Goal: Task Accomplishment & Management: Complete application form

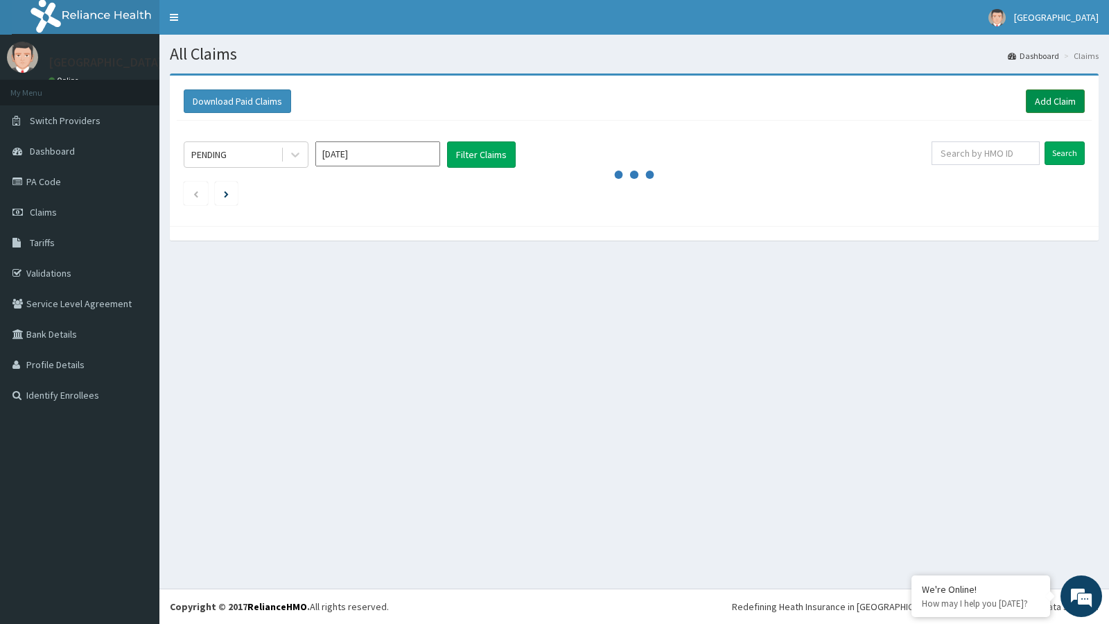
click at [1063, 100] on link "Add Claim" at bounding box center [1054, 101] width 59 height 24
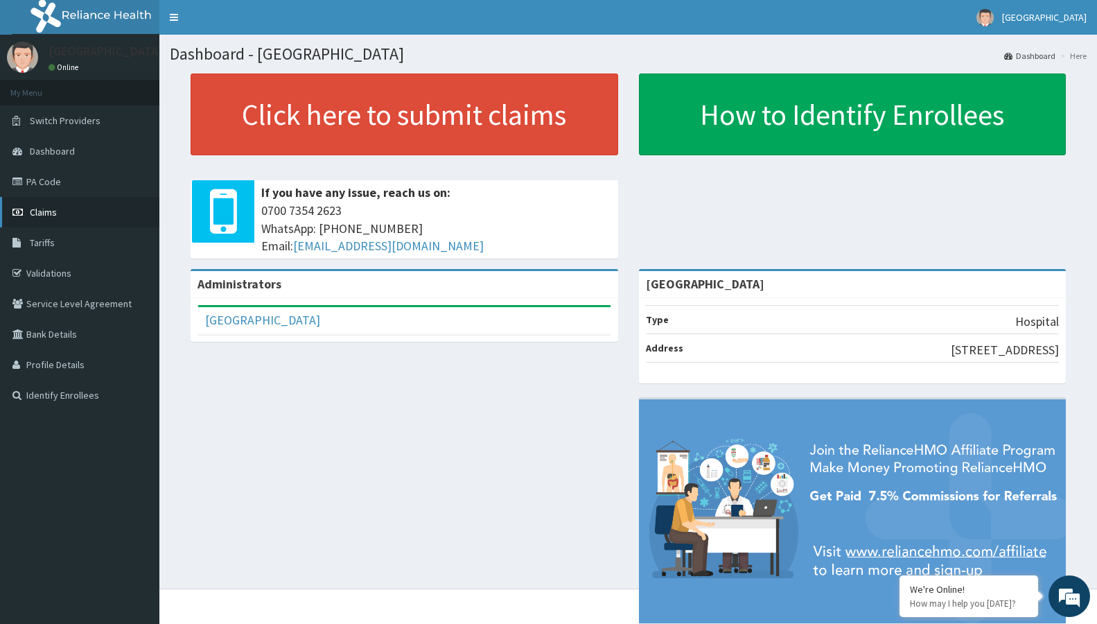
click at [47, 215] on span "Claims" at bounding box center [43, 212] width 27 height 12
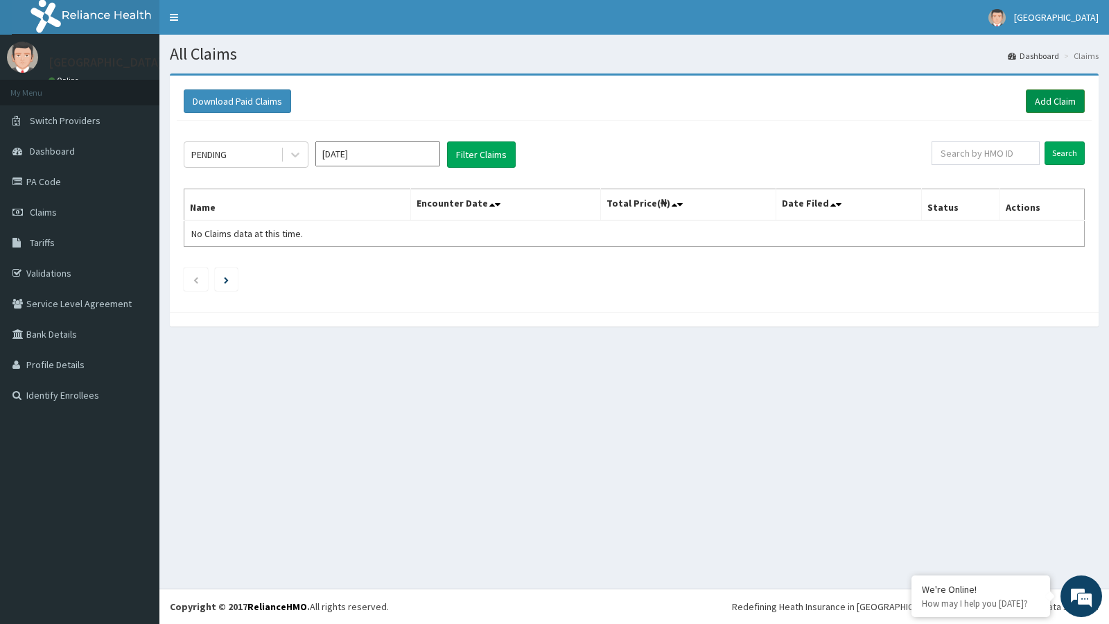
click at [1049, 104] on link "Add Claim" at bounding box center [1054, 101] width 59 height 24
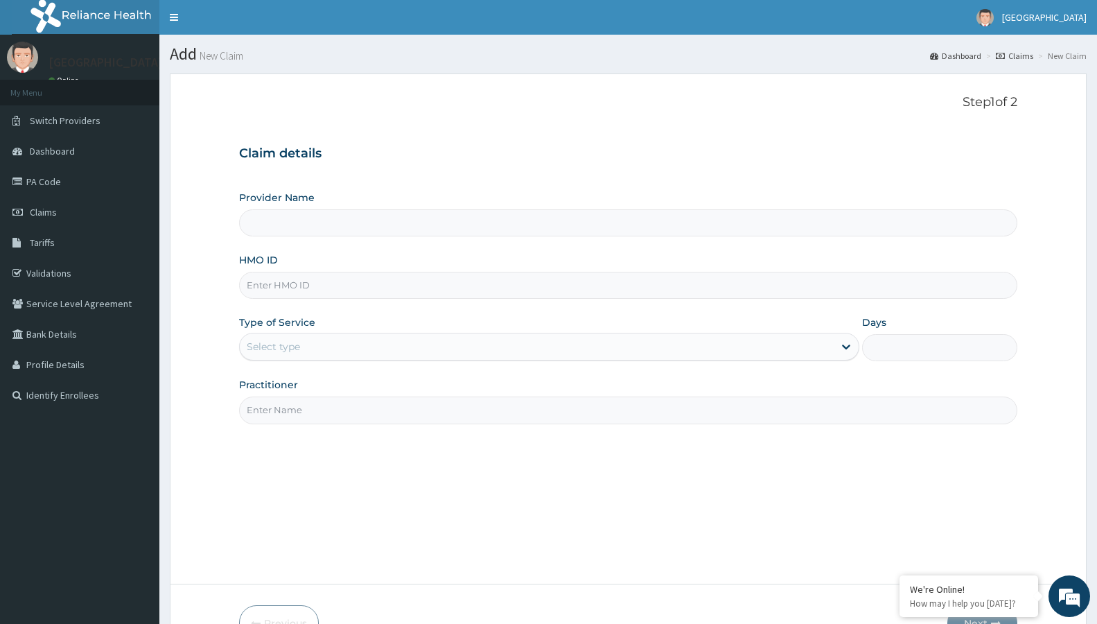
click at [499, 228] on input "Provider Name" at bounding box center [628, 222] width 778 height 27
type input "[GEOGRAPHIC_DATA]"
click at [337, 292] on input "HMO ID" at bounding box center [628, 285] width 778 height 27
type input "FOH/10181/A"
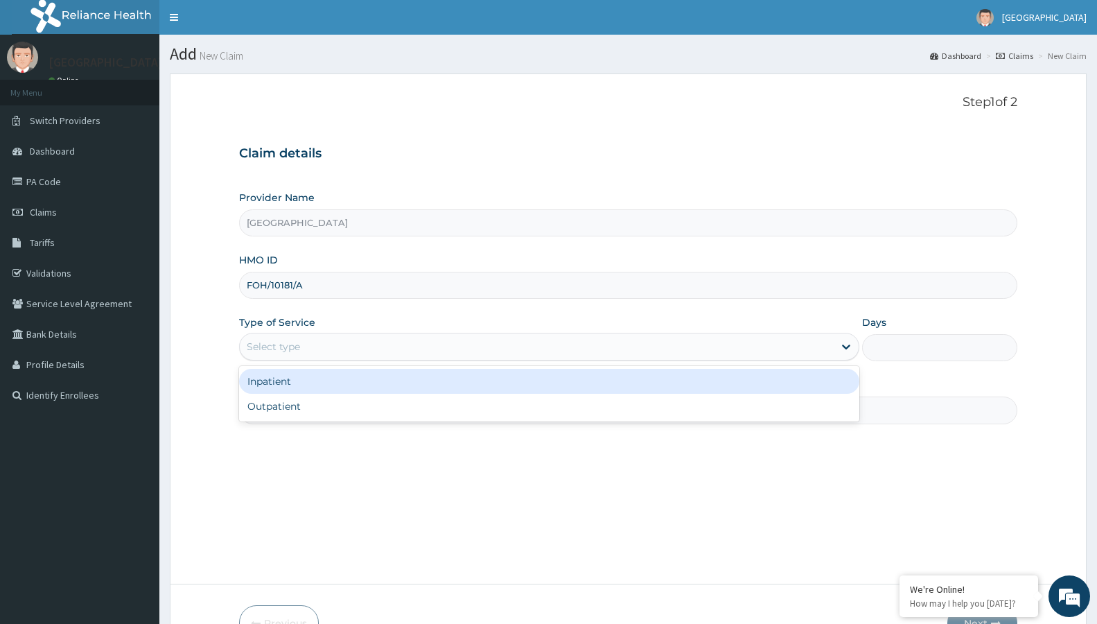
click at [288, 347] on div "Select type" at bounding box center [273, 346] width 53 height 14
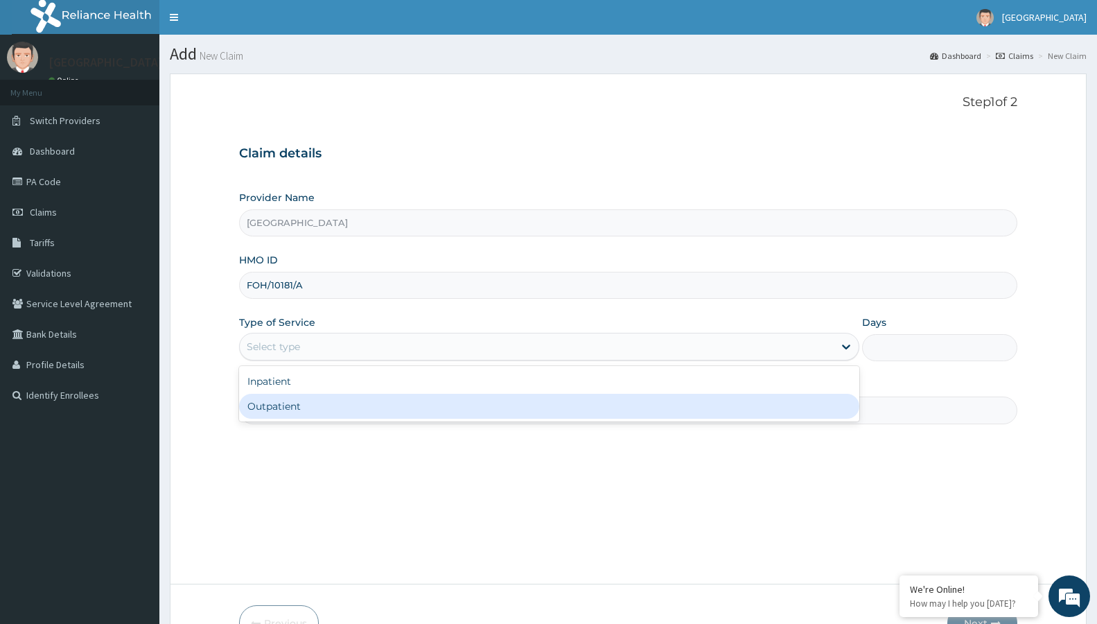
click at [296, 394] on div "Outpatient" at bounding box center [549, 406] width 620 height 25
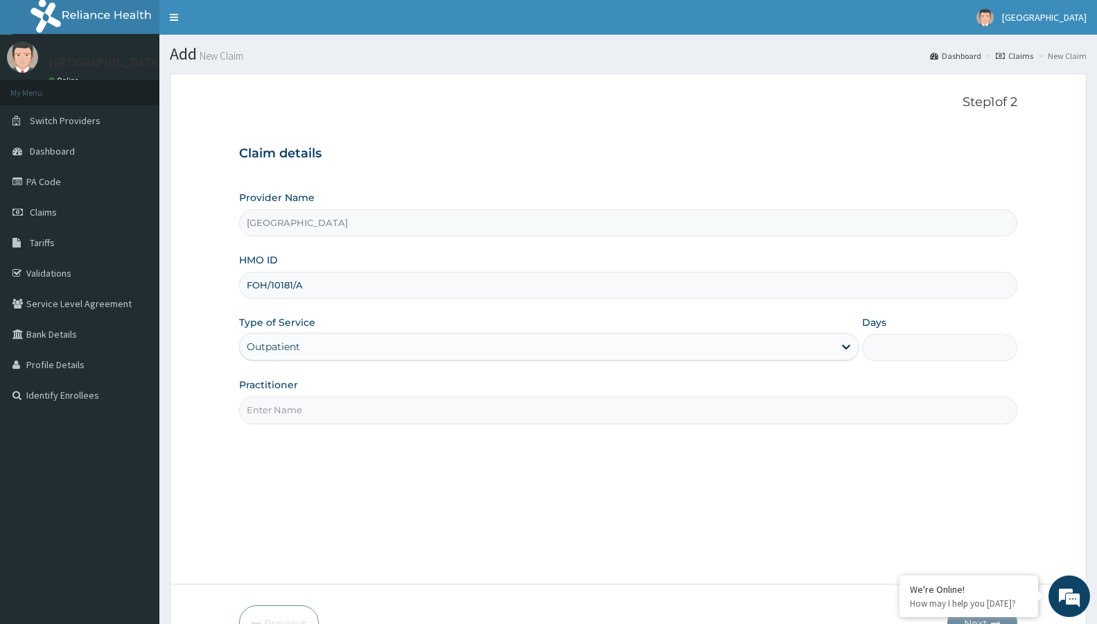
type input "1"
click at [304, 408] on input "Practitioner" at bounding box center [628, 409] width 778 height 27
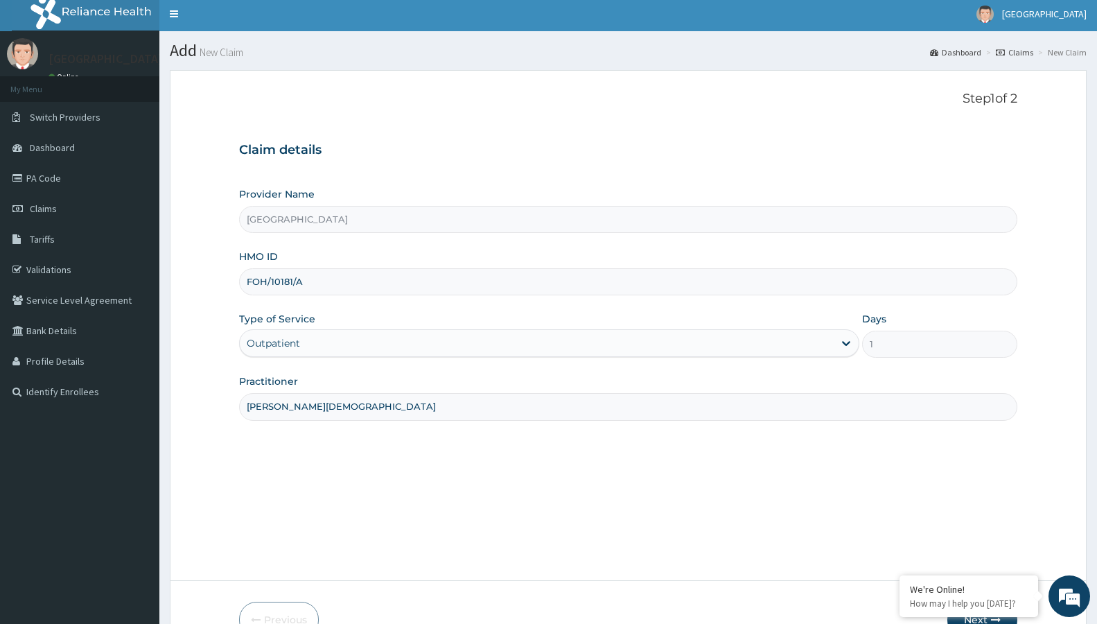
scroll to position [85, 0]
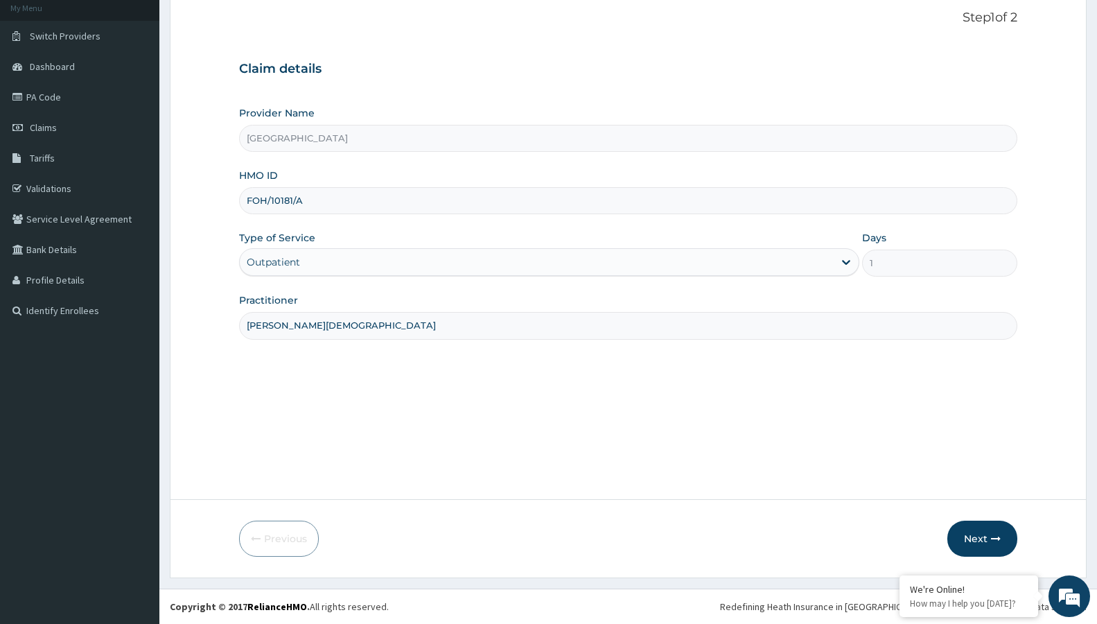
type input "[PERSON_NAME][DEMOGRAPHIC_DATA]"
click at [996, 520] on form "Step 1 of 2 Claim details Provider Name Rophe Medical Centre HMO ID FOH/10181/A…" at bounding box center [628, 283] width 917 height 589
click at [992, 526] on button "Next" at bounding box center [982, 538] width 70 height 36
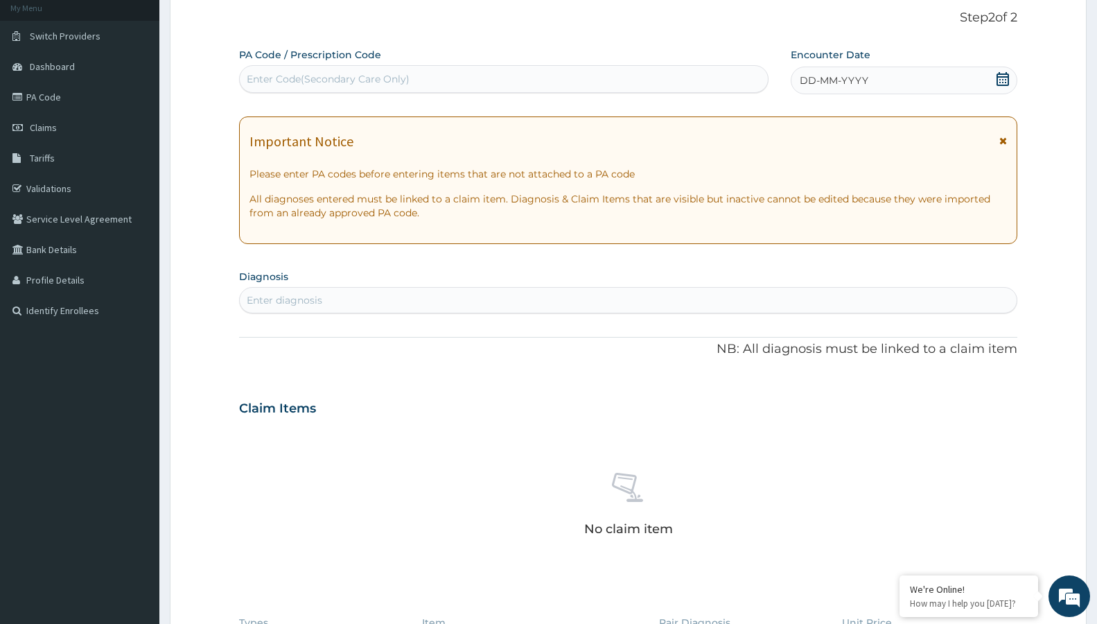
click at [1007, 77] on icon at bounding box center [1002, 79] width 12 height 14
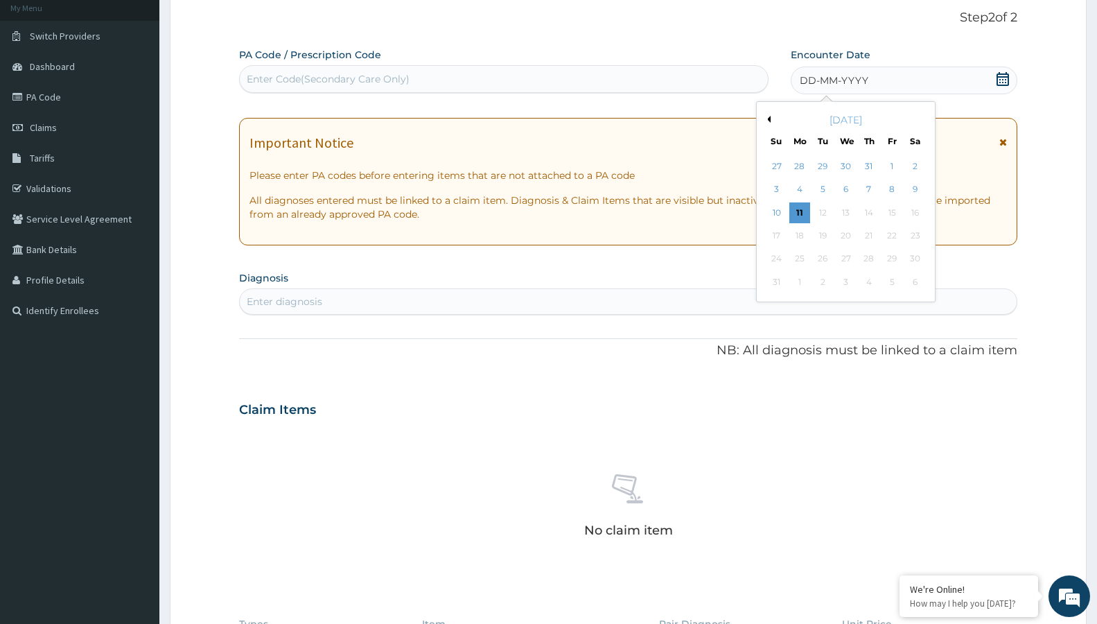
click at [768, 121] on button "Previous Month" at bounding box center [766, 119] width 7 height 7
click at [922, 165] on div "7" at bounding box center [914, 166] width 21 height 21
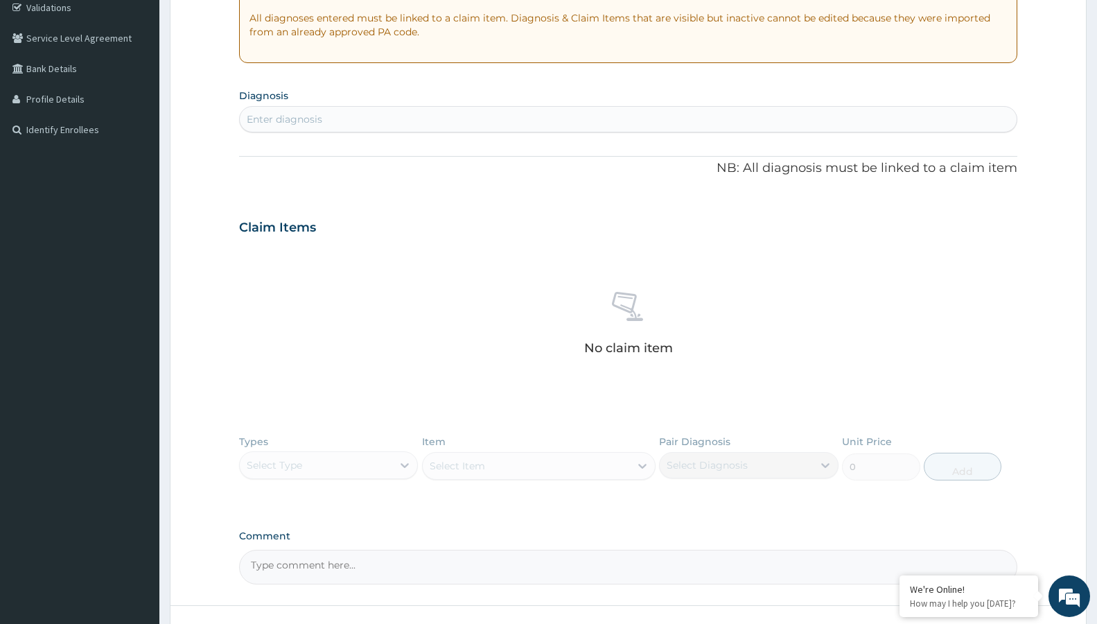
scroll to position [297, 0]
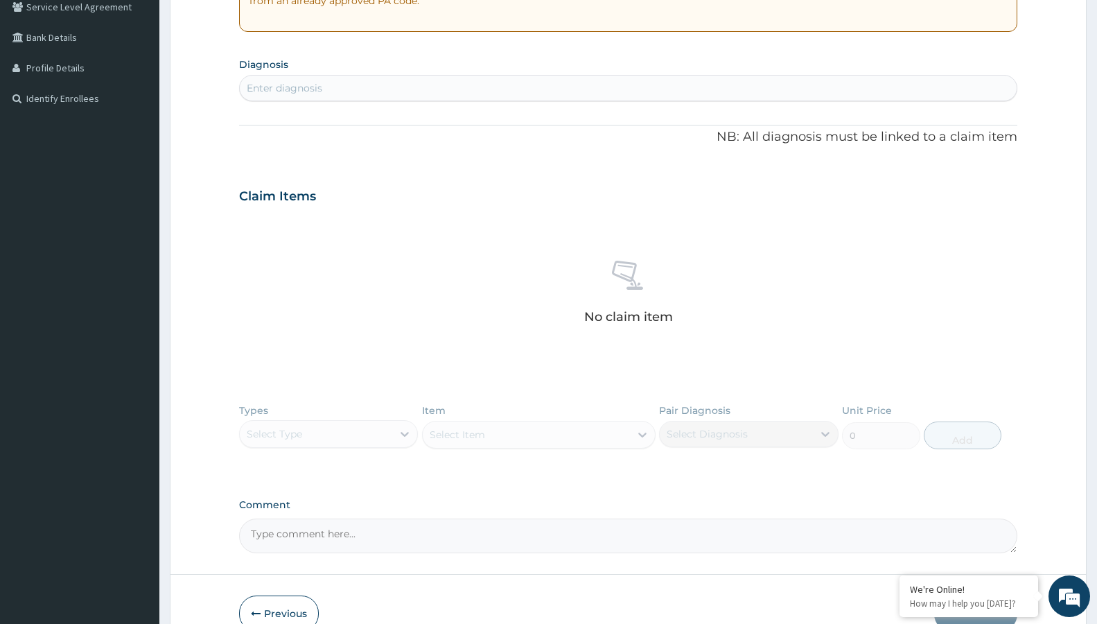
click at [421, 80] on div "Enter diagnosis" at bounding box center [628, 88] width 777 height 22
type input "MALAR"
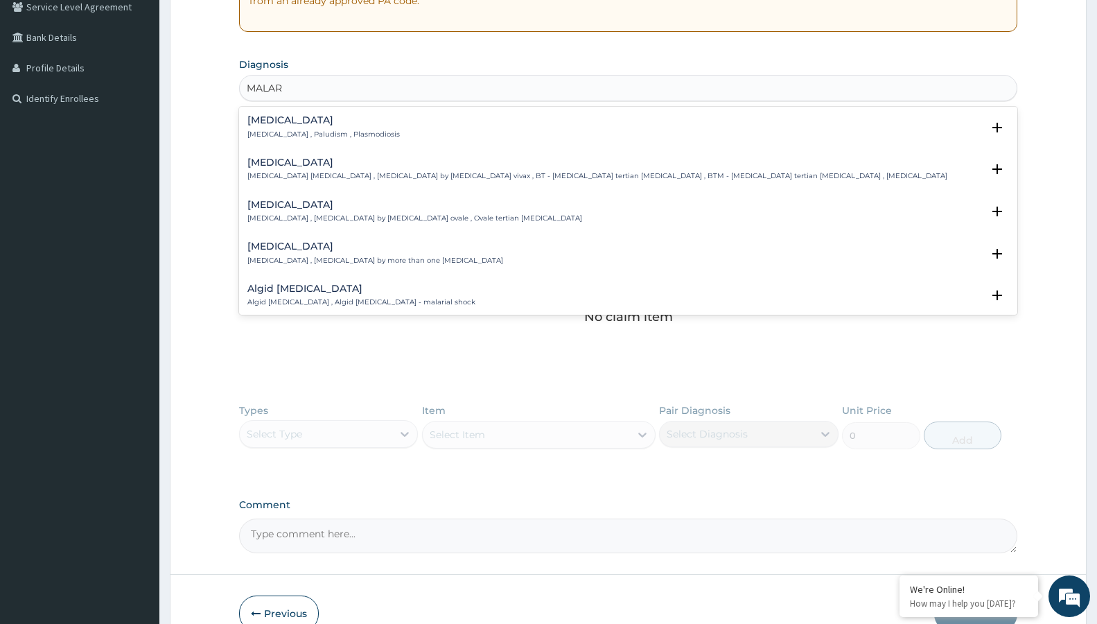
click at [346, 120] on h4 "[MEDICAL_DATA]" at bounding box center [323, 120] width 152 height 10
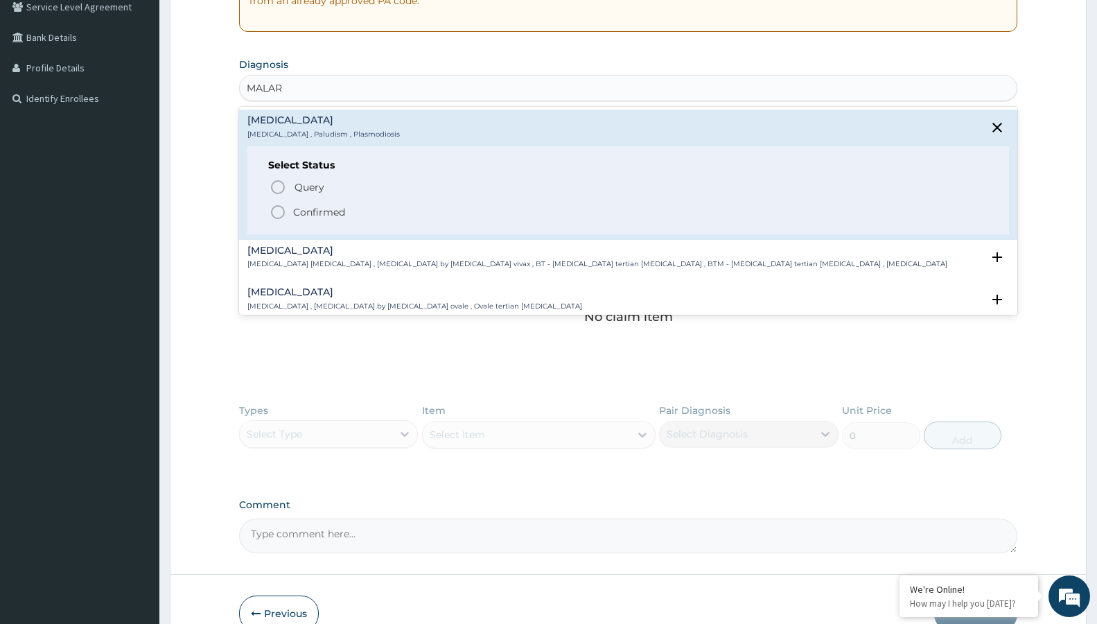
click at [329, 211] on p "Confirmed" at bounding box center [319, 212] width 52 height 14
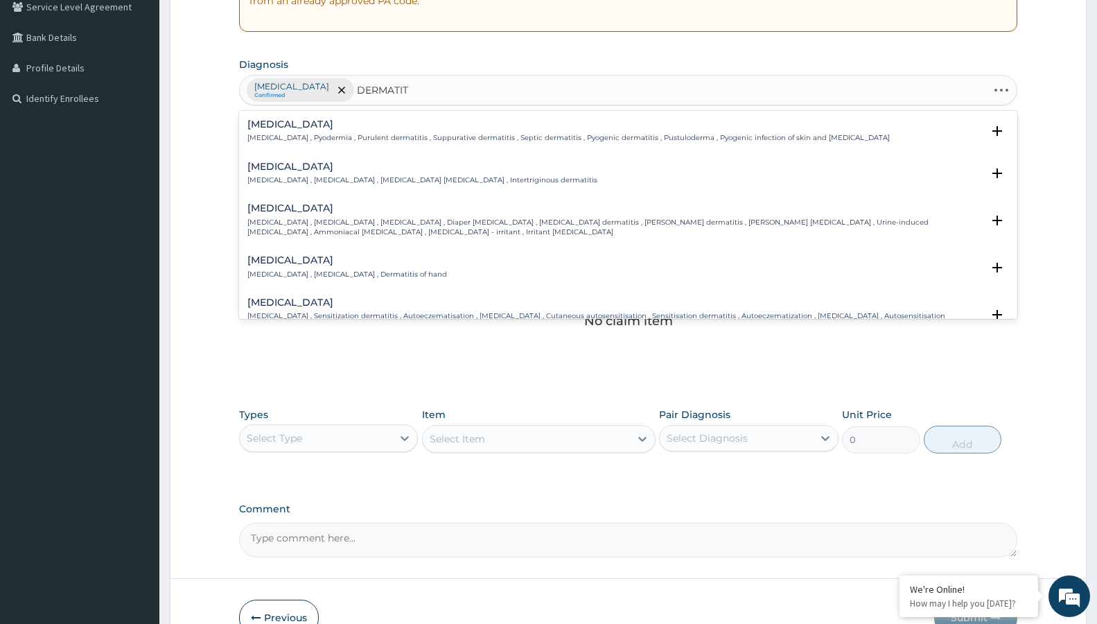
type input "DERMATITI"
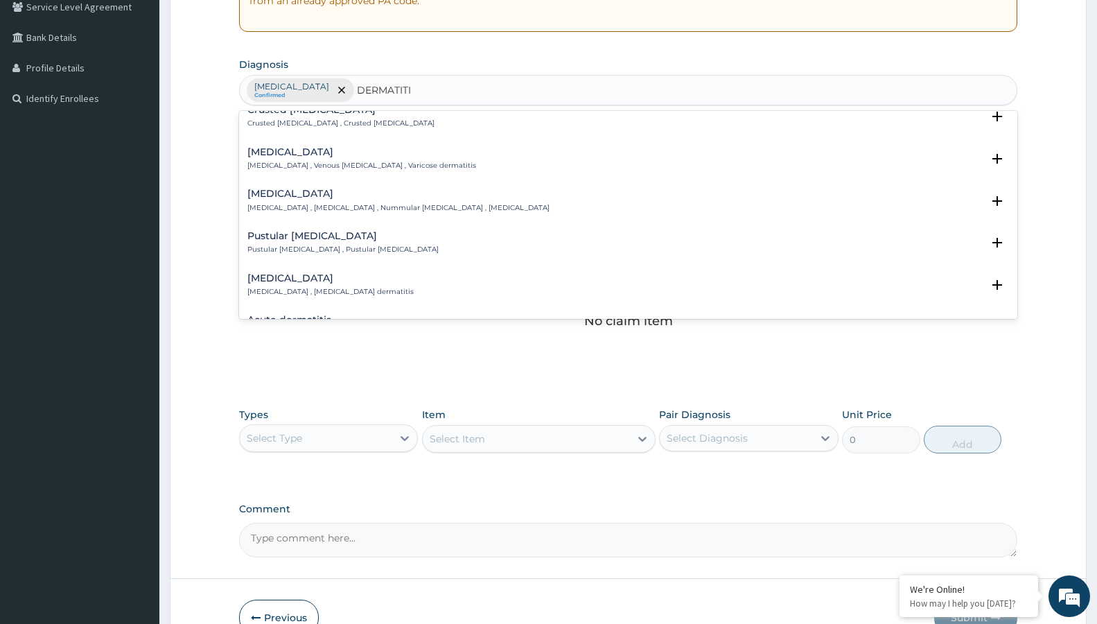
scroll to position [524, 0]
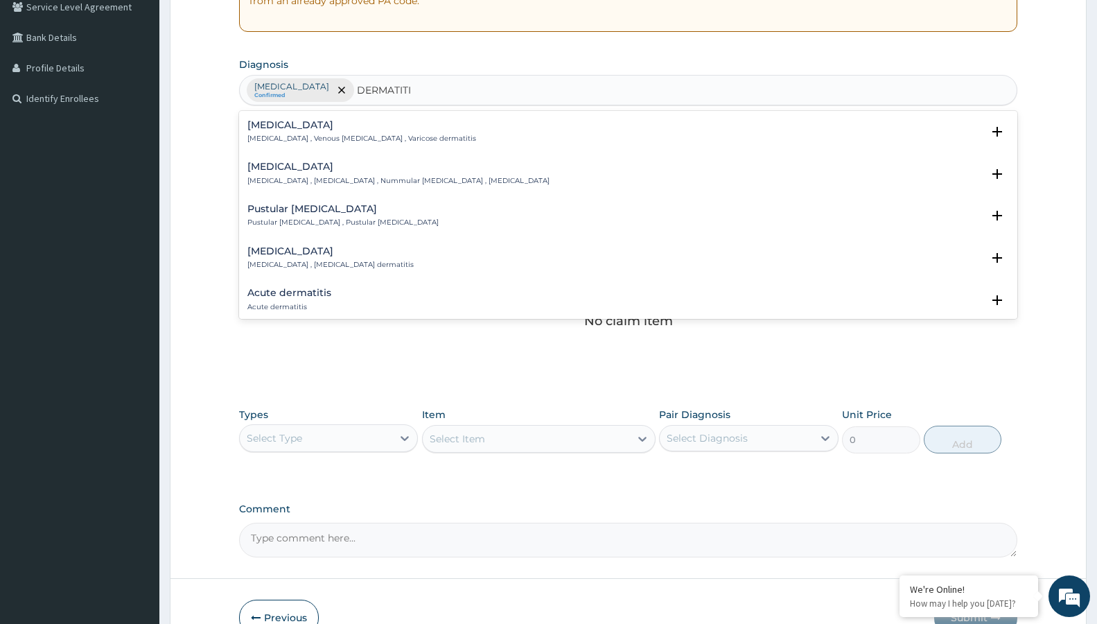
click at [320, 303] on p "Acute dermatitis" at bounding box center [289, 307] width 84 height 10
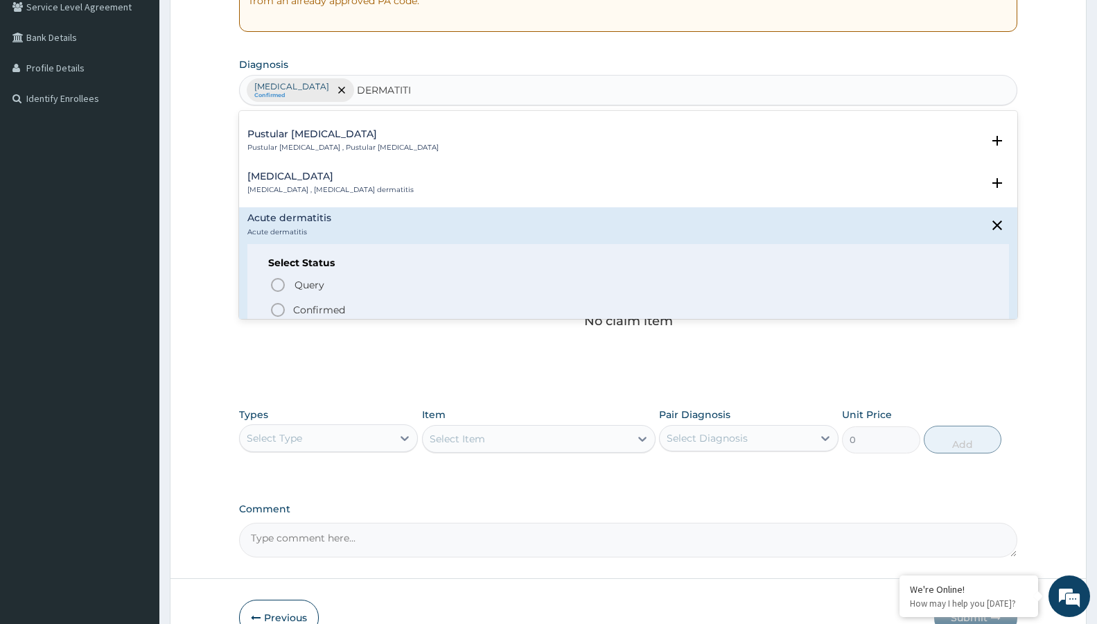
scroll to position [673, 0]
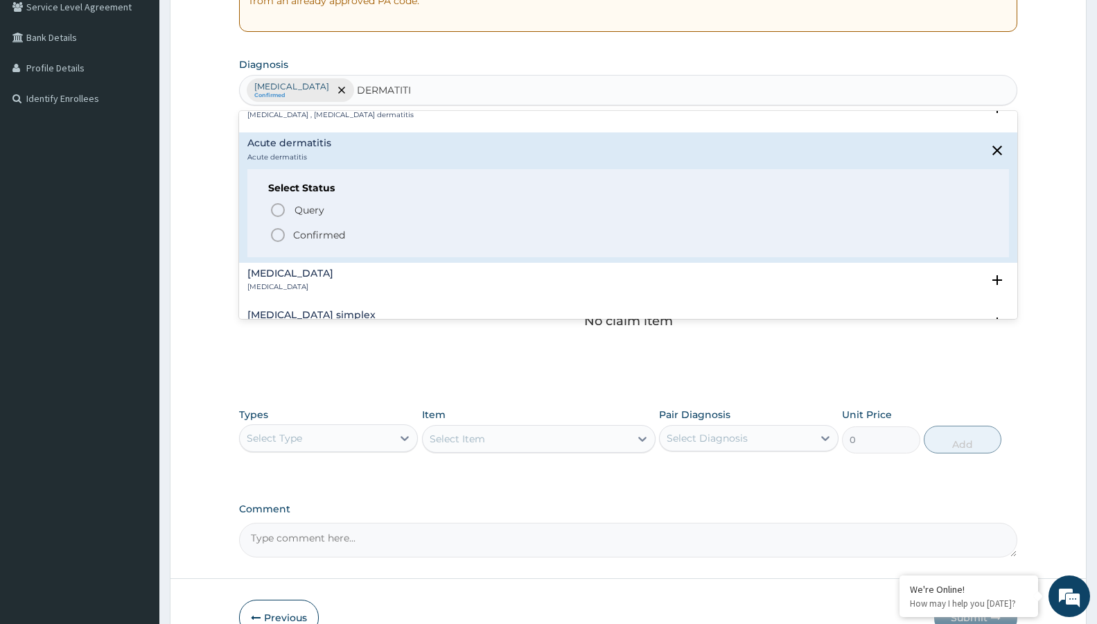
click at [281, 235] on icon "status option filled" at bounding box center [278, 235] width 17 height 17
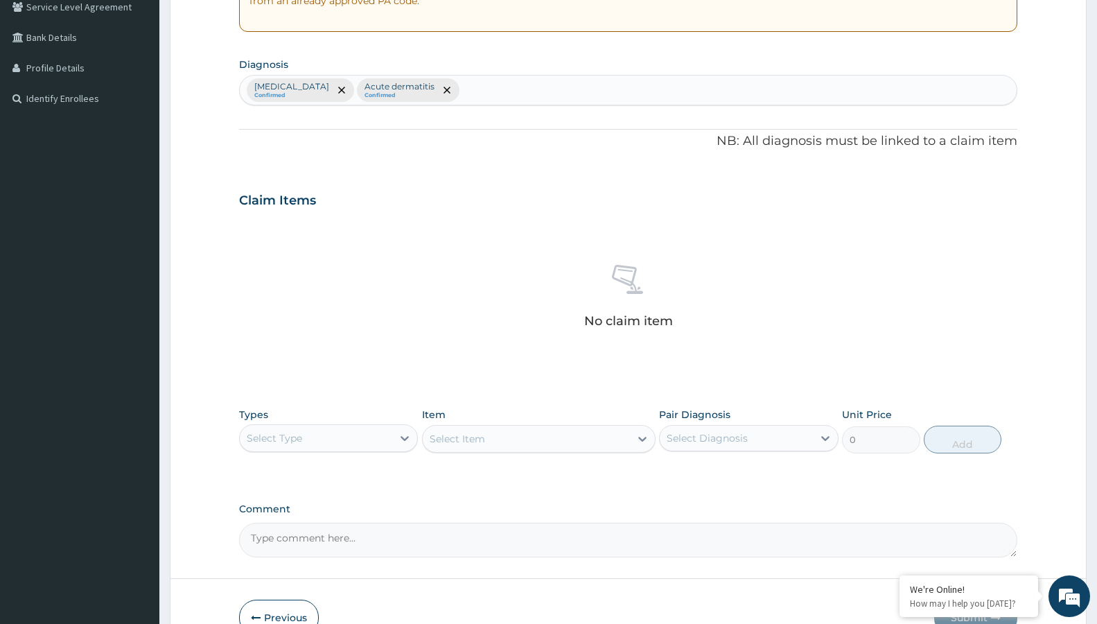
click at [481, 93] on div "Malaria Confirmed Acute dermatitis Confirmed" at bounding box center [628, 90] width 777 height 29
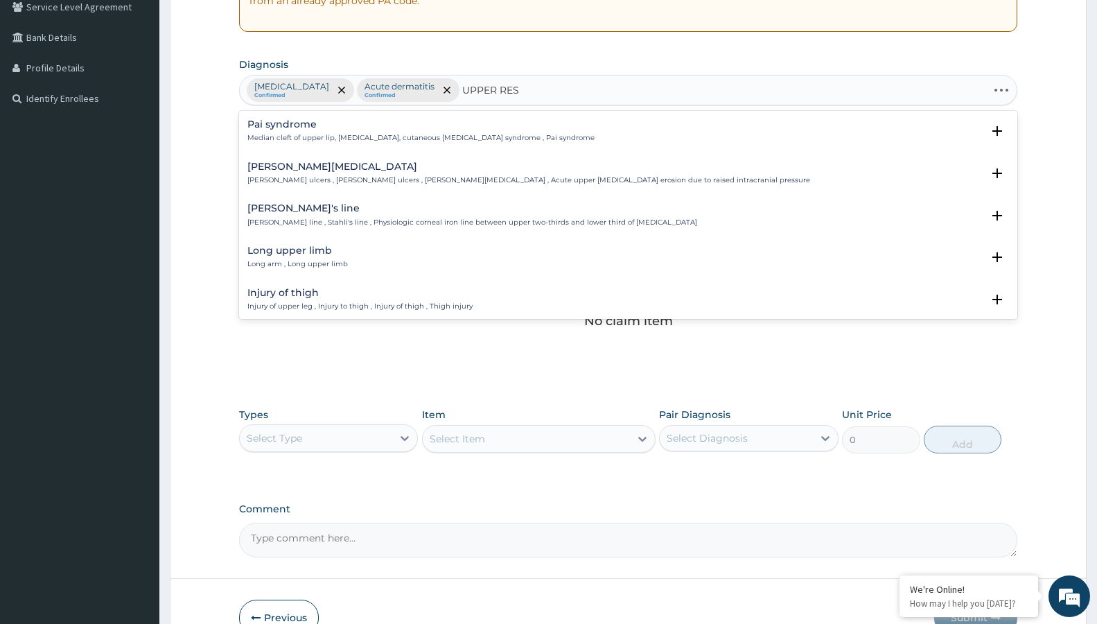
type input "UPPER RESP"
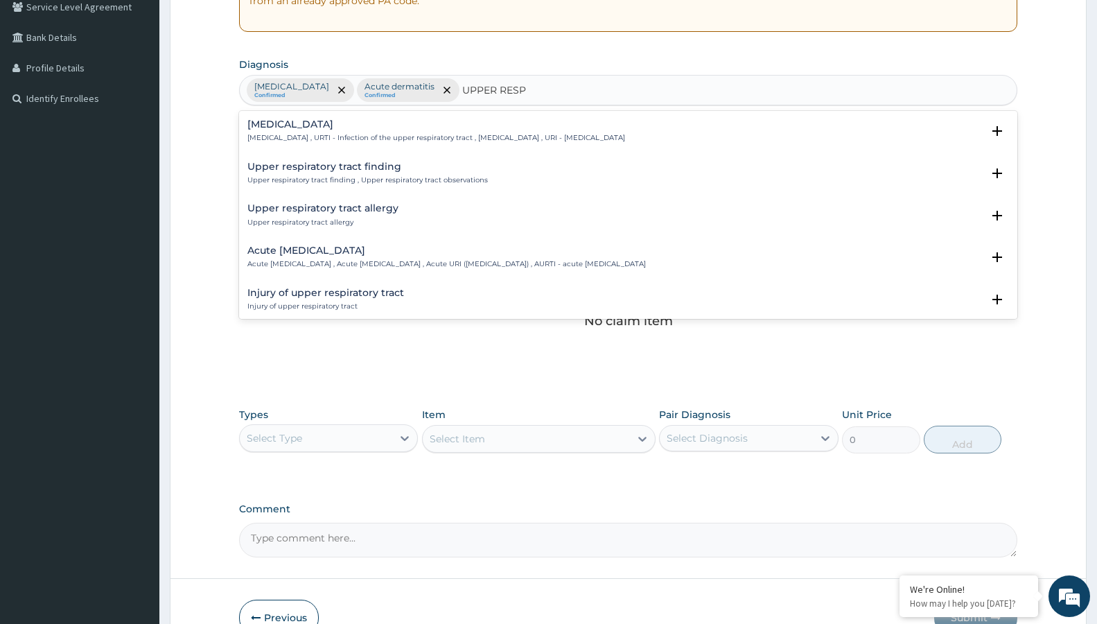
click at [440, 125] on h4 "Upper respiratory infection" at bounding box center [436, 124] width 378 height 10
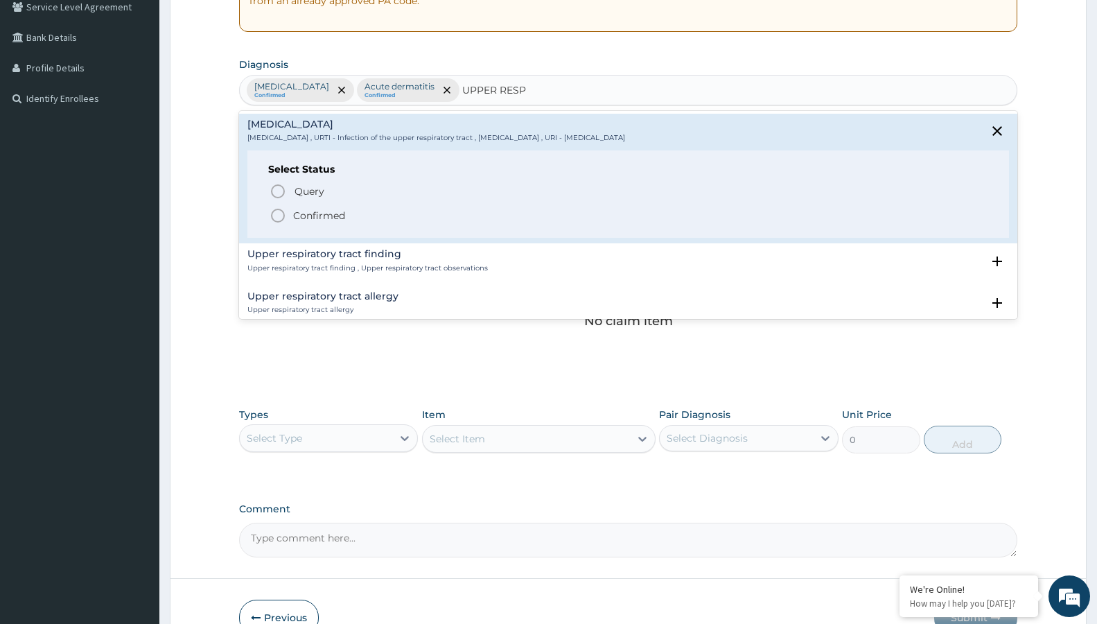
click at [273, 202] on div "Query Query covers suspected (?), Keep in view (kiv), Ruled out (r/o) Confirmed" at bounding box center [628, 203] width 720 height 42
click at [274, 212] on icon "status option filled" at bounding box center [278, 215] width 17 height 17
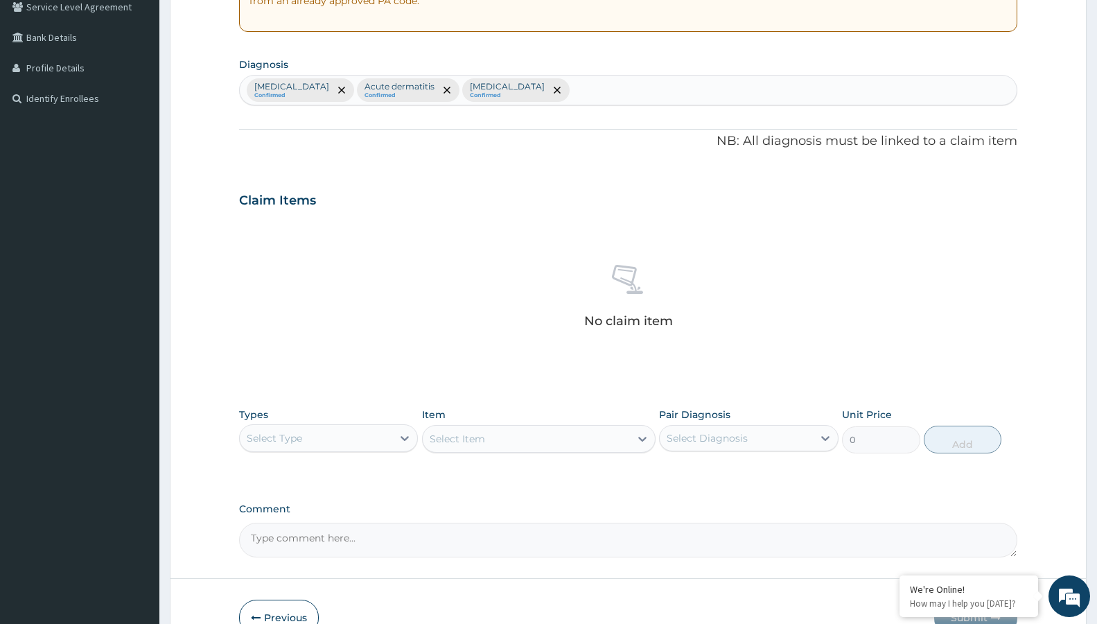
click at [288, 430] on div "Select Type" at bounding box center [316, 438] width 152 height 22
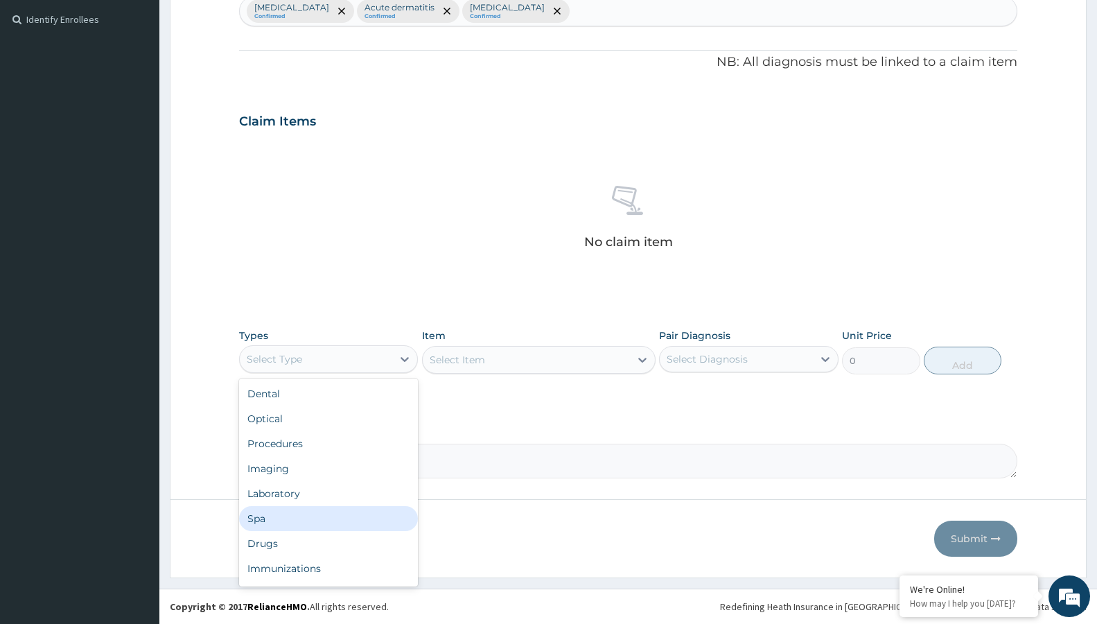
scroll to position [47, 0]
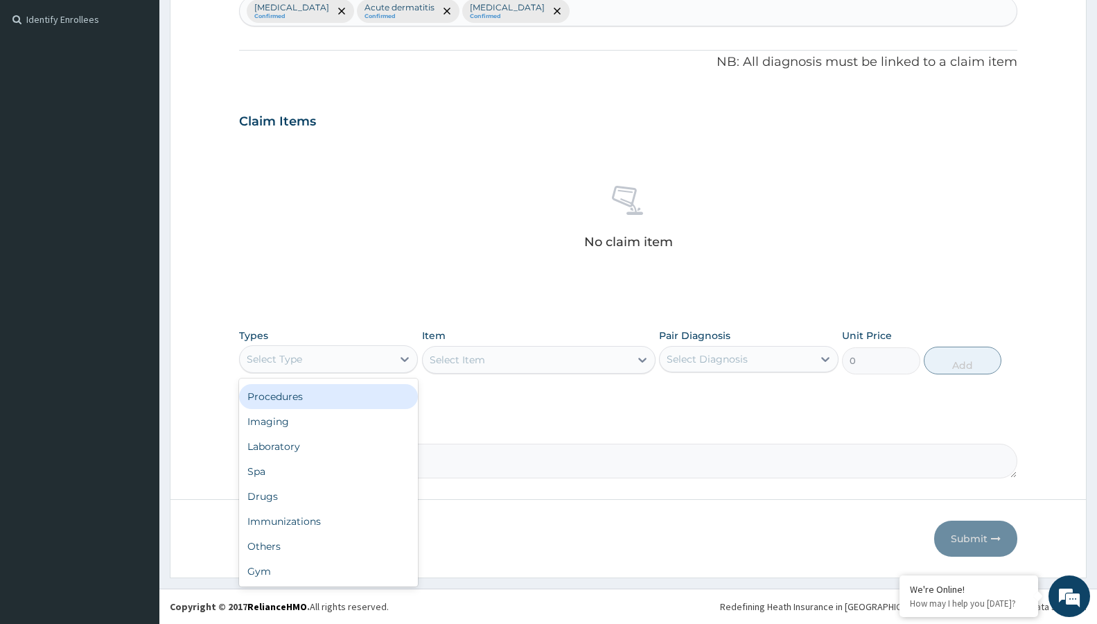
drag, startPoint x: 299, startPoint y: 390, endPoint x: 536, endPoint y: 388, distance: 237.7
click at [299, 390] on div "Procedures" at bounding box center [328, 396] width 179 height 25
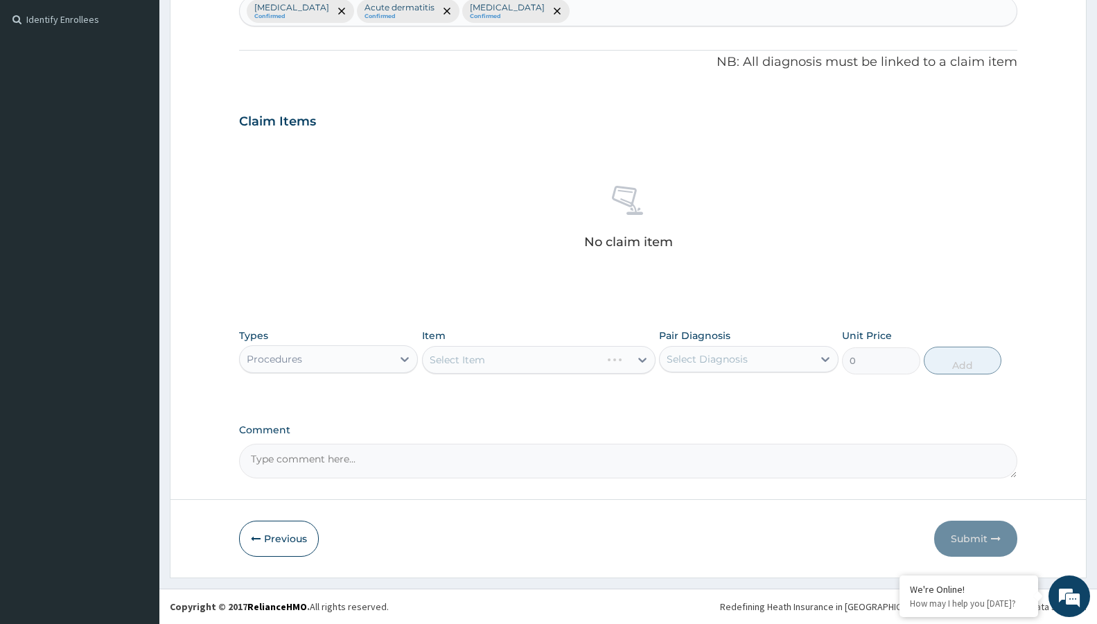
click at [546, 361] on div "Select Item" at bounding box center [538, 360] width 233 height 28
click at [531, 352] on div "Select Item" at bounding box center [538, 360] width 233 height 28
click at [529, 365] on div "Select Item" at bounding box center [538, 360] width 233 height 28
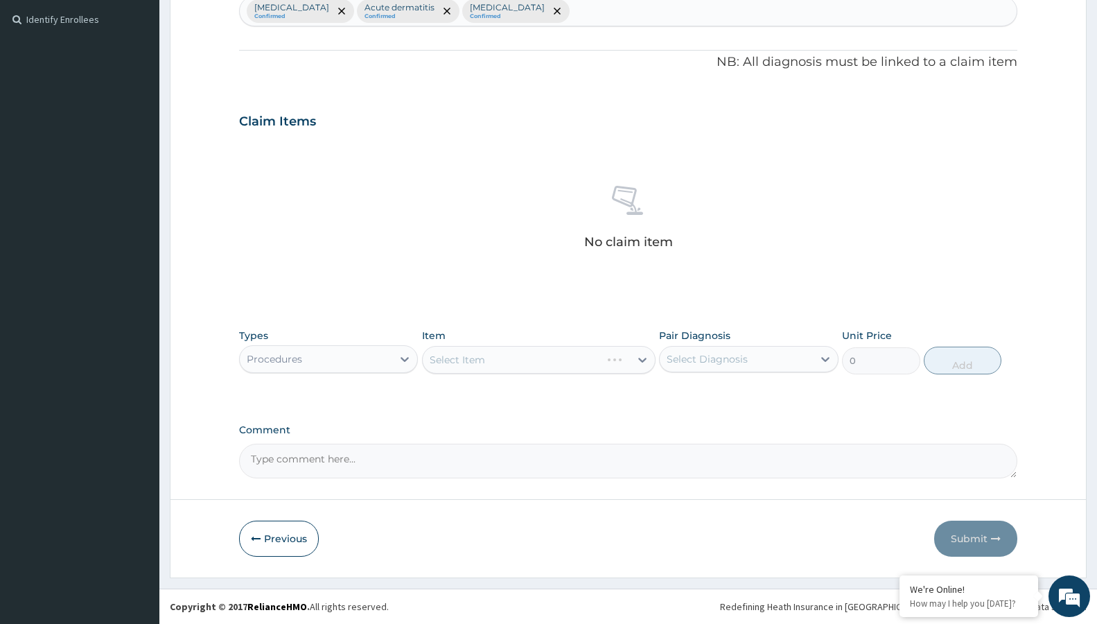
click at [531, 359] on div "Select Item" at bounding box center [538, 360] width 233 height 28
click at [531, 359] on div "Select Item" at bounding box center [512, 359] width 178 height 22
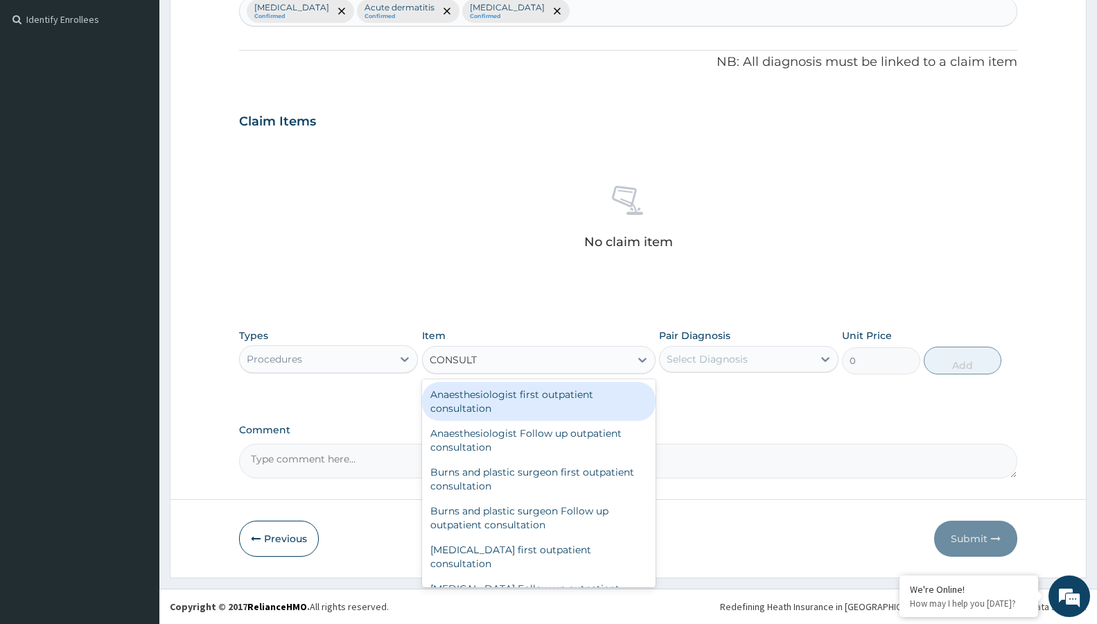
type input "CONSULTA"
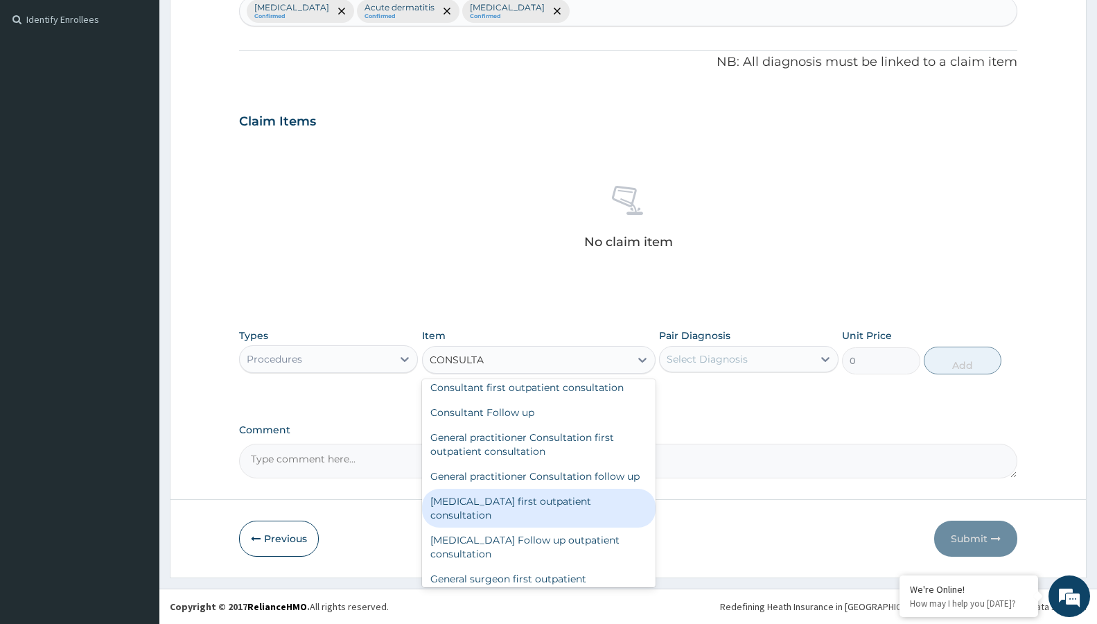
scroll to position [973, 0]
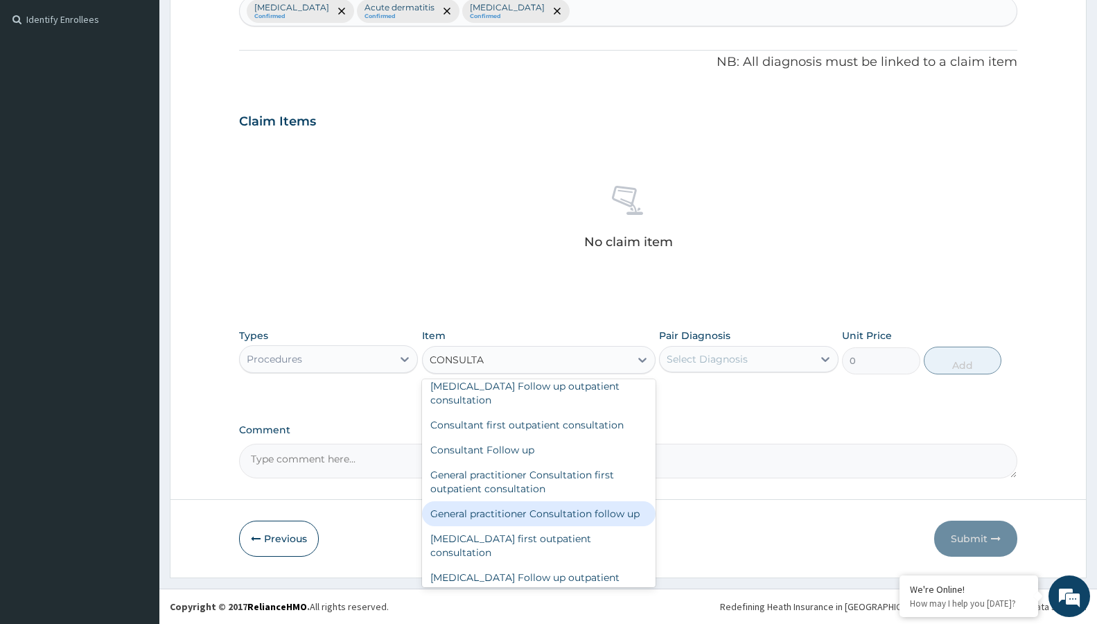
click at [544, 509] on div "General practitioner Consultation follow up" at bounding box center [538, 513] width 233 height 25
type input "3000"
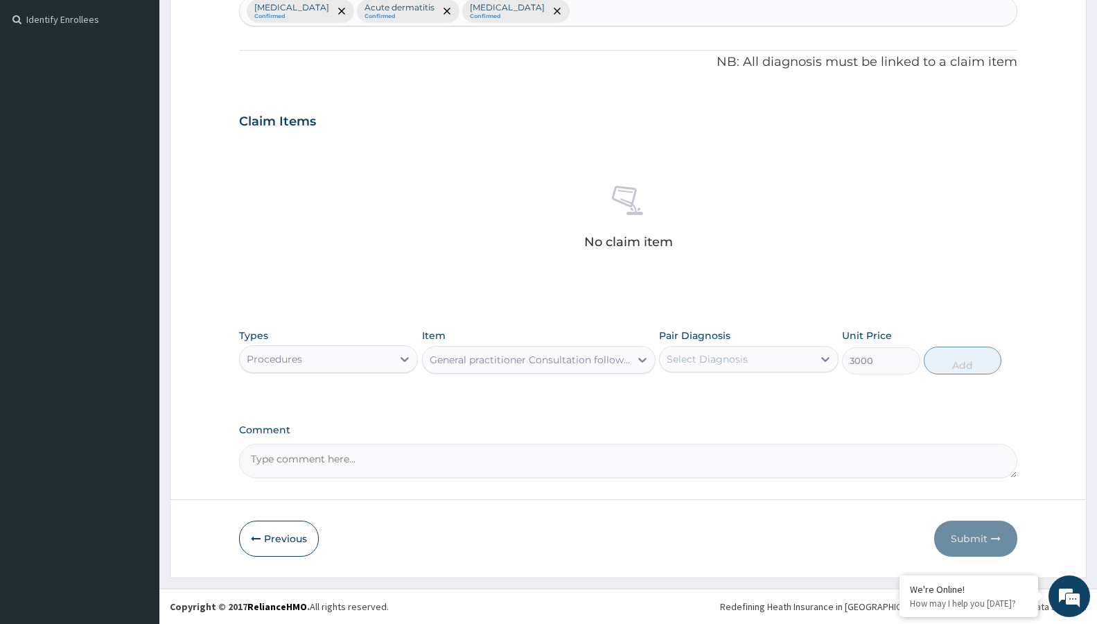
click at [698, 359] on div "Select Diagnosis" at bounding box center [707, 359] width 81 height 14
click at [714, 402] on div "[MEDICAL_DATA]" at bounding box center [748, 394] width 179 height 28
checkbox input "true"
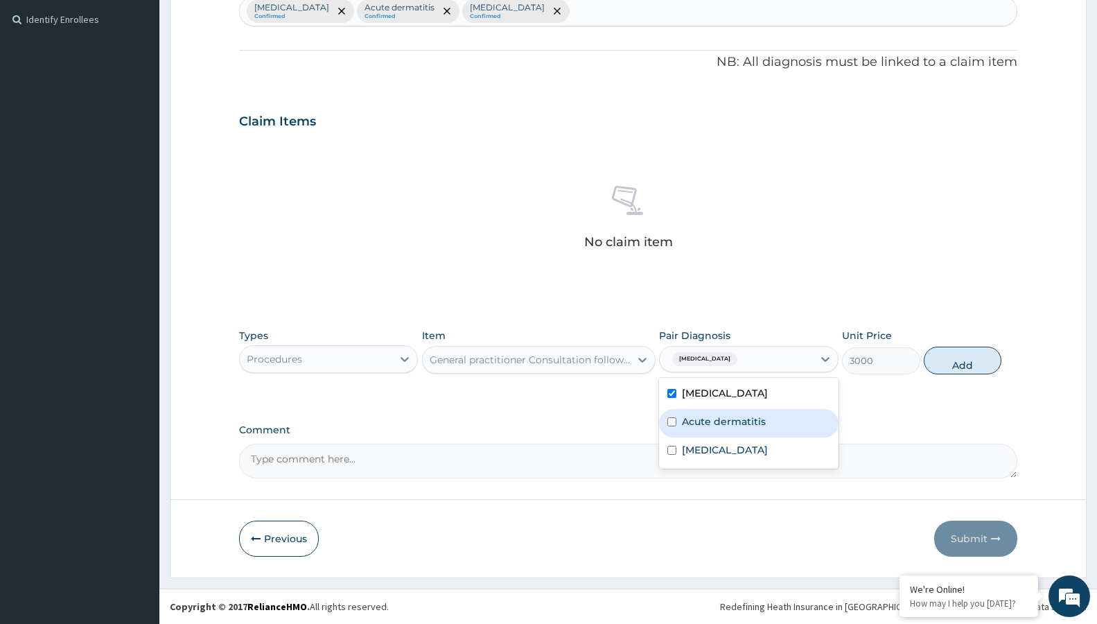
click at [739, 421] on label "Acute dermatitis" at bounding box center [724, 421] width 84 height 14
checkbox input "true"
click at [741, 450] on label "Upper respiratory infection" at bounding box center [725, 450] width 86 height 14
checkbox input "true"
click at [952, 363] on button "Add" at bounding box center [963, 360] width 78 height 28
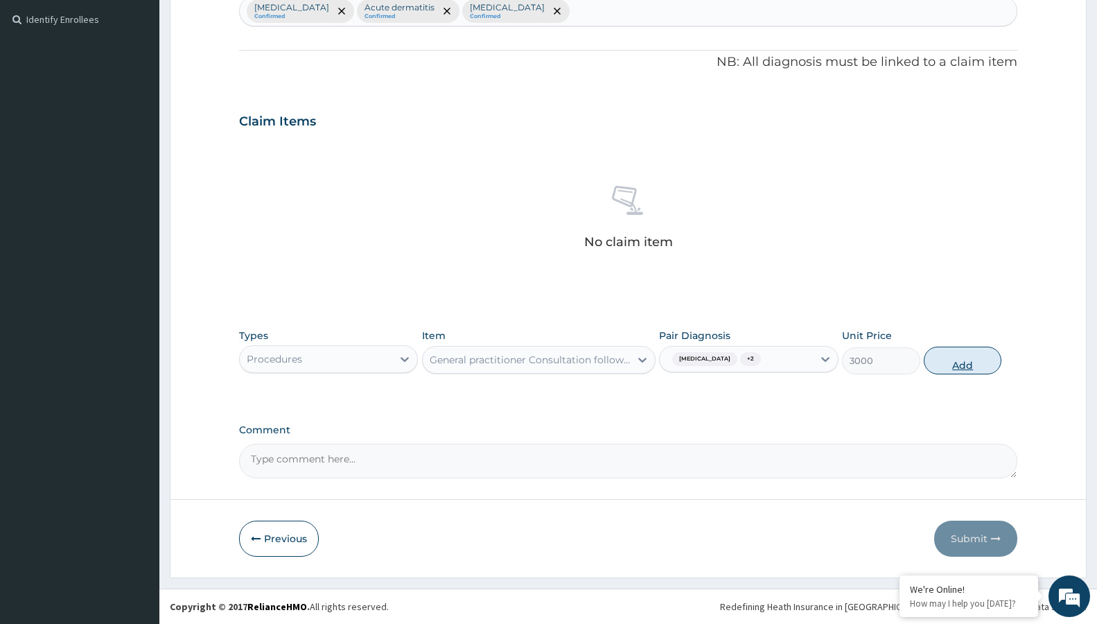
type input "0"
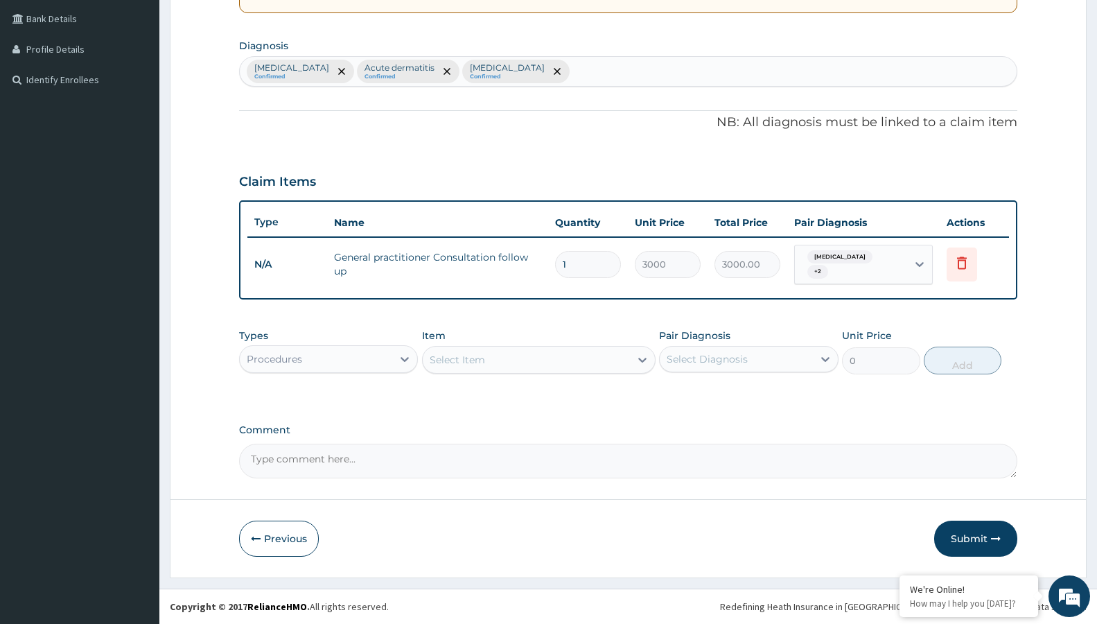
scroll to position [310, 0]
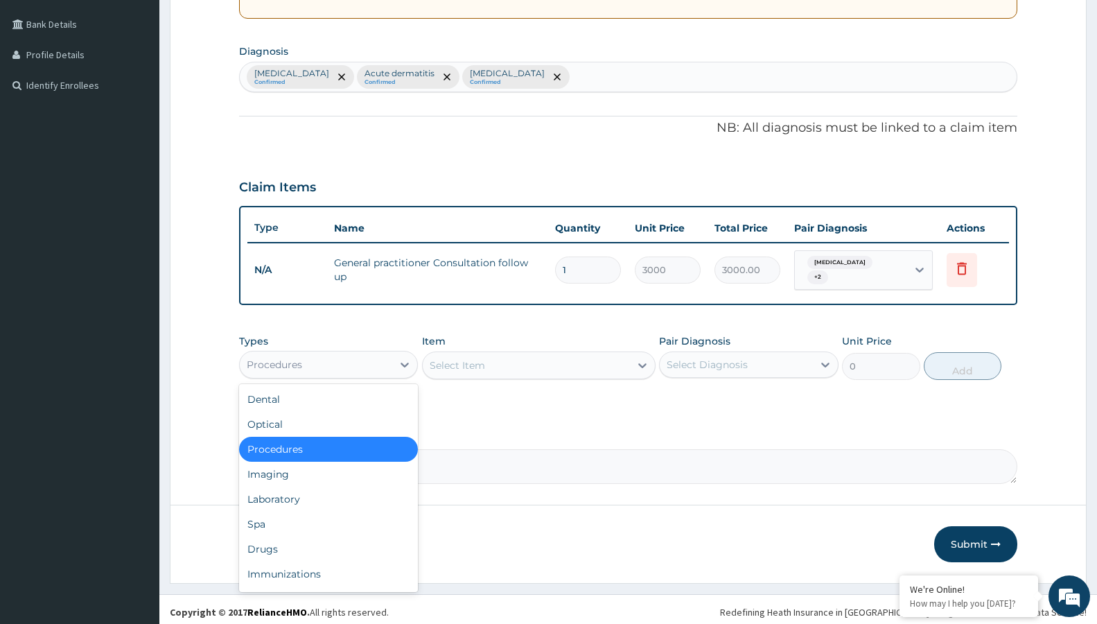
click at [364, 358] on div "Procedures" at bounding box center [316, 364] width 152 height 22
click at [282, 536] on div "Drugs" at bounding box center [328, 548] width 179 height 25
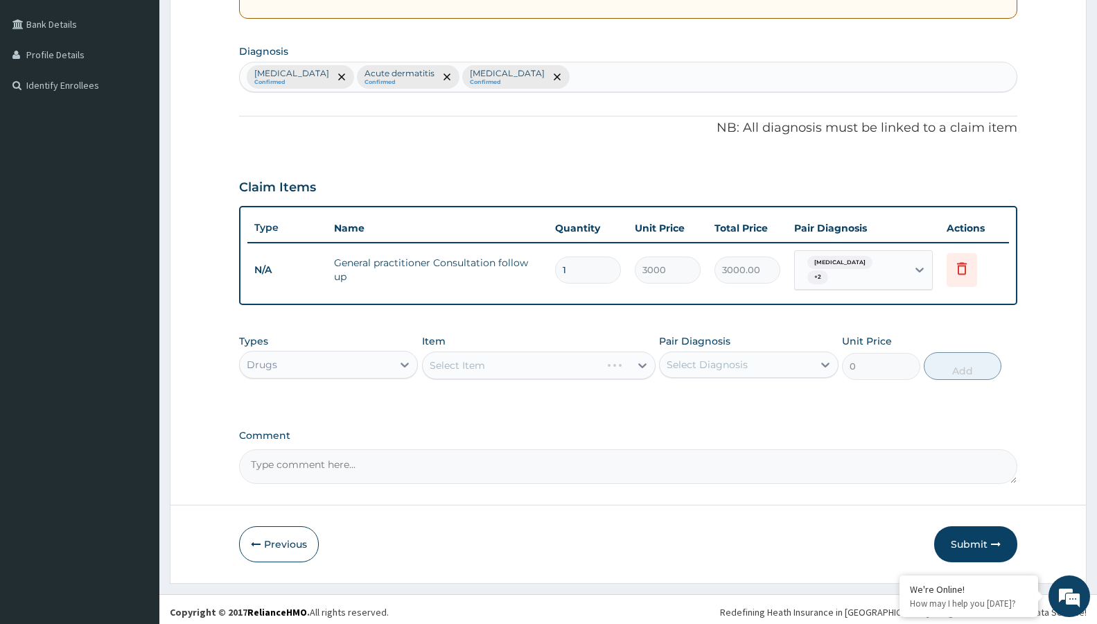
click at [495, 355] on div "Select Item" at bounding box center [538, 365] width 233 height 28
click at [495, 358] on div "Select Item" at bounding box center [538, 365] width 233 height 28
click at [497, 359] on div "Select Item" at bounding box center [538, 365] width 233 height 28
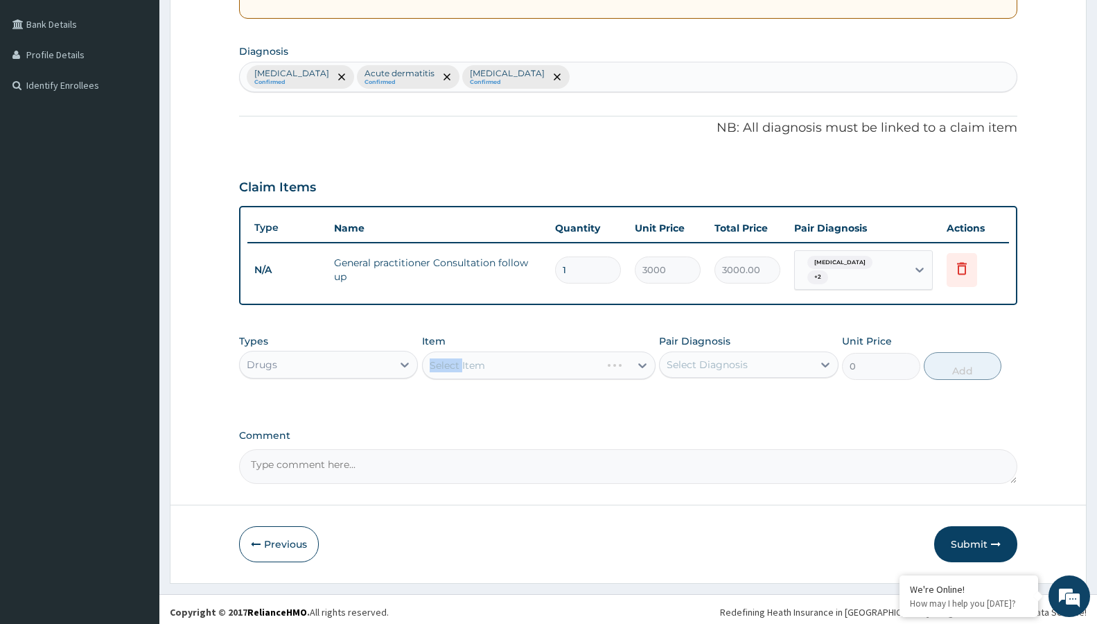
click at [497, 359] on div "Select Item" at bounding box center [538, 365] width 233 height 28
click at [533, 364] on div "Select Item" at bounding box center [526, 365] width 207 height 22
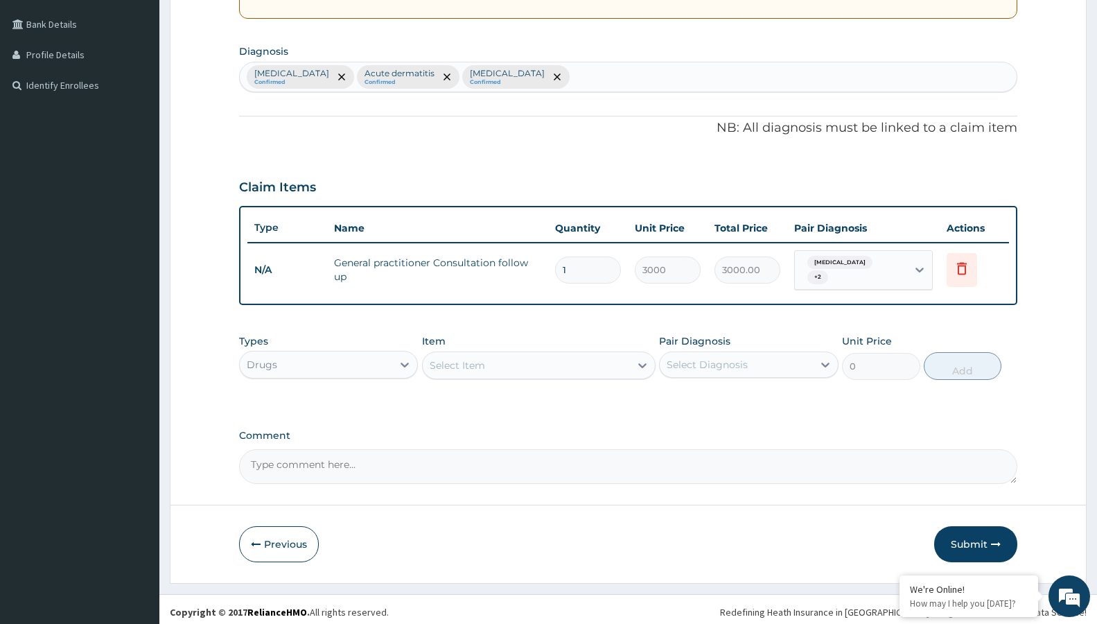
click at [533, 364] on div "Select Item" at bounding box center [526, 365] width 207 height 22
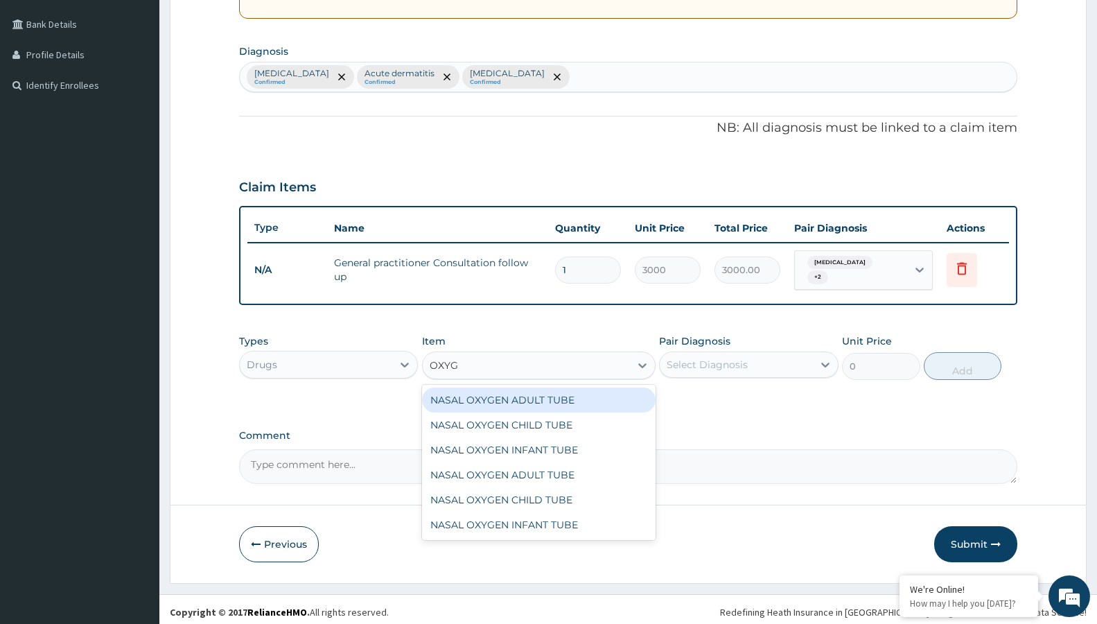
type input "OXYGE"
click at [556, 397] on div "NASAL OXYGEN ADULT TUBE" at bounding box center [538, 399] width 233 height 25
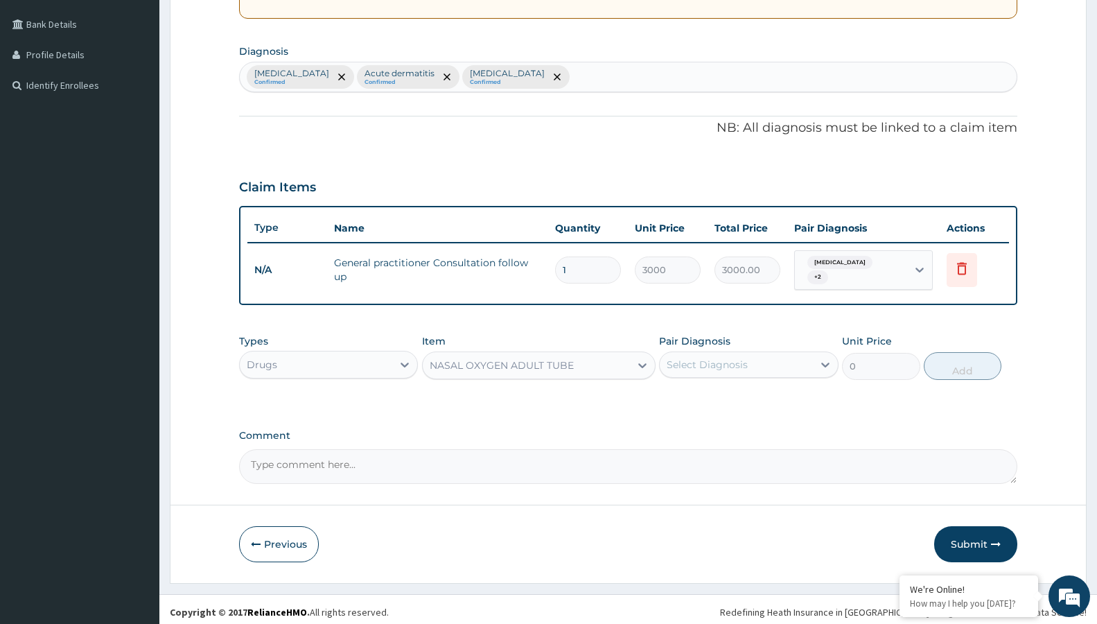
type input "1050"
click at [565, 358] on div "NASAL OXYGEN ADULT TUBE" at bounding box center [502, 365] width 144 height 14
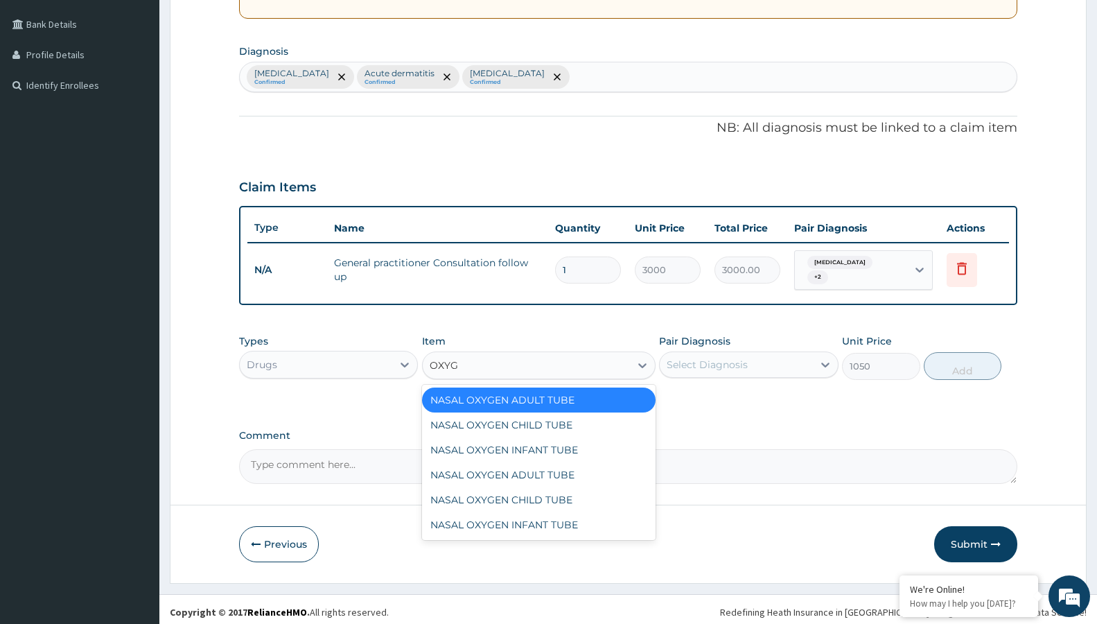
scroll to position [0, 0]
type input "OXYGE"
click at [626, 396] on div "NASAL OXYGEN ADULT TUBE" at bounding box center [538, 399] width 233 height 25
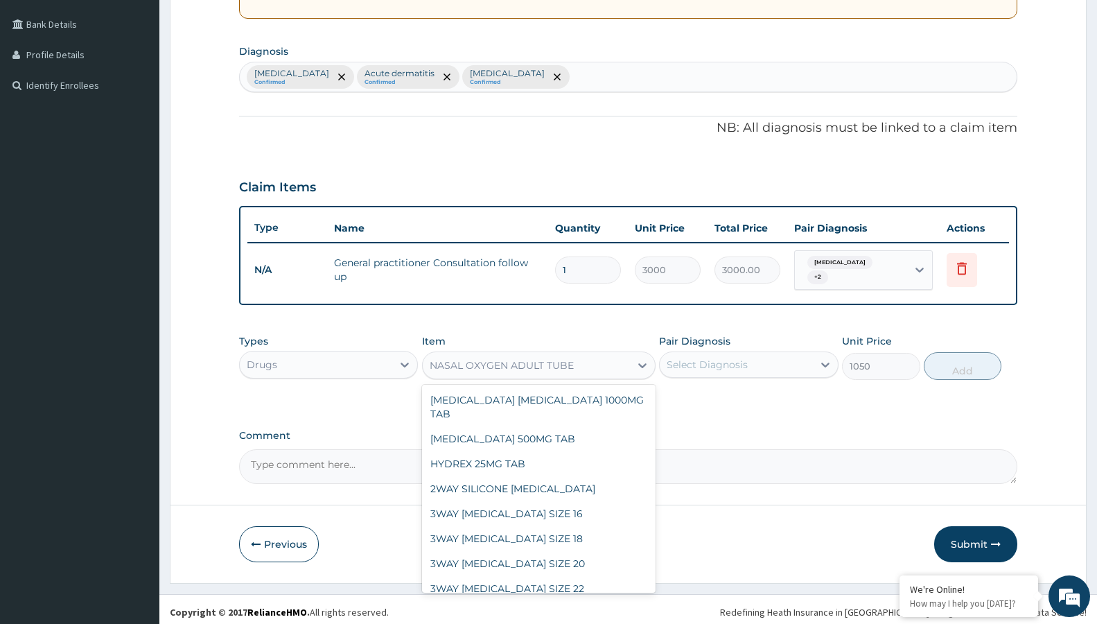
click at [531, 358] on div "NASAL OXYGEN ADULT TUBE" at bounding box center [502, 365] width 144 height 14
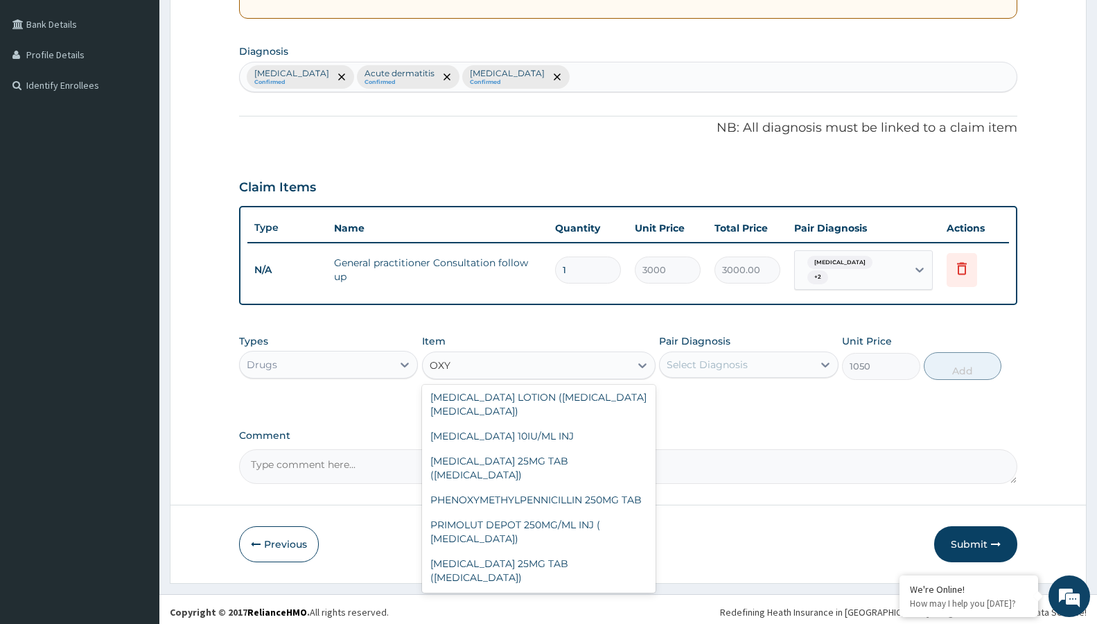
scroll to position [78, 0]
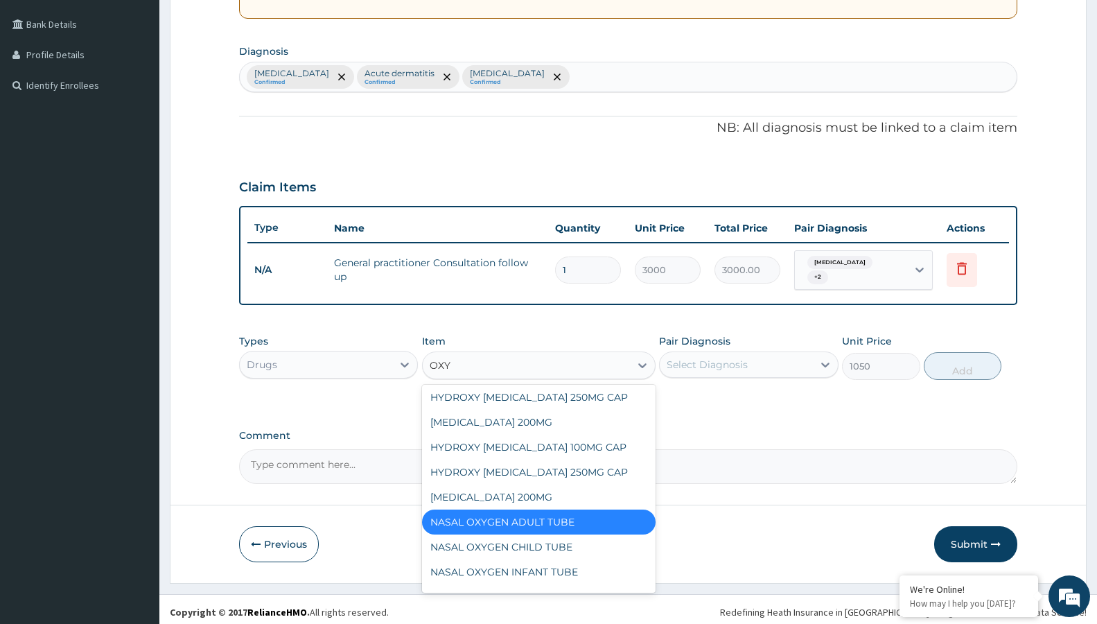
type input "OXYG"
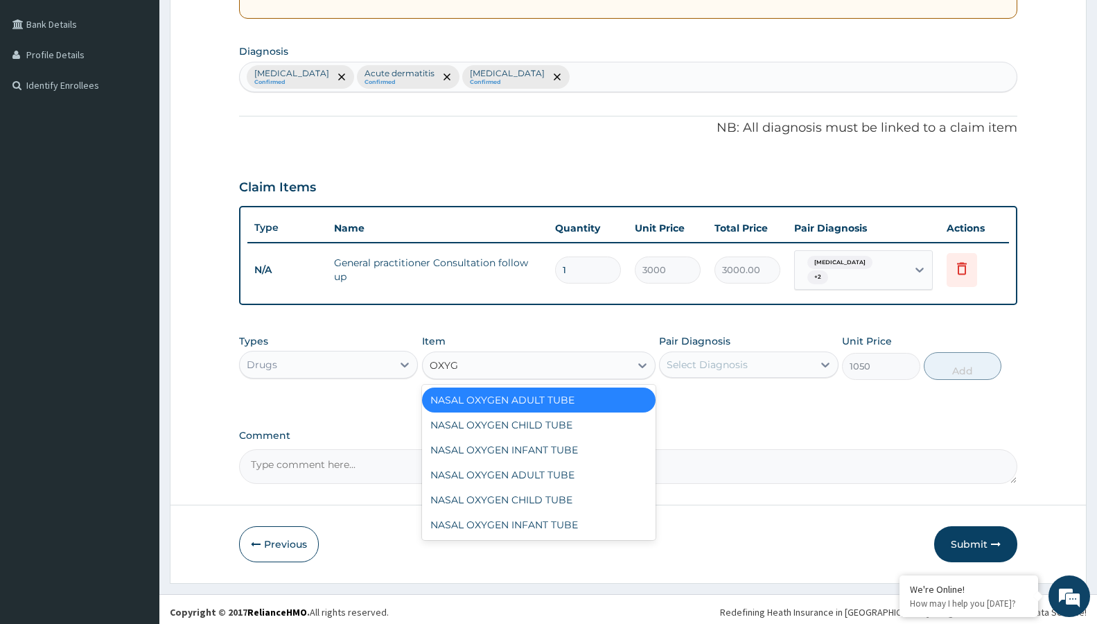
scroll to position [0, 0]
click at [547, 417] on div "NASAL OXYGEN CHILD TUBE" at bounding box center [538, 424] width 233 height 25
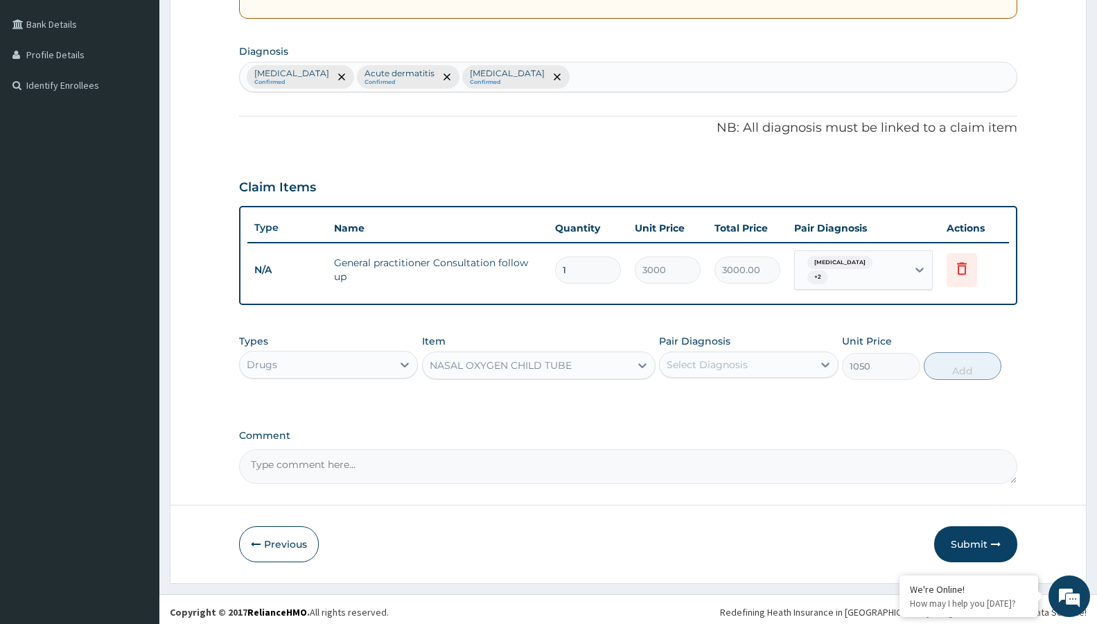
click at [458, 354] on div "NASAL OXYGEN CHILD TUBE" at bounding box center [526, 365] width 207 height 22
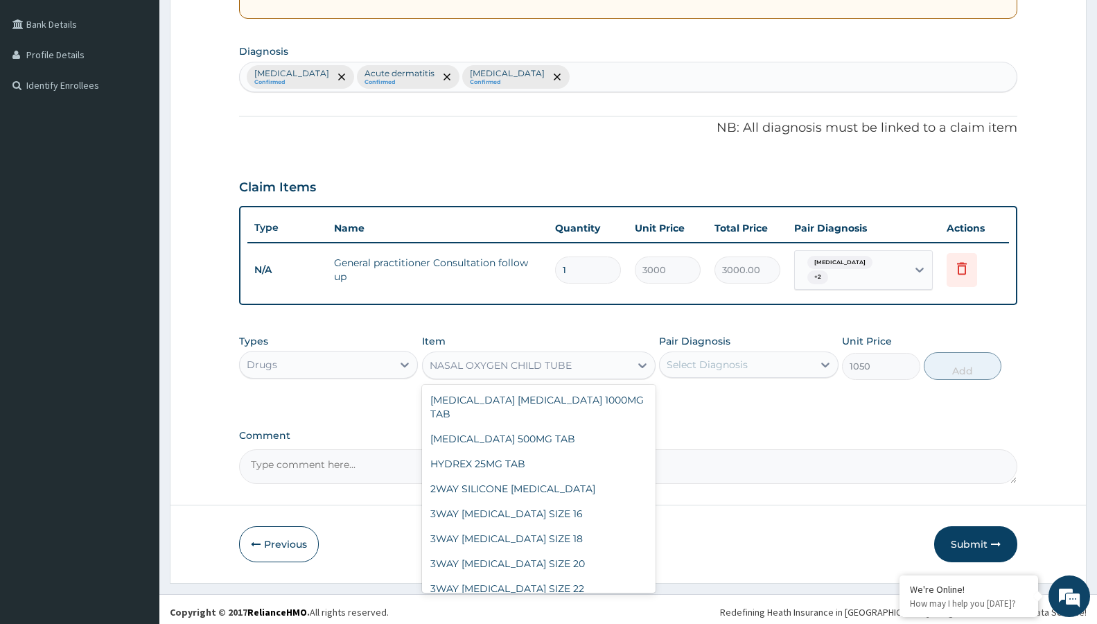
scroll to position [28204, 0]
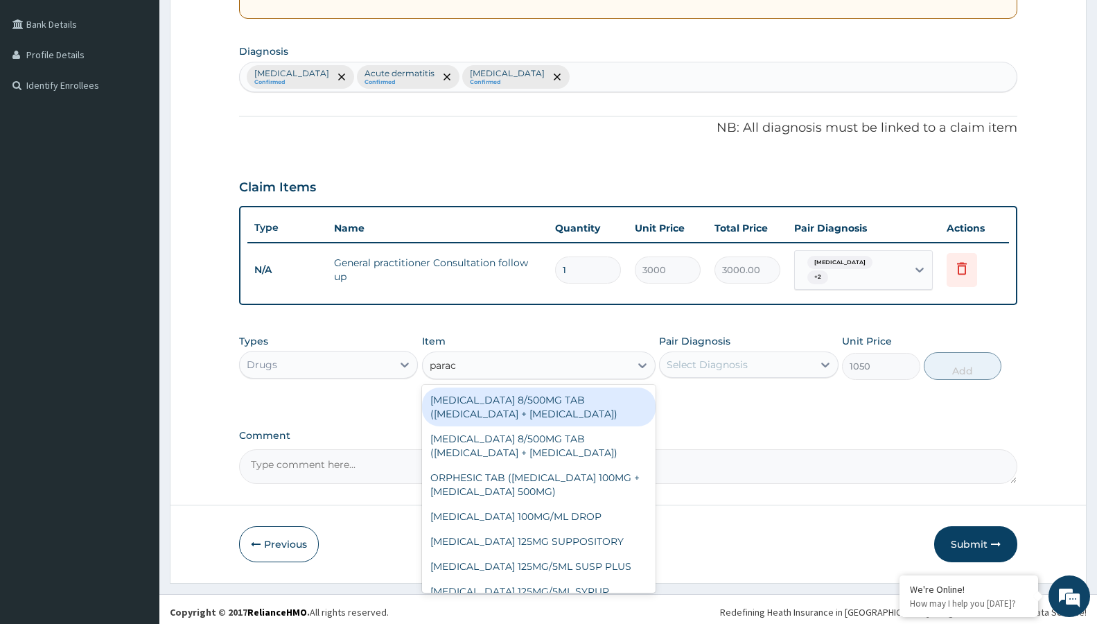
type input "parace"
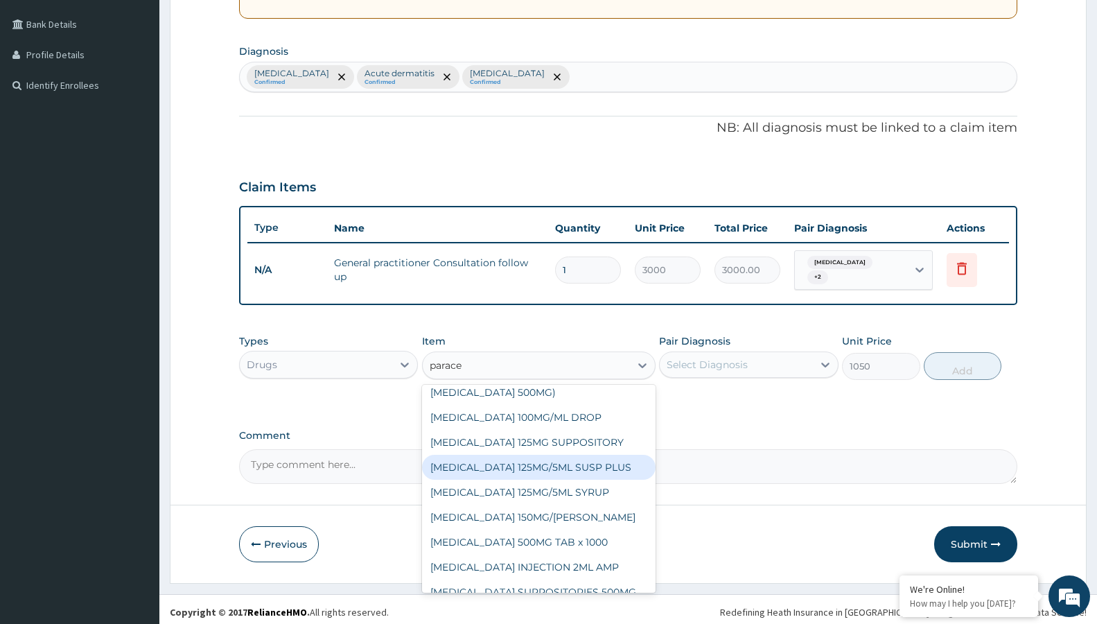
scroll to position [150, 0]
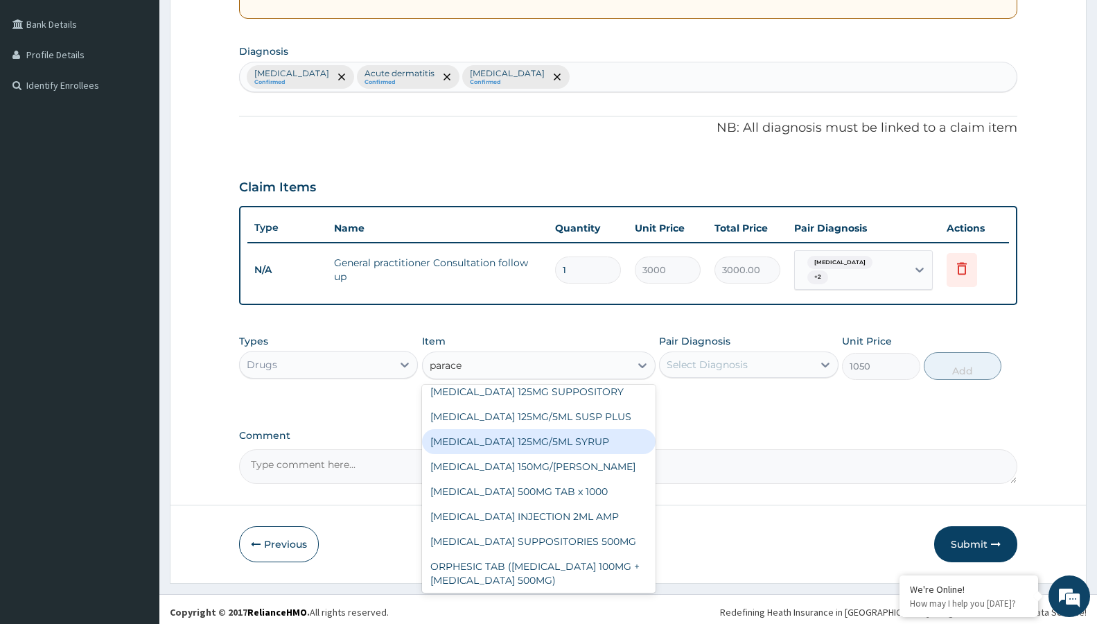
click at [548, 440] on div "PARACETAMOL 125MG/5ML SYRUP" at bounding box center [538, 441] width 233 height 25
type input "525"
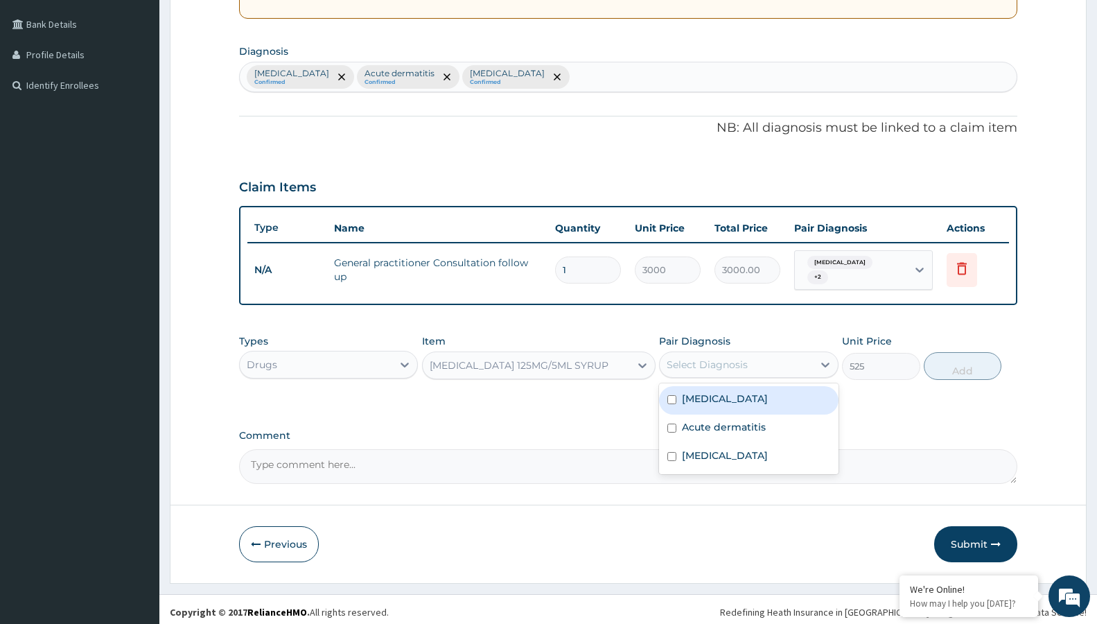
click at [741, 359] on div "Select Diagnosis" at bounding box center [707, 365] width 81 height 14
click at [730, 394] on div "Malaria" at bounding box center [748, 400] width 179 height 28
checkbox input "true"
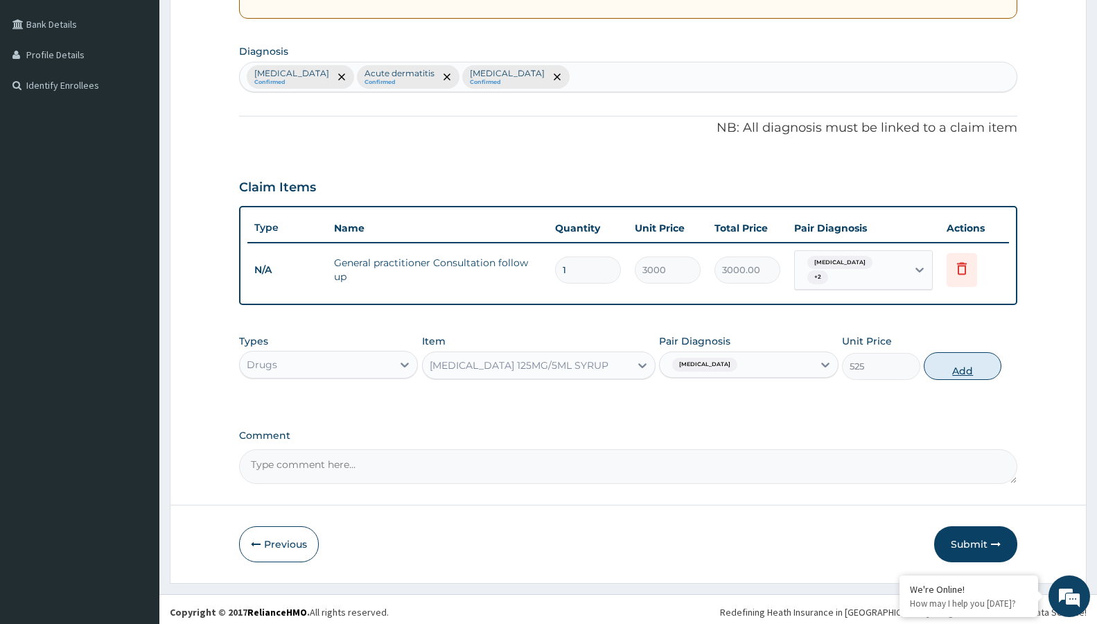
click at [971, 352] on button "Add" at bounding box center [963, 366] width 78 height 28
type input "0"
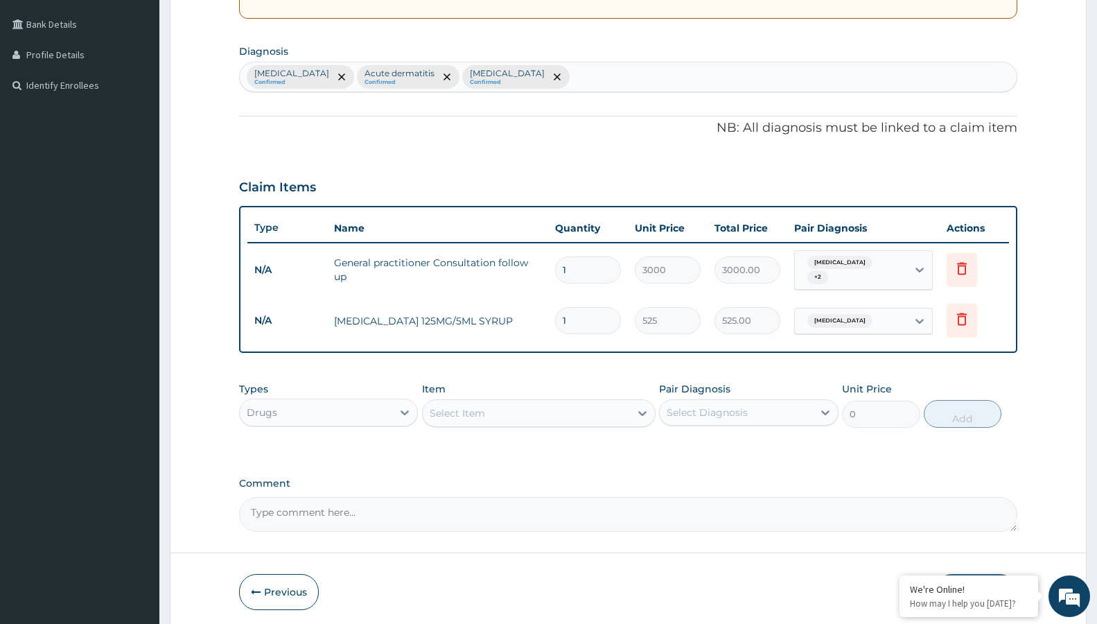
click at [545, 406] on div "Select Item" at bounding box center [526, 413] width 207 height 22
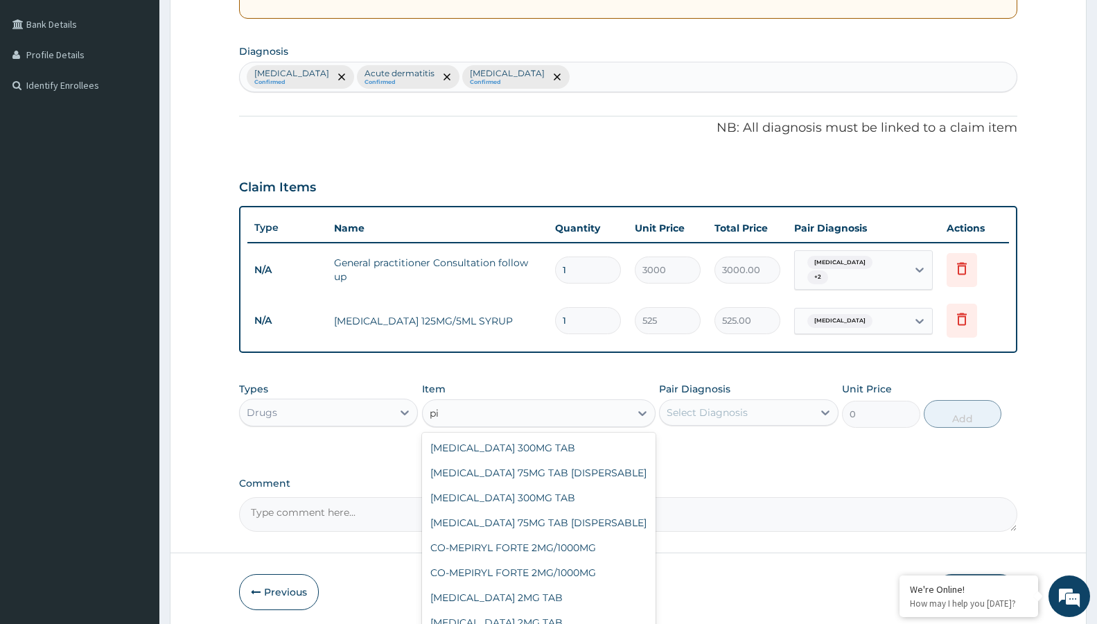
type input "p"
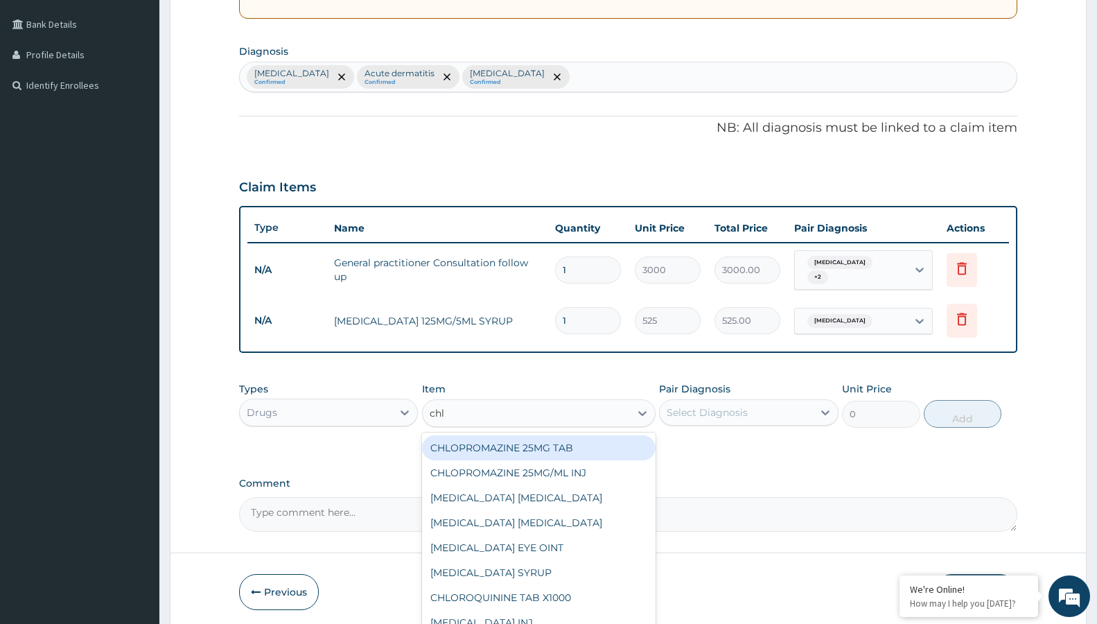
type input "chlo"
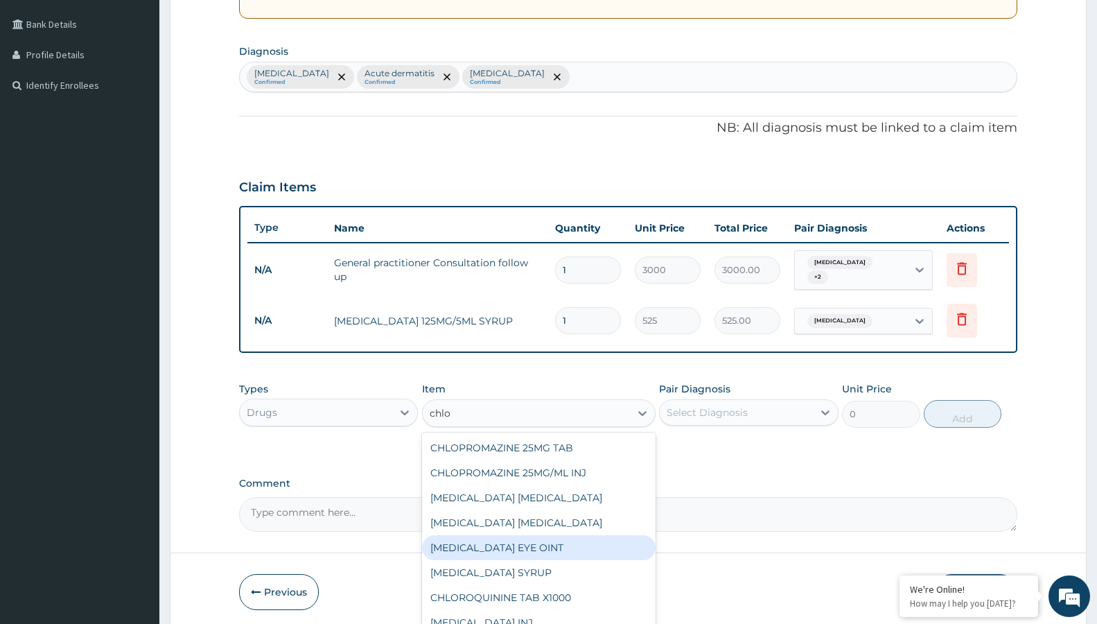
scroll to position [75, 0]
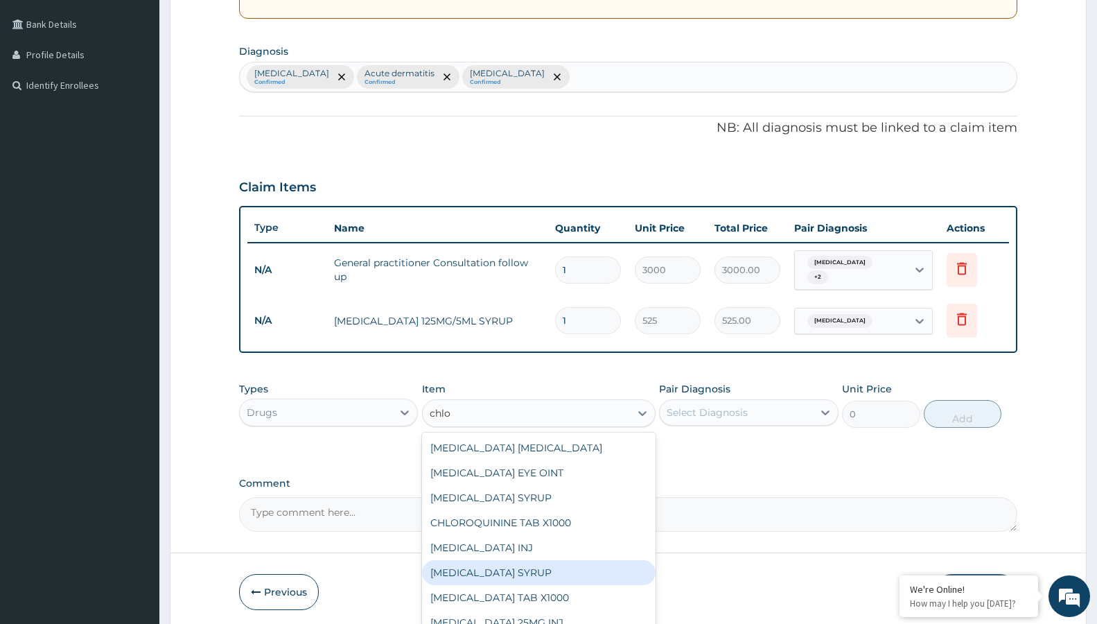
click at [536, 570] on div "[MEDICAL_DATA] SYRUP" at bounding box center [538, 572] width 233 height 25
type input "350"
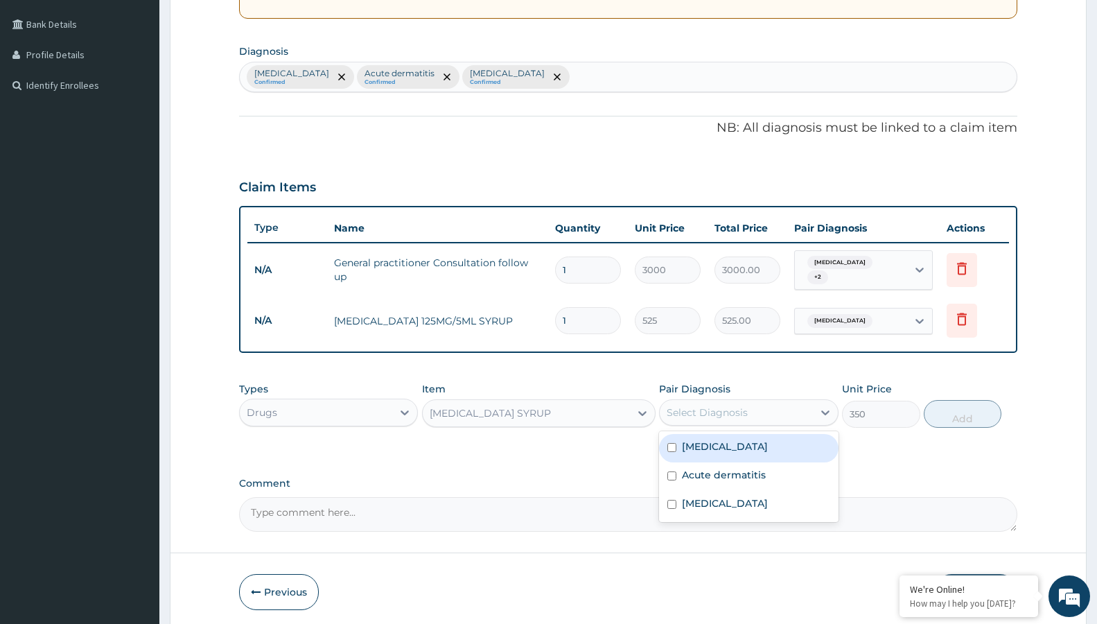
click at [752, 415] on div "Select Diagnosis" at bounding box center [736, 412] width 152 height 22
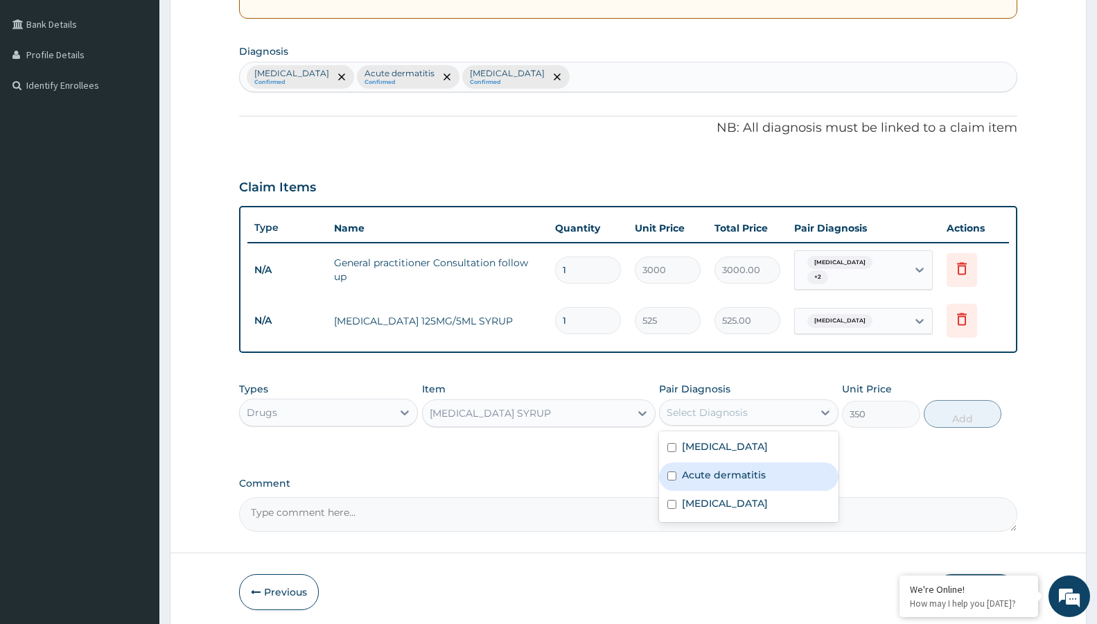
click at [752, 470] on label "Acute dermatitis" at bounding box center [724, 475] width 84 height 14
checkbox input "true"
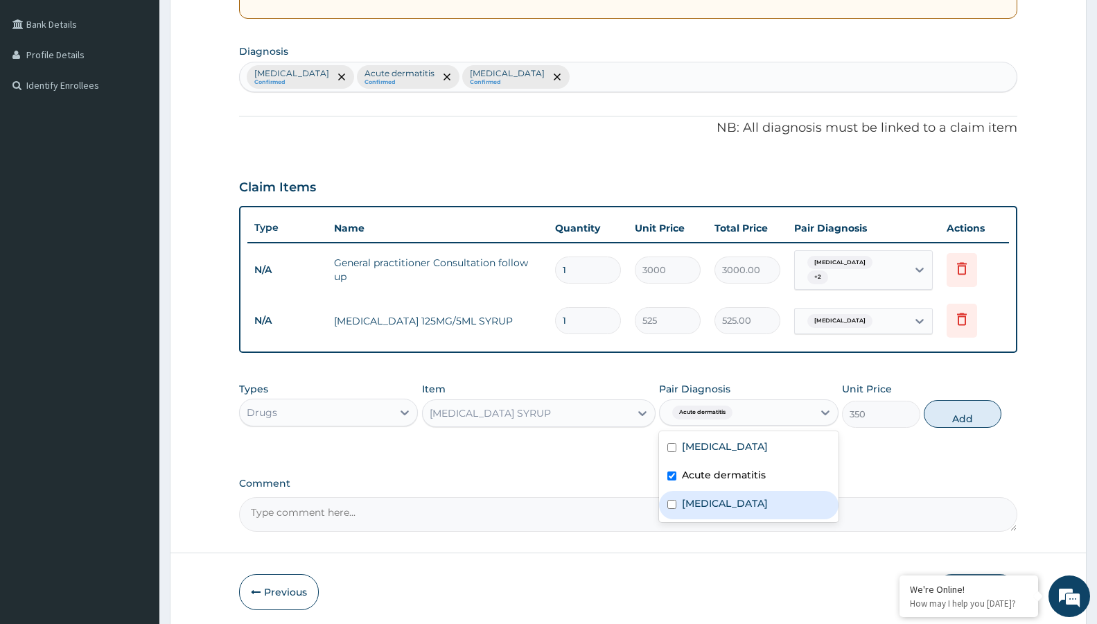
click at [759, 496] on label "Upper respiratory infection" at bounding box center [725, 503] width 86 height 14
checkbox input "true"
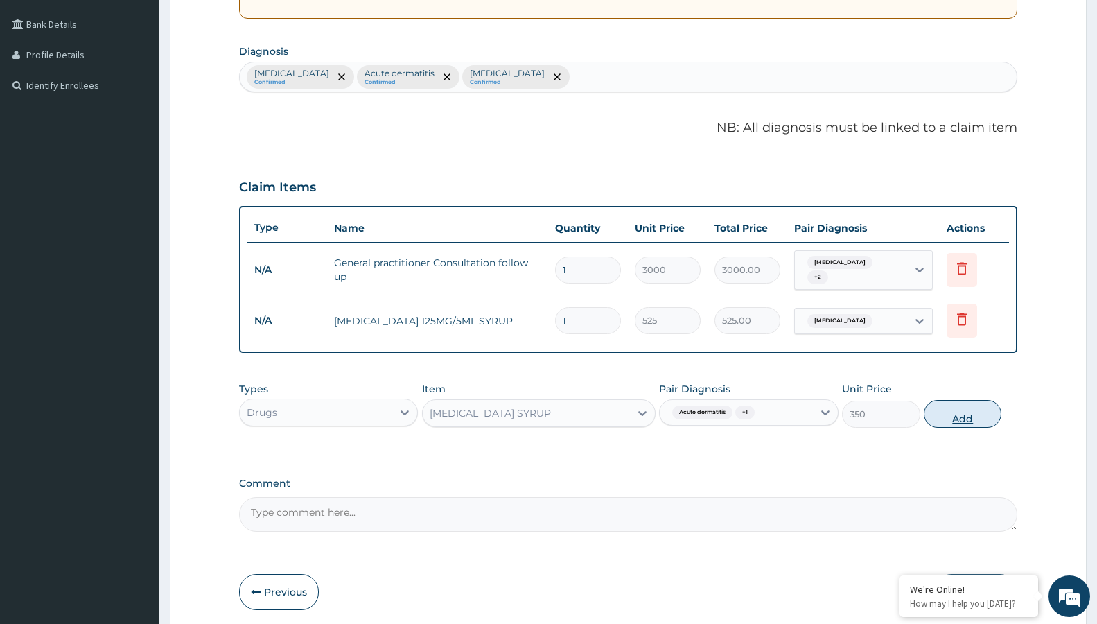
click at [951, 400] on button "Add" at bounding box center [963, 414] width 78 height 28
type input "0"
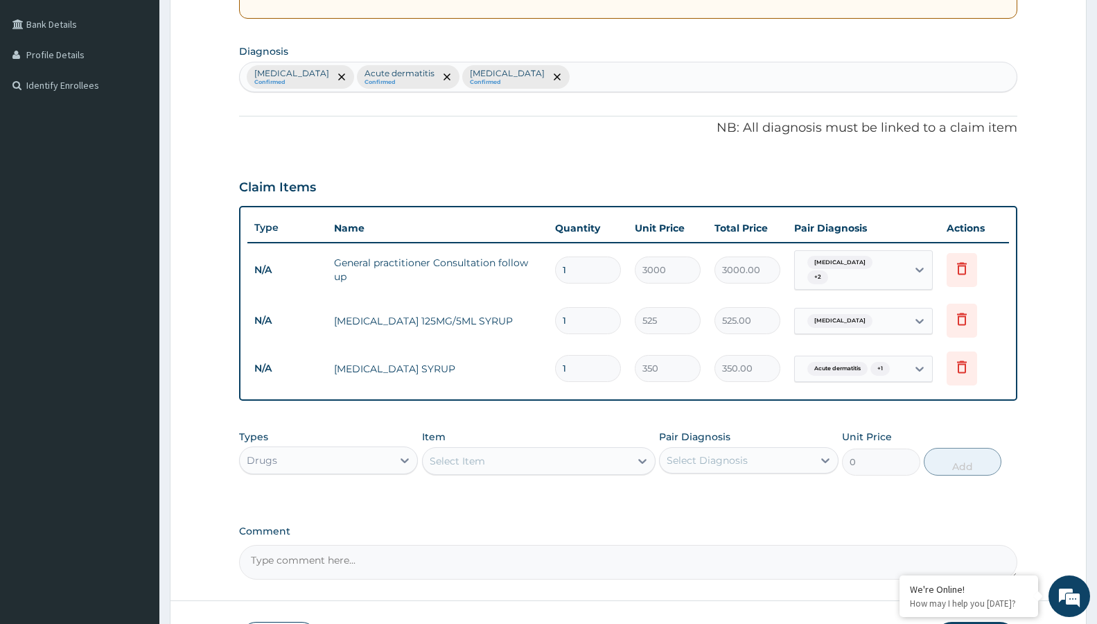
click at [539, 451] on div "Select Item" at bounding box center [526, 461] width 207 height 22
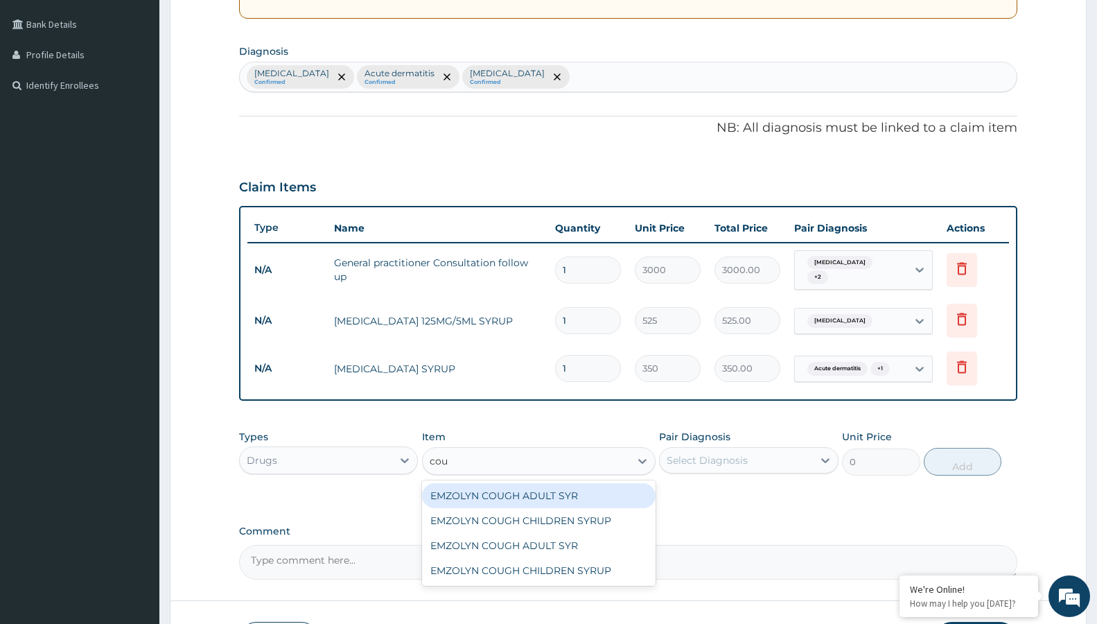
type input "coug"
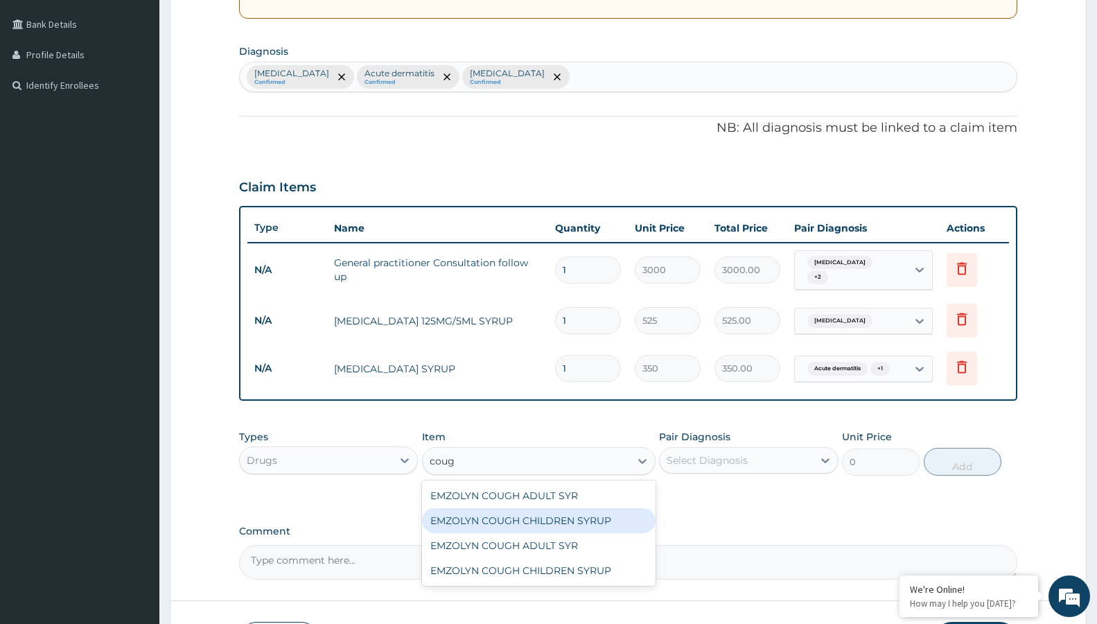
click at [556, 512] on div "EMZOLYN COUGH CHILDREN SYRUP" at bounding box center [538, 520] width 233 height 25
type input "525"
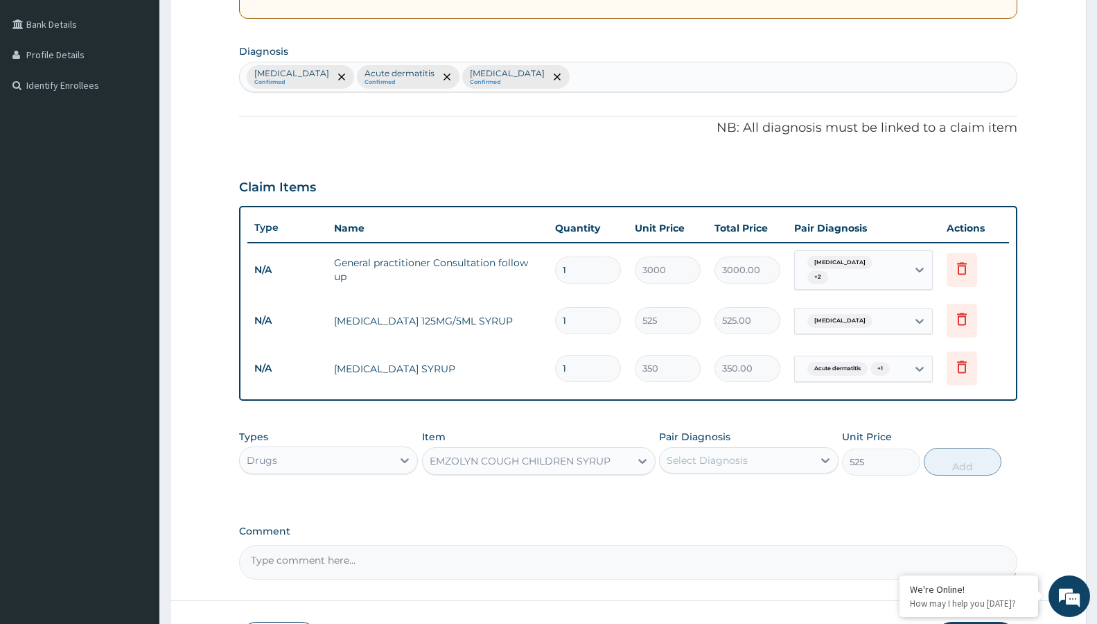
click at [624, 454] on div "EMZOLYN COUGH CHILDREN SYRUP" at bounding box center [526, 461] width 207 height 22
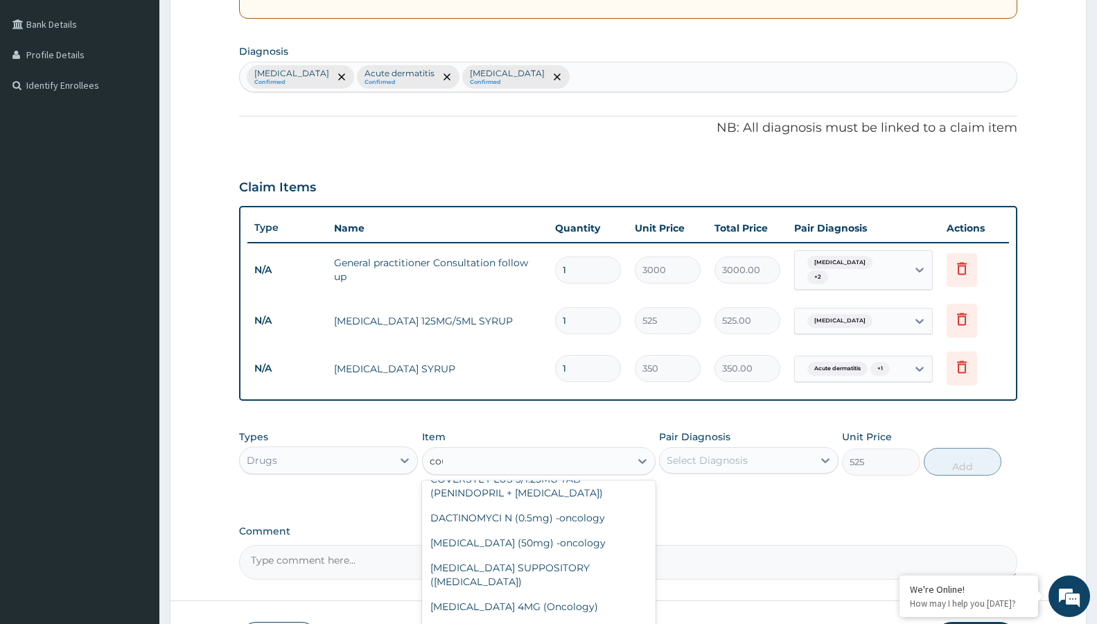
scroll to position [0, 0]
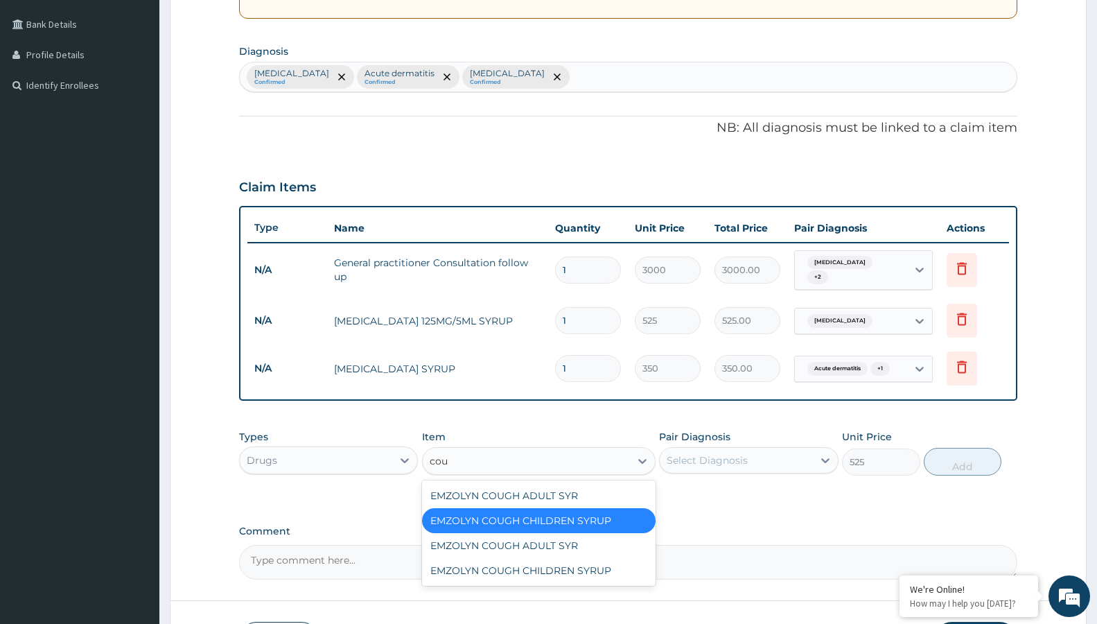
type input "coug"
click at [572, 566] on div "EMZOLYN COUGH CHILDREN SYRUP" at bounding box center [538, 570] width 233 height 25
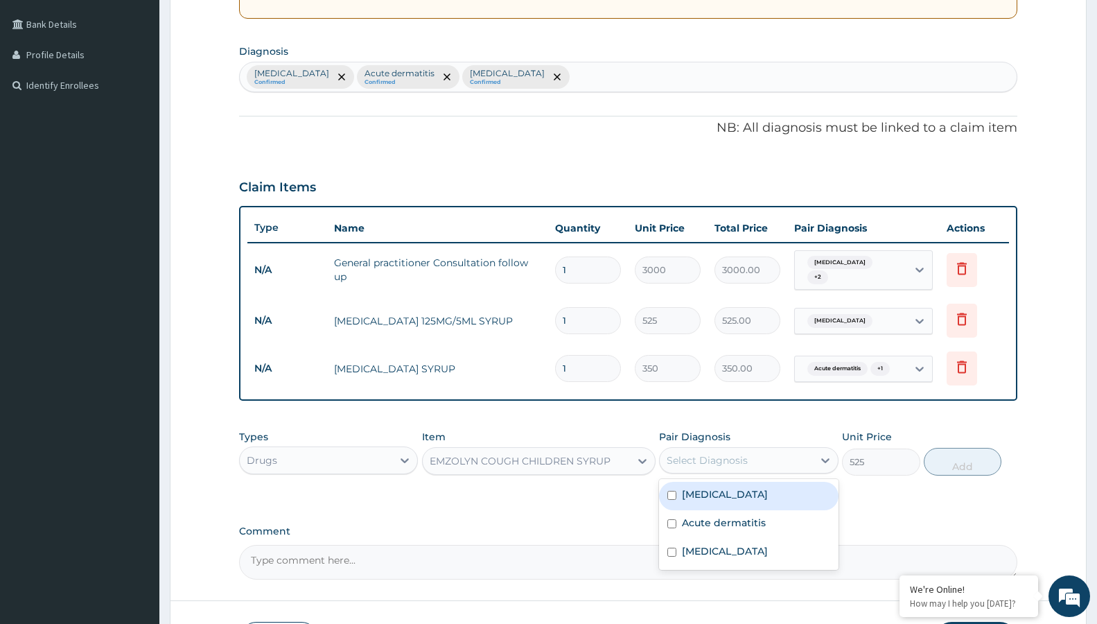
click at [743, 454] on div "Select Diagnosis" at bounding box center [707, 460] width 81 height 14
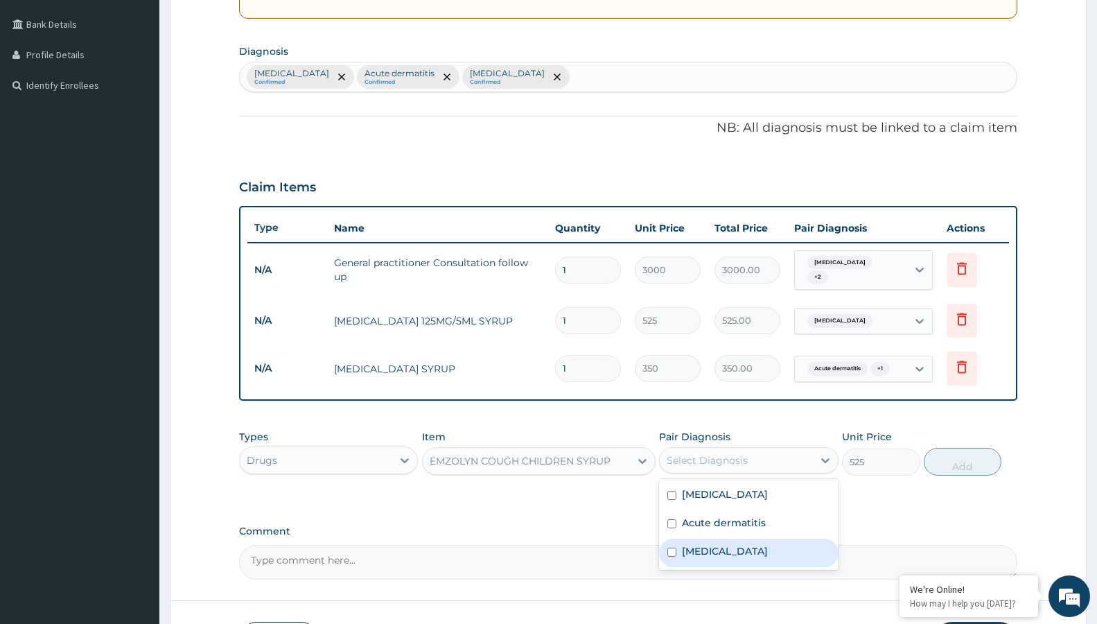
click at [732, 538] on div "Upper respiratory infection" at bounding box center [748, 552] width 179 height 28
checkbox input "true"
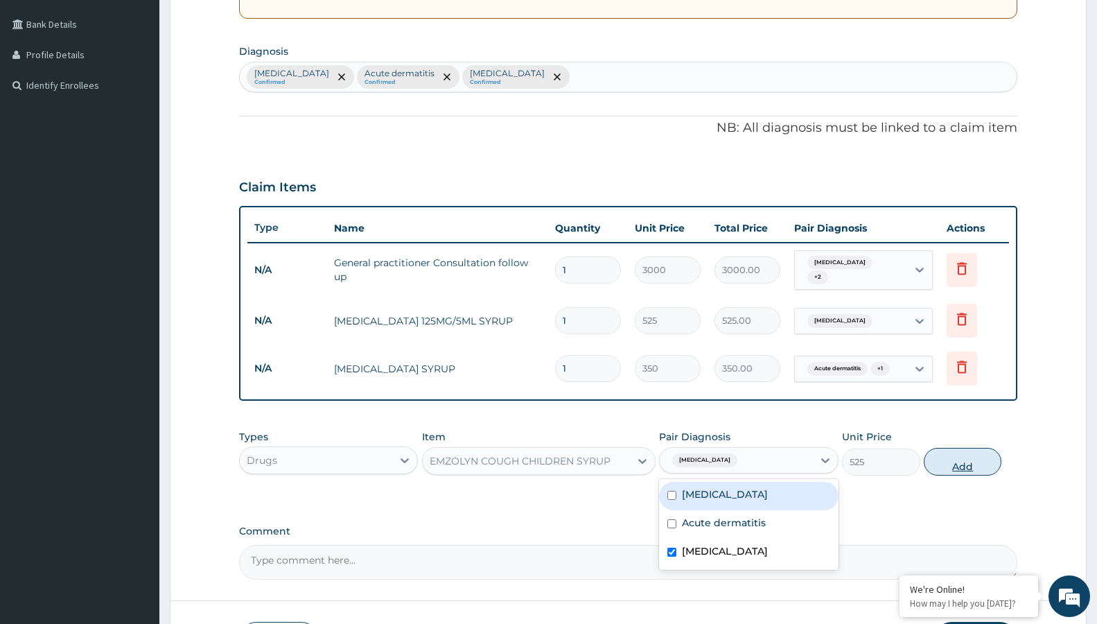
click at [975, 448] on button "Add" at bounding box center [963, 462] width 78 height 28
type input "0"
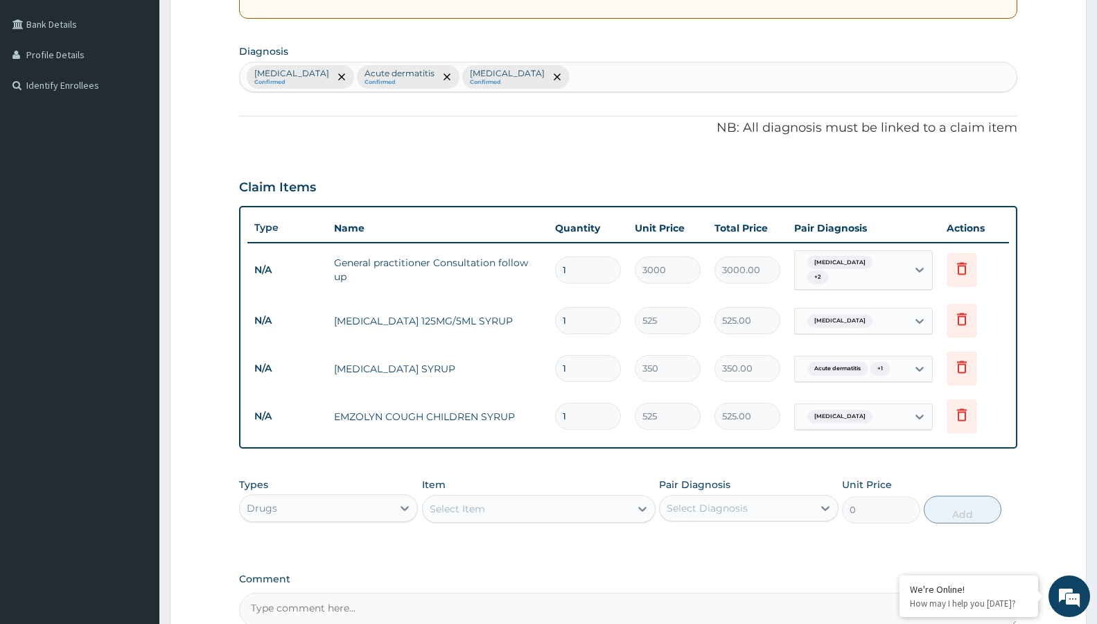
click at [467, 509] on div "Select Item" at bounding box center [457, 509] width 55 height 14
click at [504, 502] on div "Select Item" at bounding box center [526, 508] width 207 height 22
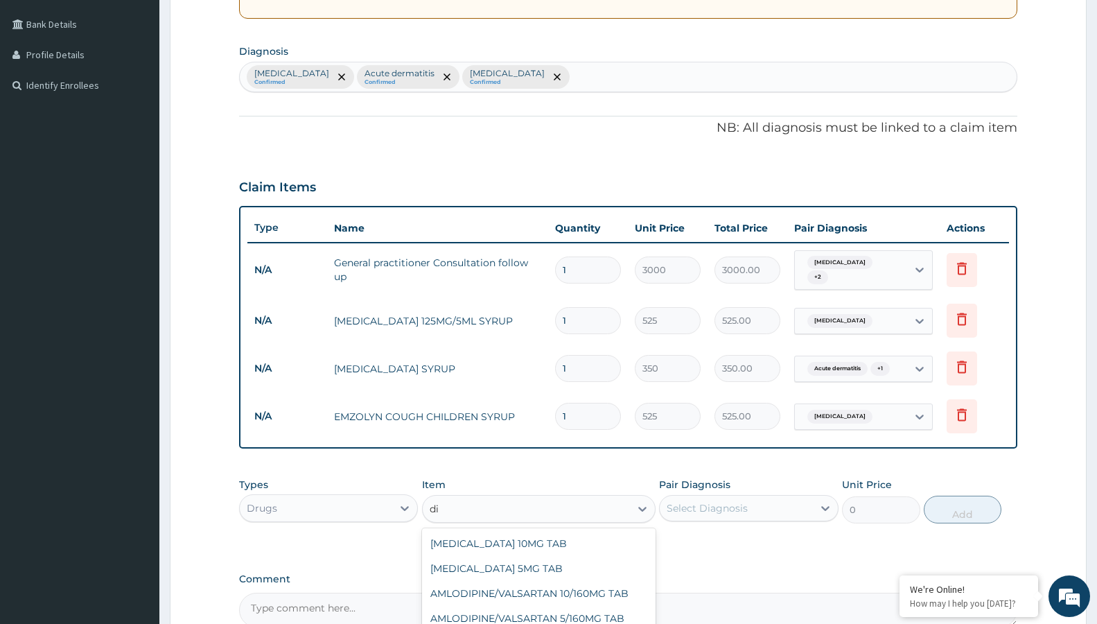
type input "d"
type input "artem"
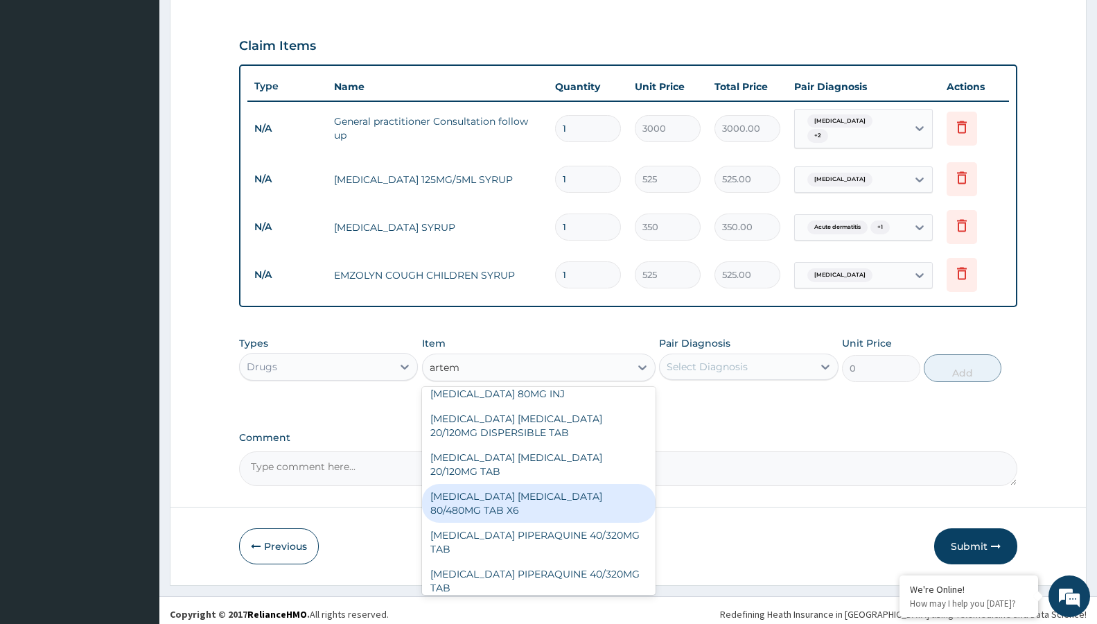
scroll to position [158, 0]
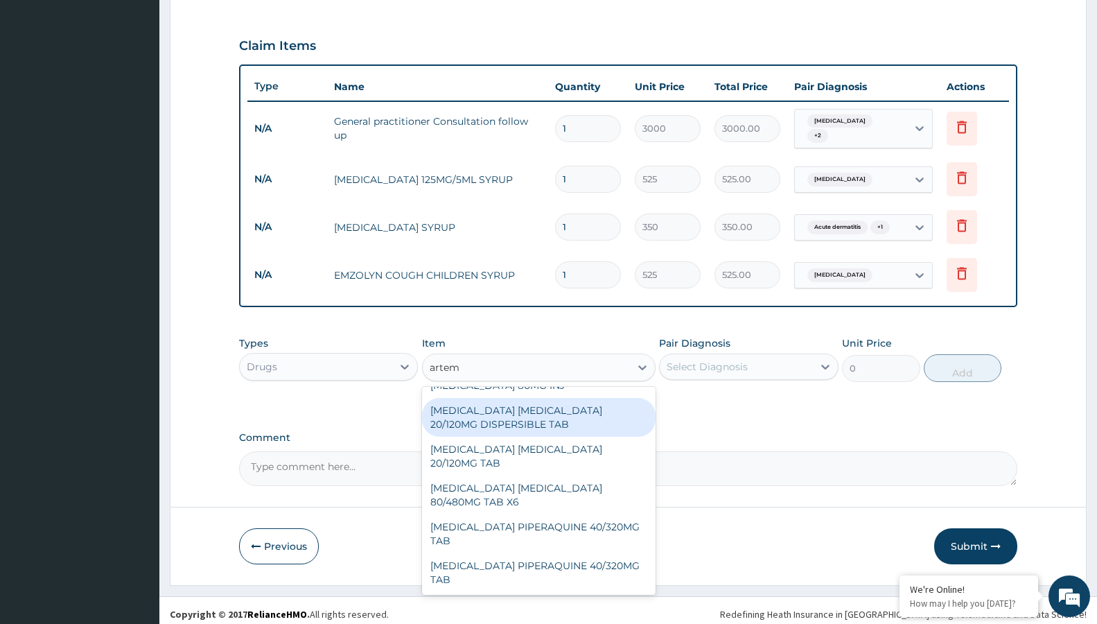
click at [550, 414] on div "ARTEMETHER LUMEFANTRINE 20/120MG DISPERSIBLE TAB" at bounding box center [538, 417] width 233 height 39
type input "84"
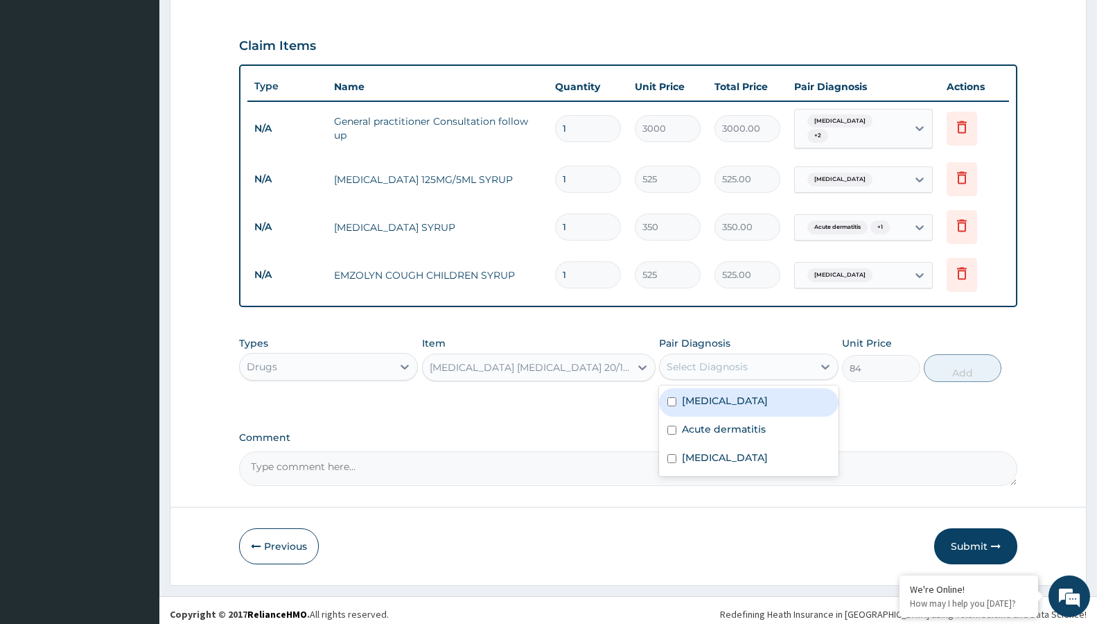
click at [752, 363] on div "Select Diagnosis" at bounding box center [736, 366] width 152 height 22
click at [748, 399] on div "Malaria" at bounding box center [748, 402] width 179 height 28
checkbox input "true"
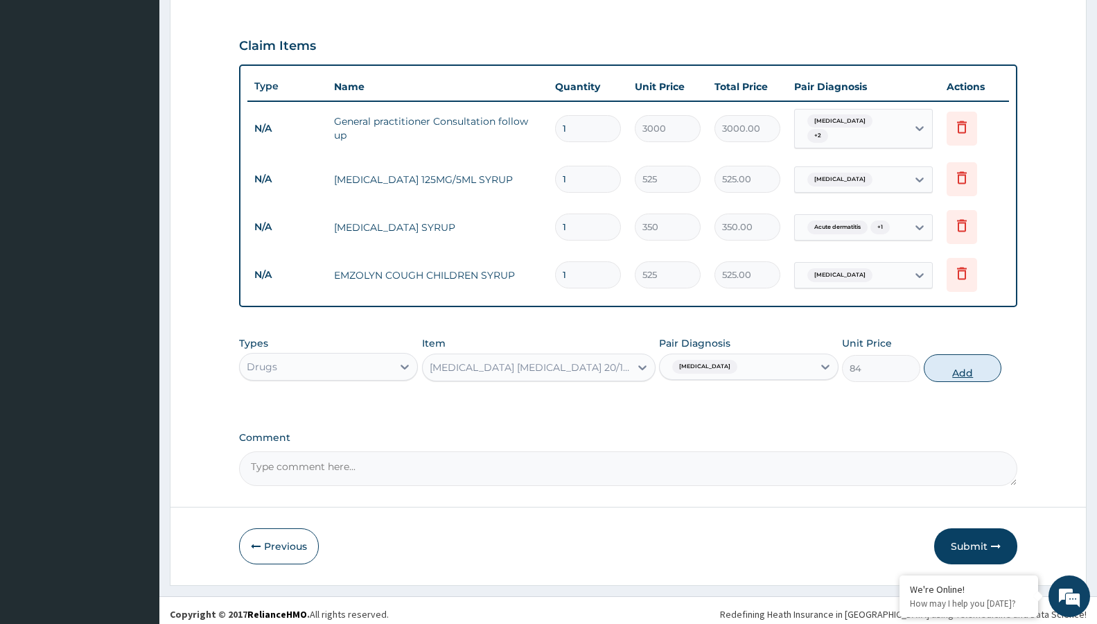
click at [955, 365] on button "Add" at bounding box center [963, 368] width 78 height 28
type input "0"
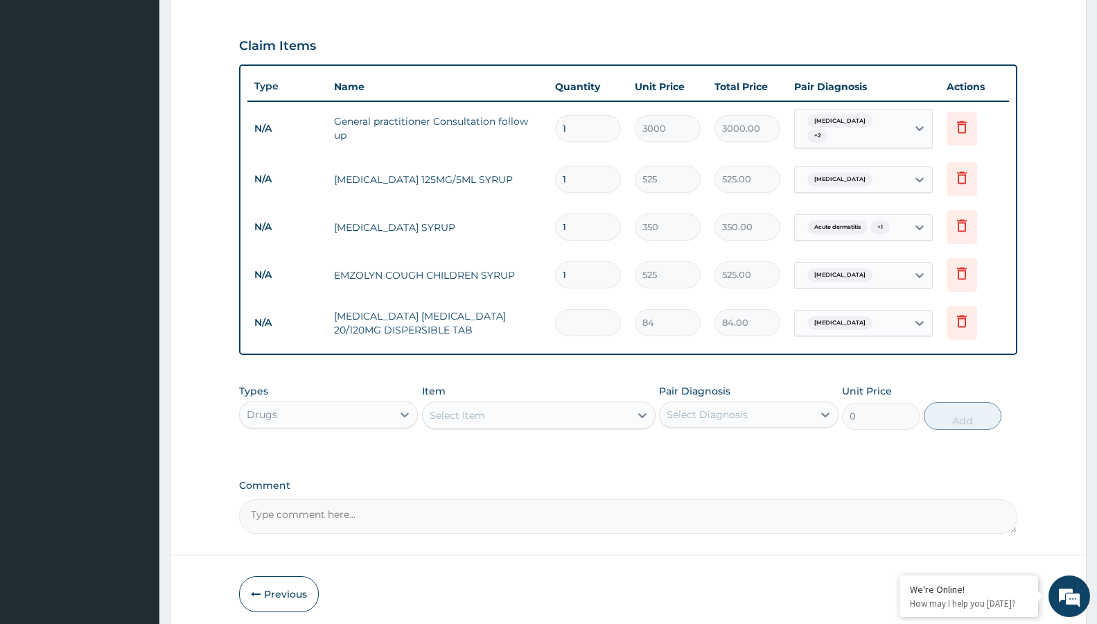
type input "0.00"
type input "6"
type input "504.00"
type input "6"
click at [493, 415] on div "Select Item" at bounding box center [526, 415] width 207 height 22
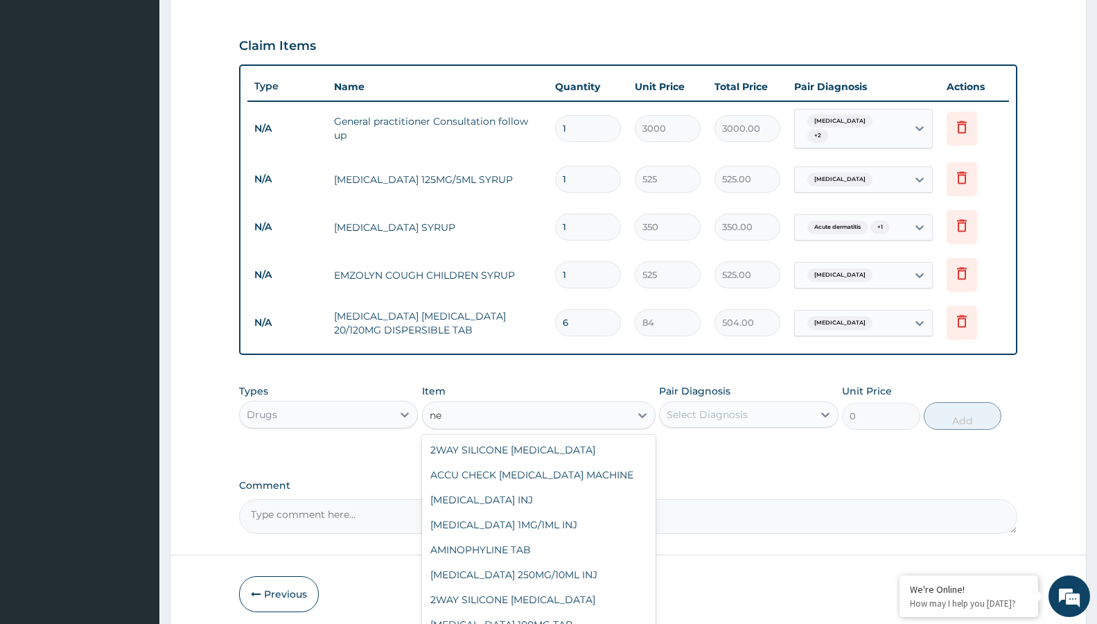
type input "n"
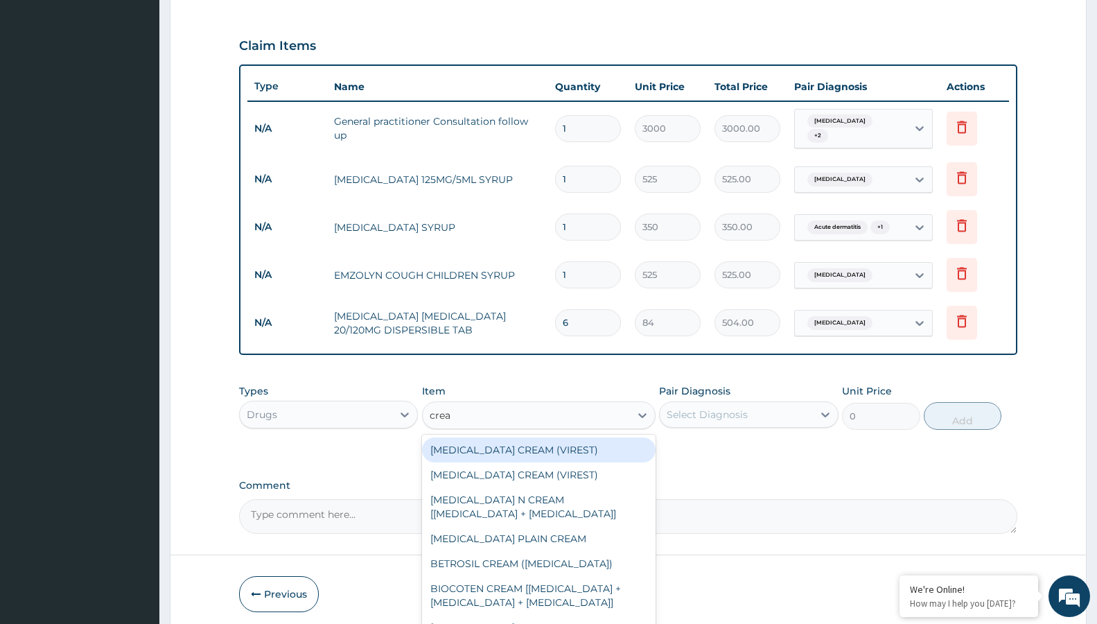
type input "cream"
click at [512, 447] on div "ACICLOVIR CREAM (VIREST)" at bounding box center [538, 449] width 233 height 25
type input "2520"
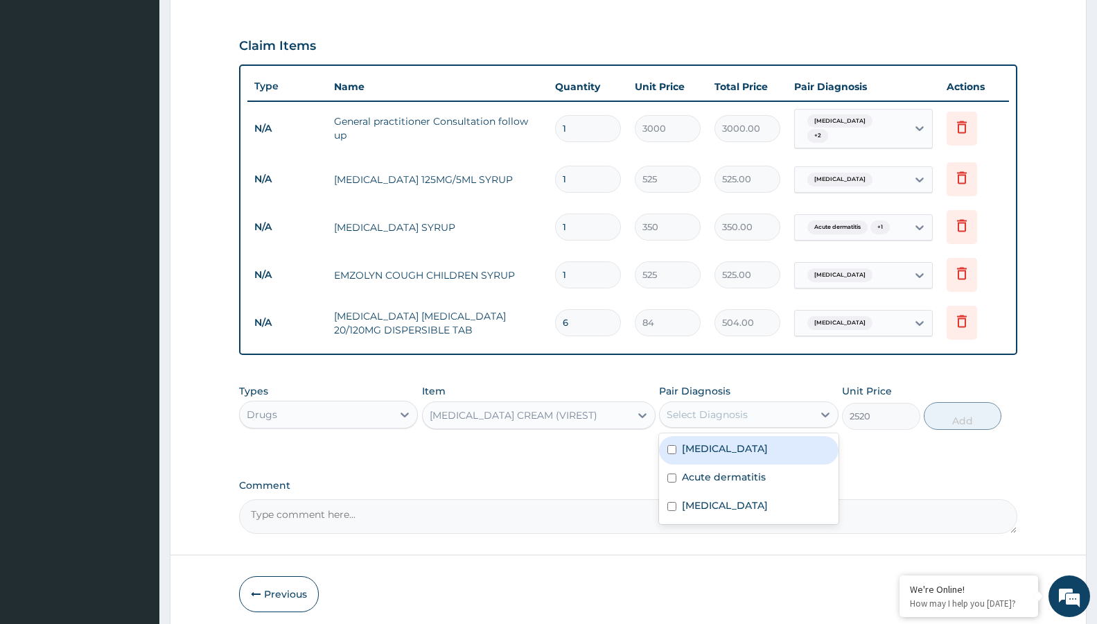
click at [698, 415] on div "Select Diagnosis" at bounding box center [707, 414] width 81 height 14
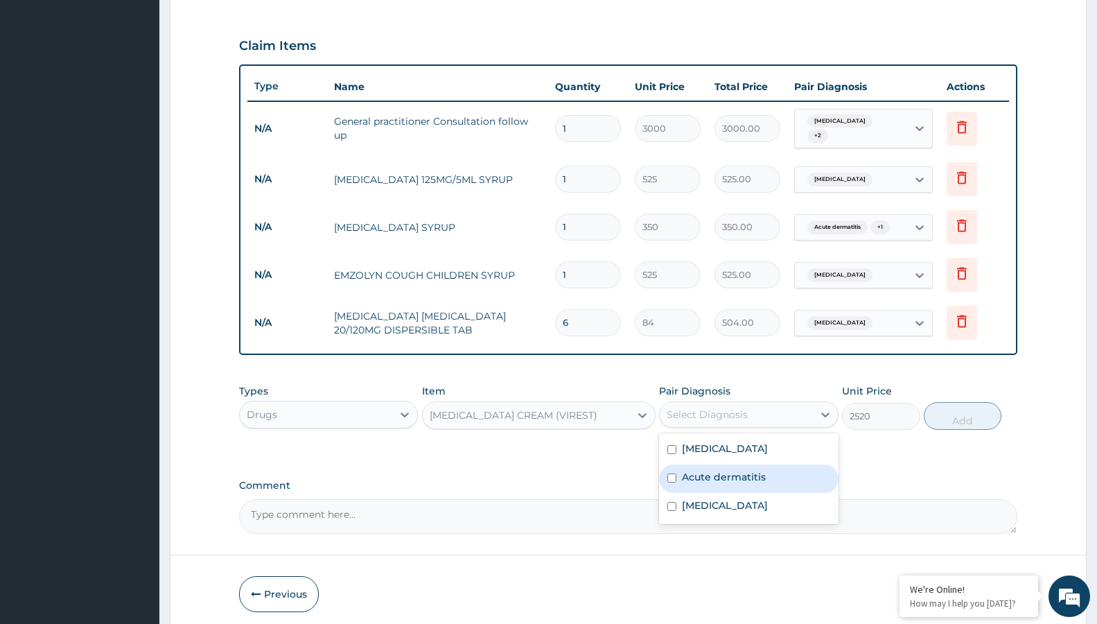
click at [712, 464] on div "Acute dermatitis" at bounding box center [748, 478] width 179 height 28
checkbox input "true"
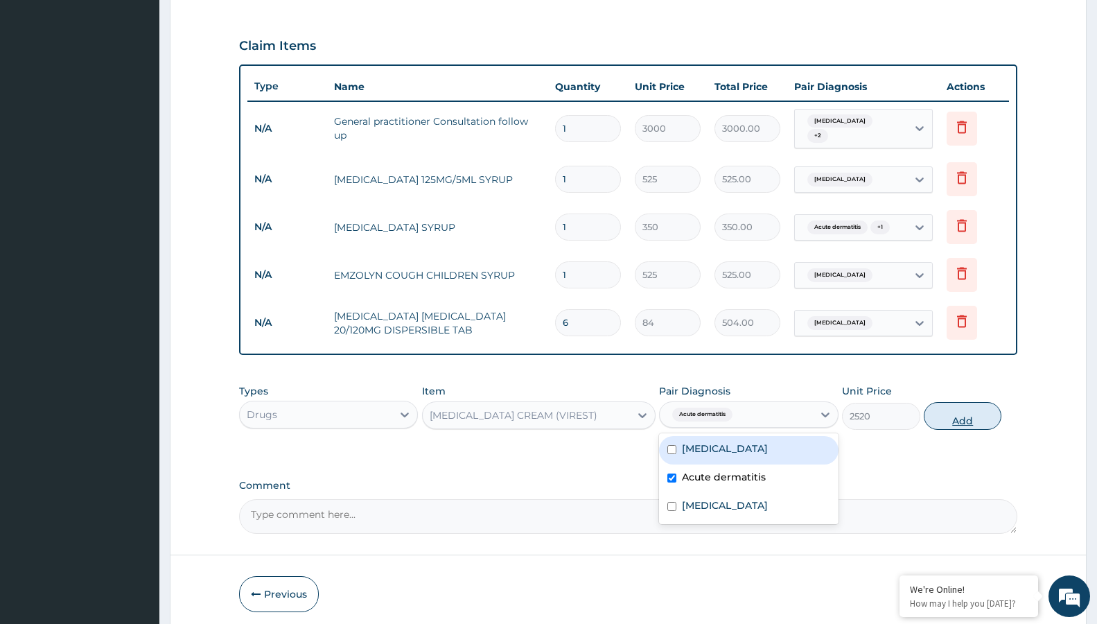
click at [960, 405] on button "Add" at bounding box center [963, 416] width 78 height 28
type input "0"
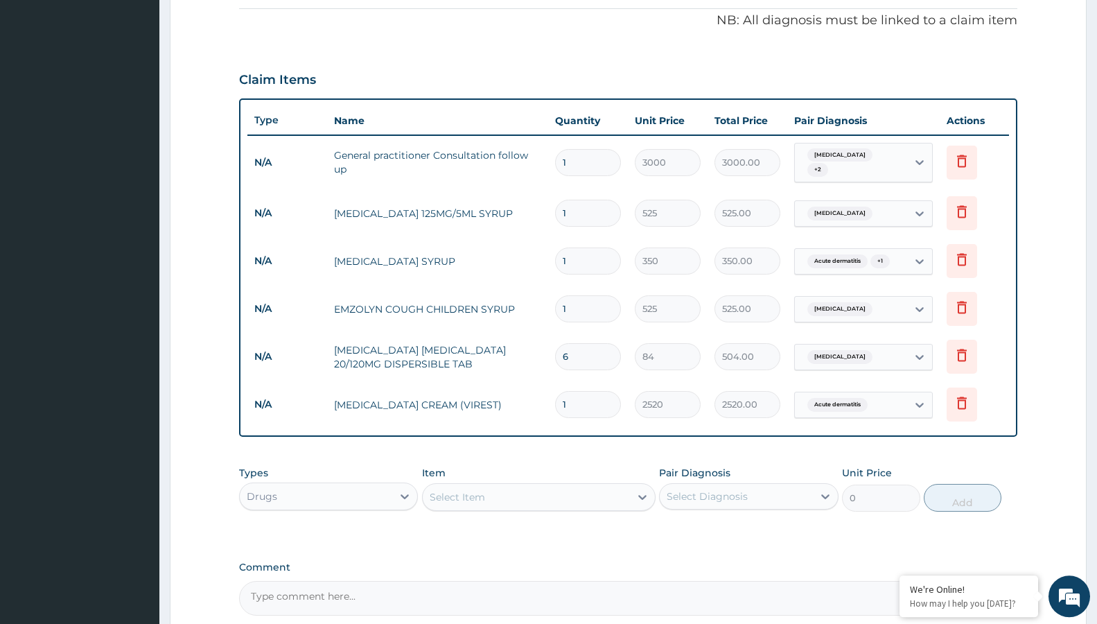
scroll to position [549, 0]
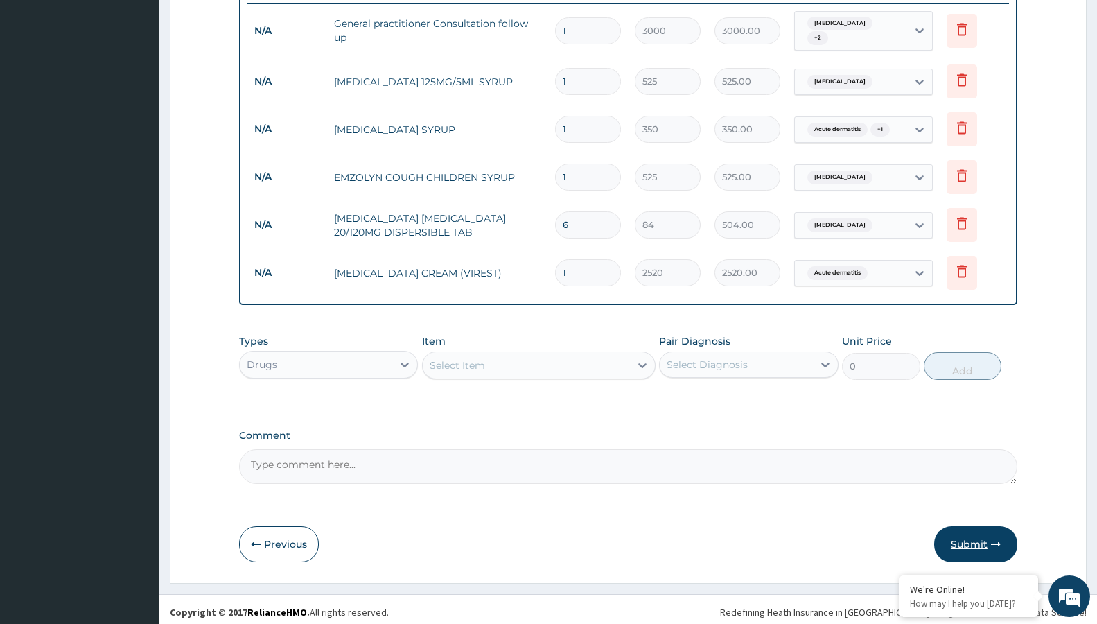
click at [955, 531] on button "Submit" at bounding box center [975, 544] width 83 height 36
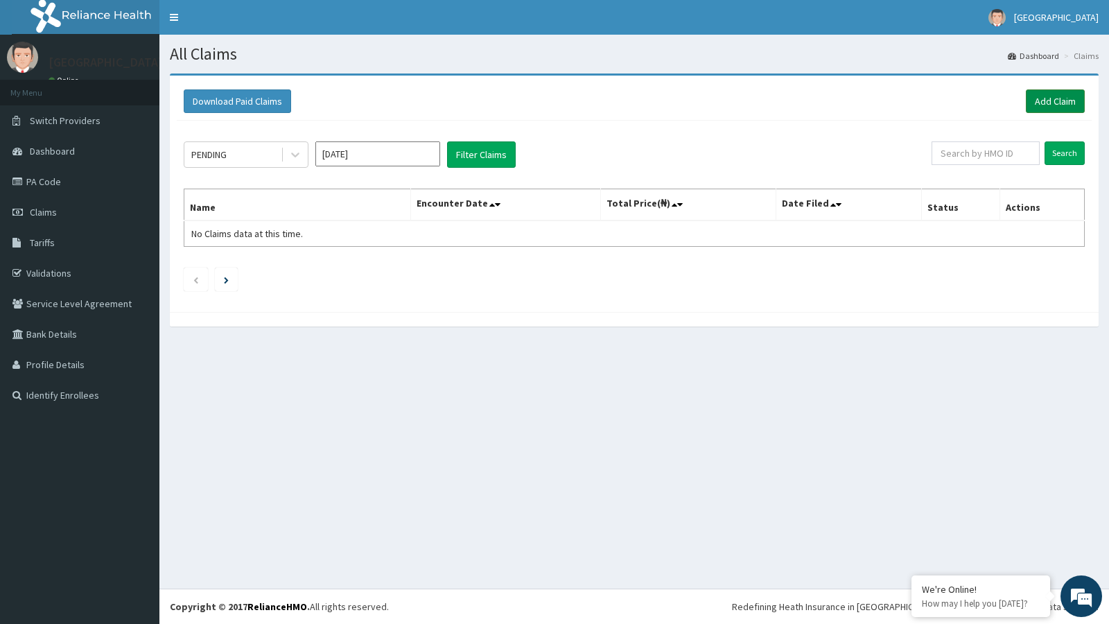
click at [1055, 102] on link "Add Claim" at bounding box center [1054, 101] width 59 height 24
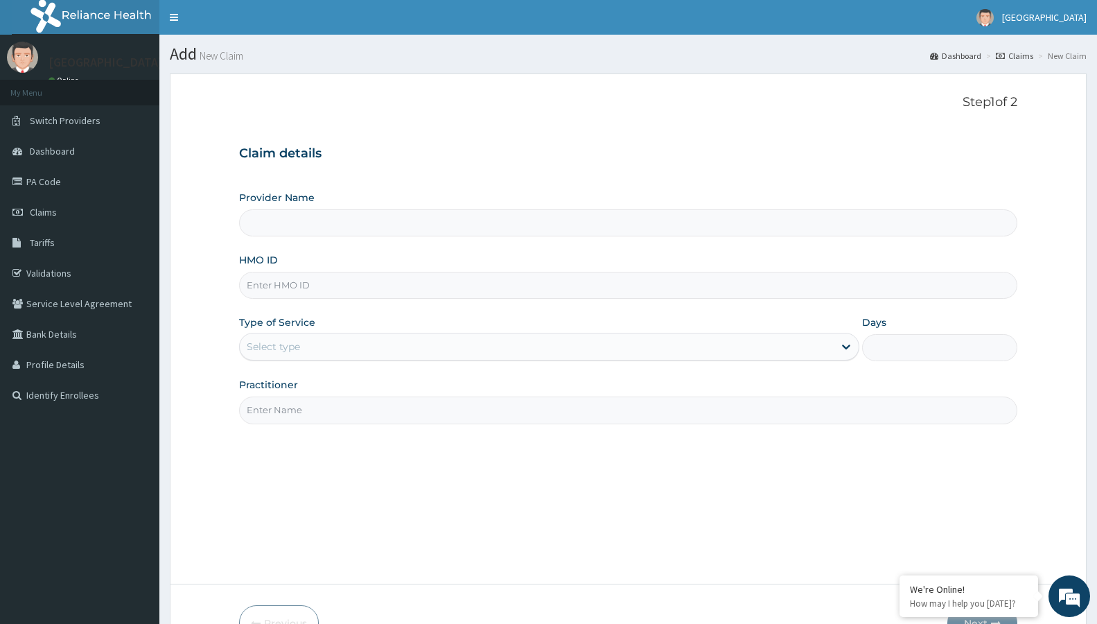
click at [312, 287] on input "HMO ID" at bounding box center [628, 285] width 778 height 27
type input "[GEOGRAPHIC_DATA]"
click at [312, 289] on input "HMO ID" at bounding box center [628, 285] width 778 height 27
click at [316, 292] on input "oht/" at bounding box center [628, 285] width 778 height 27
type input "oht/12447/a"
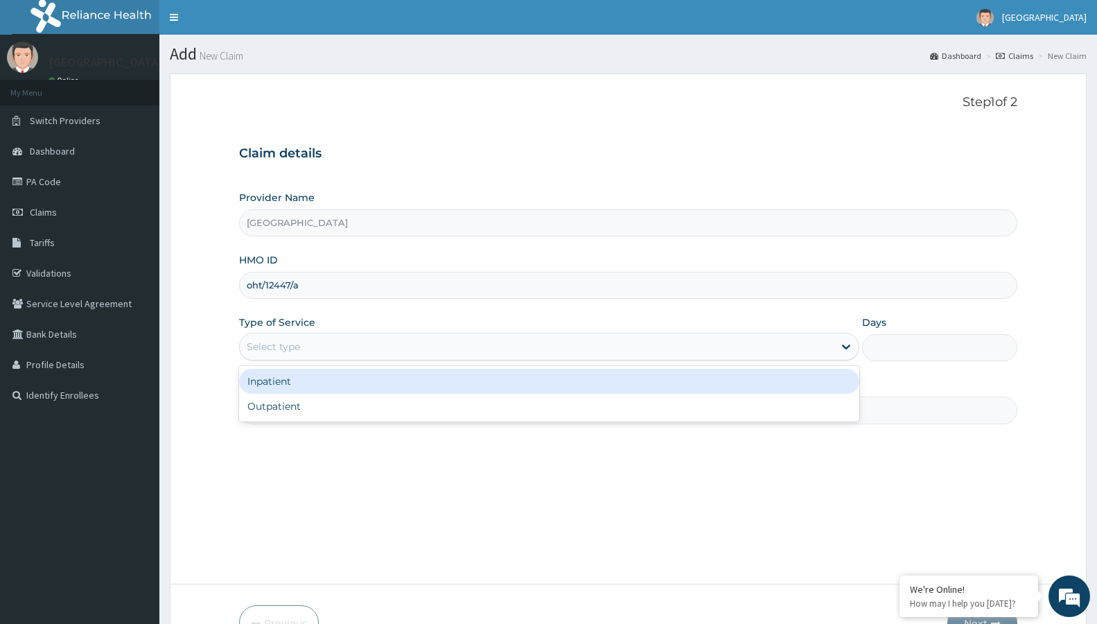
click at [329, 334] on div "Select type" at bounding box center [549, 347] width 620 height 28
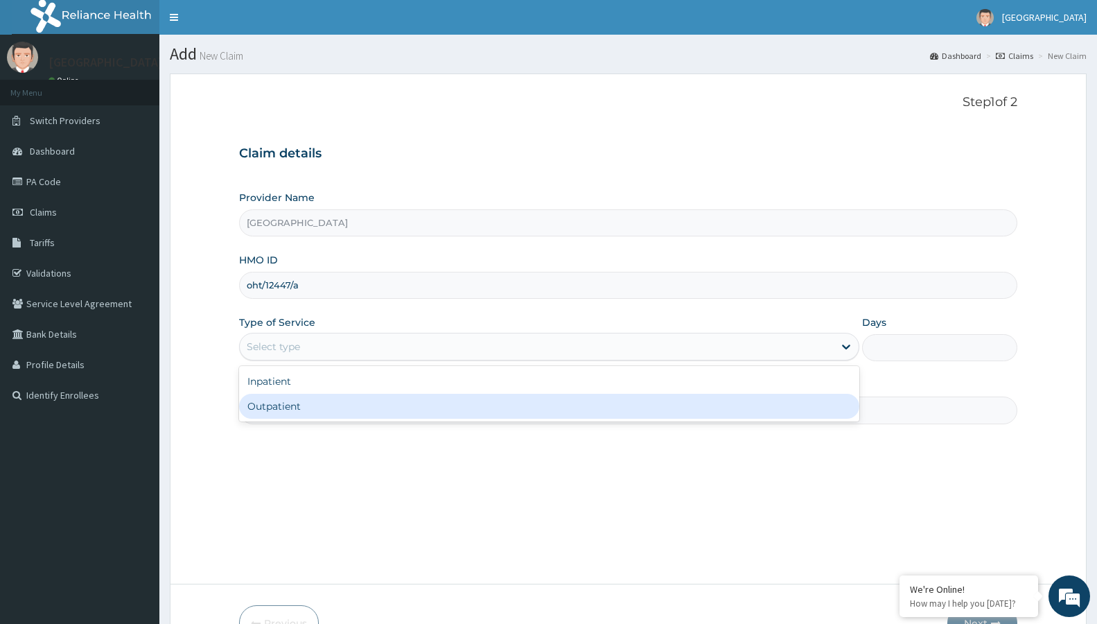
click at [293, 404] on div "Outpatient" at bounding box center [549, 406] width 620 height 25
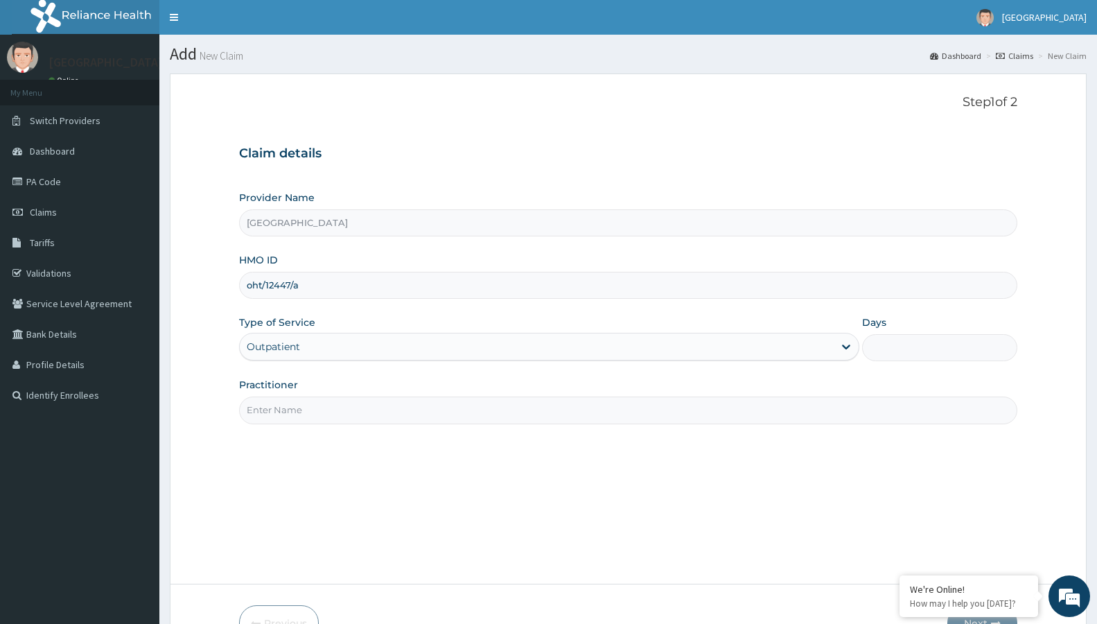
type input "1"
click at [319, 415] on input "Practitioner" at bounding box center [628, 409] width 778 height 27
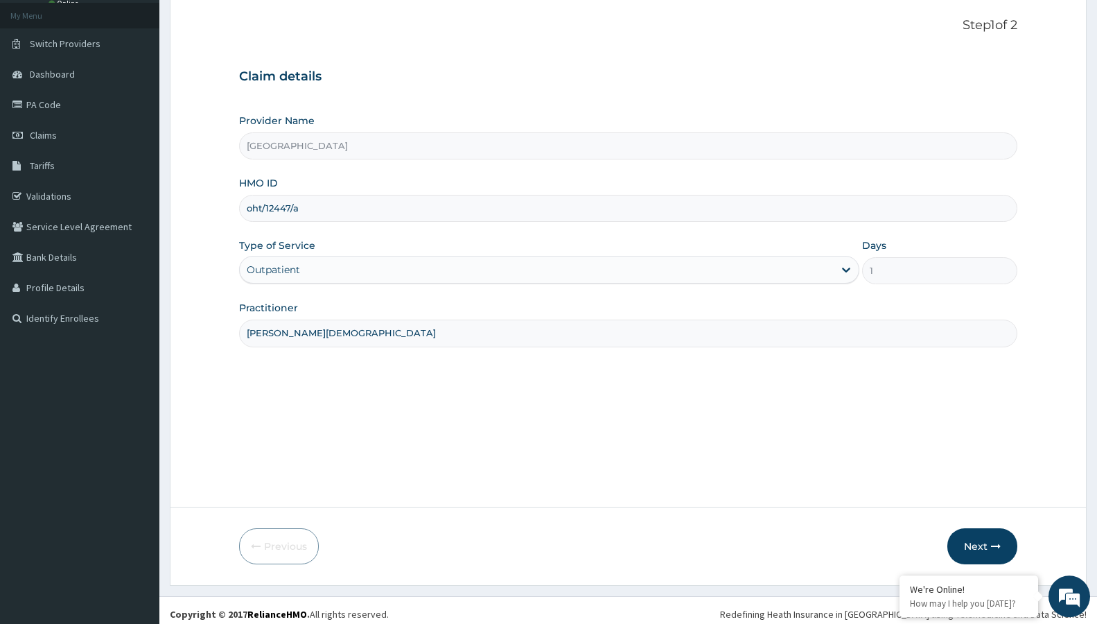
scroll to position [85, 0]
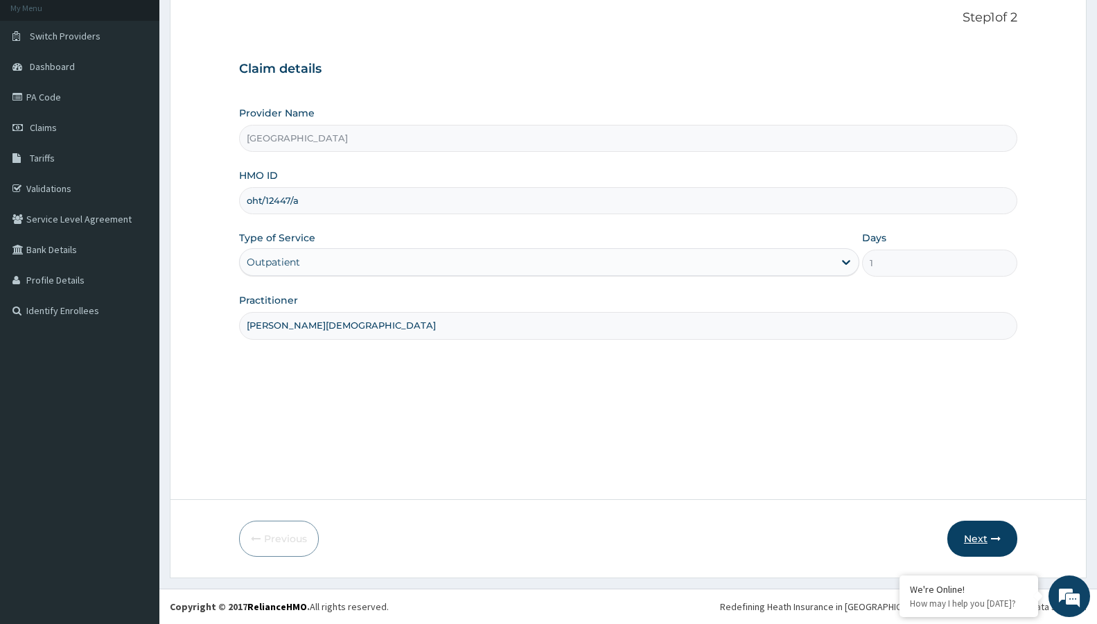
type input "[PERSON_NAME][DEMOGRAPHIC_DATA]"
click at [969, 527] on button "Next" at bounding box center [982, 538] width 70 height 36
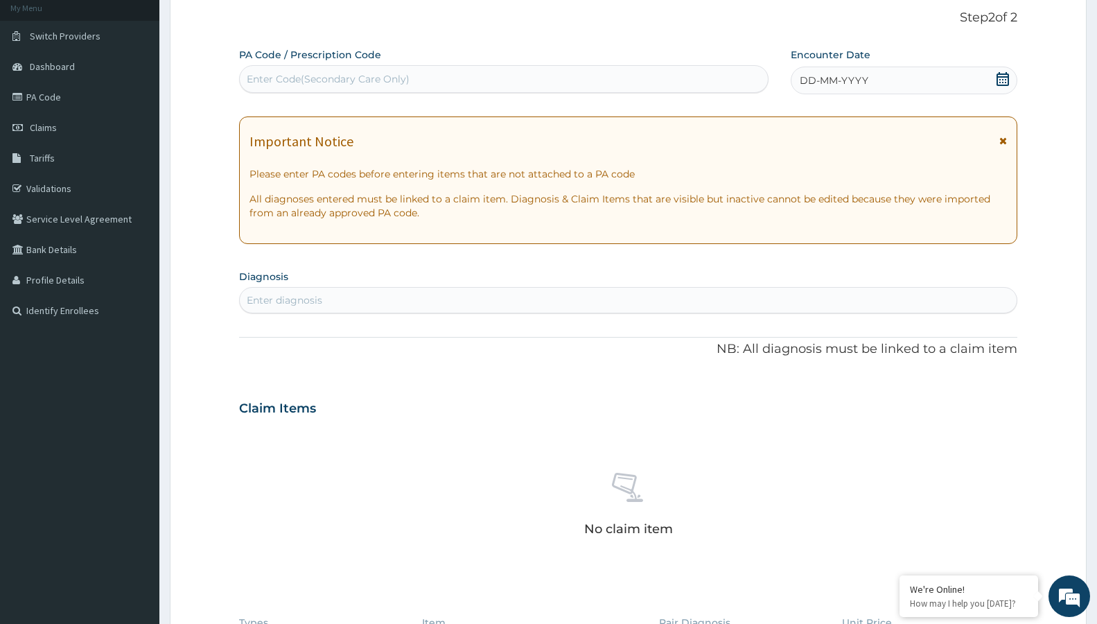
click at [1003, 76] on icon at bounding box center [1002, 79] width 12 height 14
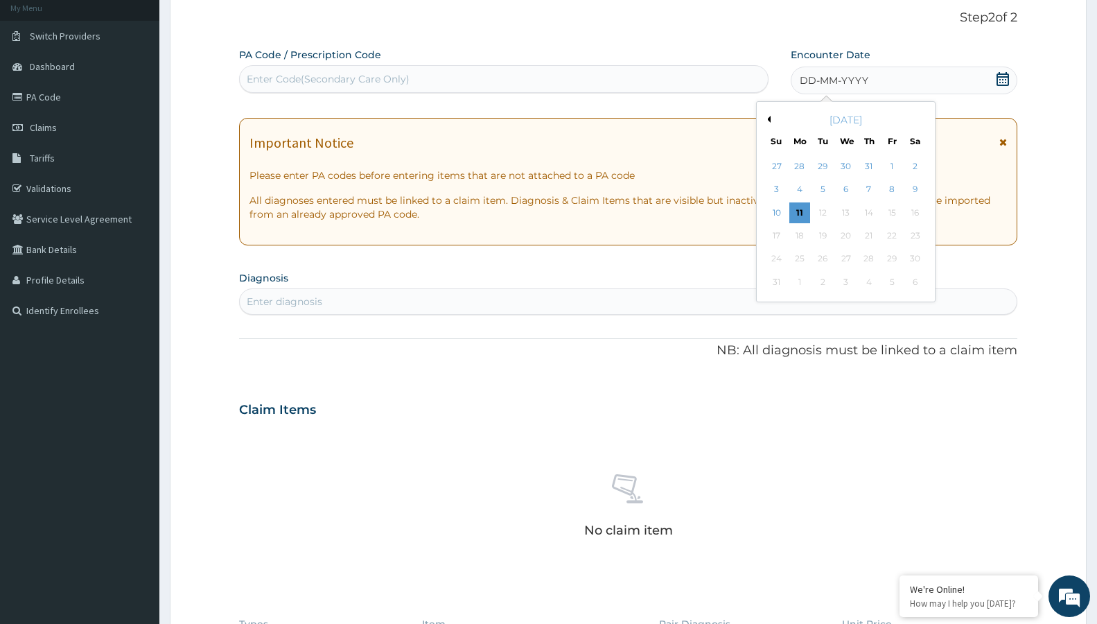
click at [772, 121] on div "[DATE]" at bounding box center [845, 120] width 167 height 14
click at [768, 116] on div "[DATE]" at bounding box center [845, 120] width 167 height 14
click at [766, 119] on button "Previous Month" at bounding box center [766, 119] width 7 height 7
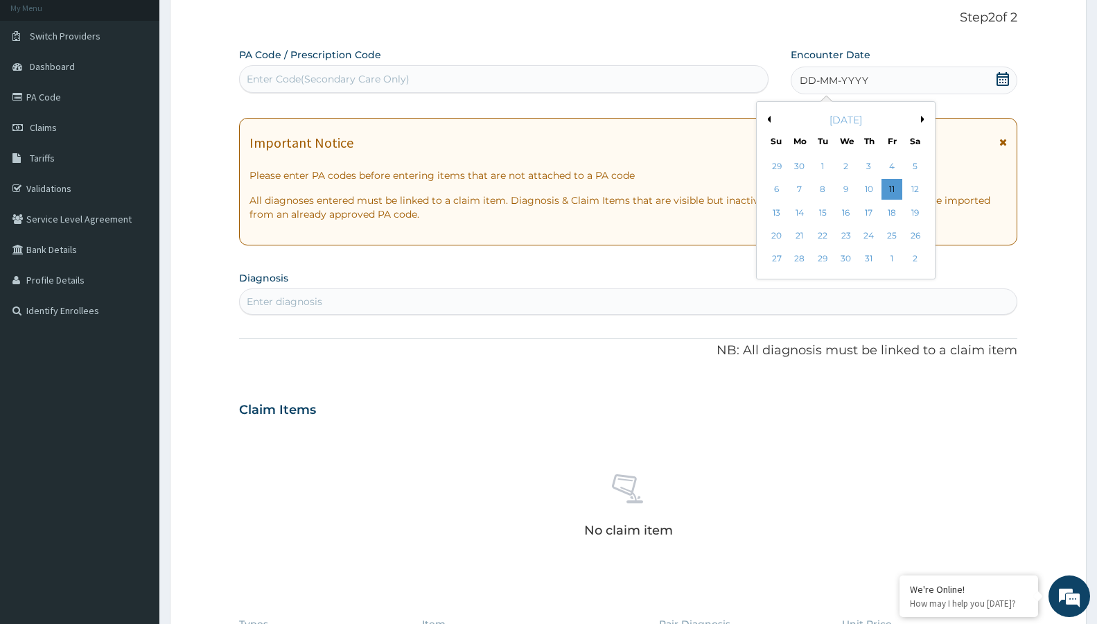
click at [766, 119] on button "Previous Month" at bounding box center [766, 119] width 7 height 7
click at [819, 188] on div "10" at bounding box center [822, 189] width 21 height 21
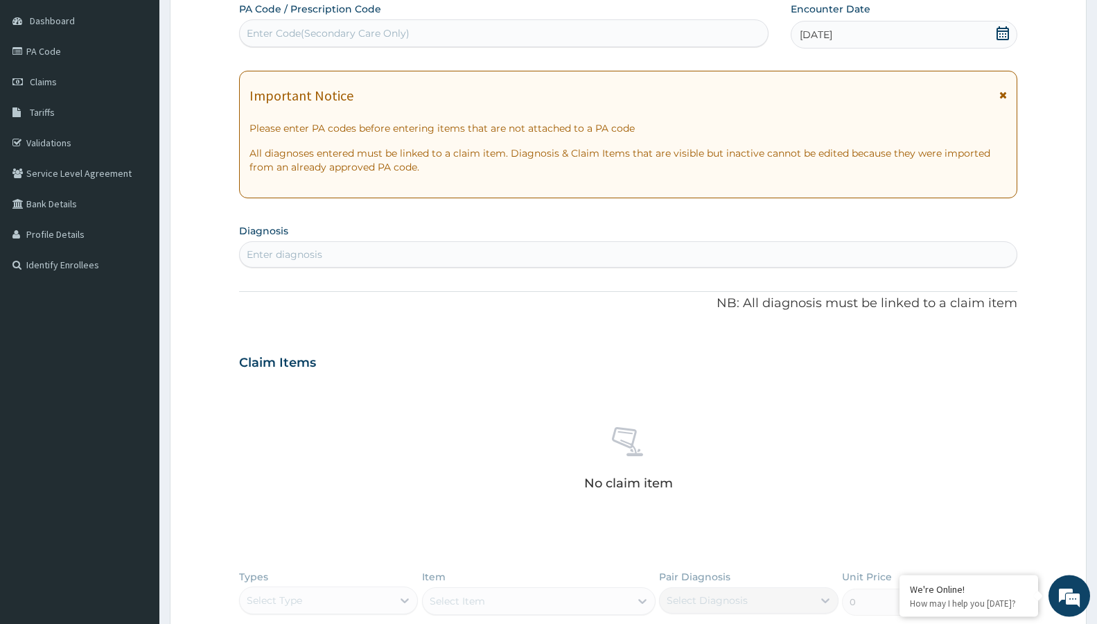
scroll to position [155, 0]
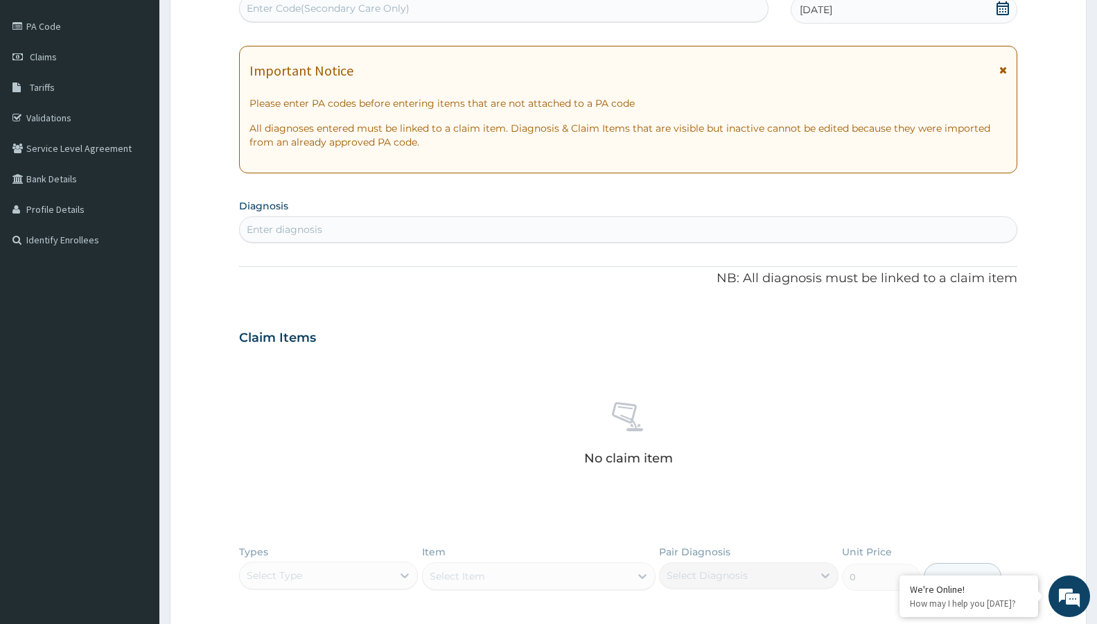
click at [420, 220] on div "Enter diagnosis" at bounding box center [628, 229] width 777 height 22
click at [419, 224] on div "Enter diagnosis" at bounding box center [628, 229] width 777 height 22
click at [412, 231] on div "Enter diagnosis" at bounding box center [628, 229] width 777 height 22
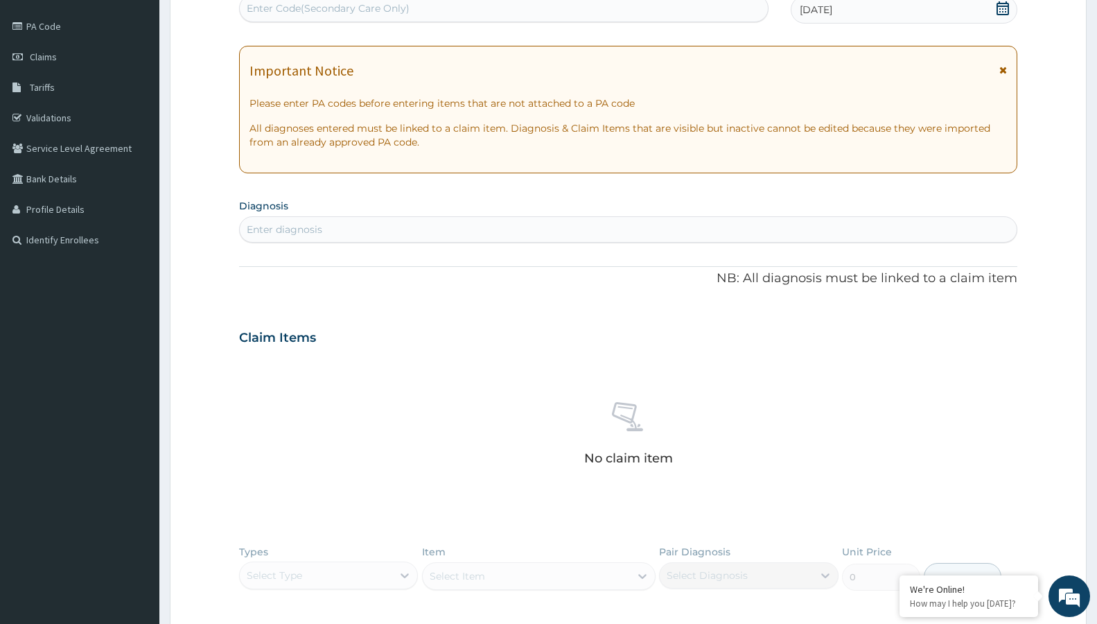
click at [412, 231] on div "Enter diagnosis" at bounding box center [628, 229] width 777 height 22
click at [486, 228] on div "Enter diagnosis" at bounding box center [628, 229] width 777 height 22
click at [452, 380] on div "No claim item" at bounding box center [628, 435] width 778 height 159
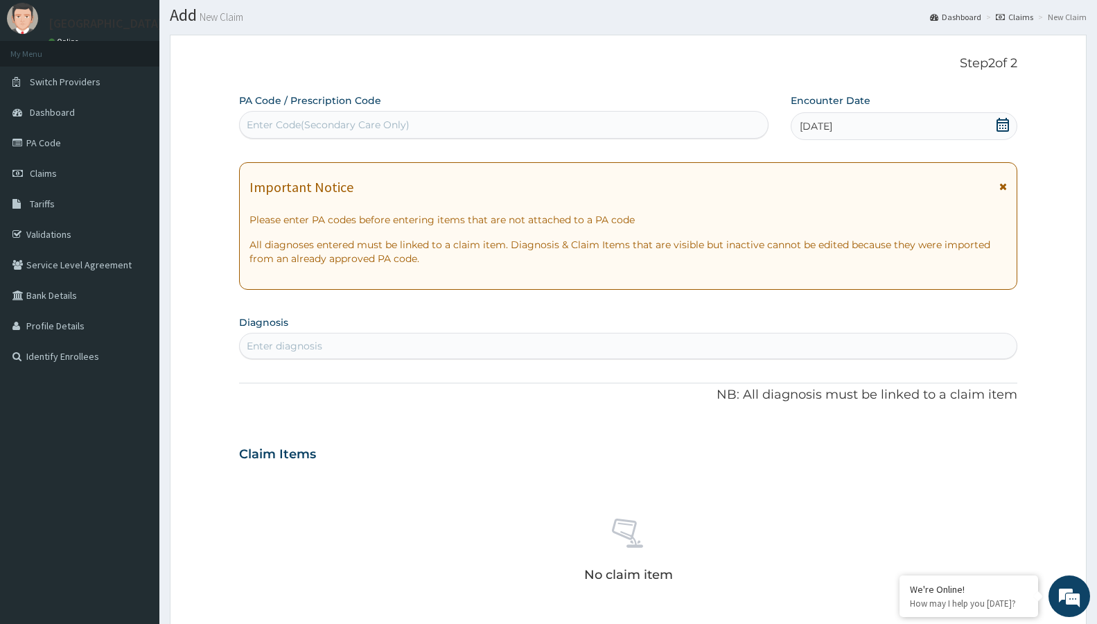
scroll to position [0, 0]
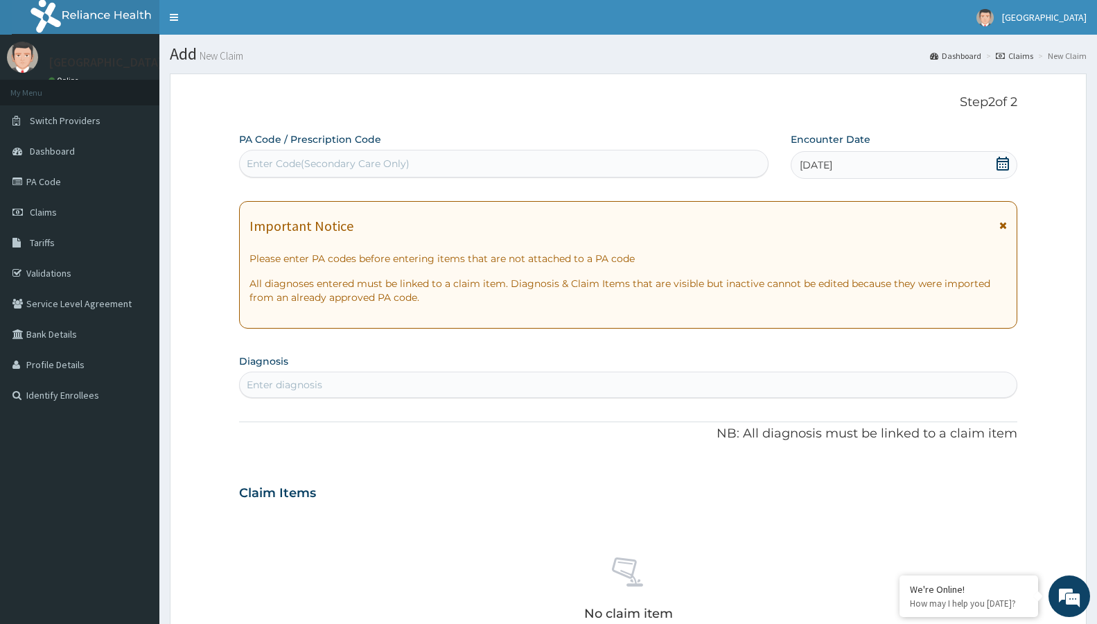
click at [437, 391] on div "Enter diagnosis" at bounding box center [628, 384] width 777 height 22
click at [452, 389] on div "Enter diagnosis" at bounding box center [628, 384] width 777 height 22
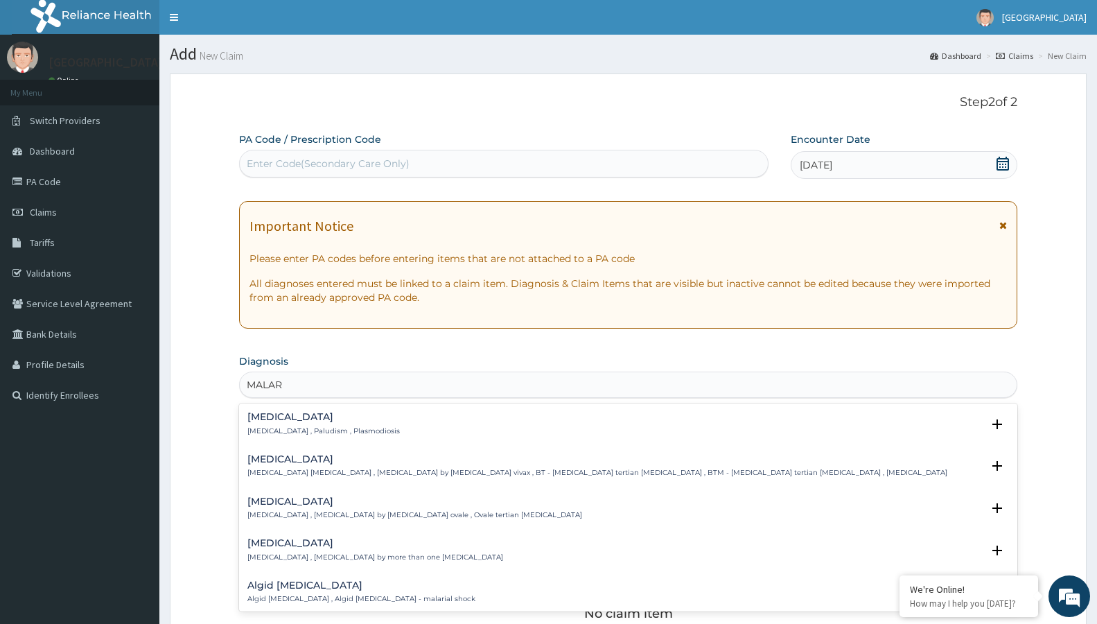
click at [378, 414] on div "Malaria Malaria , Paludism , Plasmodiosis Select Status Query Query covers susp…" at bounding box center [628, 427] width 778 height 42
click at [363, 421] on div "Malaria Malaria , Paludism , Plasmodiosis" at bounding box center [627, 424] width 761 height 24
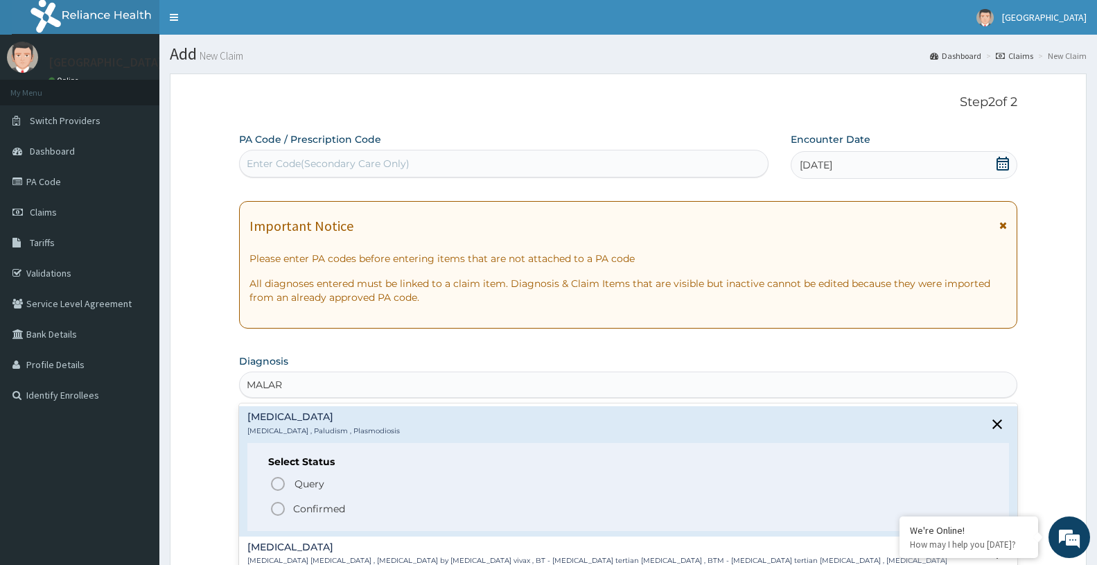
type input "MALAR"
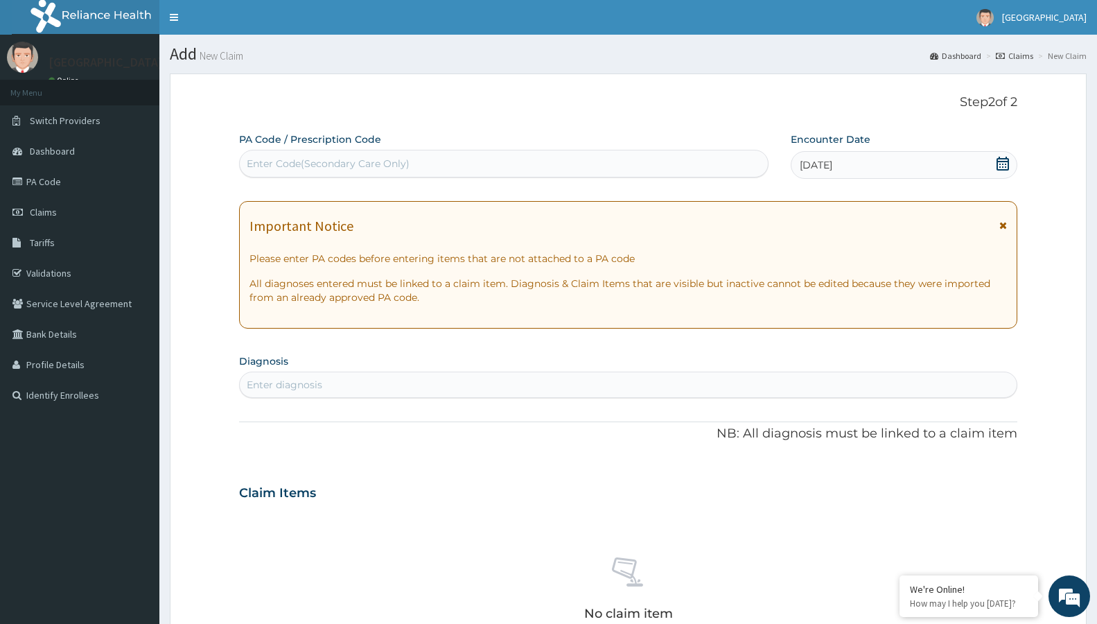
click at [389, 380] on div "Enter diagnosis" at bounding box center [628, 384] width 777 height 22
type input "MALARIA"
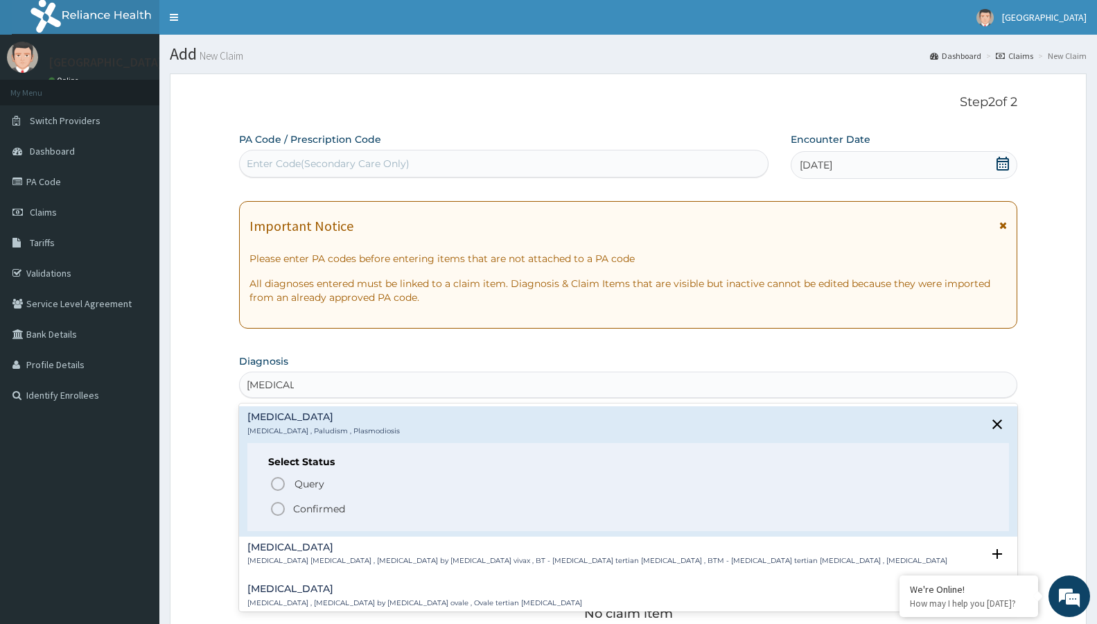
click at [276, 508] on icon "status option filled" at bounding box center [278, 508] width 17 height 17
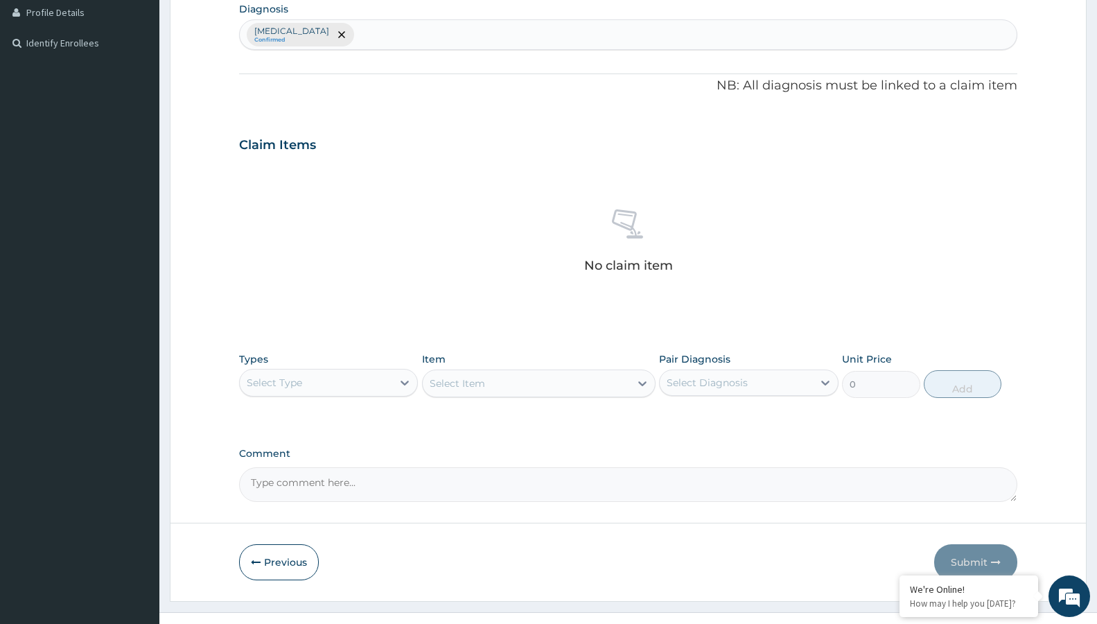
scroll to position [353, 0]
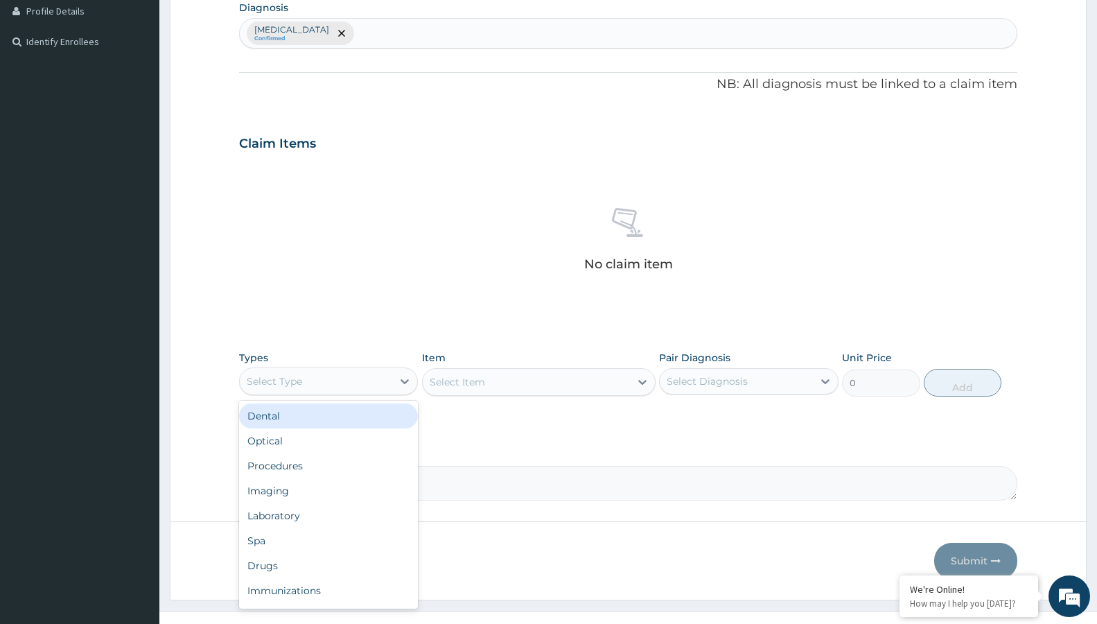
click at [288, 373] on div "Select Type" at bounding box center [316, 381] width 152 height 22
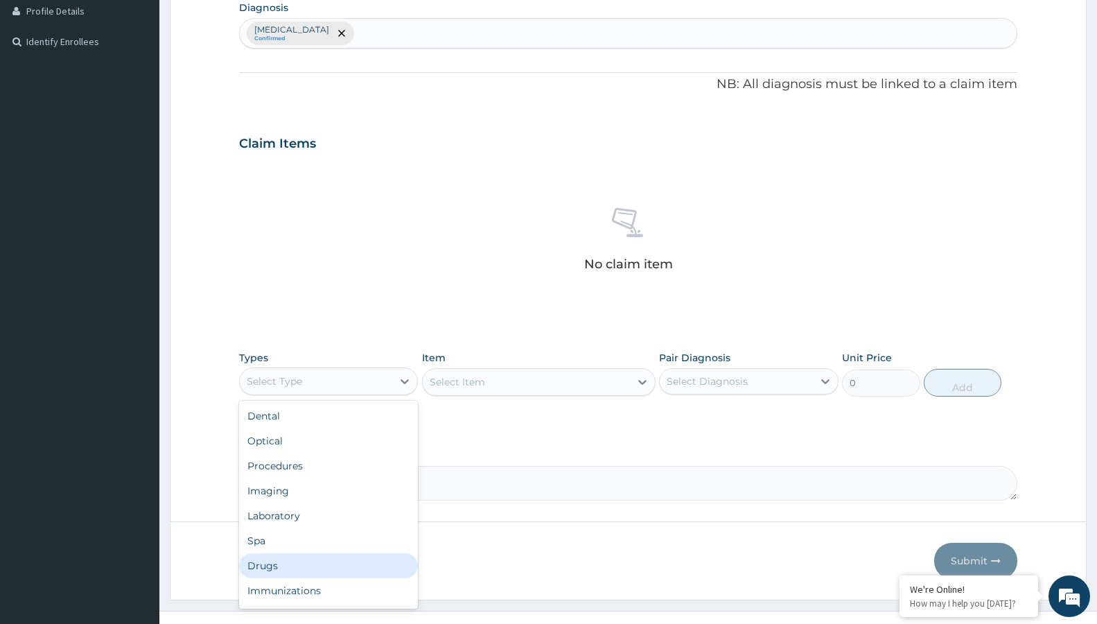
scroll to position [47, 0]
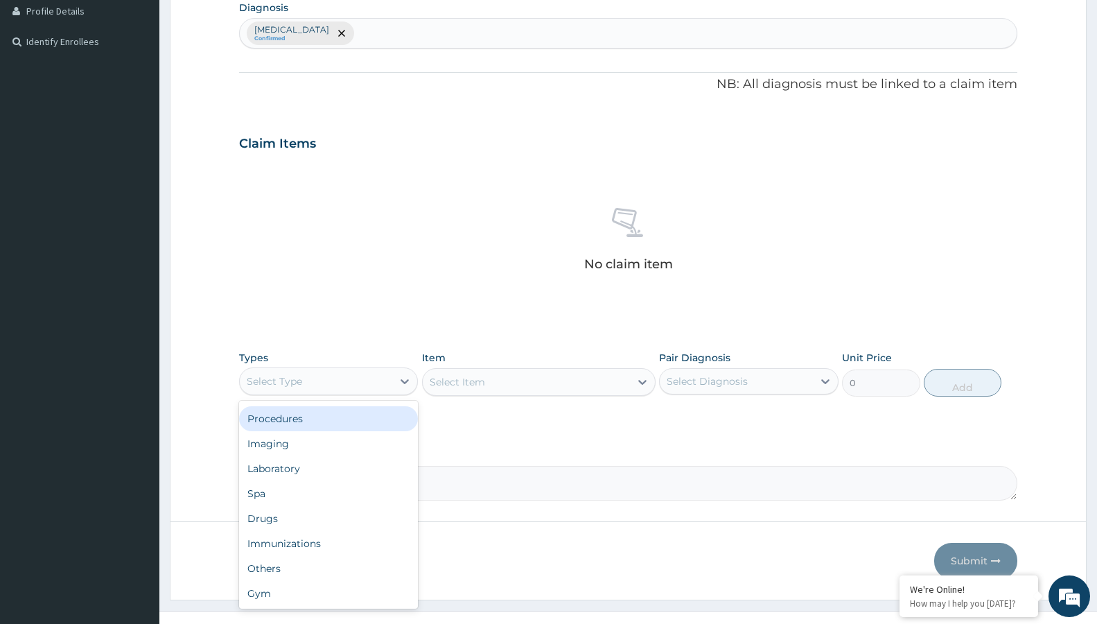
click at [353, 420] on div "Procedures" at bounding box center [328, 418] width 179 height 25
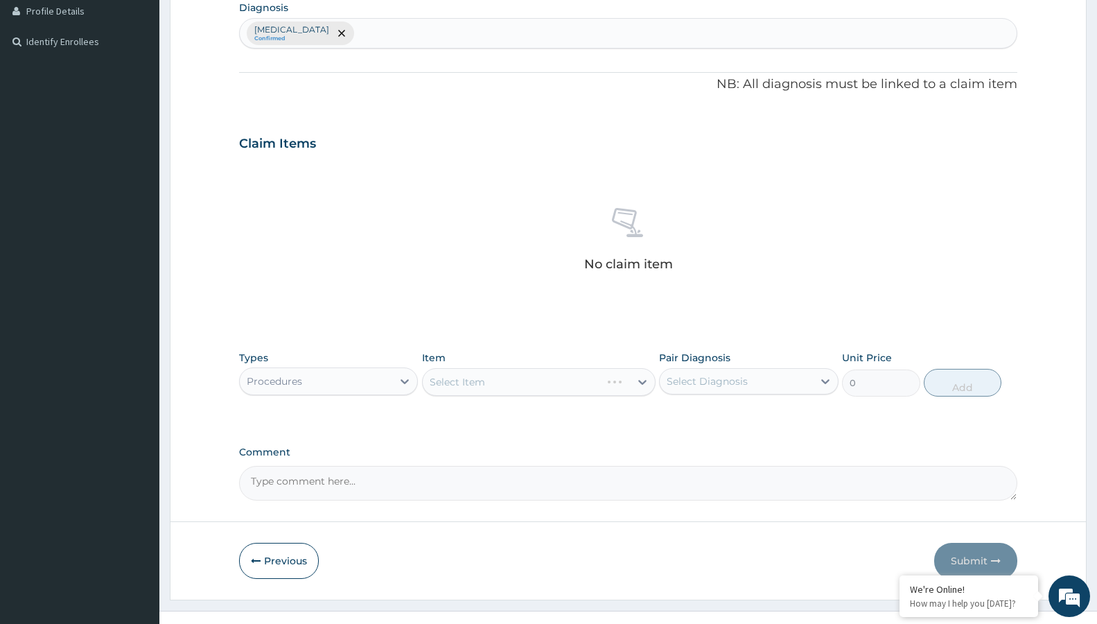
click at [500, 383] on div "Select Item" at bounding box center [538, 382] width 233 height 28
click at [537, 380] on div "Select Item" at bounding box center [538, 382] width 233 height 28
click at [545, 380] on div "Select Item" at bounding box center [538, 382] width 233 height 28
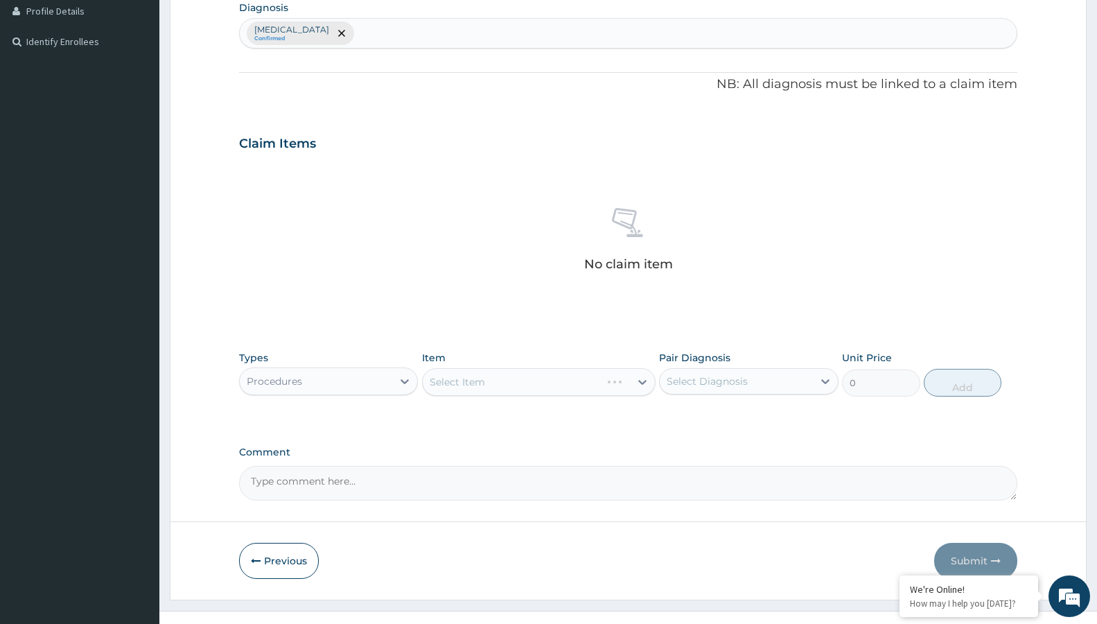
click at [561, 382] on div "Select Item" at bounding box center [538, 382] width 233 height 28
click at [557, 383] on div "Select Item" at bounding box center [538, 382] width 233 height 28
click at [509, 376] on div "Select Item" at bounding box center [526, 382] width 207 height 22
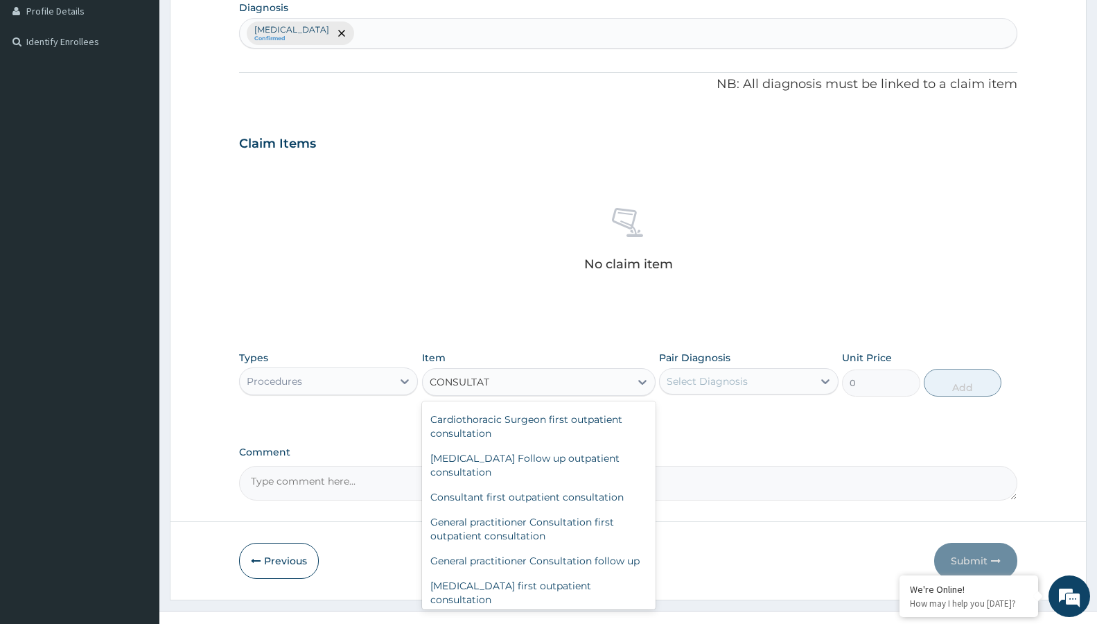
scroll to position [873, 0]
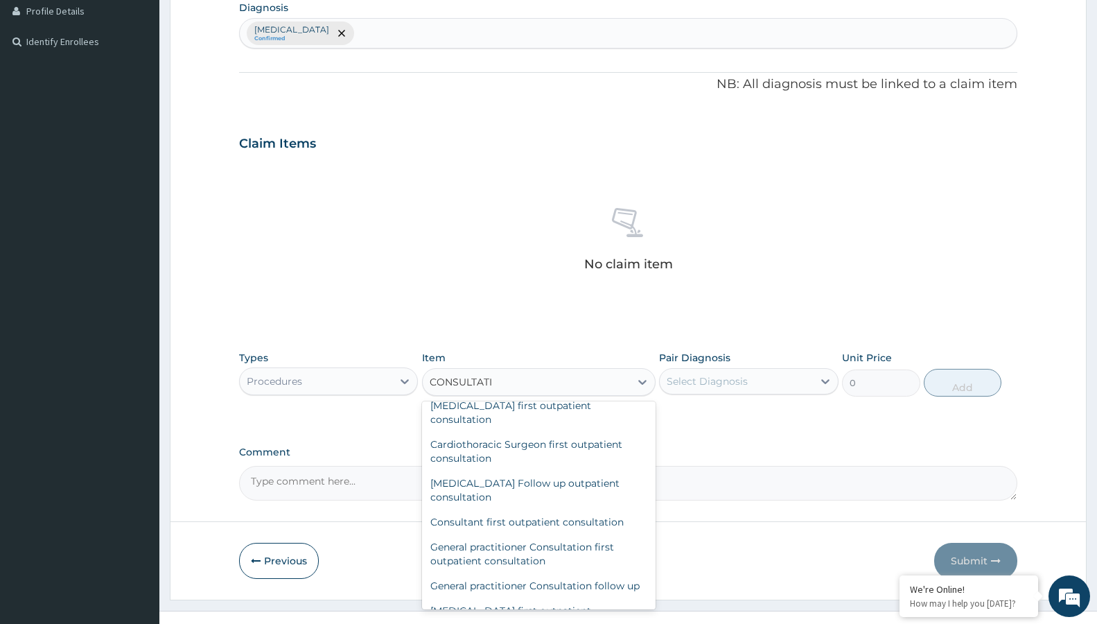
type input "CONSULTATIO"
click at [526, 583] on div "General practitioner Consultation follow up" at bounding box center [538, 585] width 233 height 25
type input "3000"
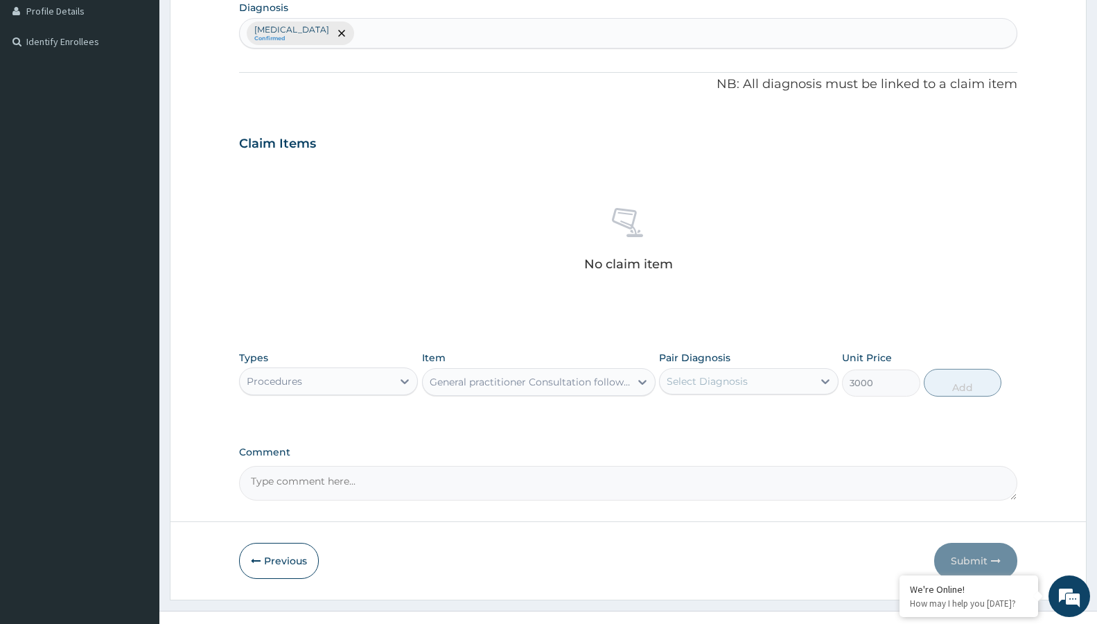
click at [719, 385] on div "Select Diagnosis" at bounding box center [707, 381] width 81 height 14
click at [719, 413] on div "[MEDICAL_DATA]" at bounding box center [748, 417] width 179 height 28
checkbox input "true"
click at [971, 380] on button "Add" at bounding box center [963, 383] width 78 height 28
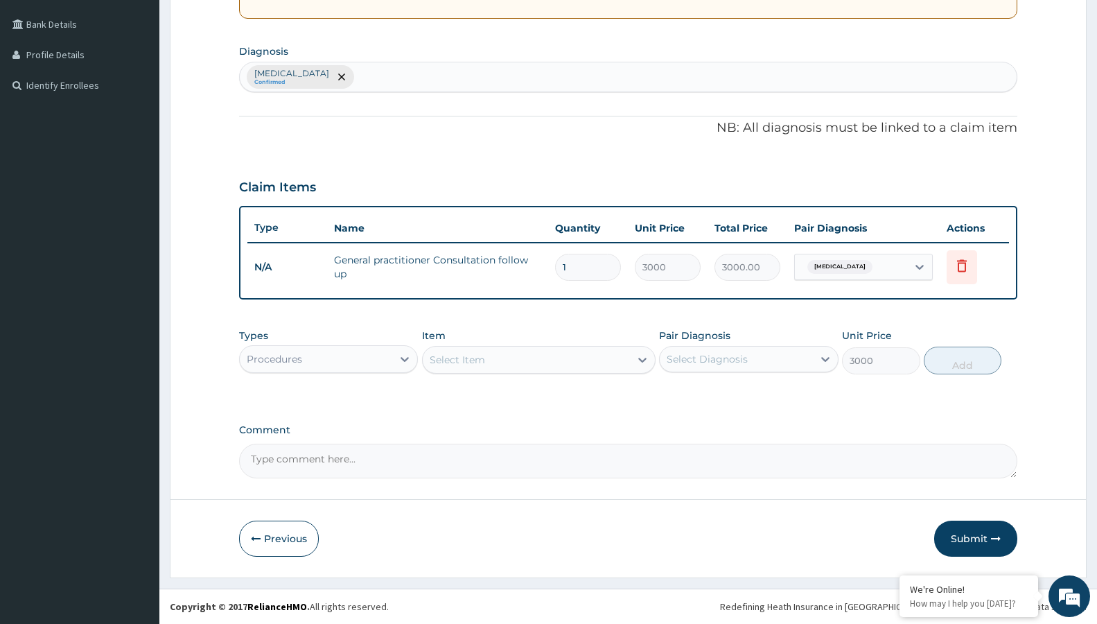
type input "0"
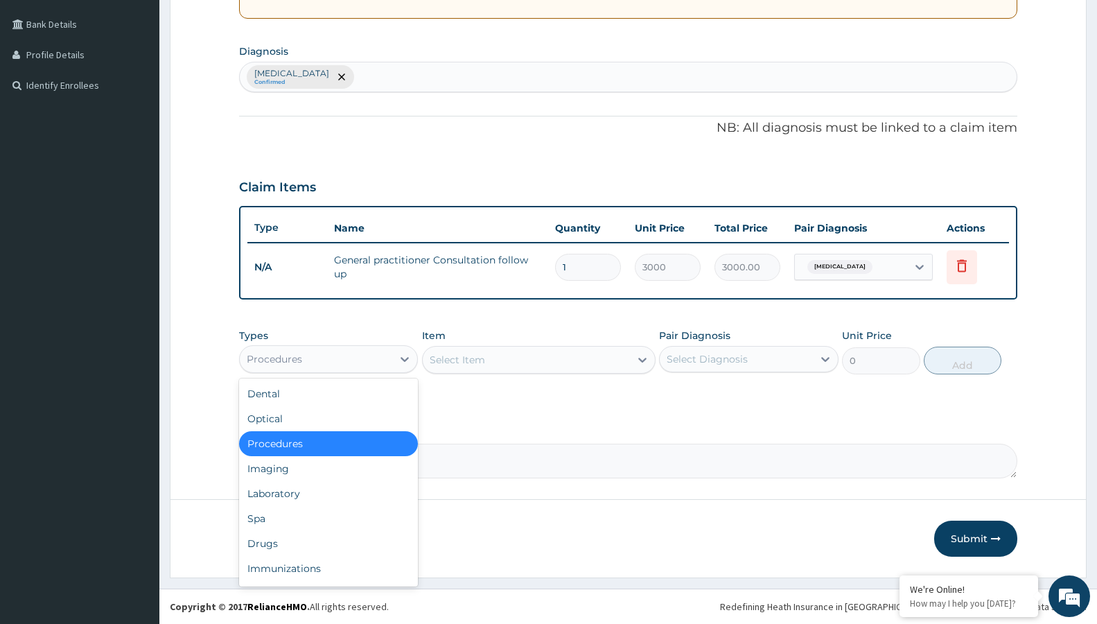
click at [363, 361] on div "Procedures" at bounding box center [316, 359] width 152 height 22
click at [301, 547] on div "Drugs" at bounding box center [328, 543] width 179 height 25
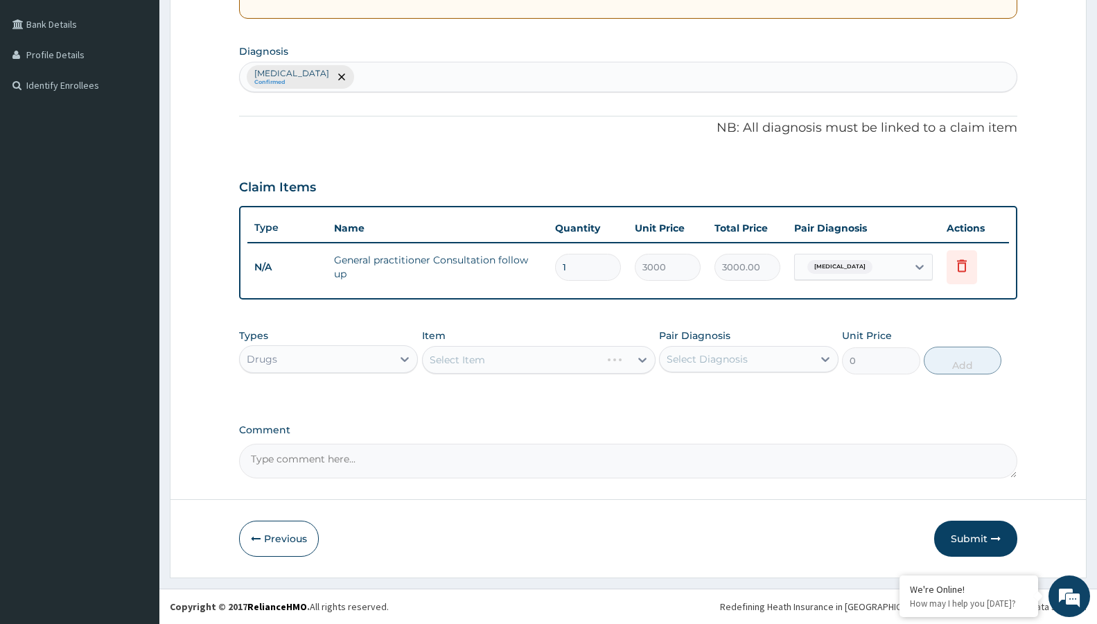
drag, startPoint x: 515, startPoint y: 337, endPoint x: 514, endPoint y: 363, distance: 25.6
click at [515, 343] on div "Item Select Item" at bounding box center [538, 351] width 233 height 46
click at [514, 364] on div "Select Item" at bounding box center [538, 360] width 233 height 28
click at [515, 363] on div "Select Item" at bounding box center [538, 360] width 233 height 28
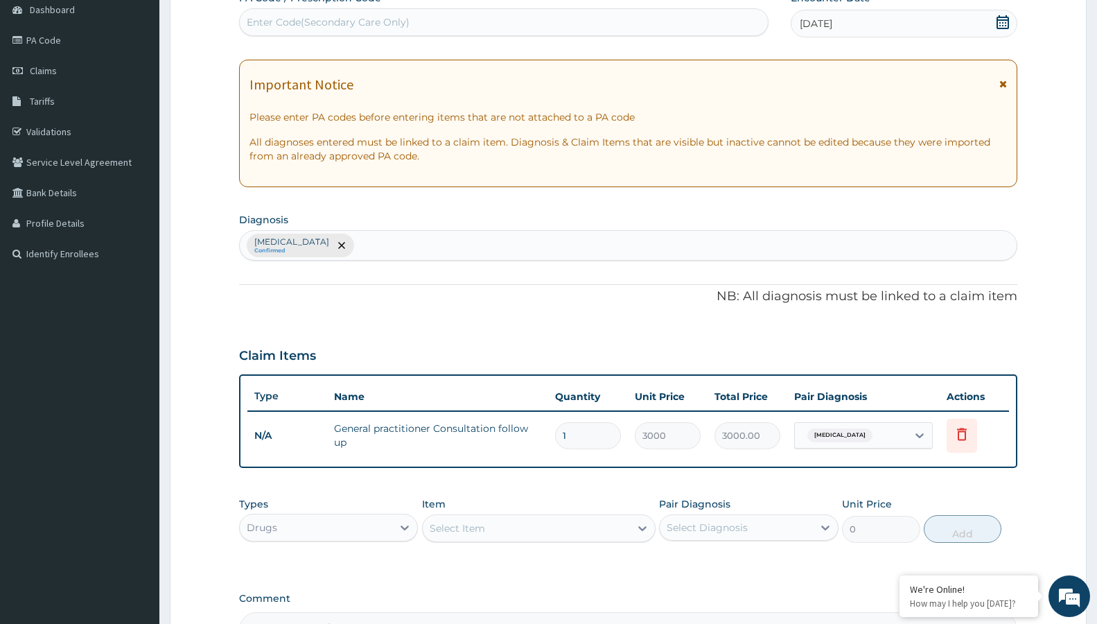
scroll to position [212, 0]
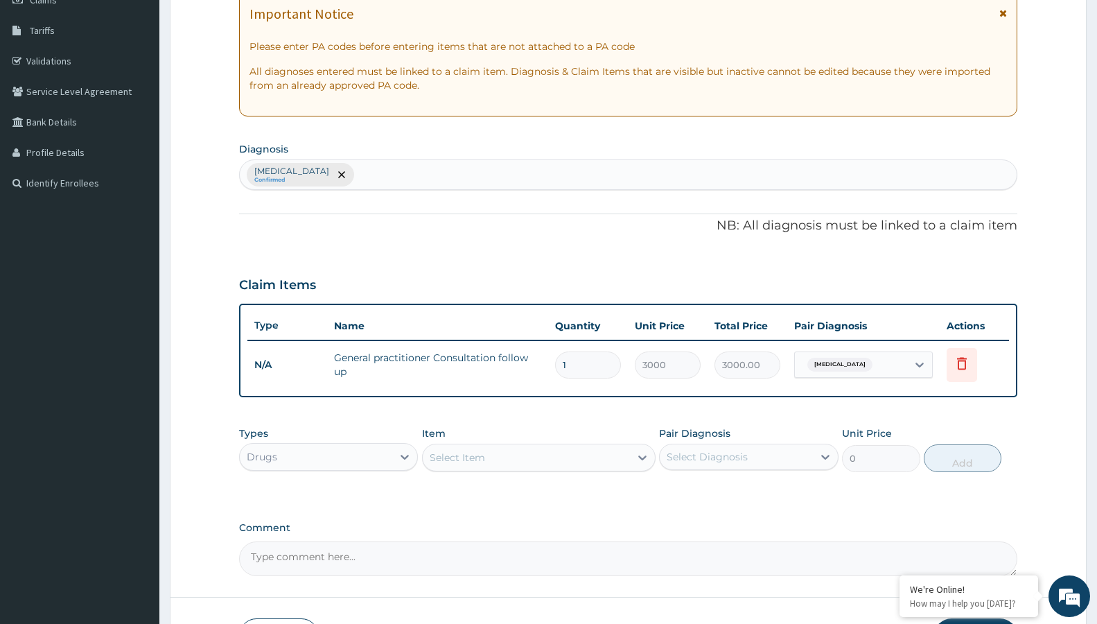
click at [379, 168] on div "Malaria Confirmed" at bounding box center [628, 174] width 777 height 29
click at [473, 459] on div "Select Item" at bounding box center [457, 457] width 55 height 14
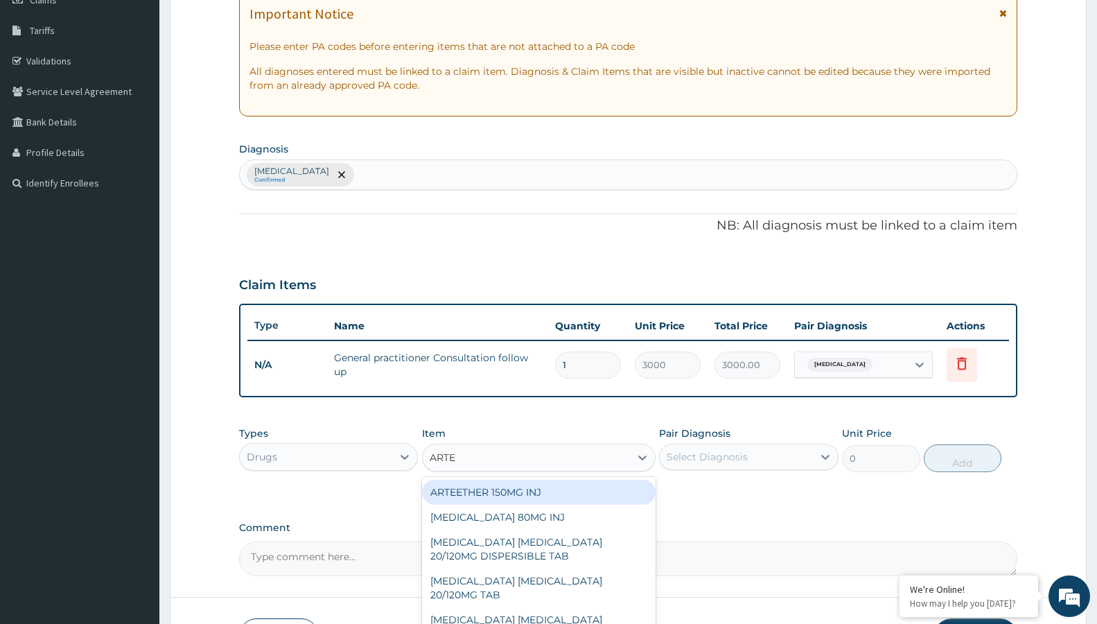
type input "ARTEM"
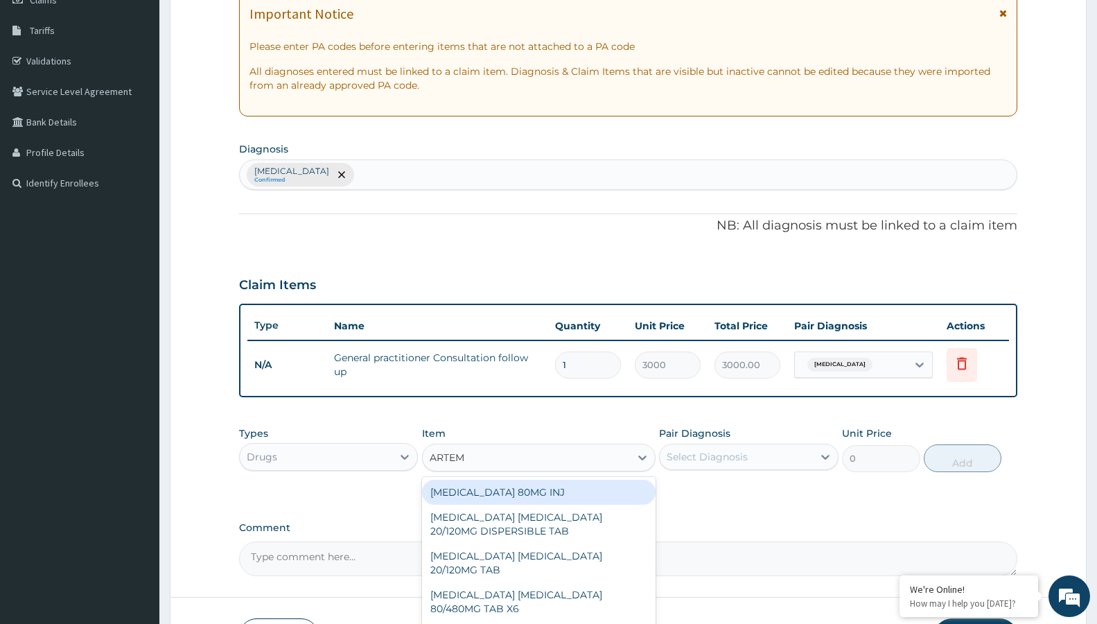
click at [540, 493] on div "[MEDICAL_DATA] 80MG INJ" at bounding box center [538, 491] width 233 height 25
type input "1400"
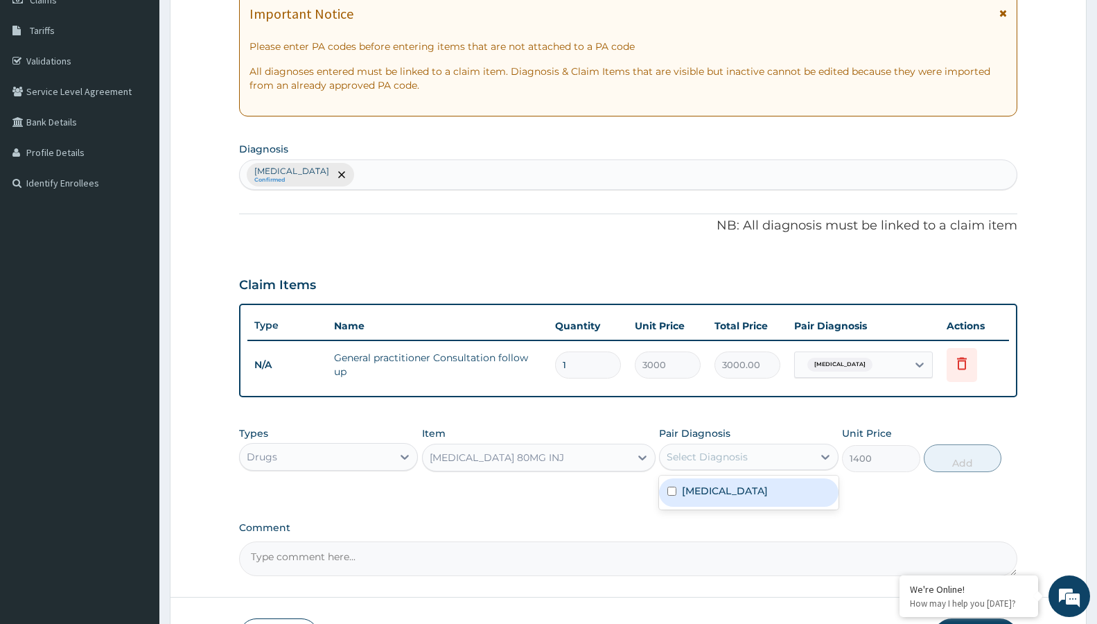
click at [696, 457] on div "Select Diagnosis" at bounding box center [707, 457] width 81 height 14
click at [706, 489] on label "[MEDICAL_DATA]" at bounding box center [725, 491] width 86 height 14
checkbox input "true"
click at [973, 457] on button "Add" at bounding box center [963, 458] width 78 height 28
type input "0"
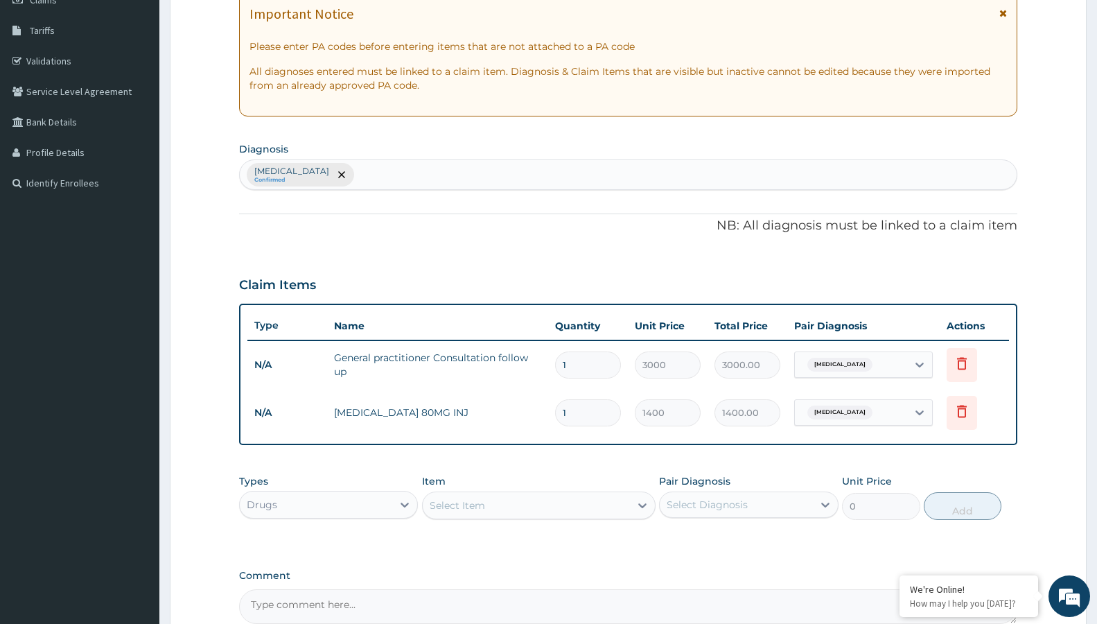
type input "0.00"
type input "3"
type input "4200.00"
type input "3"
click at [478, 511] on div "Select Item" at bounding box center [457, 505] width 55 height 14
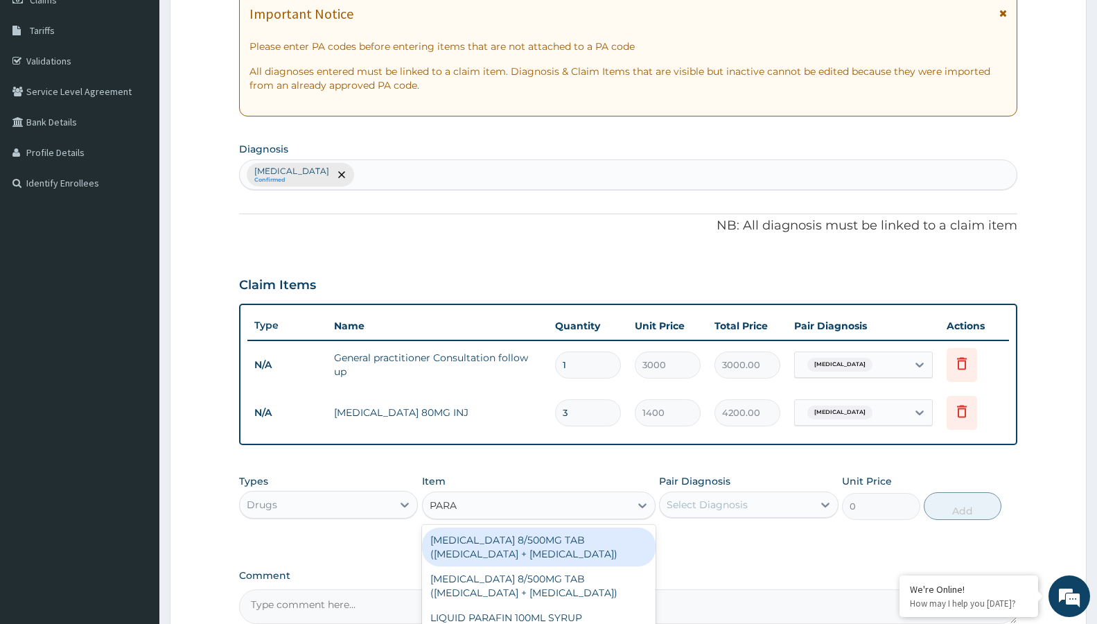
type input "PARAC"
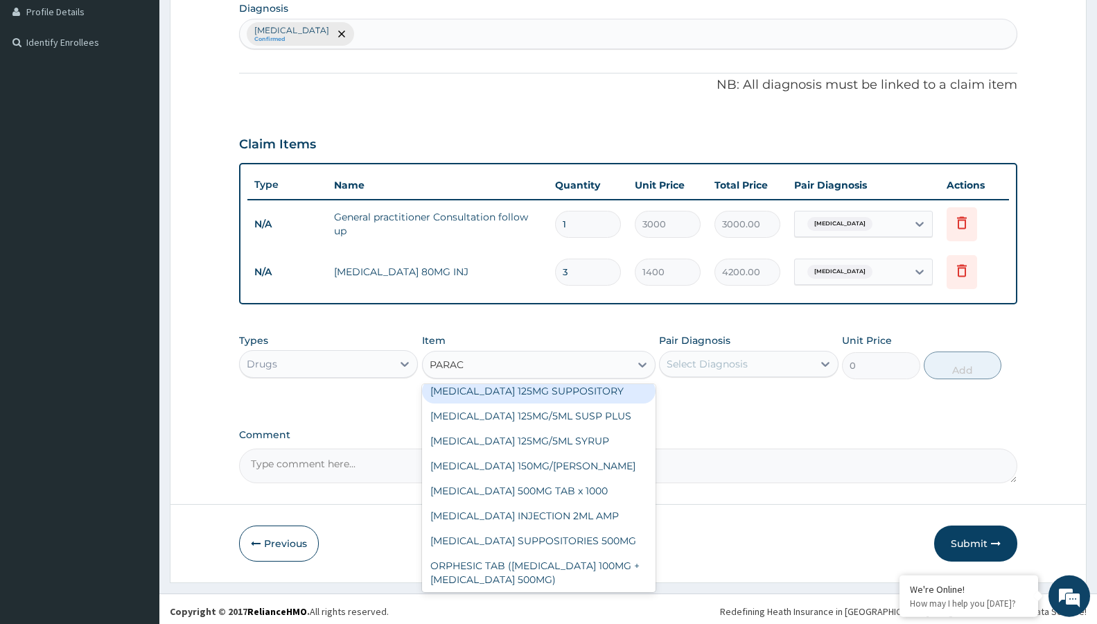
scroll to position [358, 0]
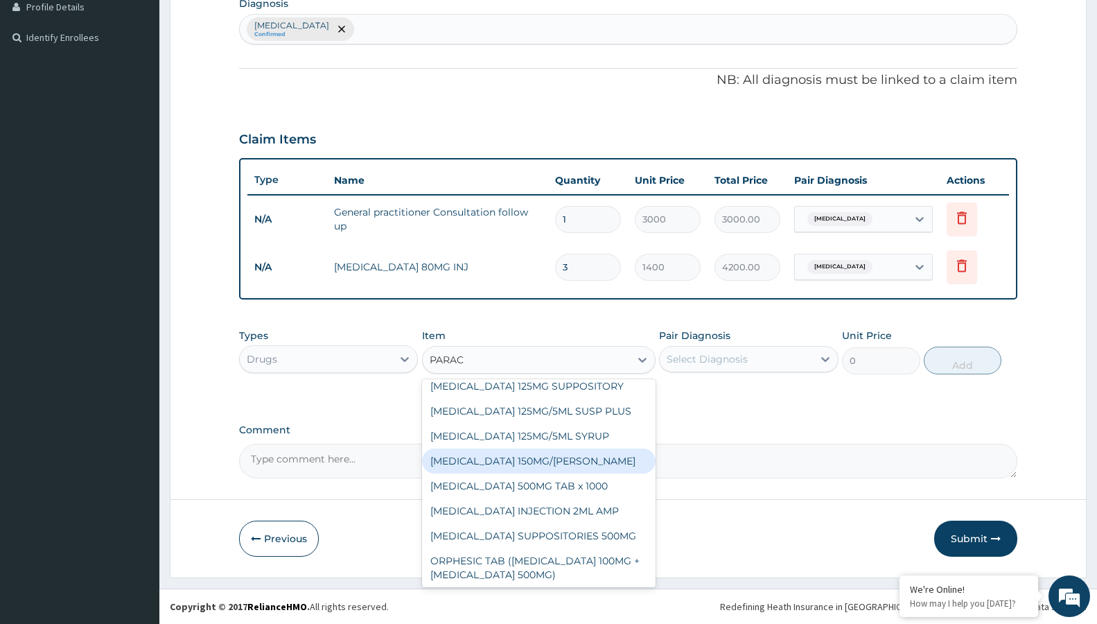
click at [548, 461] on div "[MEDICAL_DATA] 150MG/[PERSON_NAME]" at bounding box center [538, 460] width 233 height 25
type input "724.5"
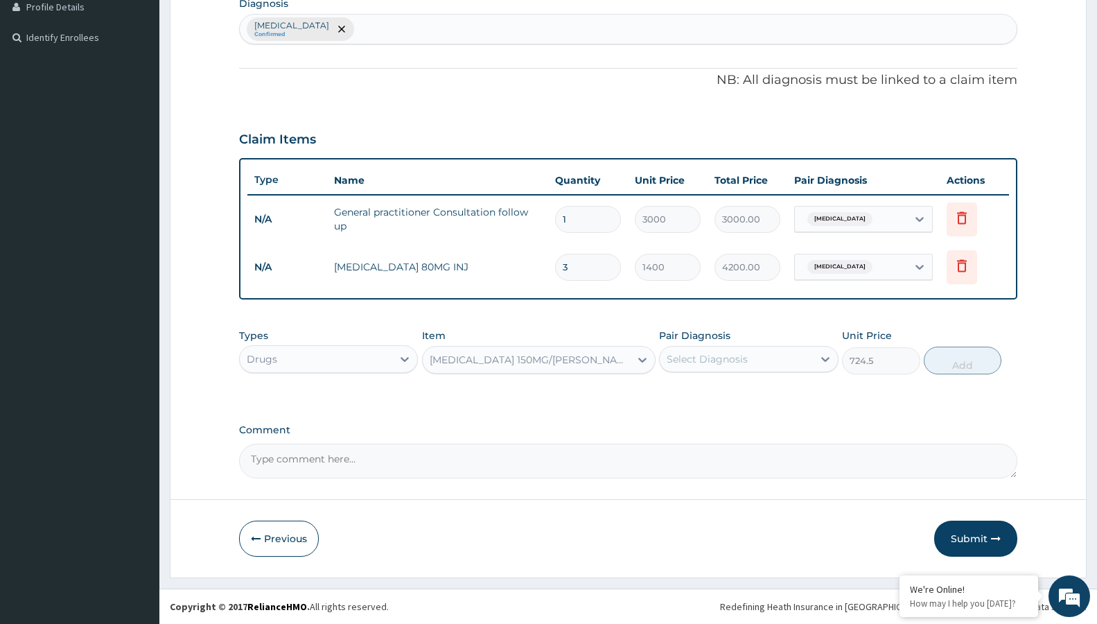
click at [680, 356] on div "Select Diagnosis" at bounding box center [707, 359] width 81 height 14
drag, startPoint x: 725, startPoint y: 401, endPoint x: 734, endPoint y: 396, distance: 10.2
click at [725, 401] on div "Malaria" at bounding box center [748, 394] width 179 height 28
checkbox input "true"
click at [950, 358] on button "Add" at bounding box center [963, 360] width 78 height 28
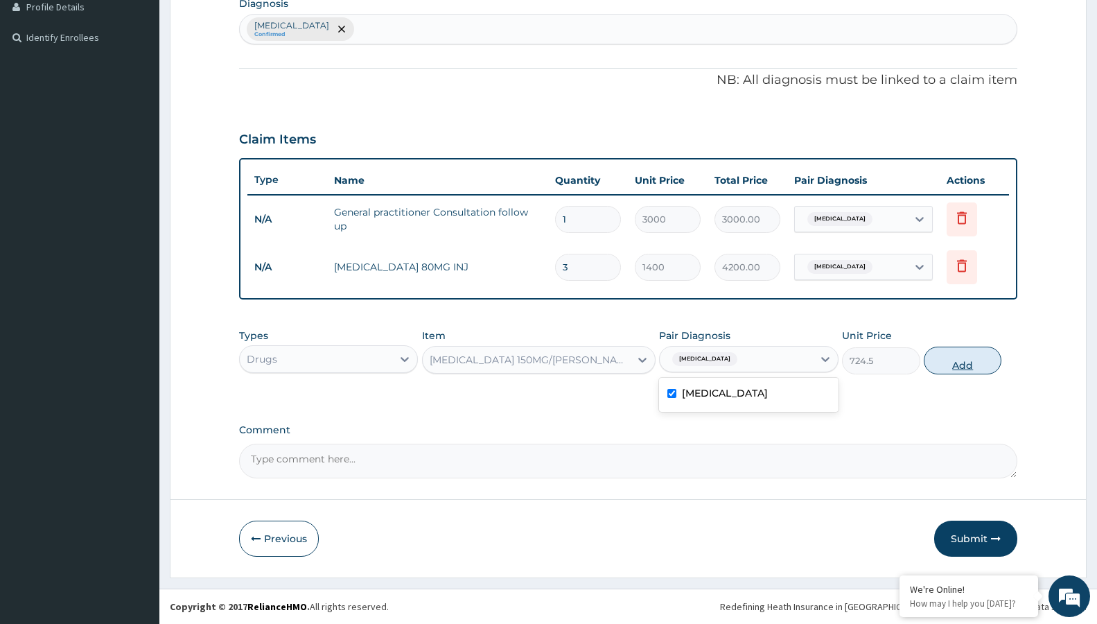
type input "0"
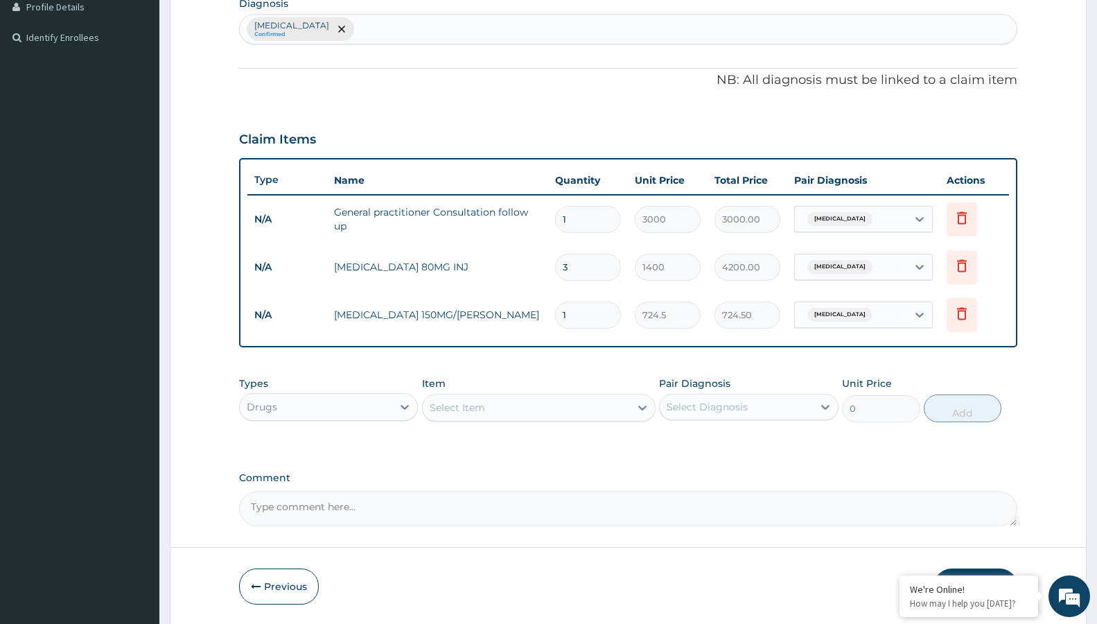
type input "0.00"
type input "4"
type input "2898.00"
type input "4"
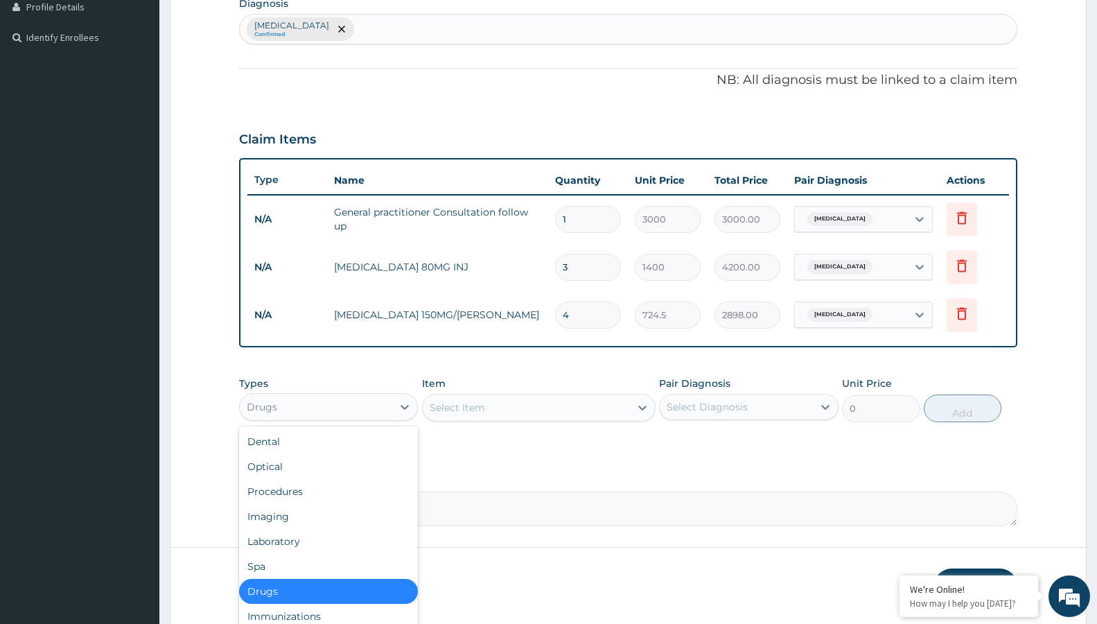
click at [366, 407] on div "Drugs" at bounding box center [316, 407] width 152 height 22
click at [477, 406] on div "Select Item" at bounding box center [457, 407] width 55 height 14
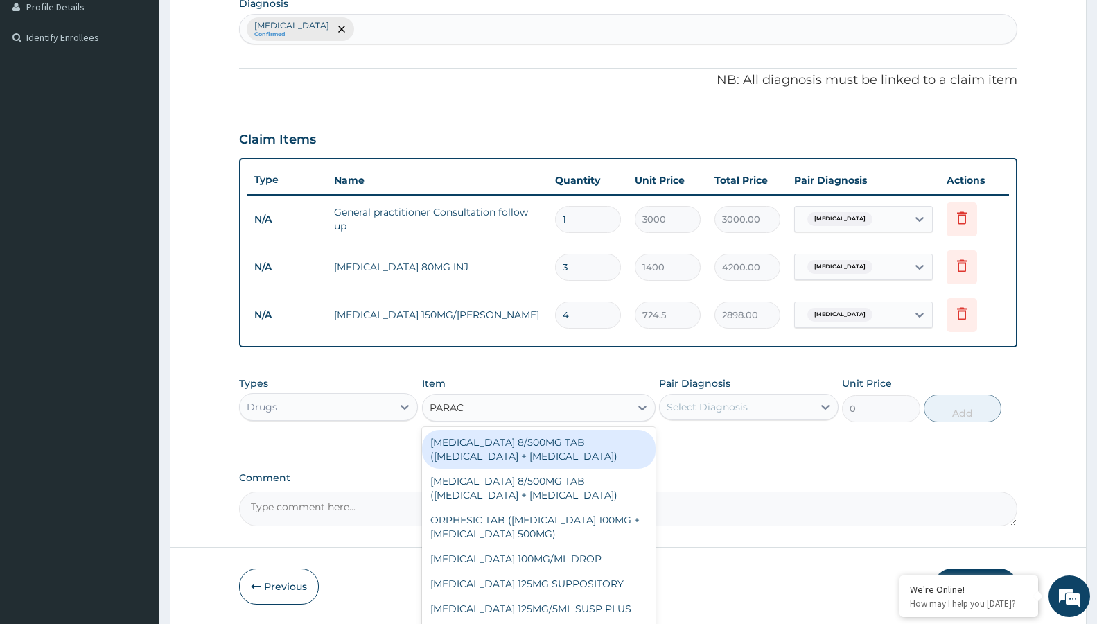
type input "PARACE"
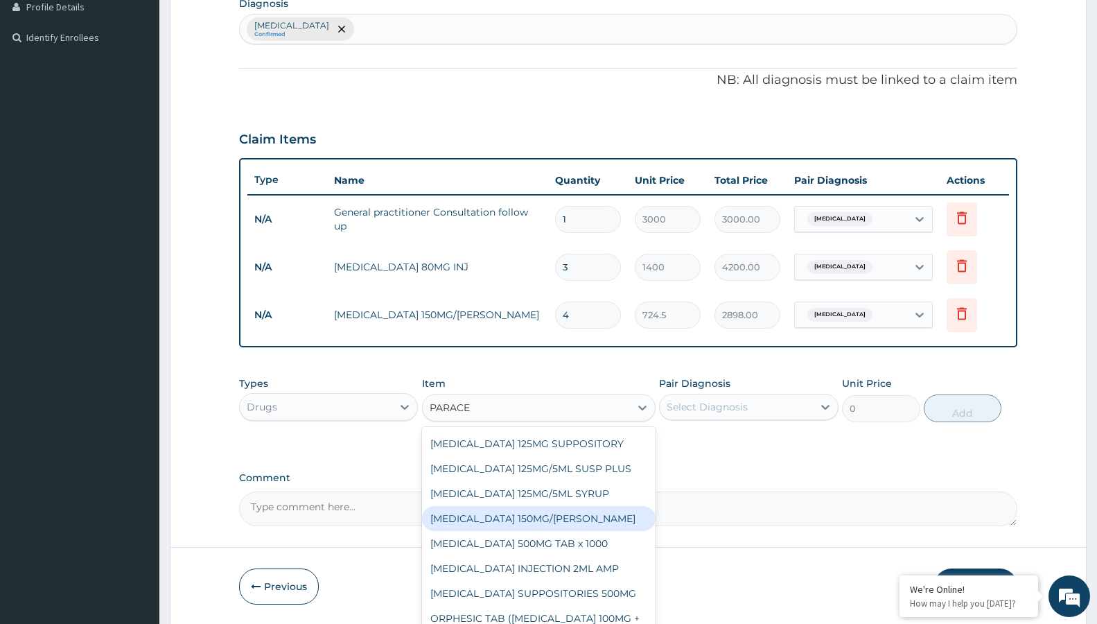
scroll to position [150, 0]
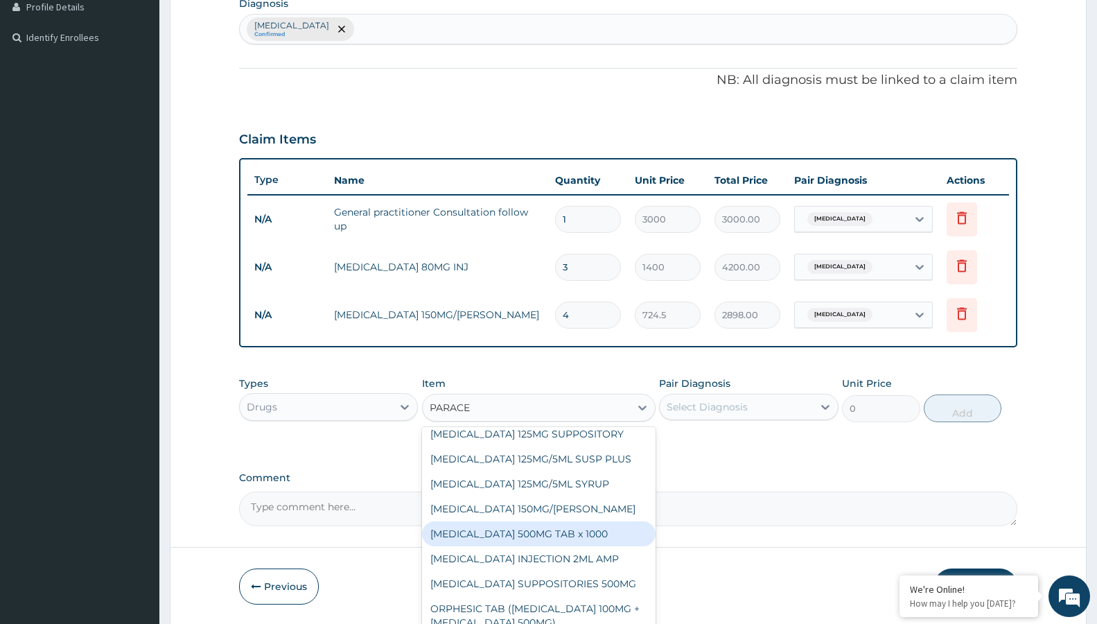
click at [527, 536] on div "PARACETAMOL 500MG TAB x 1000" at bounding box center [538, 533] width 233 height 25
type input "11.025"
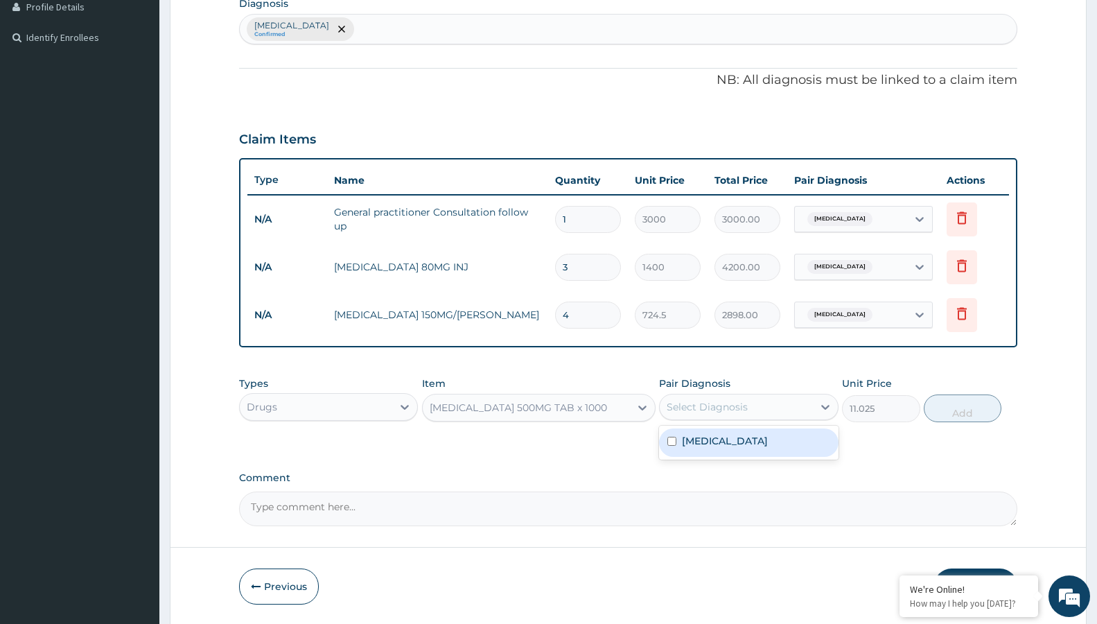
click at [750, 415] on div "Select Diagnosis" at bounding box center [736, 407] width 152 height 22
drag, startPoint x: 737, startPoint y: 443, endPoint x: 789, endPoint y: 440, distance: 52.0
click at [742, 443] on div "Malaria" at bounding box center [748, 442] width 179 height 28
checkbox input "true"
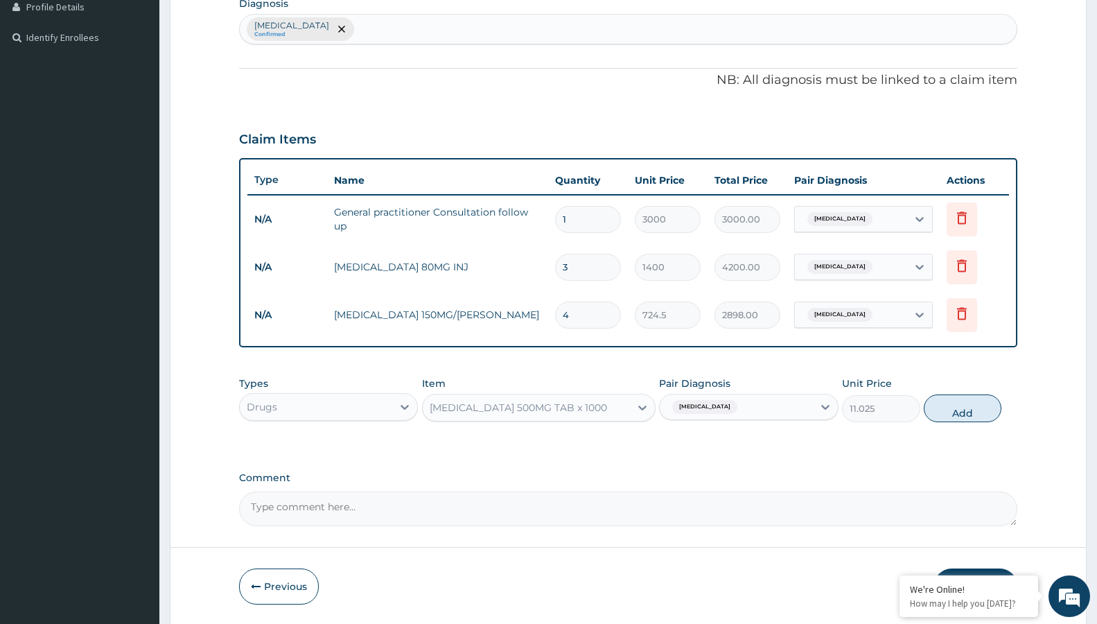
drag, startPoint x: 947, startPoint y: 400, endPoint x: 924, endPoint y: 403, distance: 23.8
click at [946, 400] on button "Add" at bounding box center [963, 408] width 78 height 28
type input "0"
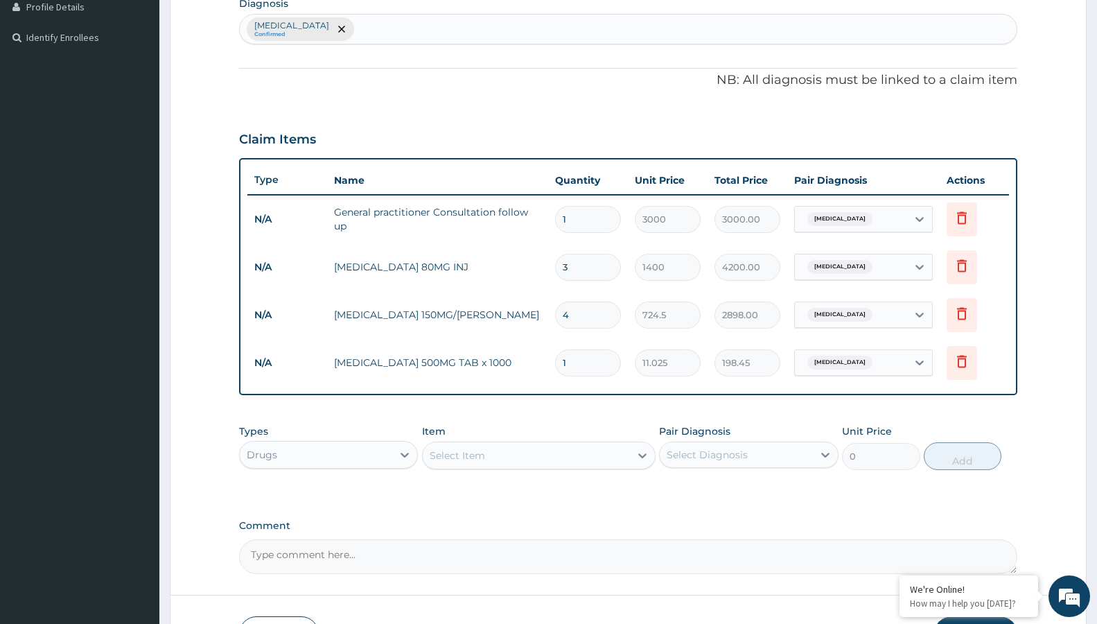
type input "18"
type input "198.45"
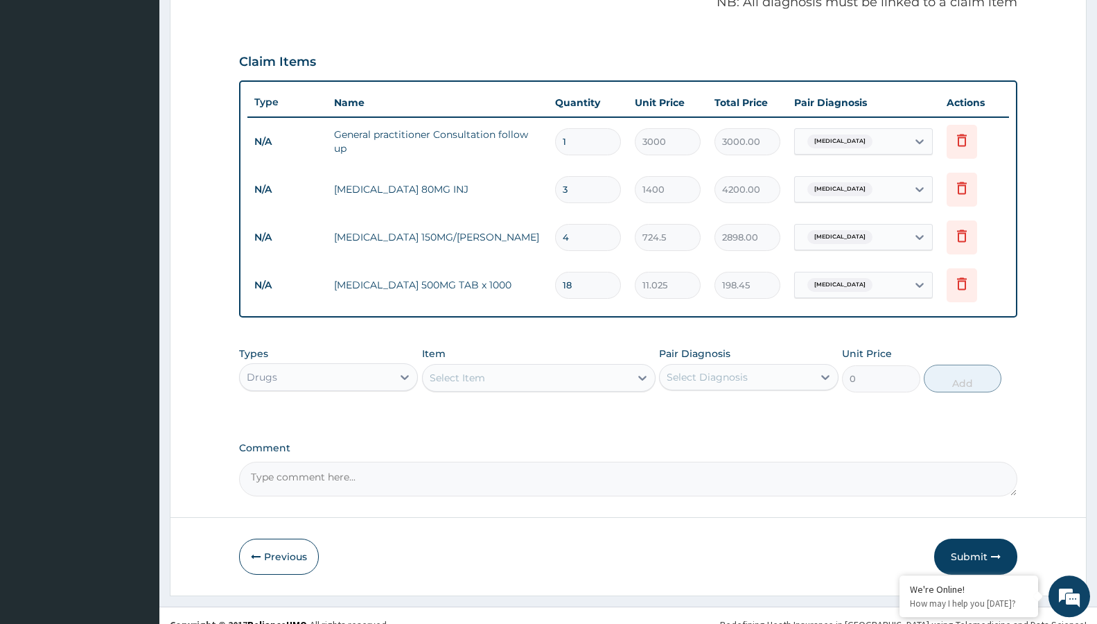
scroll to position [453, 0]
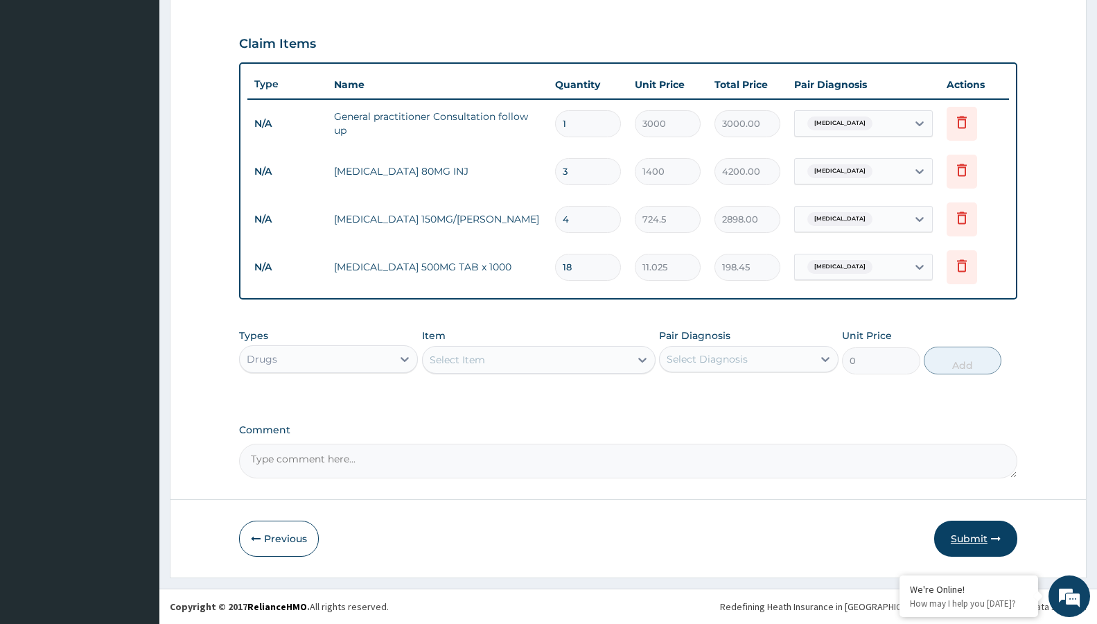
type input "18"
click at [962, 526] on button "Submit" at bounding box center [975, 538] width 83 height 36
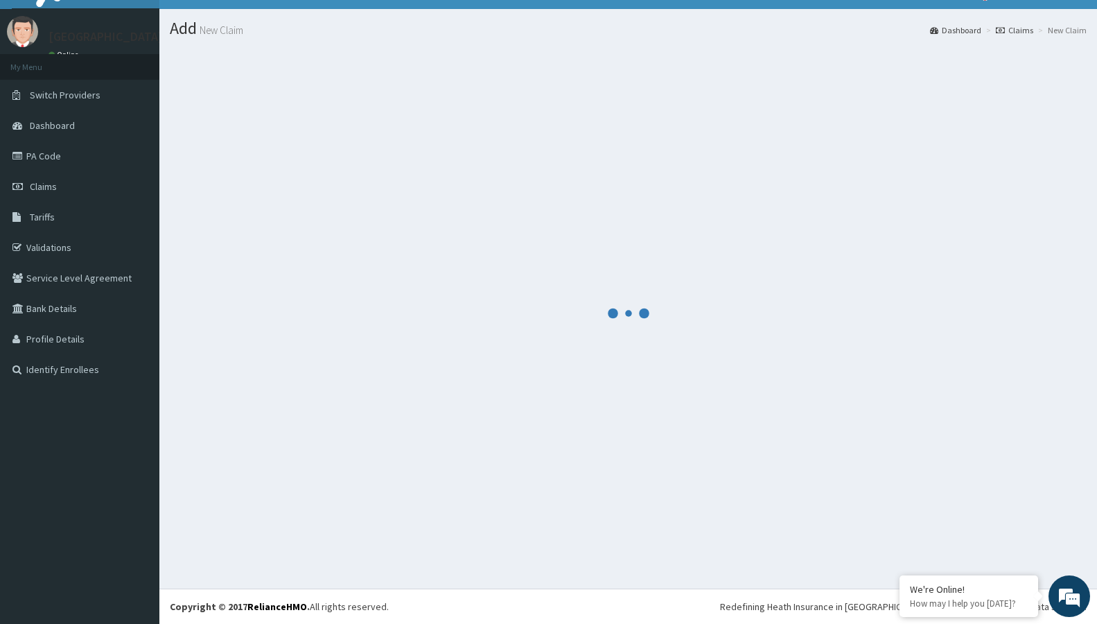
scroll to position [26, 0]
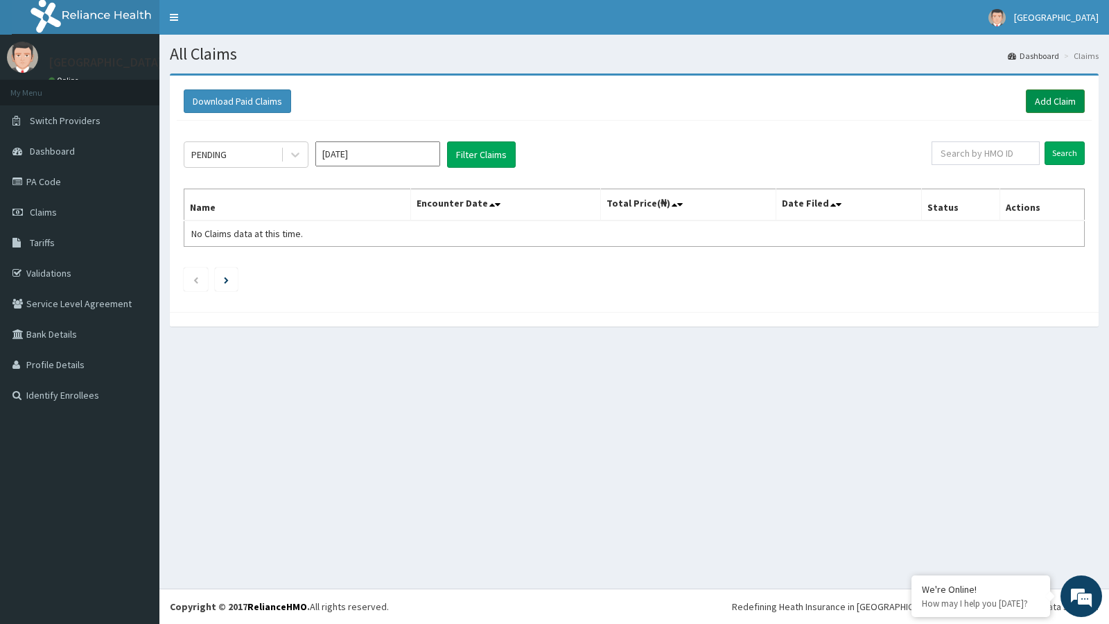
click at [1058, 94] on link "Add Claim" at bounding box center [1054, 101] width 59 height 24
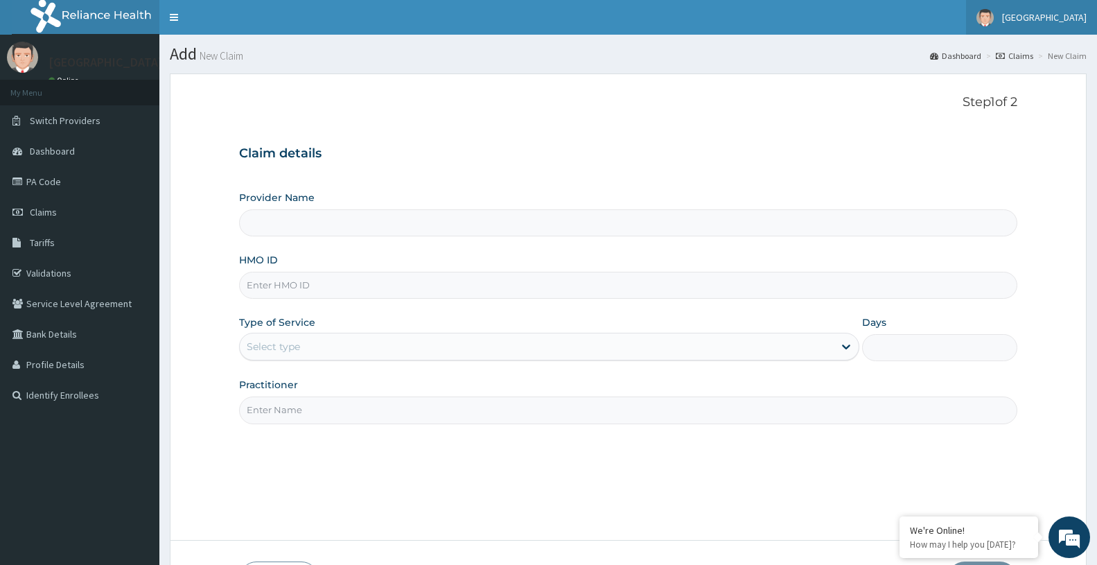
type input "[GEOGRAPHIC_DATA]"
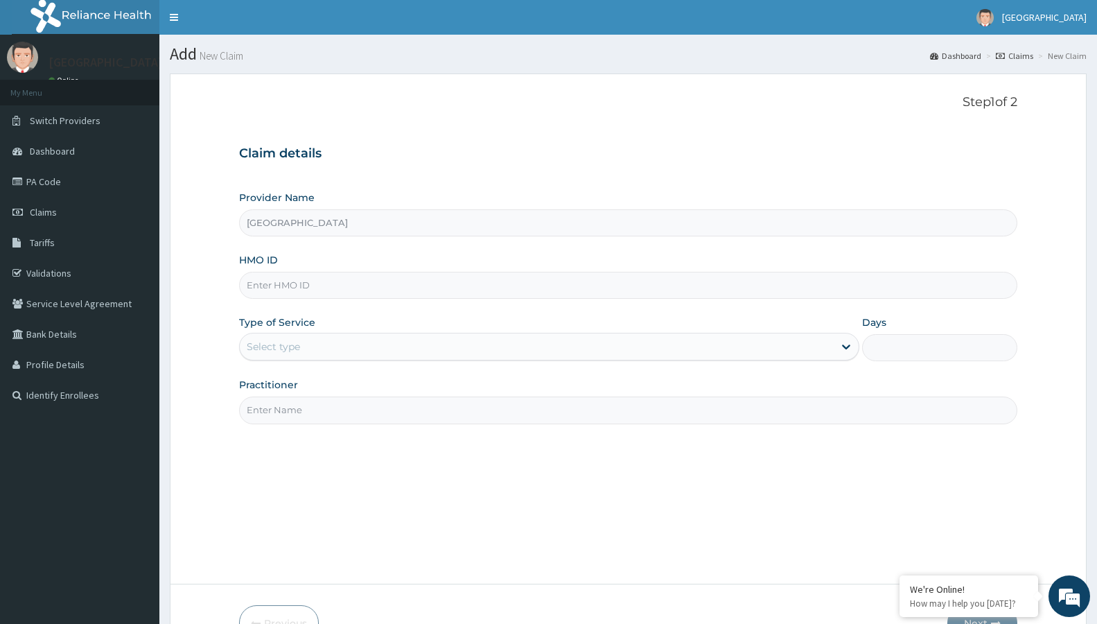
click at [337, 281] on input "HMO ID" at bounding box center [628, 285] width 778 height 27
type input "foh/10202/c"
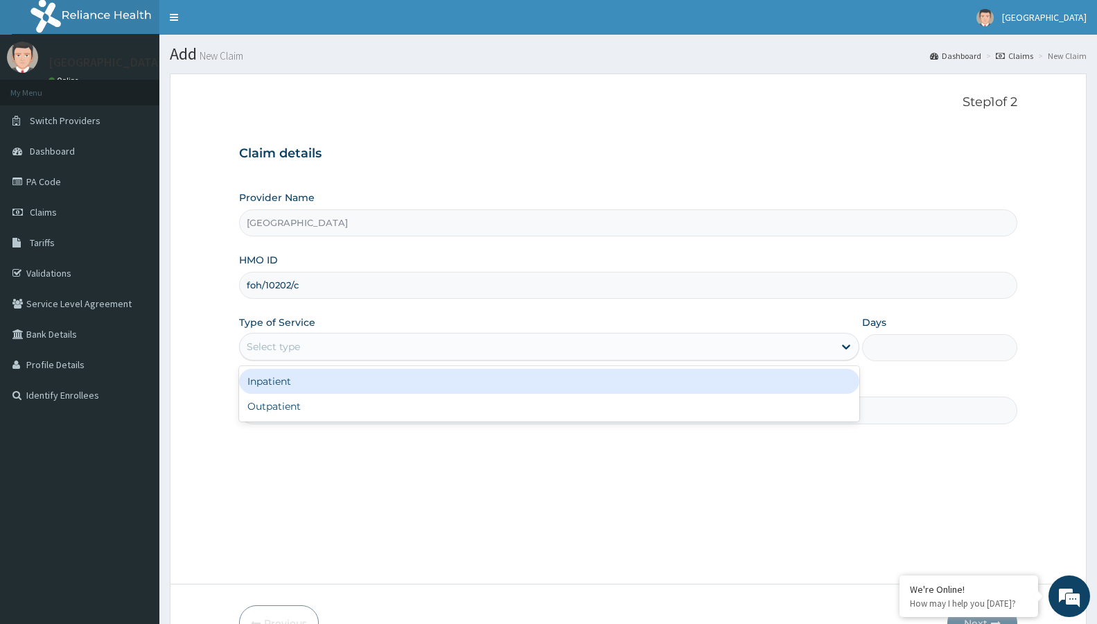
click at [267, 355] on div "Select type" at bounding box center [537, 346] width 594 height 22
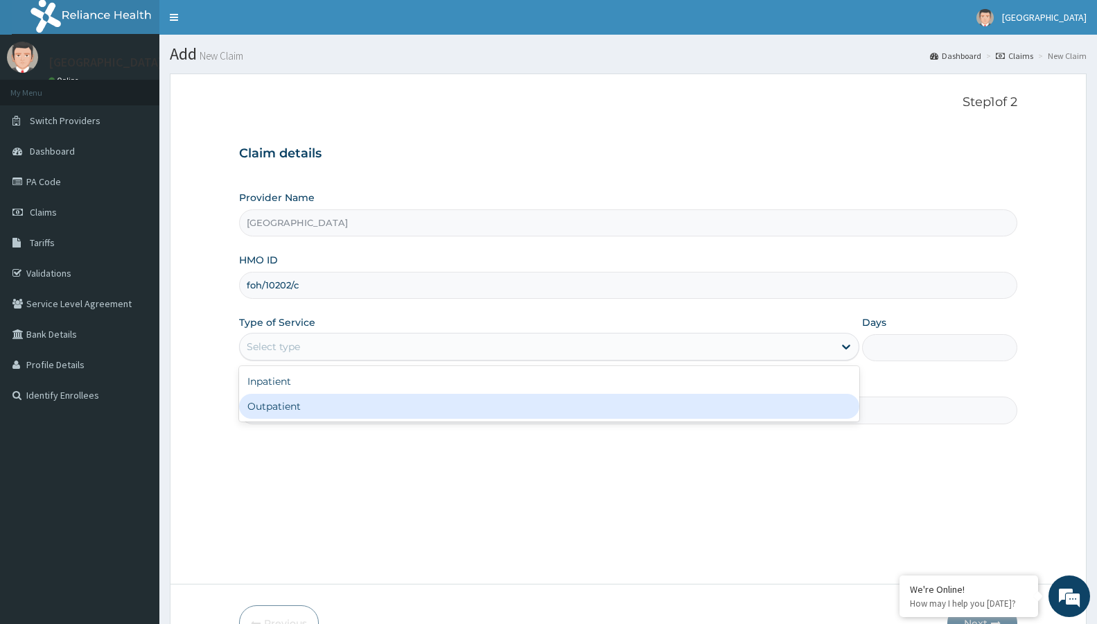
click at [273, 399] on div "Outpatient" at bounding box center [549, 406] width 620 height 25
type input "1"
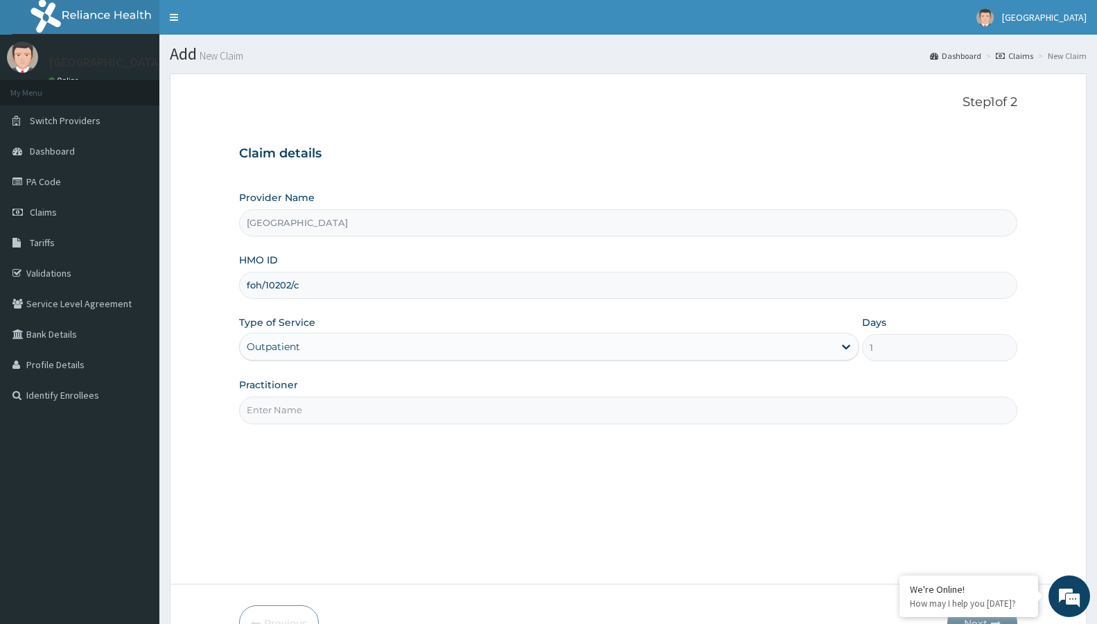
click at [281, 414] on input "Practitioner" at bounding box center [628, 409] width 778 height 27
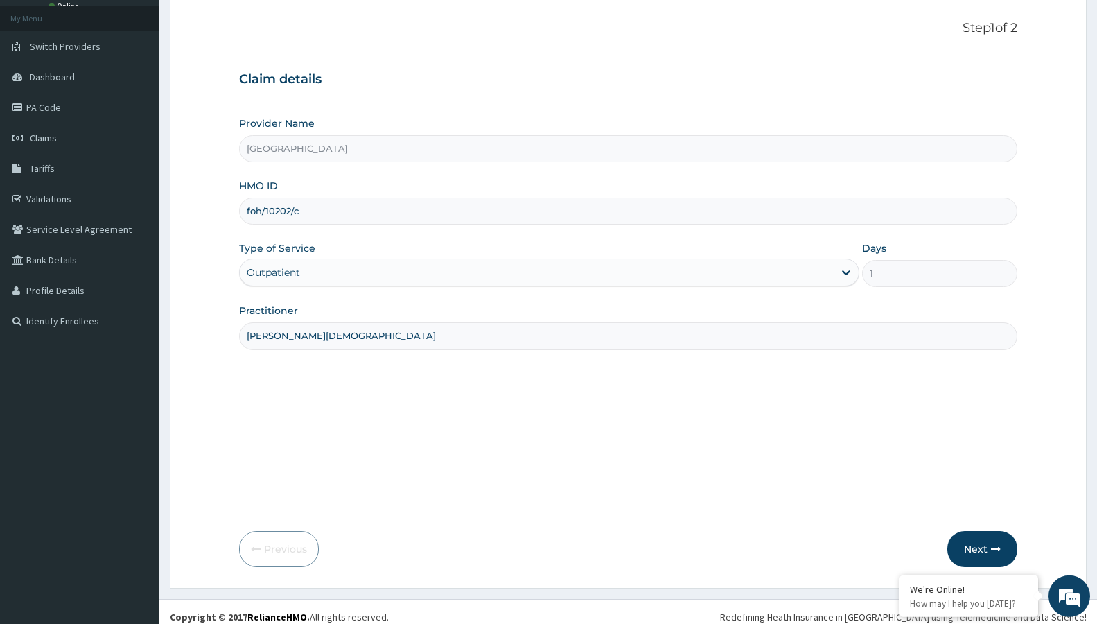
scroll to position [85, 0]
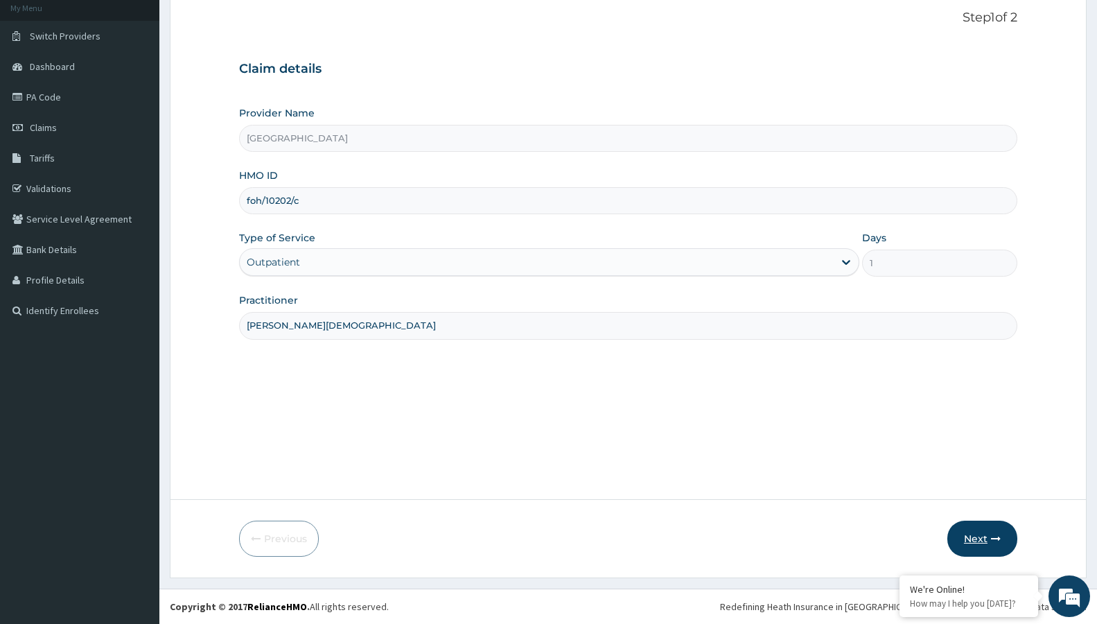
type input "[PERSON_NAME][DEMOGRAPHIC_DATA]"
click at [979, 523] on button "Next" at bounding box center [982, 538] width 70 height 36
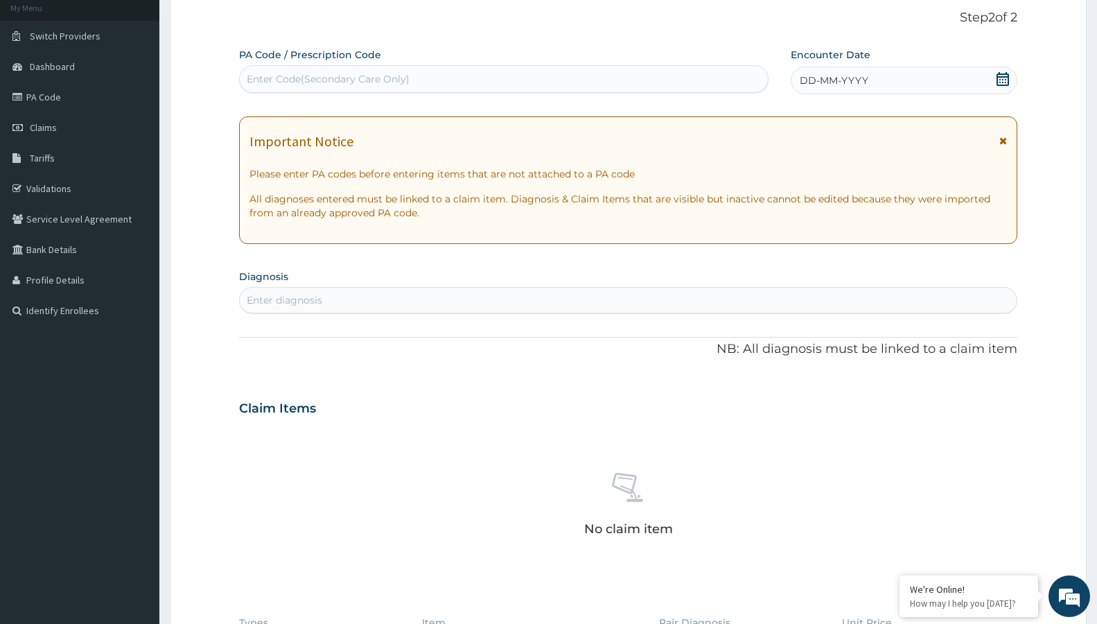
click at [382, 308] on div "Enter diagnosis" at bounding box center [628, 300] width 777 height 22
click at [1000, 78] on icon at bounding box center [1002, 79] width 12 height 14
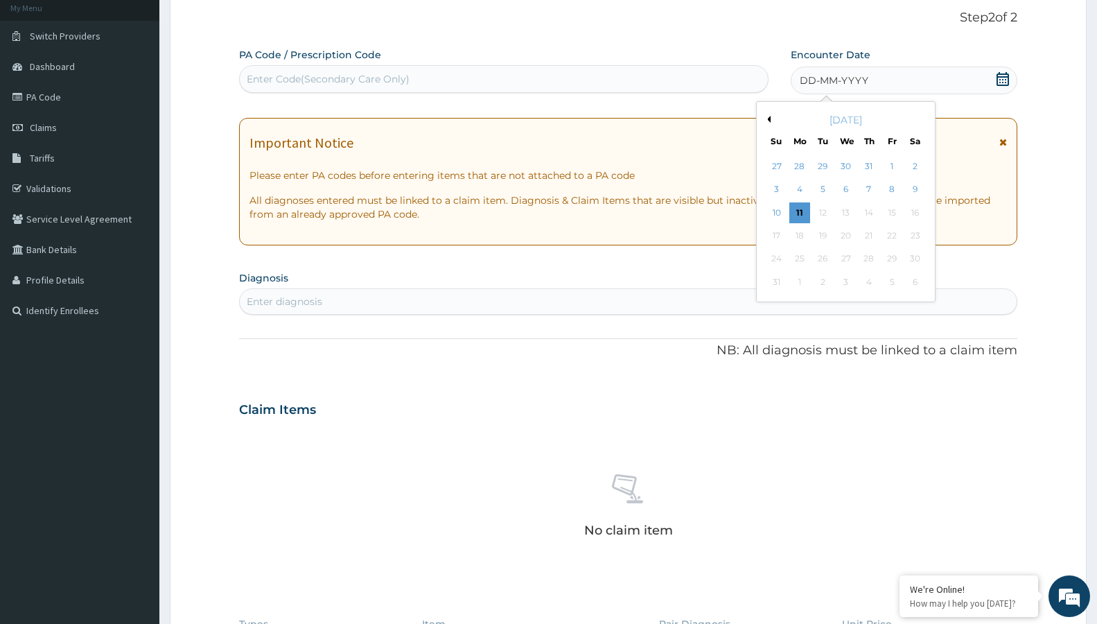
click at [768, 117] on button "Previous Month" at bounding box center [766, 119] width 7 height 7
click at [922, 165] on div "7" at bounding box center [914, 166] width 21 height 21
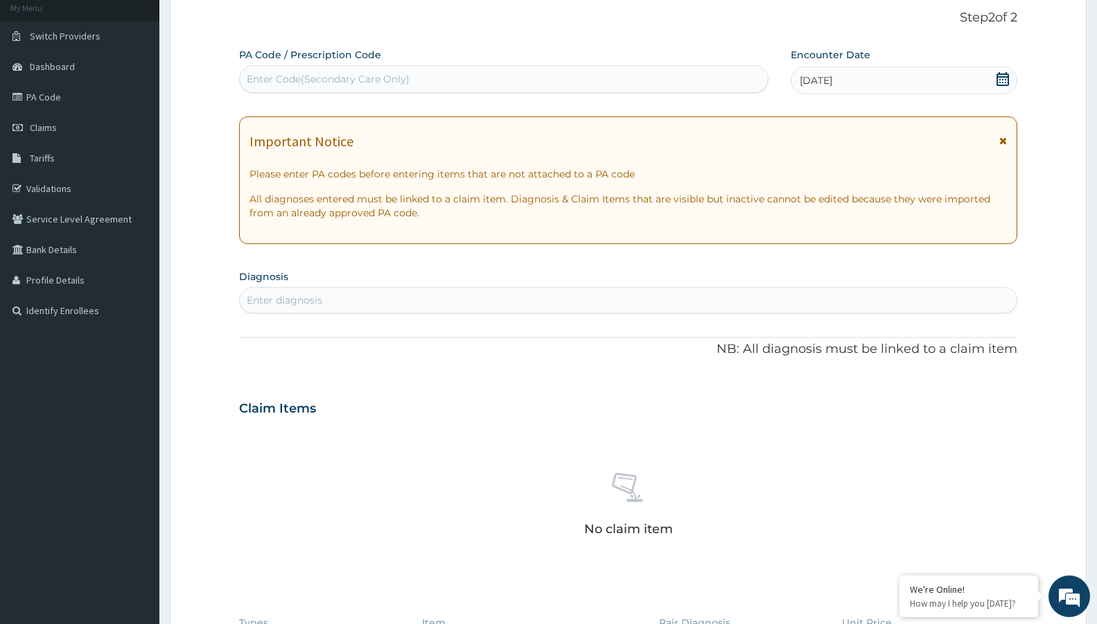
click at [520, 301] on div "Enter diagnosis" at bounding box center [628, 300] width 777 height 22
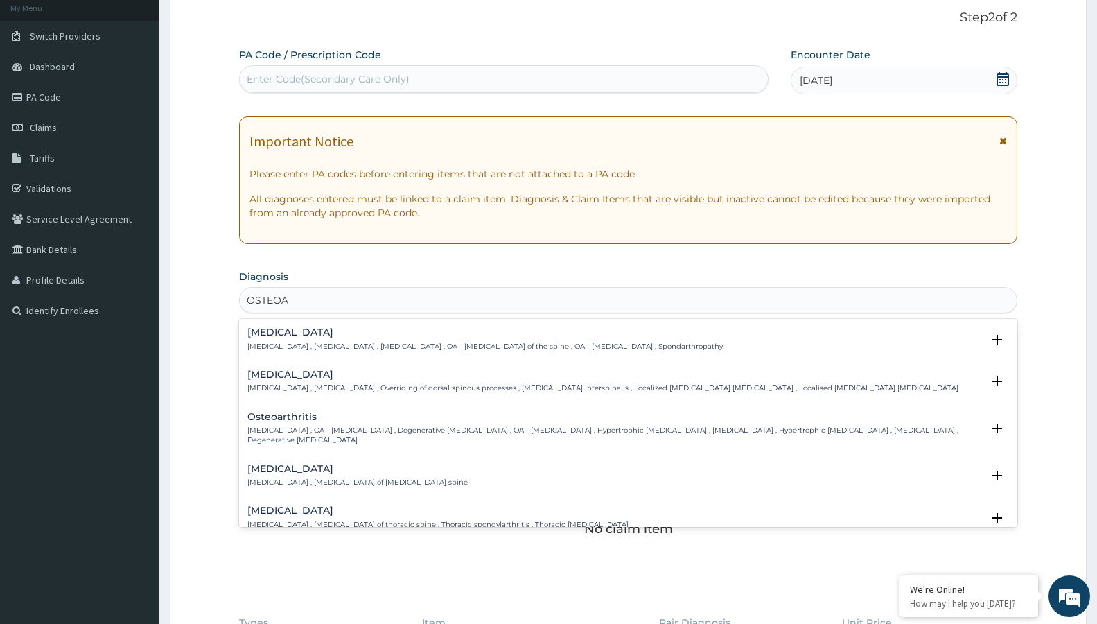
type input "OSTEOAR"
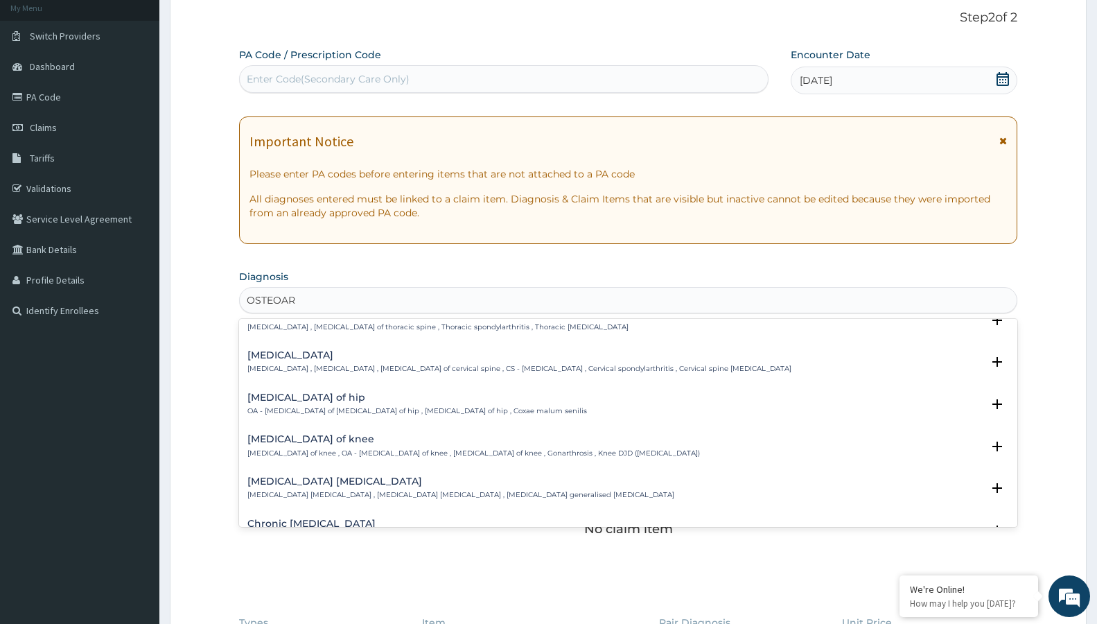
scroll to position [224, 0]
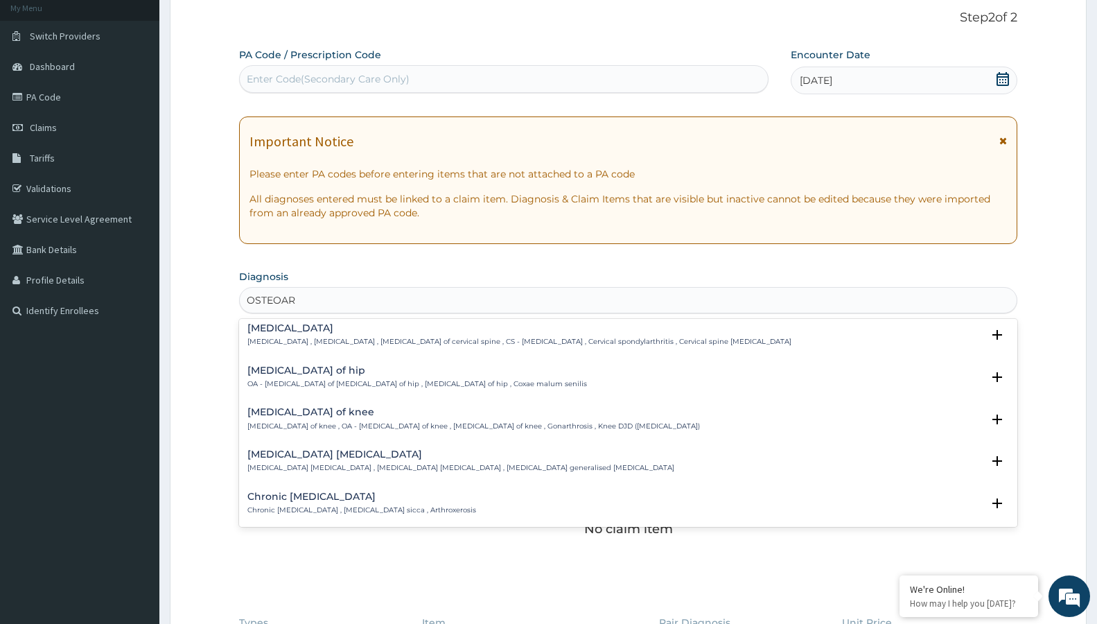
click at [387, 407] on h4 "Osteoarthritis of knee" at bounding box center [473, 412] width 452 height 10
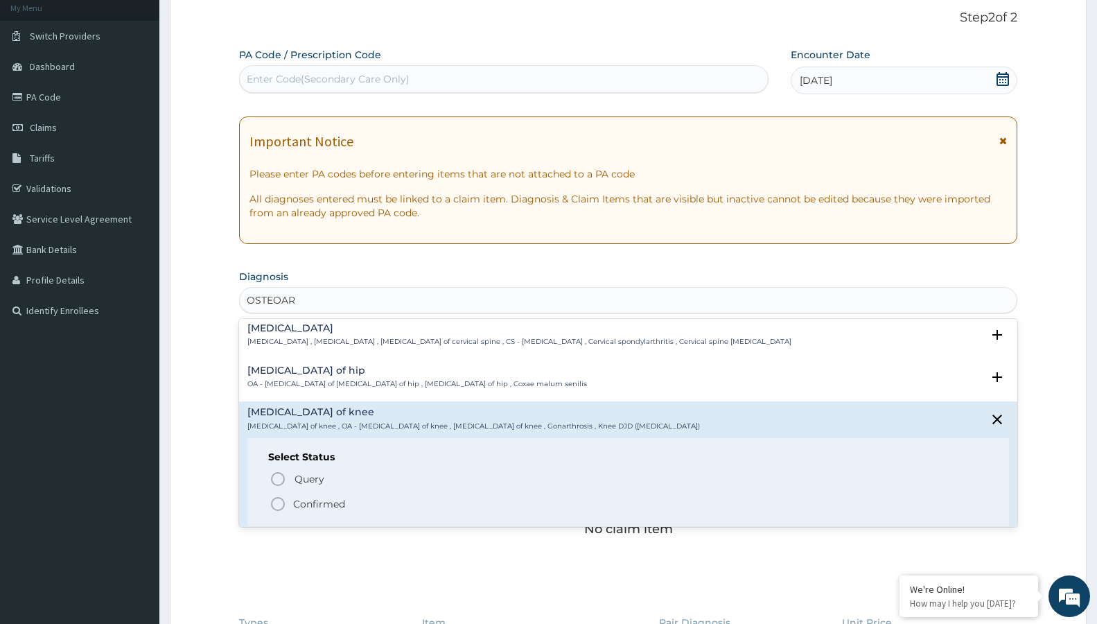
click at [276, 495] on icon "status option filled" at bounding box center [278, 503] width 17 height 17
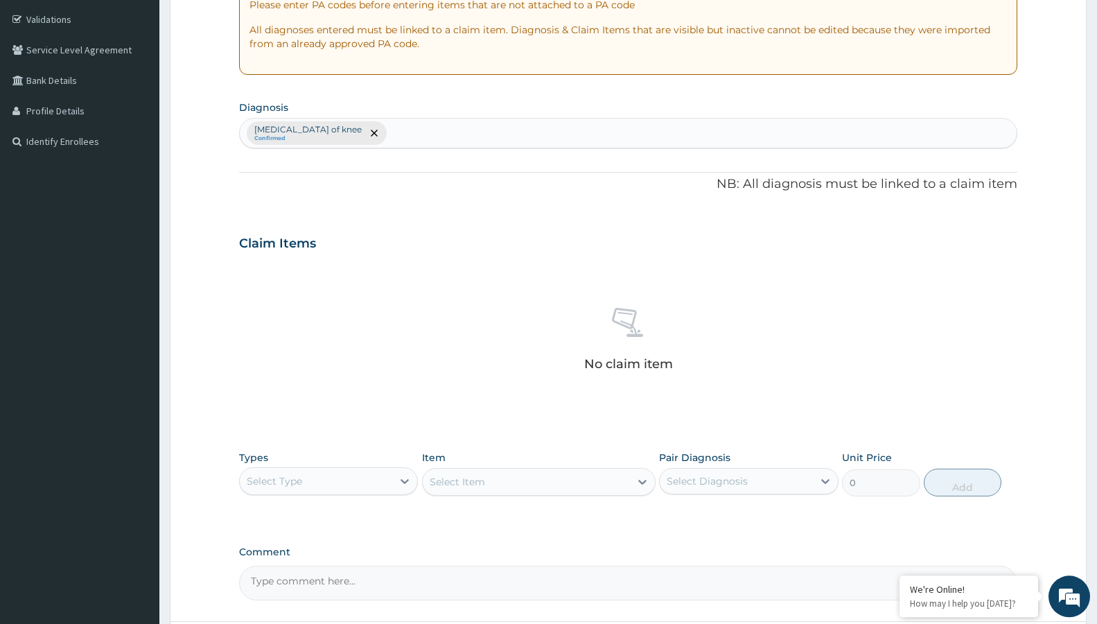
scroll to position [297, 0]
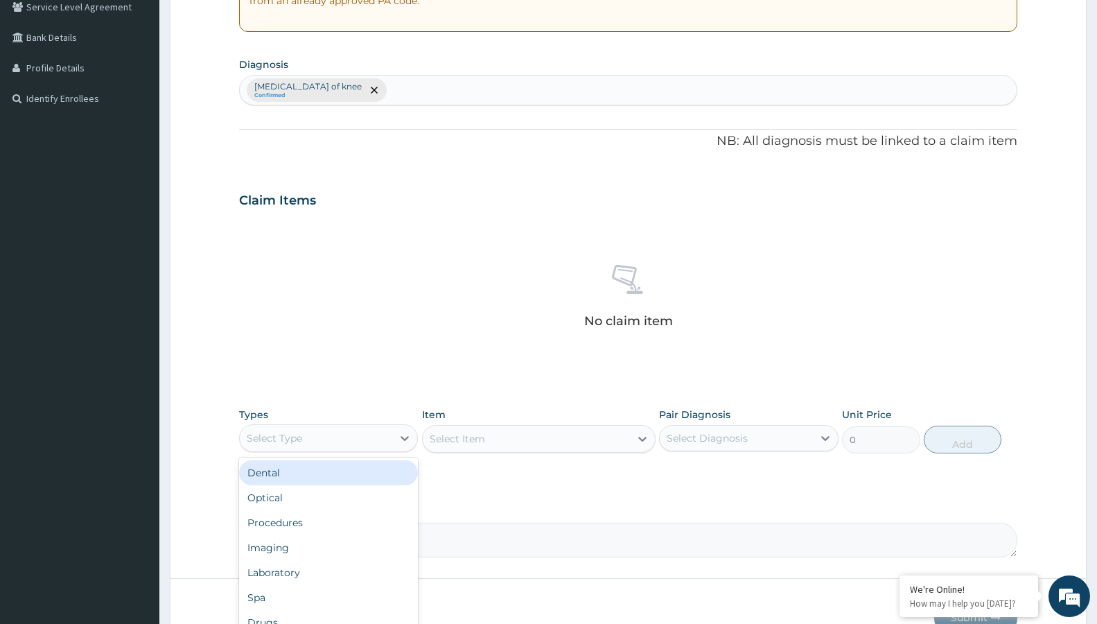
click at [339, 439] on div "Select Type" at bounding box center [316, 438] width 152 height 22
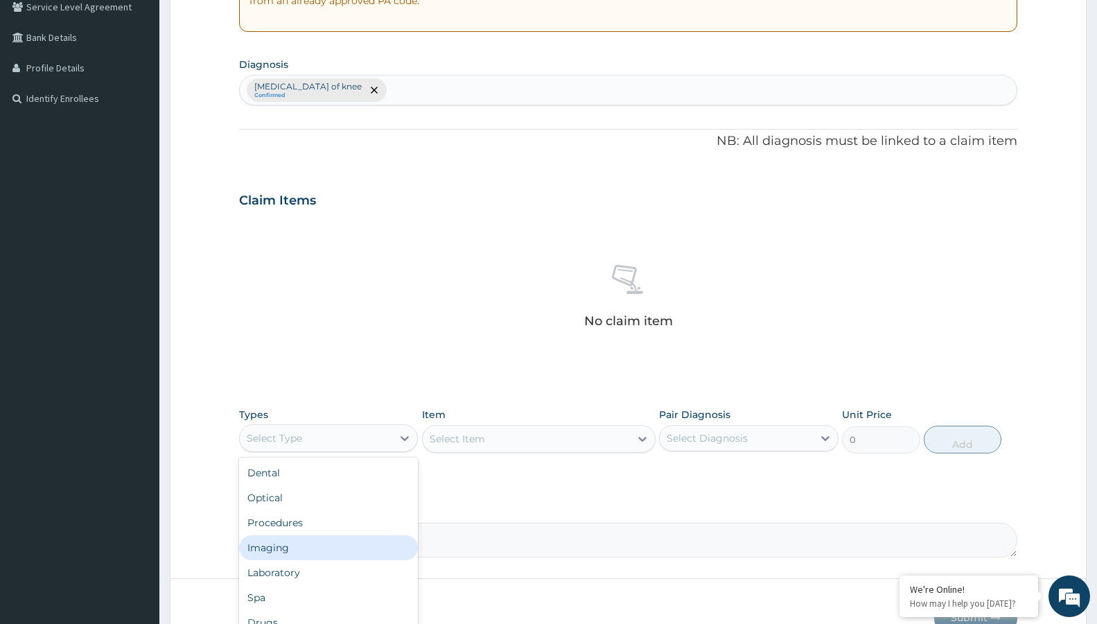
scroll to position [47, 0]
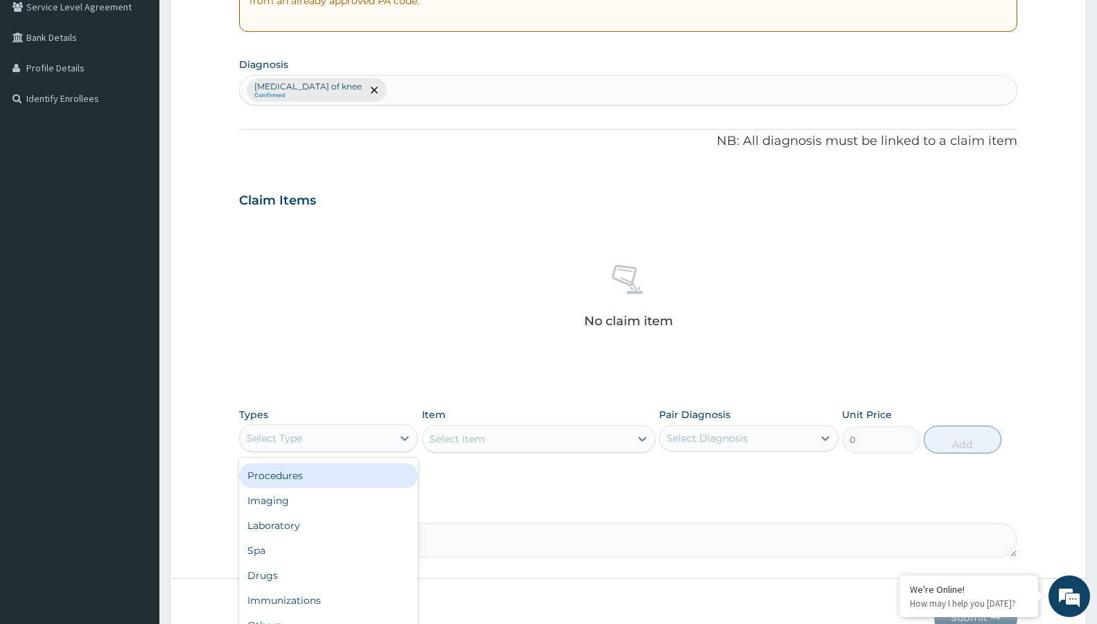
click at [297, 477] on div "Procedures" at bounding box center [328, 475] width 179 height 25
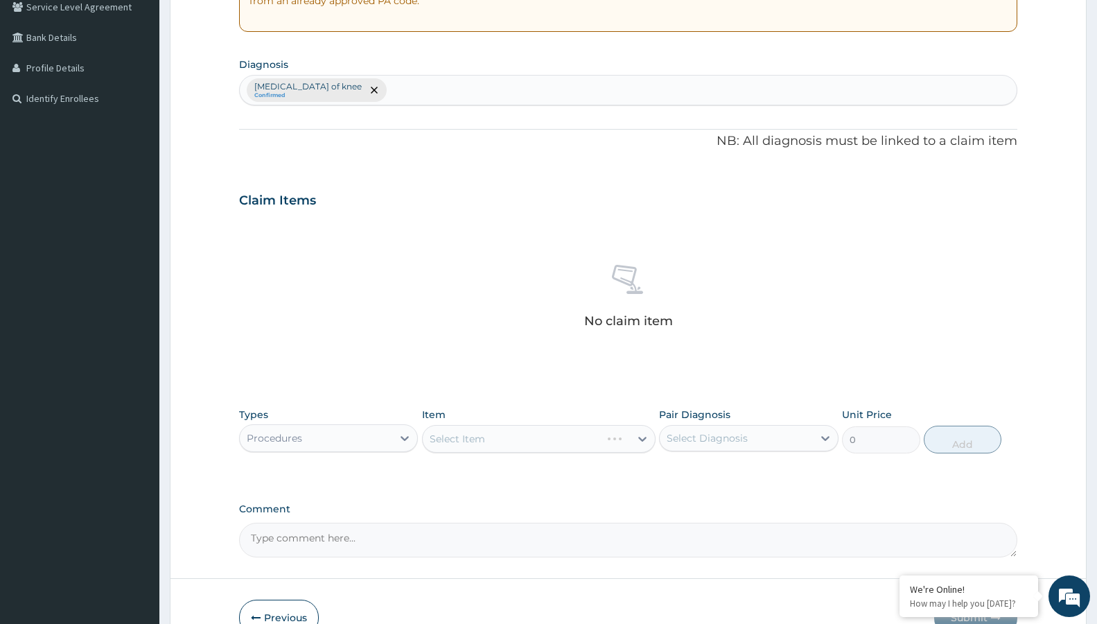
click at [487, 441] on div "Select Item" at bounding box center [538, 439] width 233 height 28
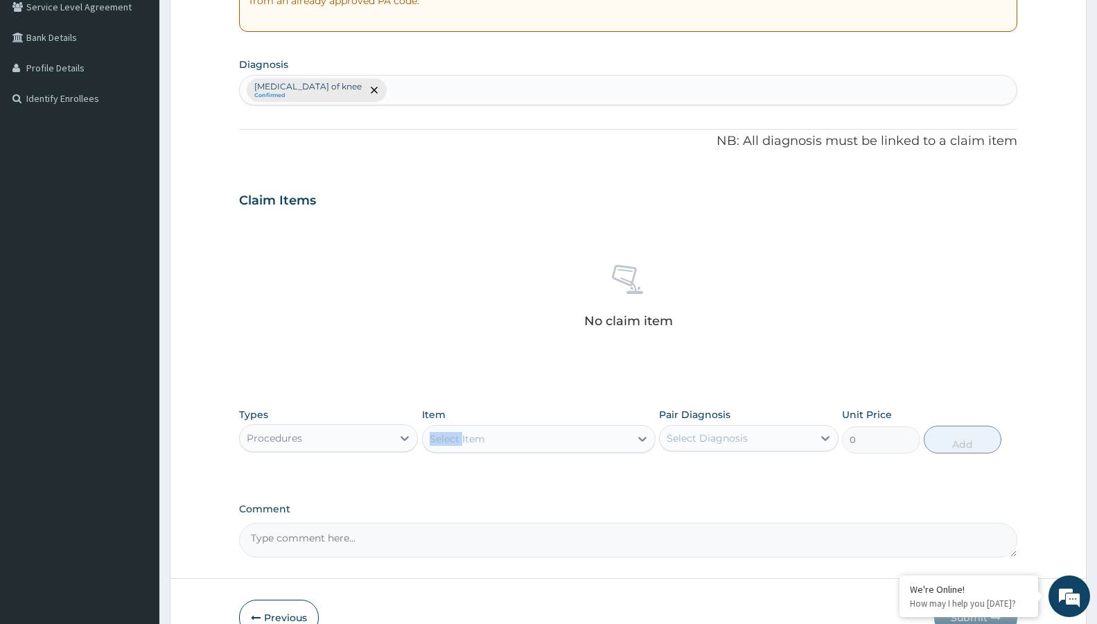
click at [487, 441] on div "Select Item" at bounding box center [526, 438] width 207 height 22
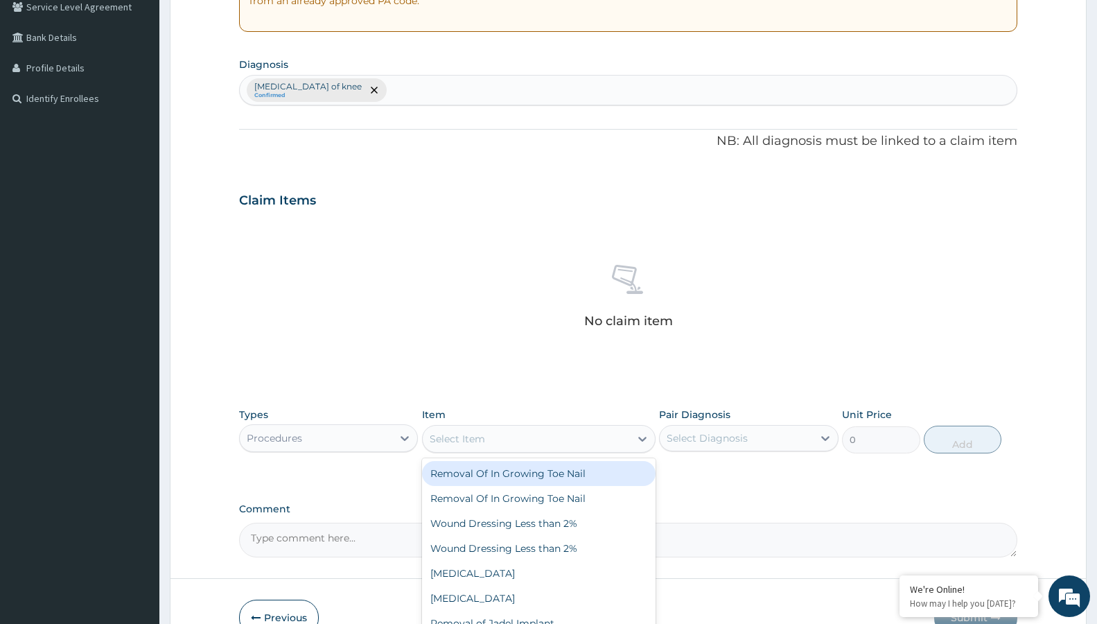
drag, startPoint x: 491, startPoint y: 441, endPoint x: 540, endPoint y: 449, distance: 49.1
click at [495, 441] on div "Select Item" at bounding box center [526, 438] width 207 height 22
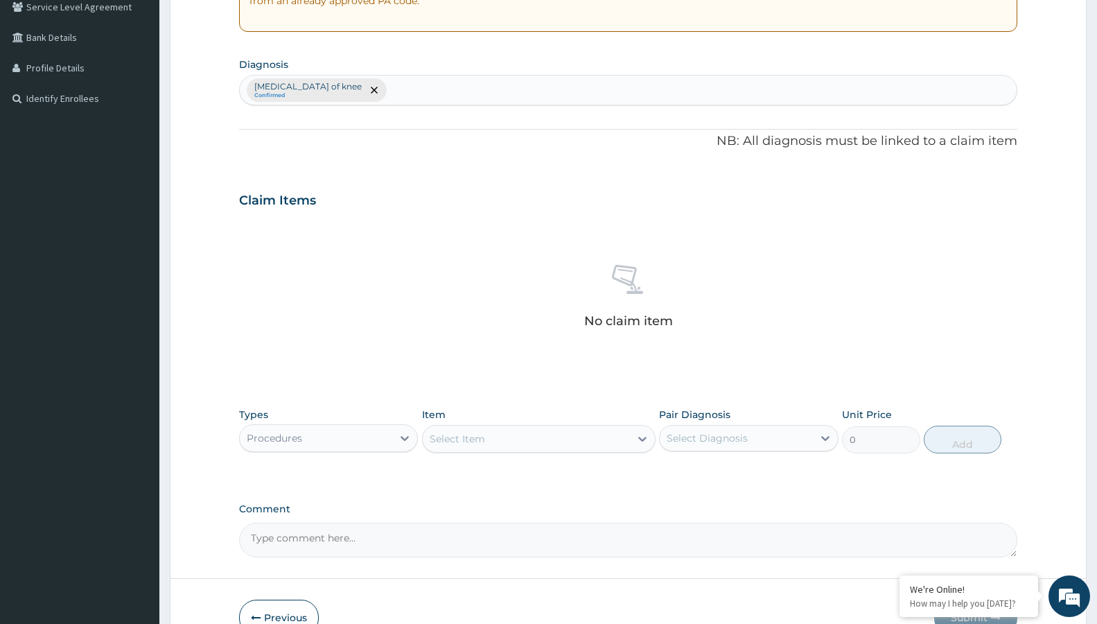
click at [540, 449] on div "Select Item" at bounding box center [526, 438] width 207 height 22
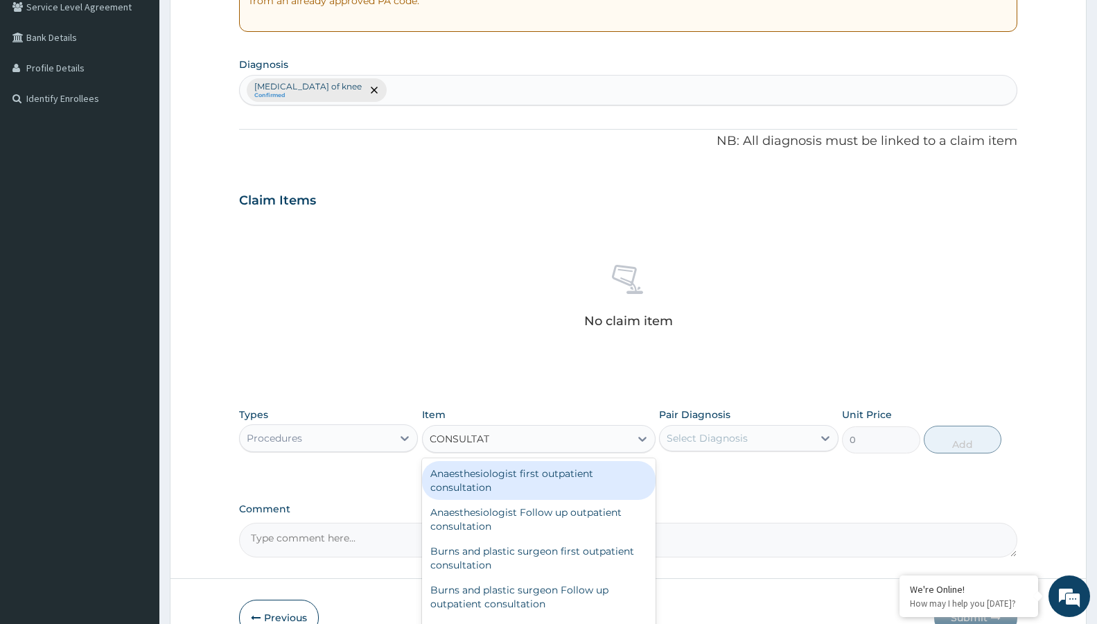
type input "CONSULTA"
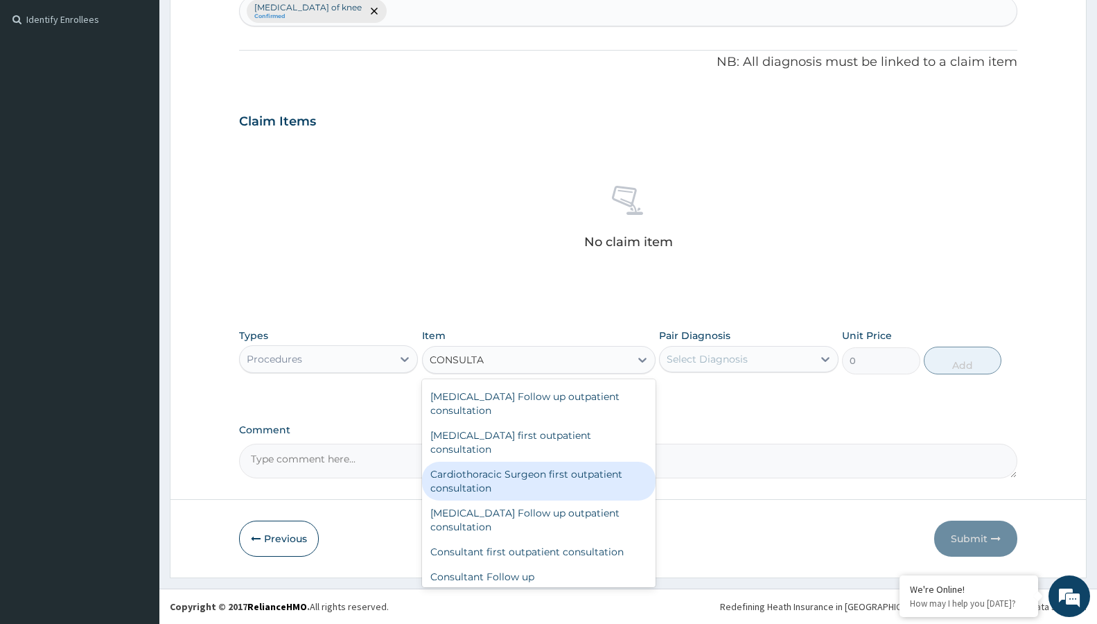
scroll to position [898, 0]
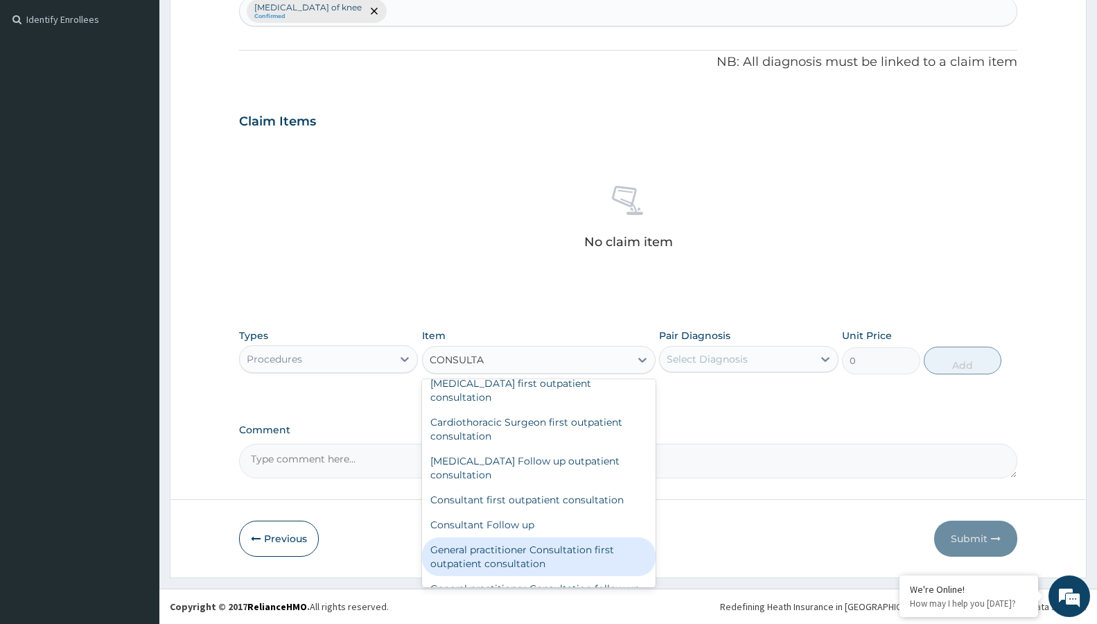
click at [553, 542] on div "General practitioner Consultation first outpatient consultation" at bounding box center [538, 556] width 233 height 39
type input "3600"
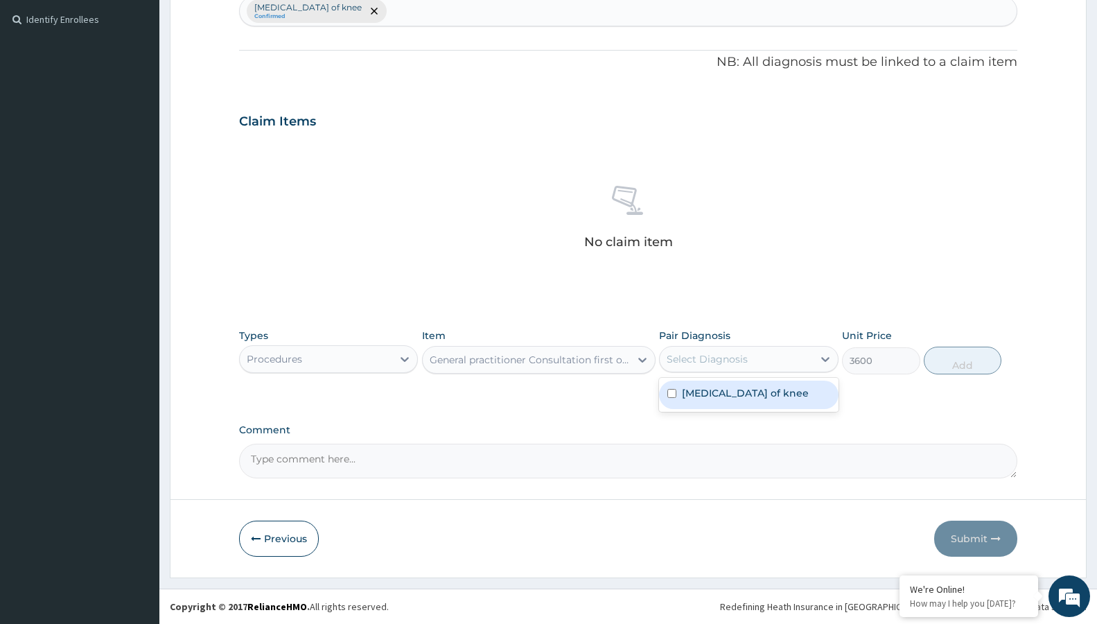
click at [718, 358] on div "Select Diagnosis" at bounding box center [707, 359] width 81 height 14
click at [718, 387] on label "Osteoarthritis of knee" at bounding box center [745, 393] width 127 height 14
checkbox input "true"
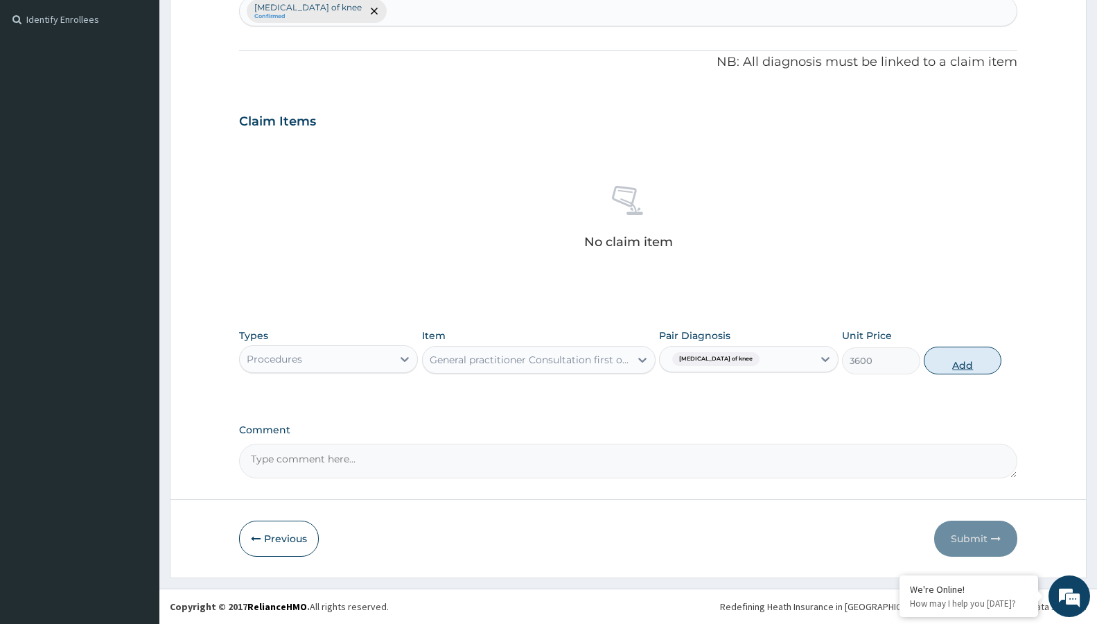
click at [960, 353] on button "Add" at bounding box center [963, 360] width 78 height 28
type input "0"
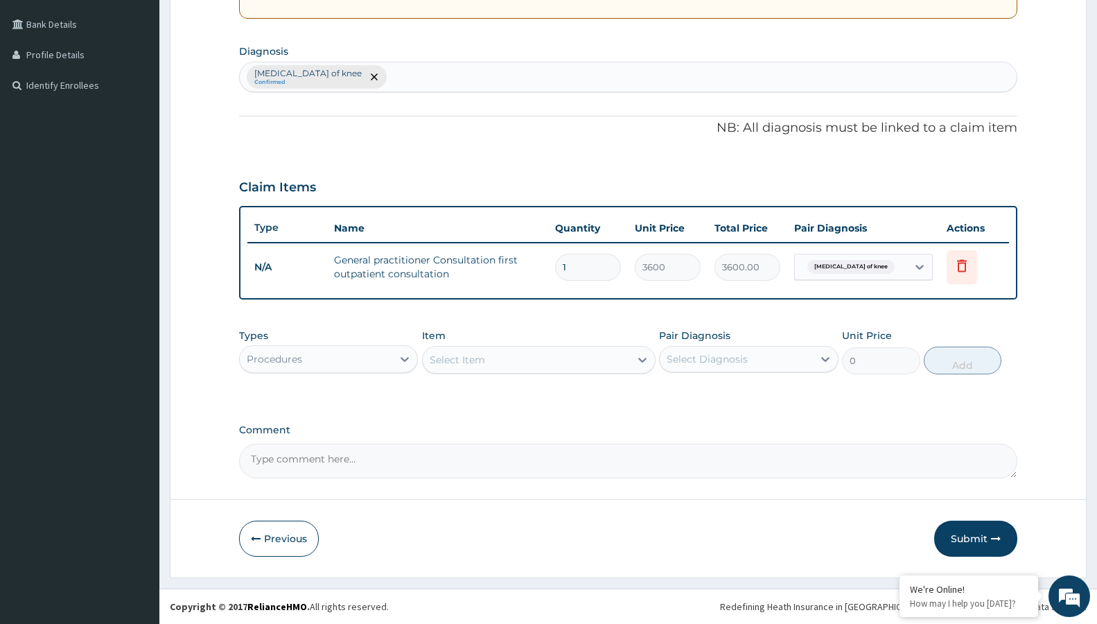
scroll to position [310, 0]
click at [325, 350] on div "Procedures" at bounding box center [316, 359] width 152 height 22
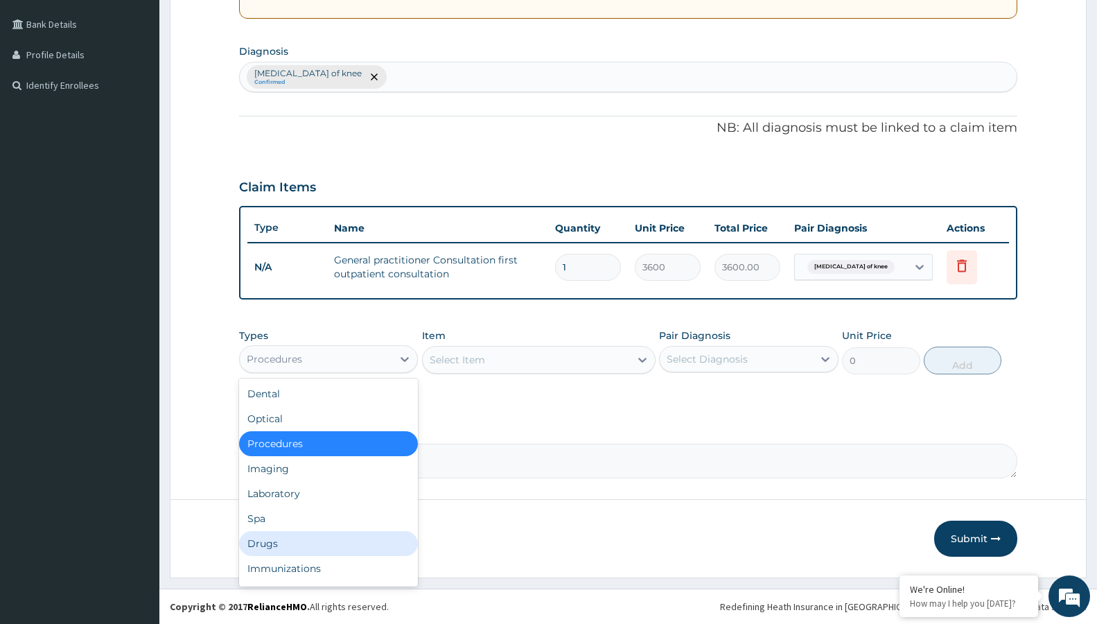
click at [272, 549] on div "Drugs" at bounding box center [328, 543] width 179 height 25
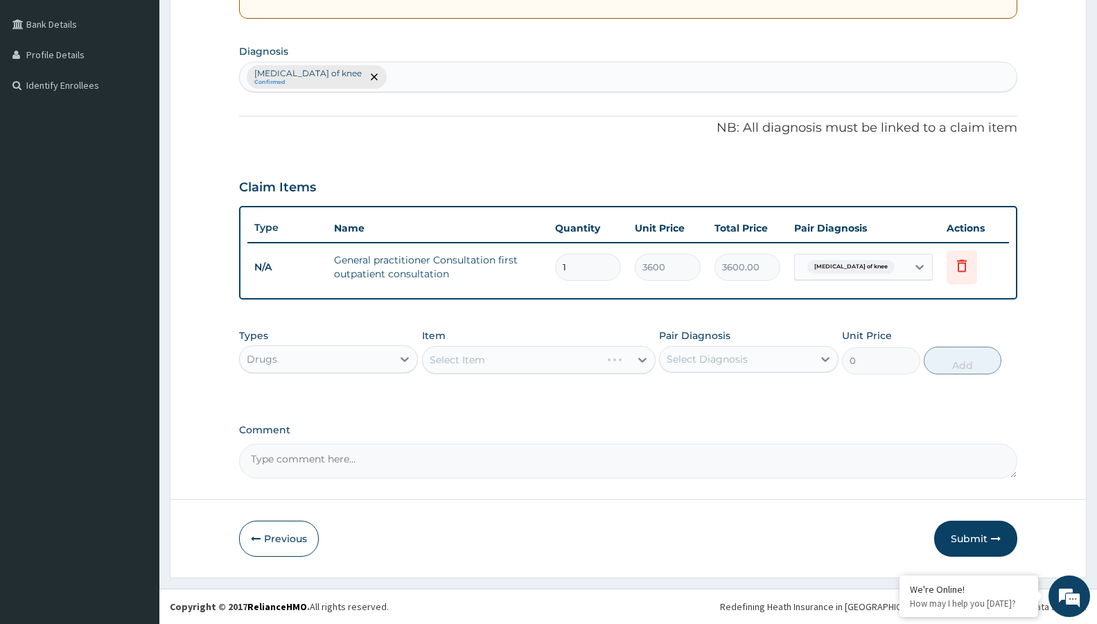
click at [486, 358] on div "Select Item" at bounding box center [538, 360] width 233 height 28
click at [520, 360] on div "Select Item" at bounding box center [538, 360] width 233 height 28
click at [522, 360] on div "Select Item" at bounding box center [538, 360] width 233 height 28
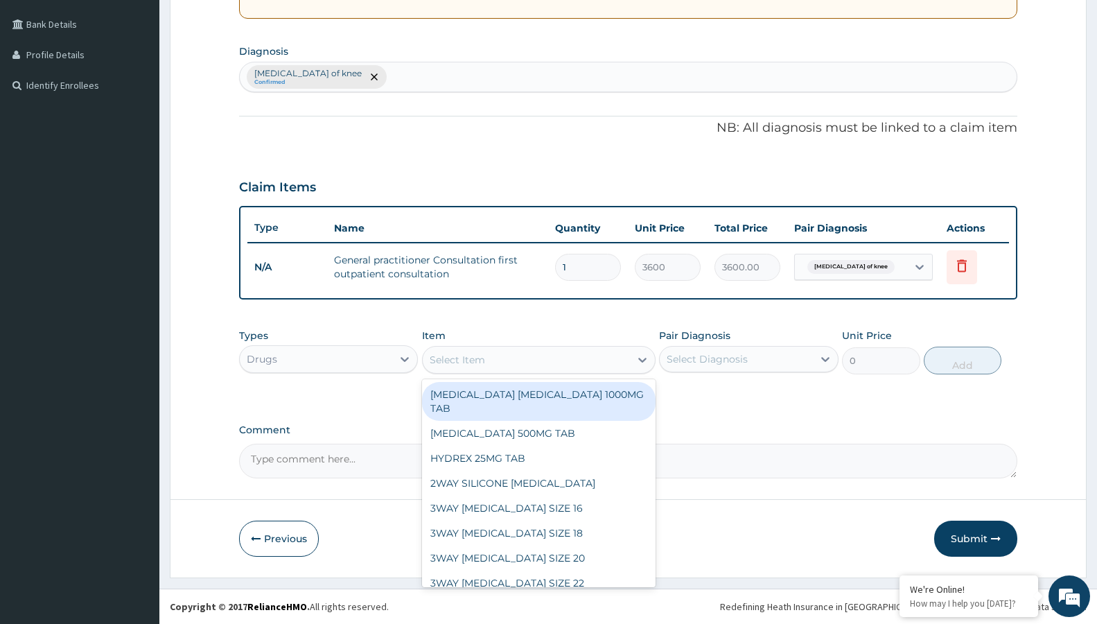
click at [525, 360] on div "Select Item" at bounding box center [526, 359] width 207 height 22
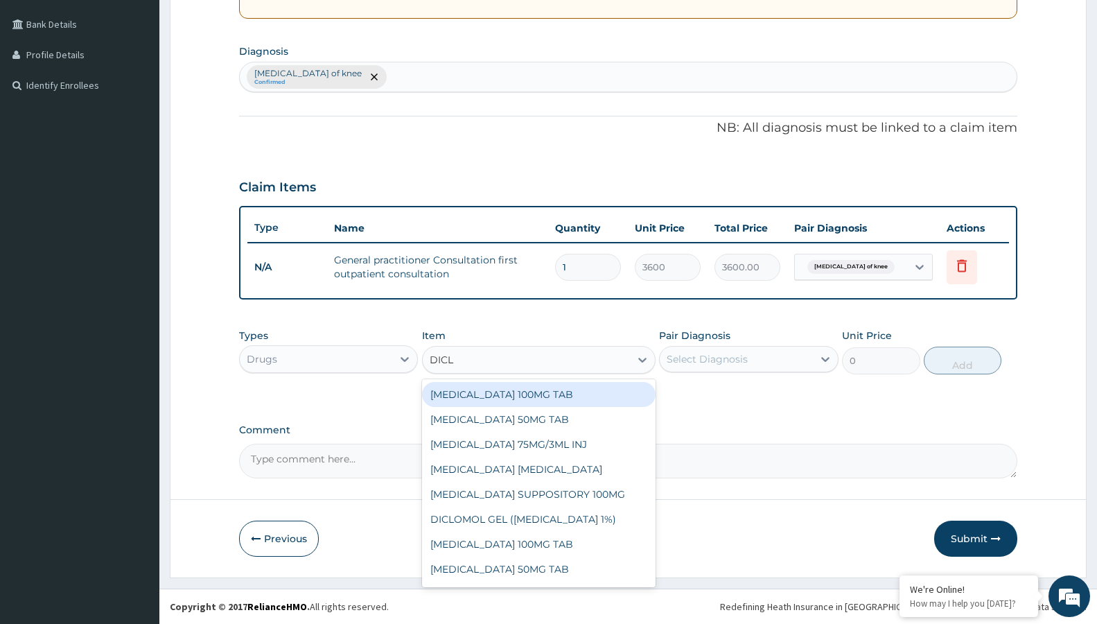
type input "DICLO"
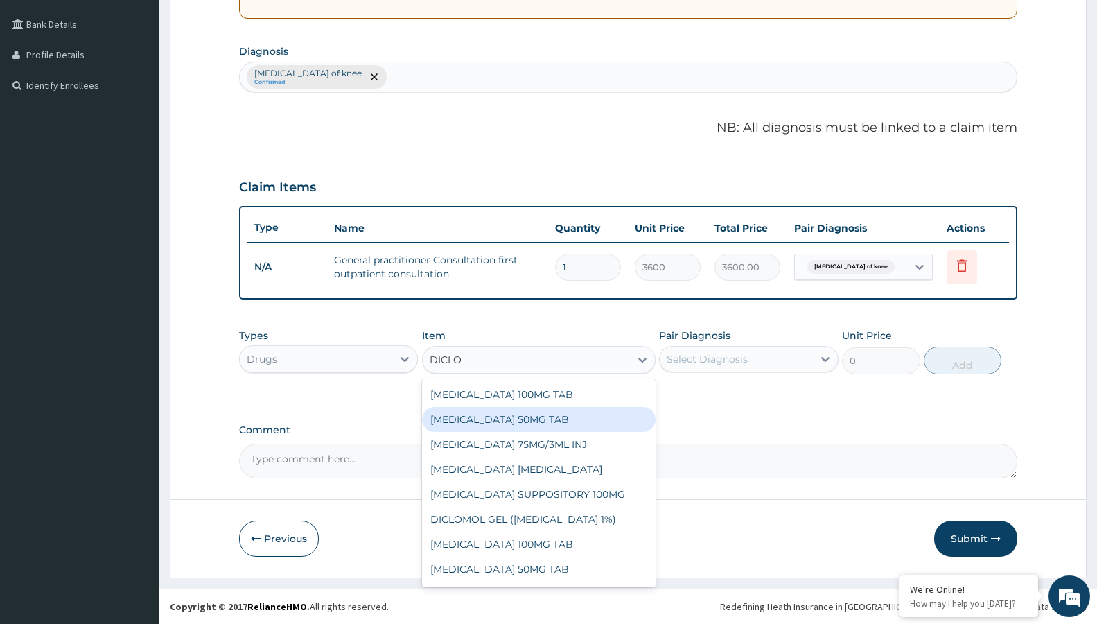
click at [542, 413] on div "[MEDICAL_DATA] 50MG TAB" at bounding box center [538, 419] width 233 height 25
type input "52.5"
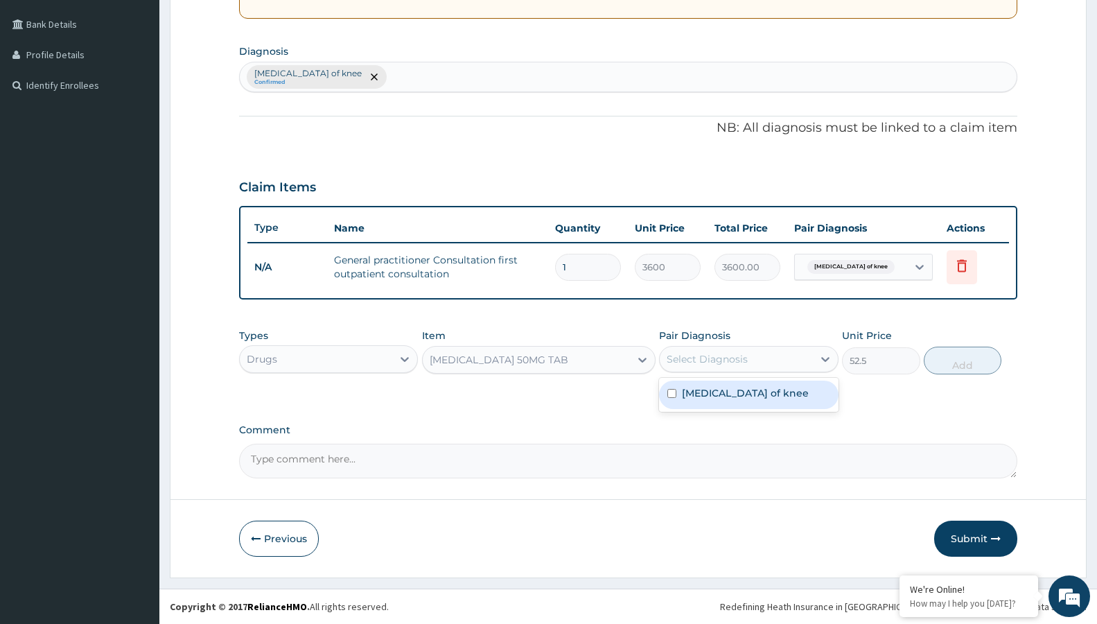
click at [726, 349] on div "Select Diagnosis" at bounding box center [736, 359] width 152 height 22
drag, startPoint x: 739, startPoint y: 380, endPoint x: 755, endPoint y: 380, distance: 16.0
click at [739, 380] on div "Osteoarthritis of knee" at bounding box center [748, 395] width 179 height 34
click at [800, 400] on div "Osteoarthritis of knee" at bounding box center [748, 394] width 179 height 28
checkbox input "true"
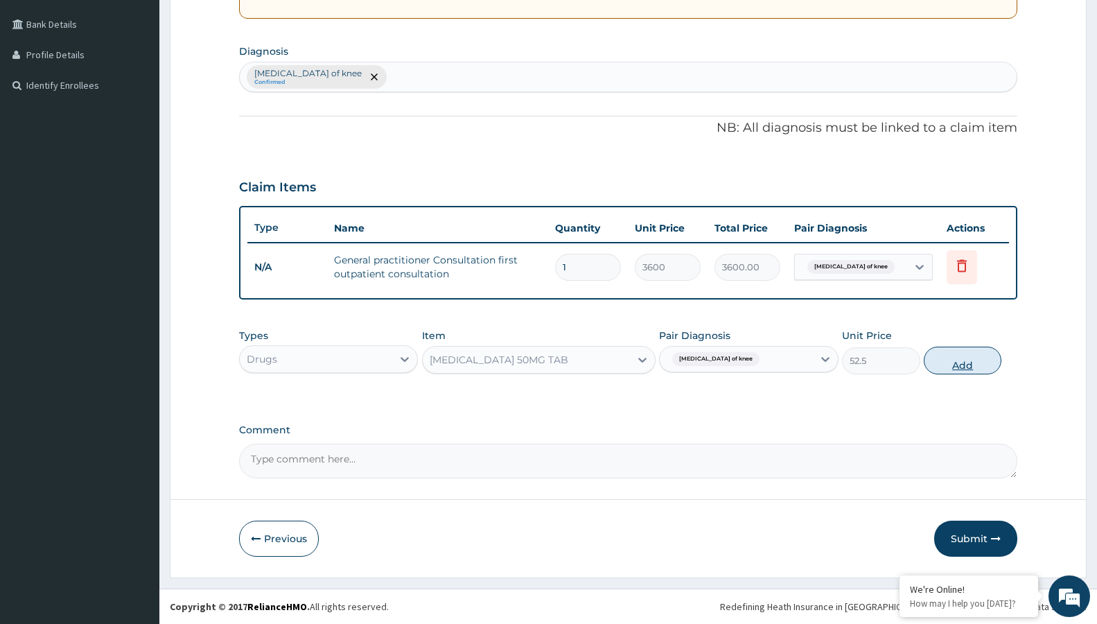
click at [961, 355] on button "Add" at bounding box center [963, 360] width 78 height 28
type input "0"
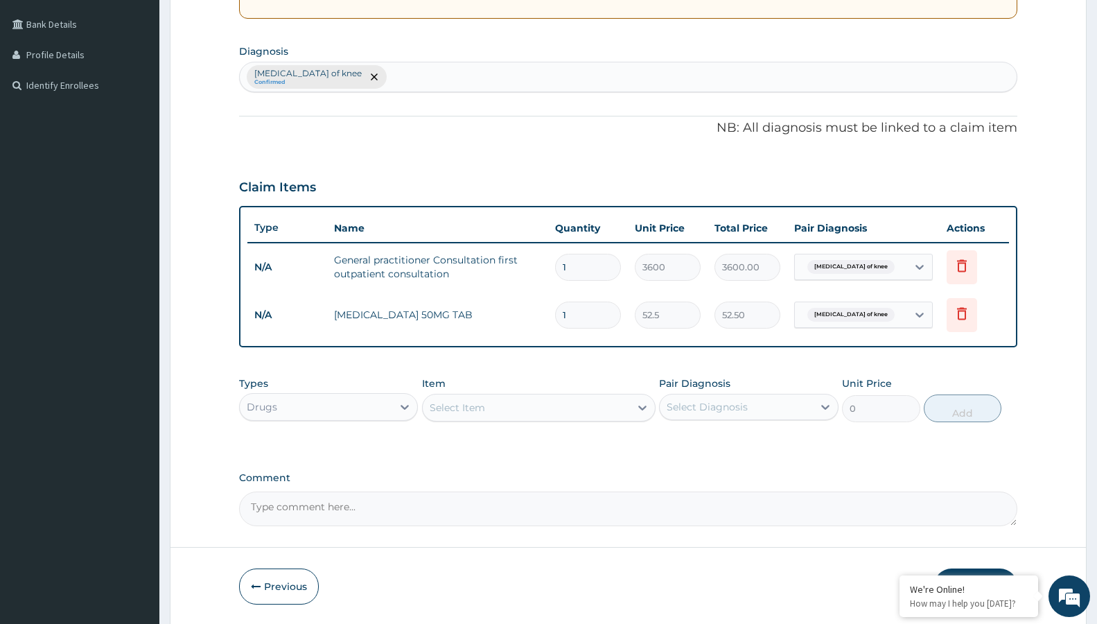
click at [592, 407] on div "Select Item" at bounding box center [526, 407] width 207 height 22
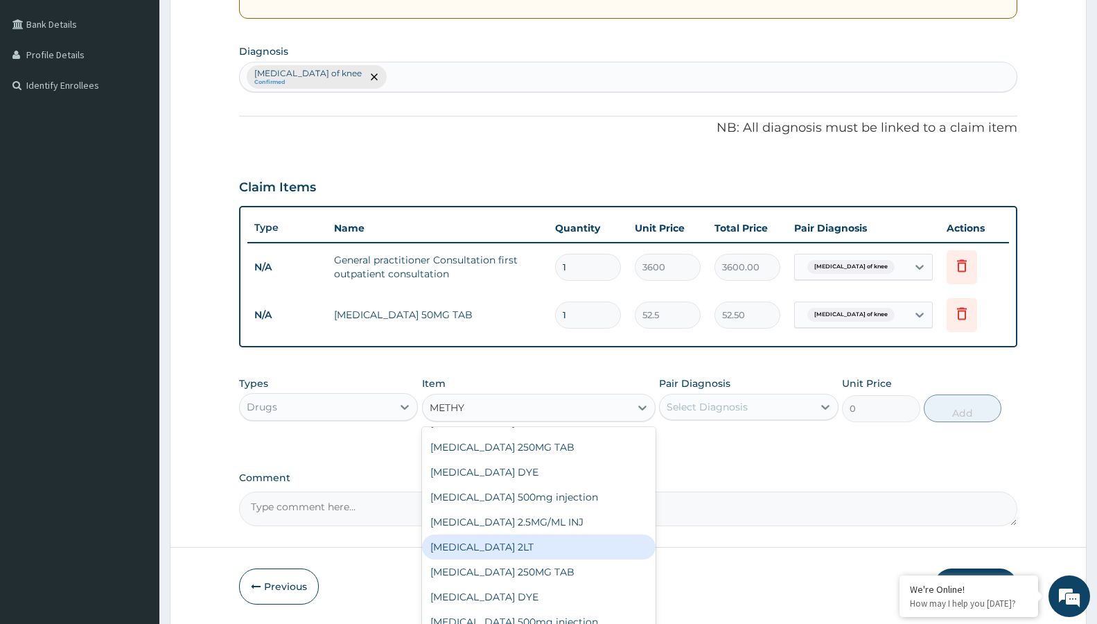
scroll to position [0, 0]
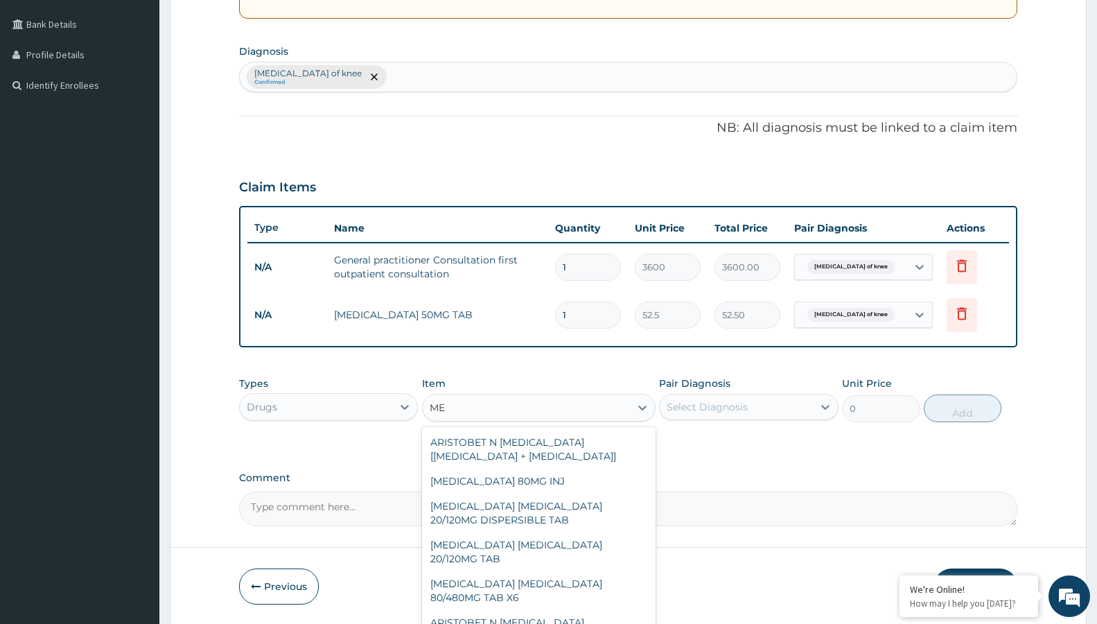
type input "M"
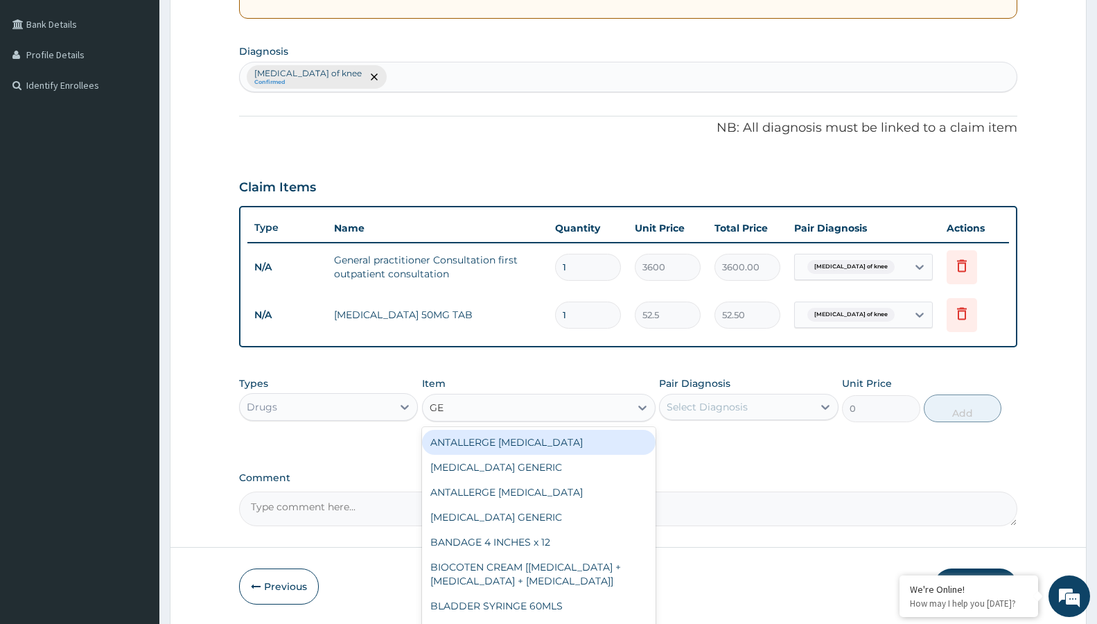
type input "GEL"
click at [527, 449] on div "DICLOMOL GEL ([MEDICAL_DATA] 1%)" at bounding box center [538, 442] width 233 height 25
type input "630"
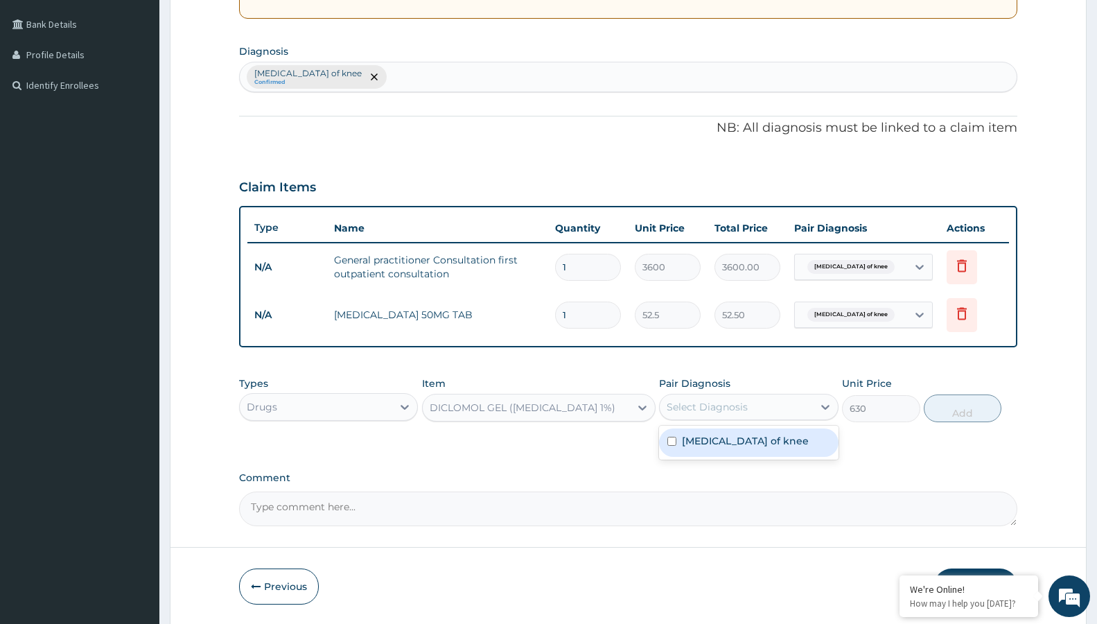
click at [685, 396] on div "Select Diagnosis" at bounding box center [736, 407] width 152 height 22
click at [687, 441] on label "Osteoarthritis of knee" at bounding box center [745, 441] width 127 height 14
checkbox input "true"
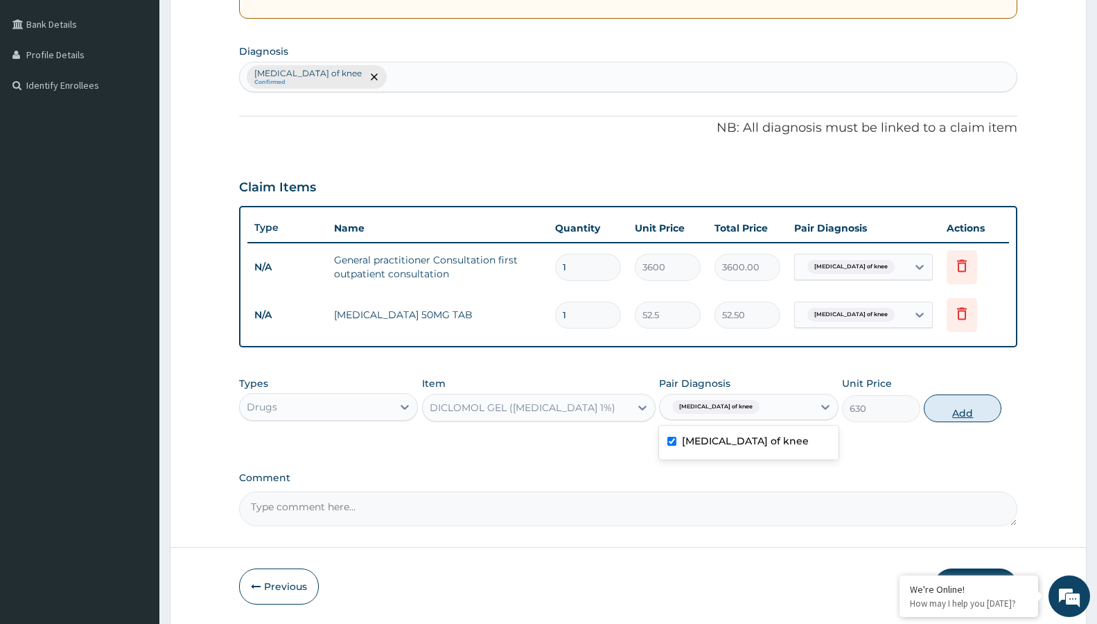
click at [967, 407] on button "Add" at bounding box center [963, 408] width 78 height 28
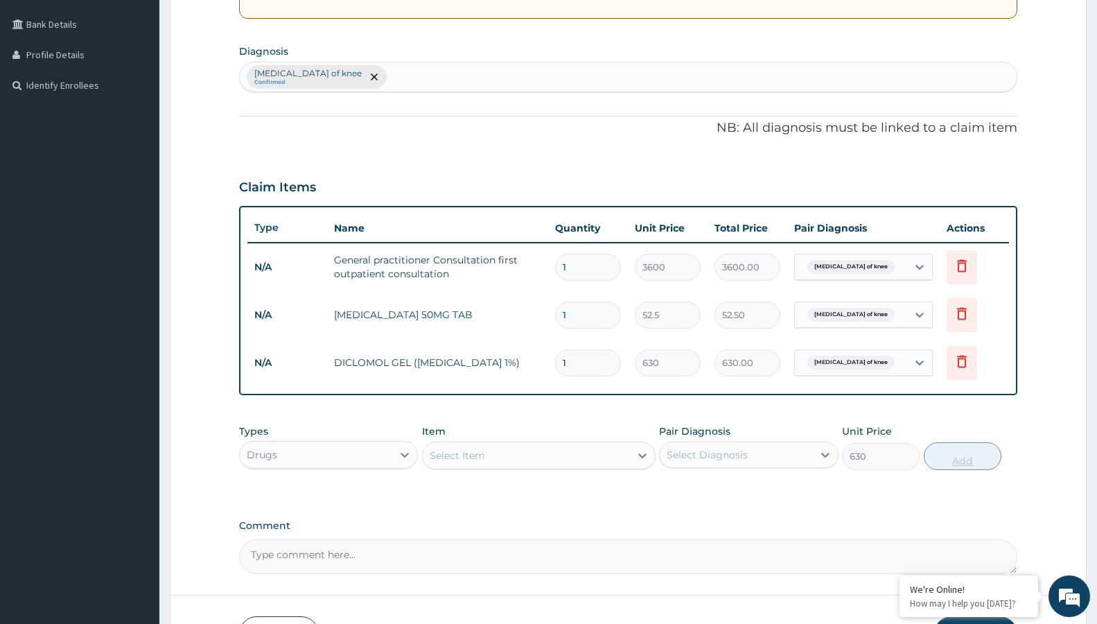
type input "0"
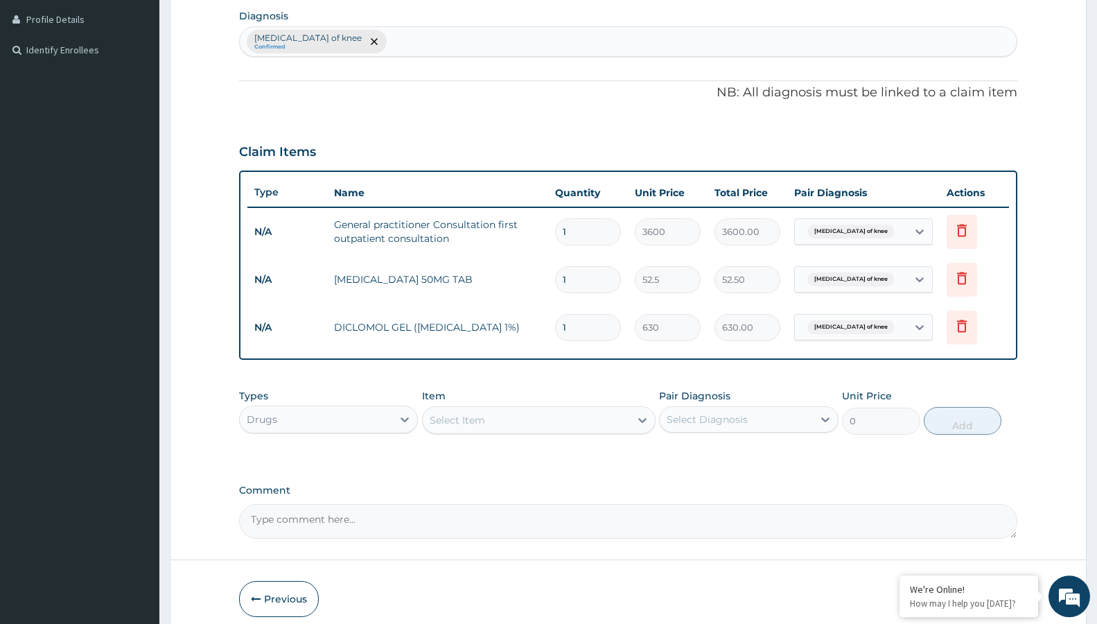
scroll to position [405, 0]
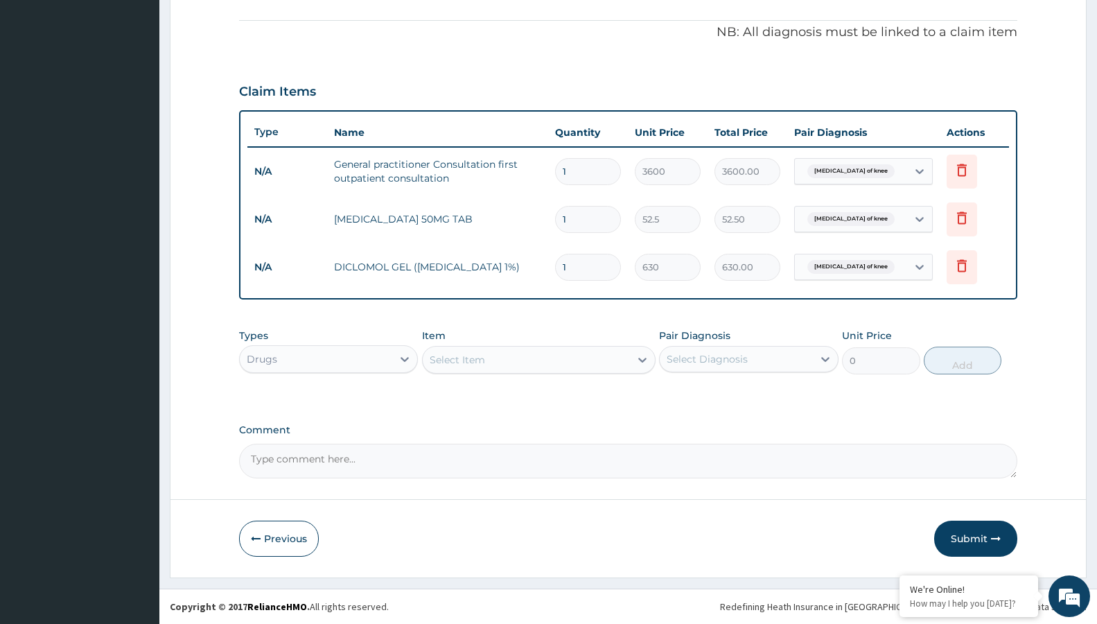
drag, startPoint x: 969, startPoint y: 525, endPoint x: 962, endPoint y: 527, distance: 7.9
click at [968, 526] on button "Submit" at bounding box center [975, 538] width 83 height 36
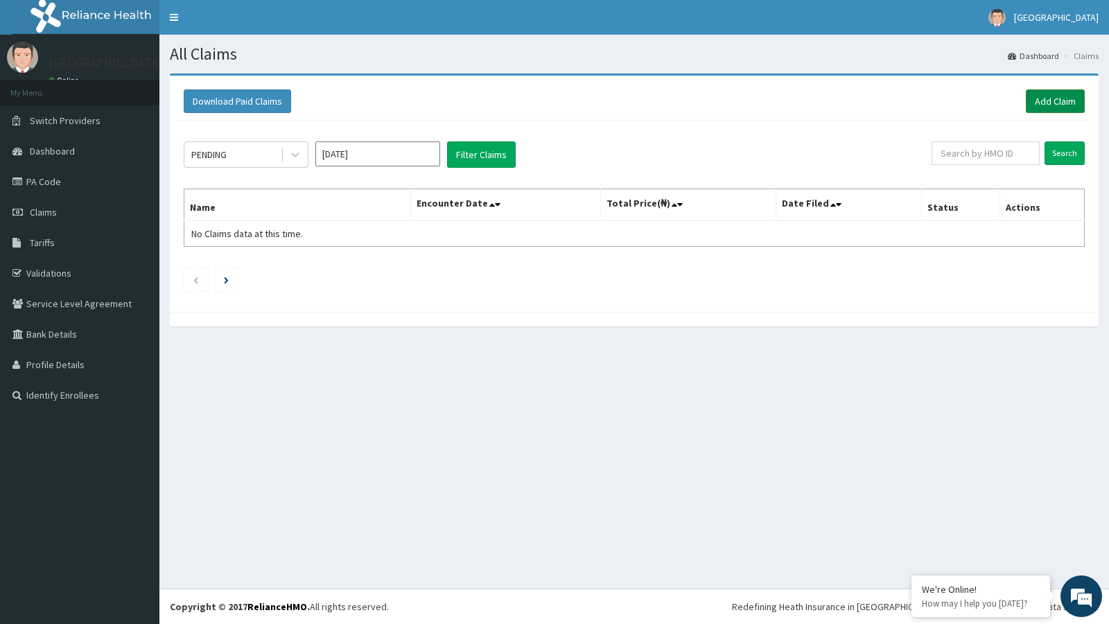
click at [1050, 100] on link "Add Claim" at bounding box center [1054, 101] width 59 height 24
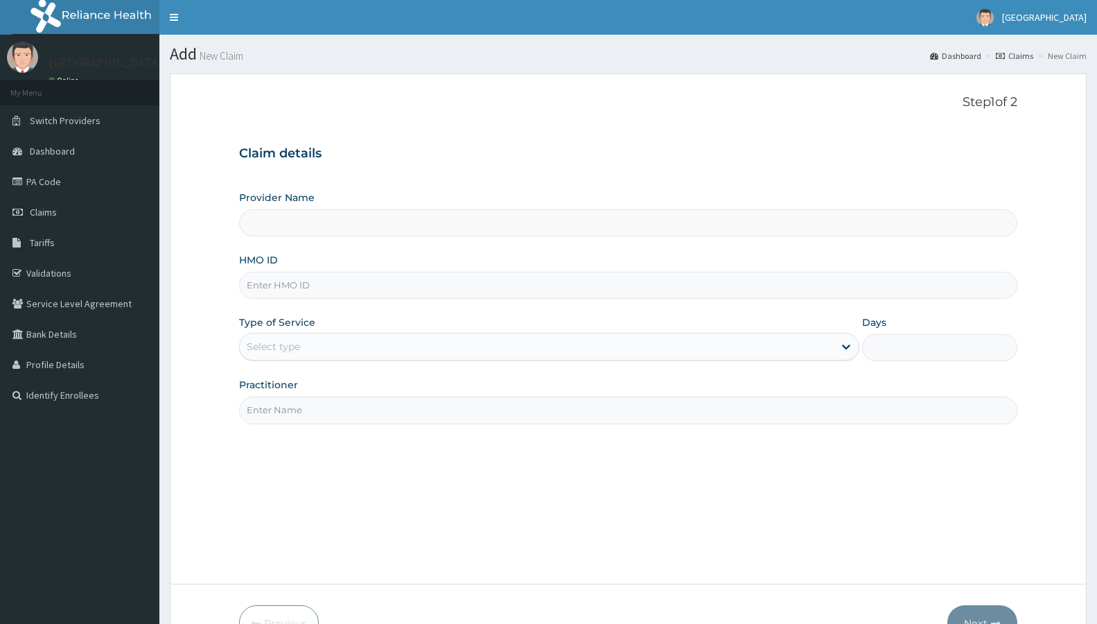
click at [324, 292] on input "HMO ID" at bounding box center [628, 285] width 778 height 27
type input "[GEOGRAPHIC_DATA]"
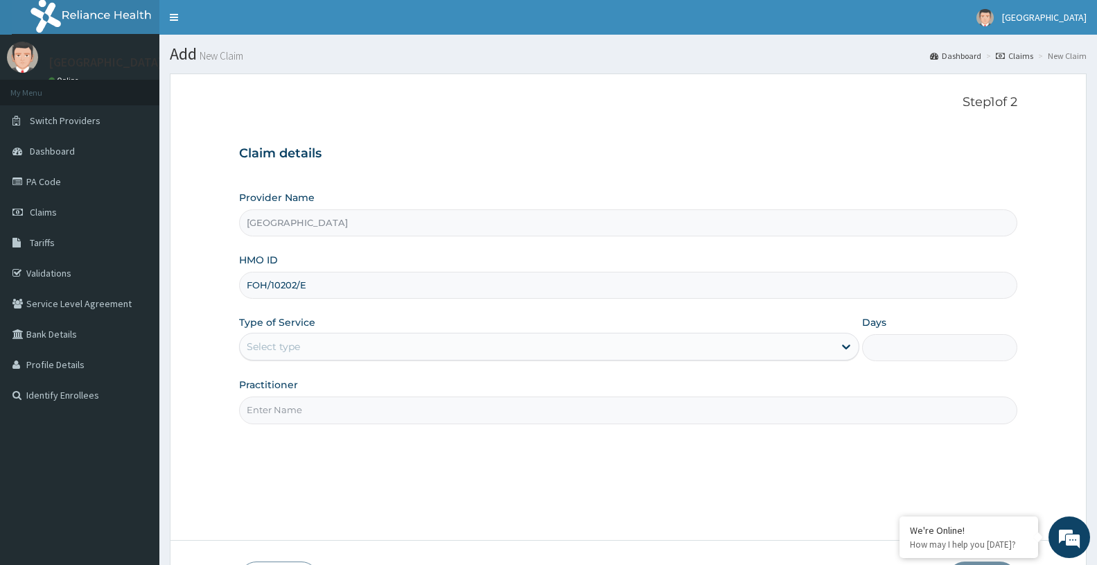
type input "FOH/10202/E"
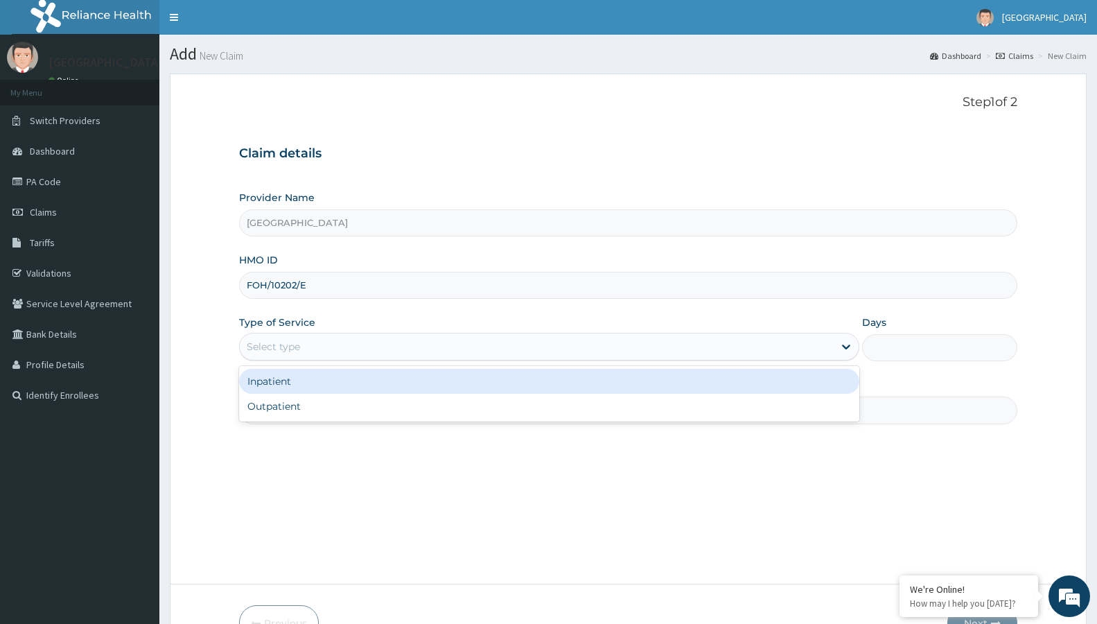
click at [308, 346] on div "Select type" at bounding box center [537, 346] width 594 height 22
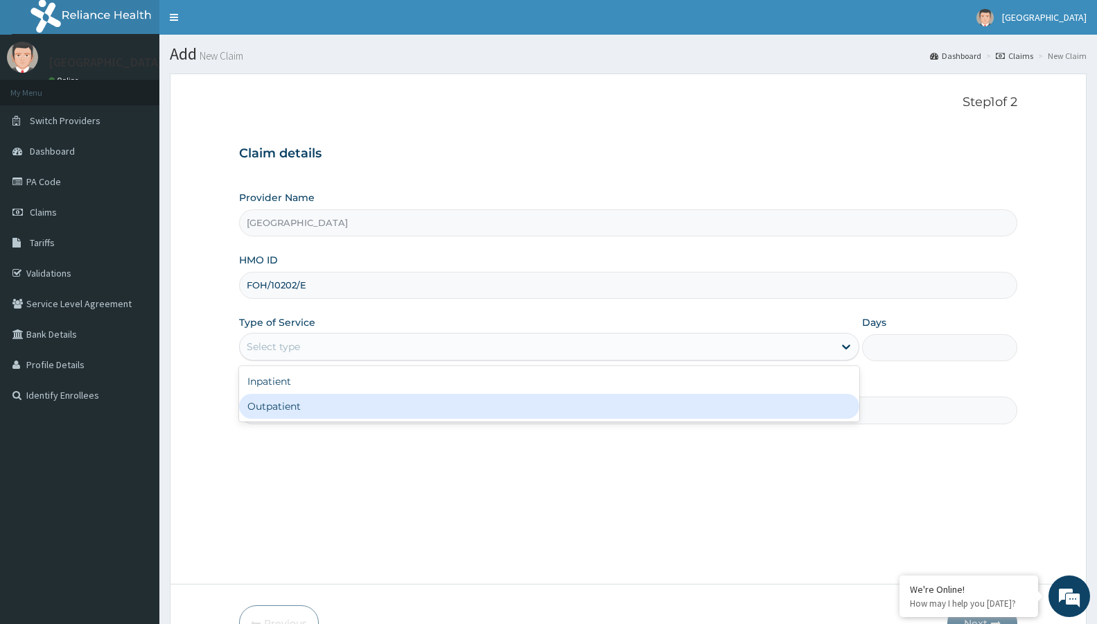
click at [295, 405] on div "Outpatient" at bounding box center [549, 406] width 620 height 25
type input "1"
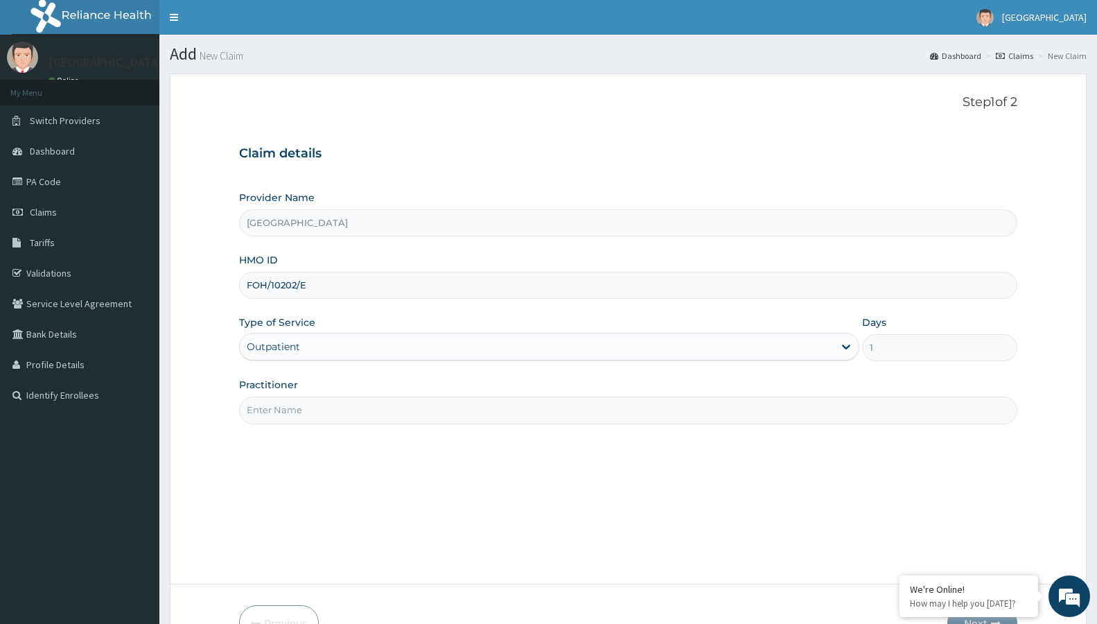
click at [301, 410] on input "Practitioner" at bounding box center [628, 409] width 778 height 27
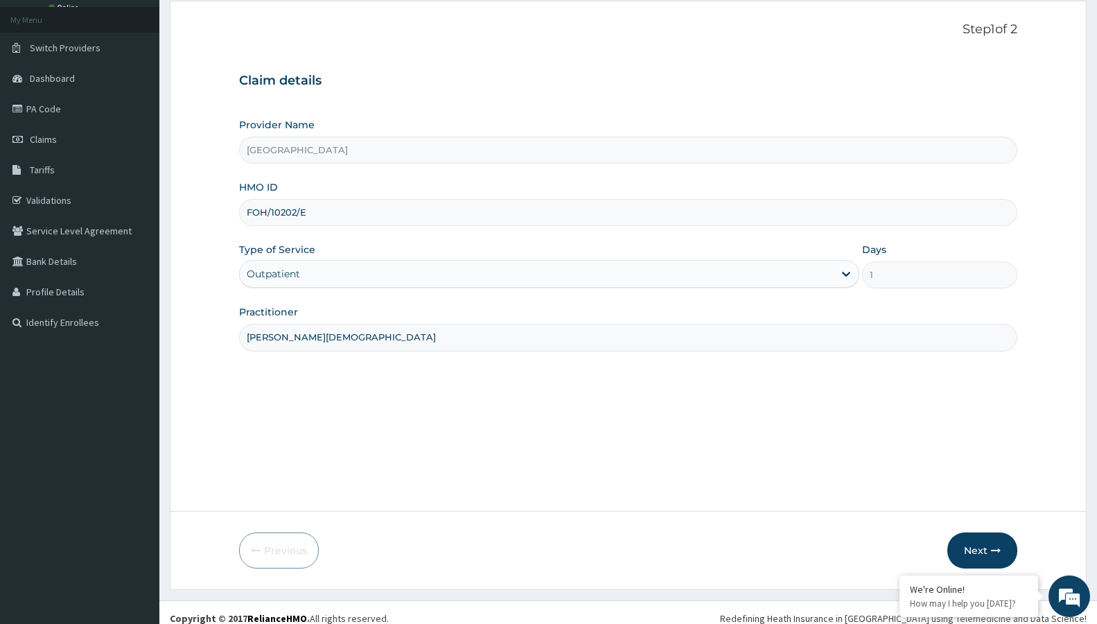
scroll to position [85, 0]
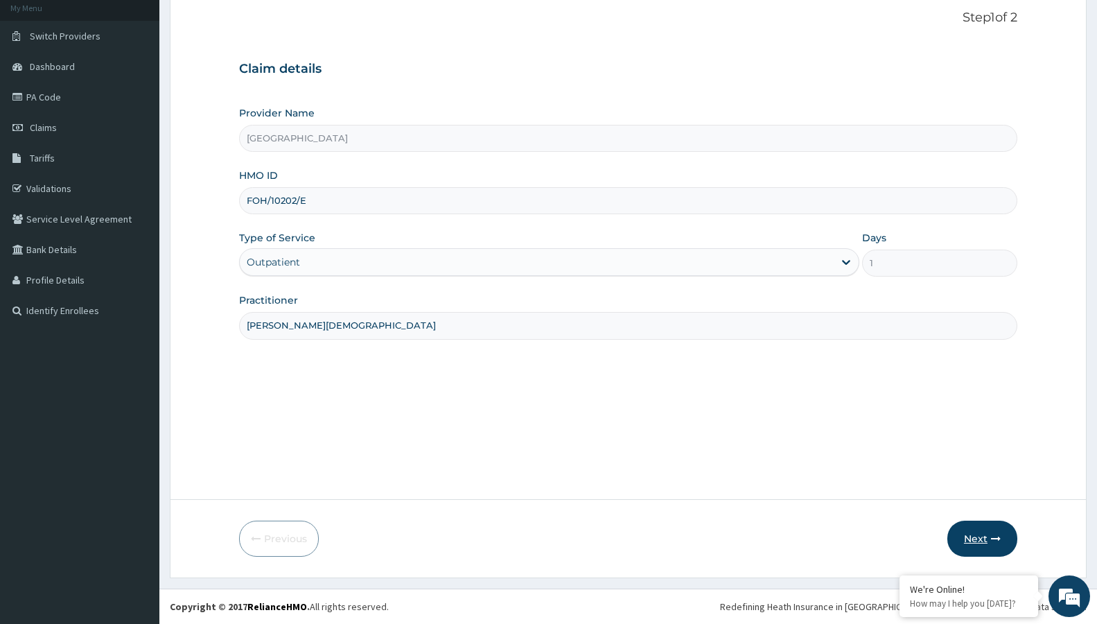
type input "[PERSON_NAME][DEMOGRAPHIC_DATA]"
click at [983, 524] on button "Next" at bounding box center [982, 538] width 70 height 36
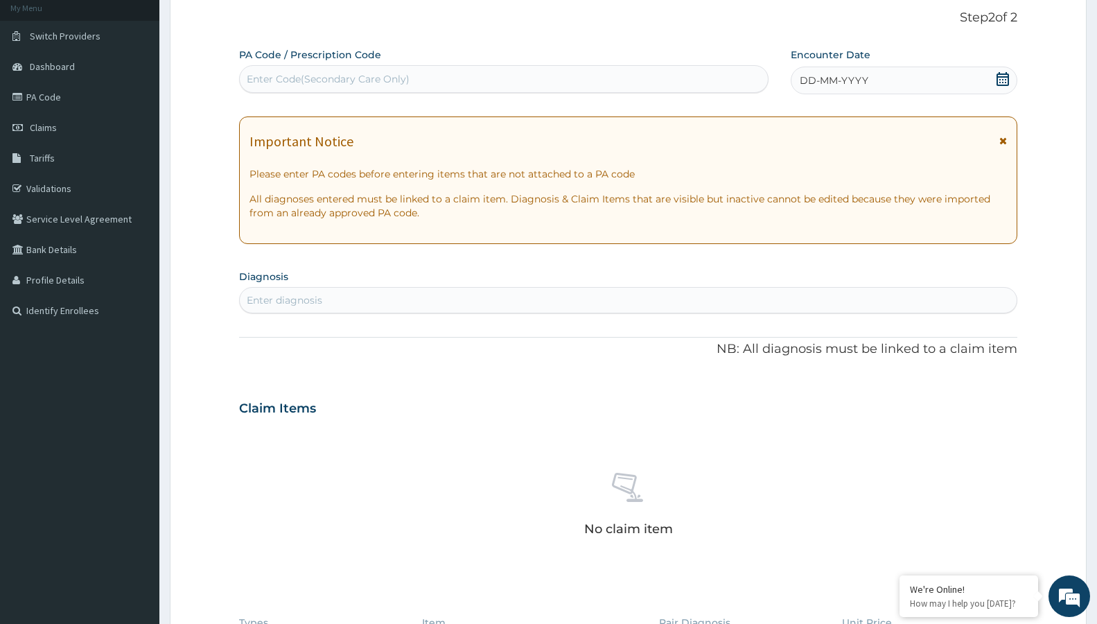
click at [371, 299] on div "Enter diagnosis" at bounding box center [628, 300] width 777 height 22
click at [1007, 78] on icon at bounding box center [1002, 79] width 12 height 14
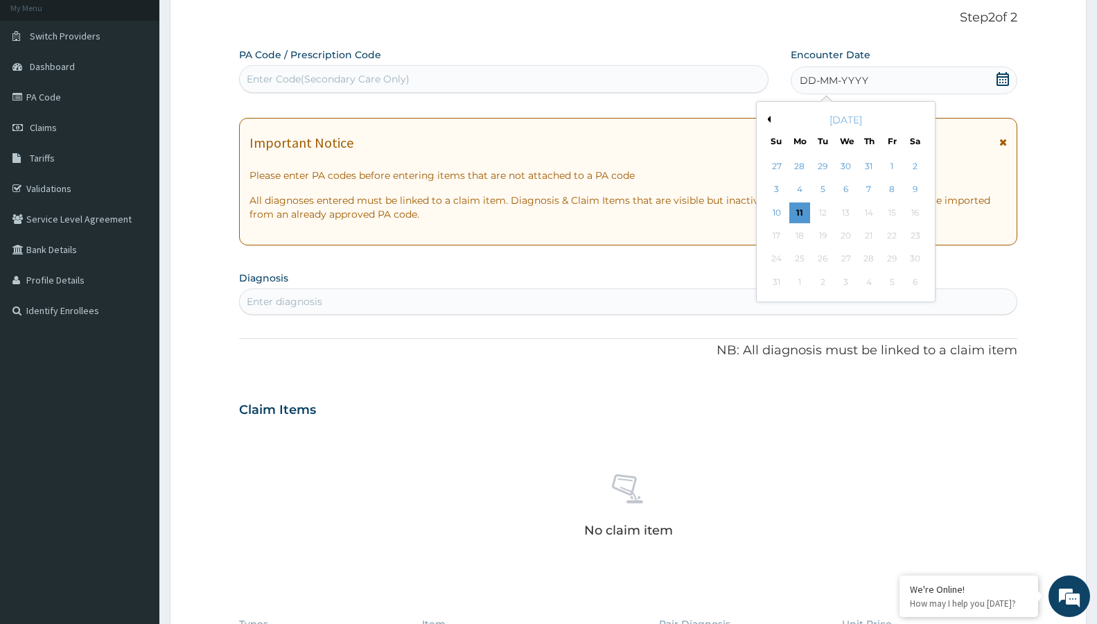
click at [771, 120] on div "[DATE]" at bounding box center [845, 120] width 167 height 14
click at [766, 115] on div "[DATE]" at bounding box center [845, 120] width 167 height 14
click at [768, 118] on button "Previous Month" at bounding box center [766, 119] width 7 height 7
click at [917, 161] on div "7" at bounding box center [914, 166] width 21 height 21
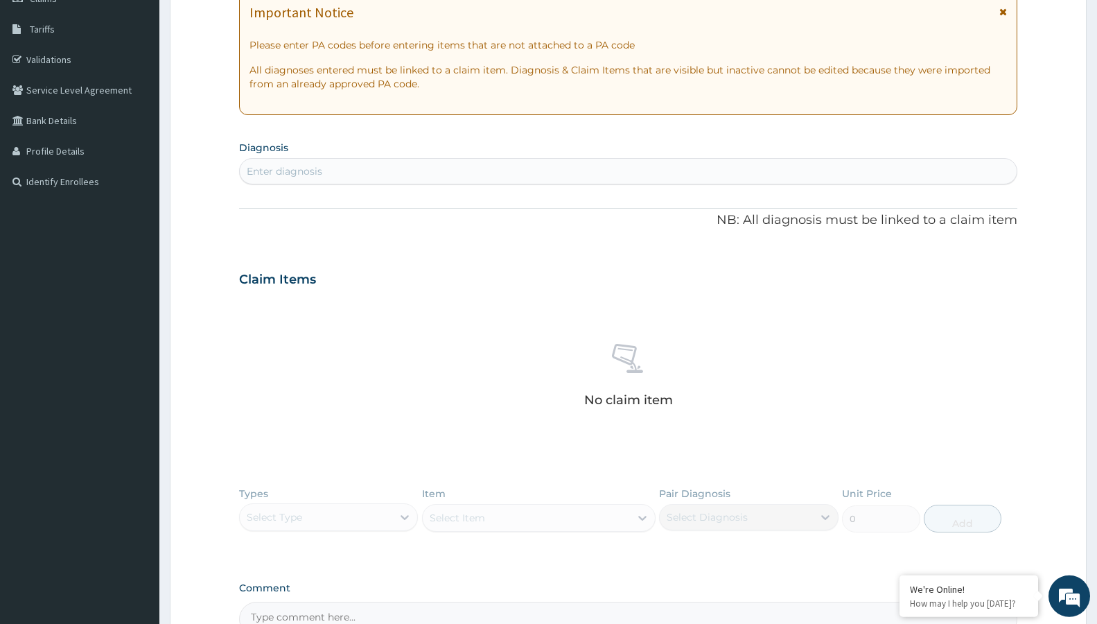
scroll to position [226, 0]
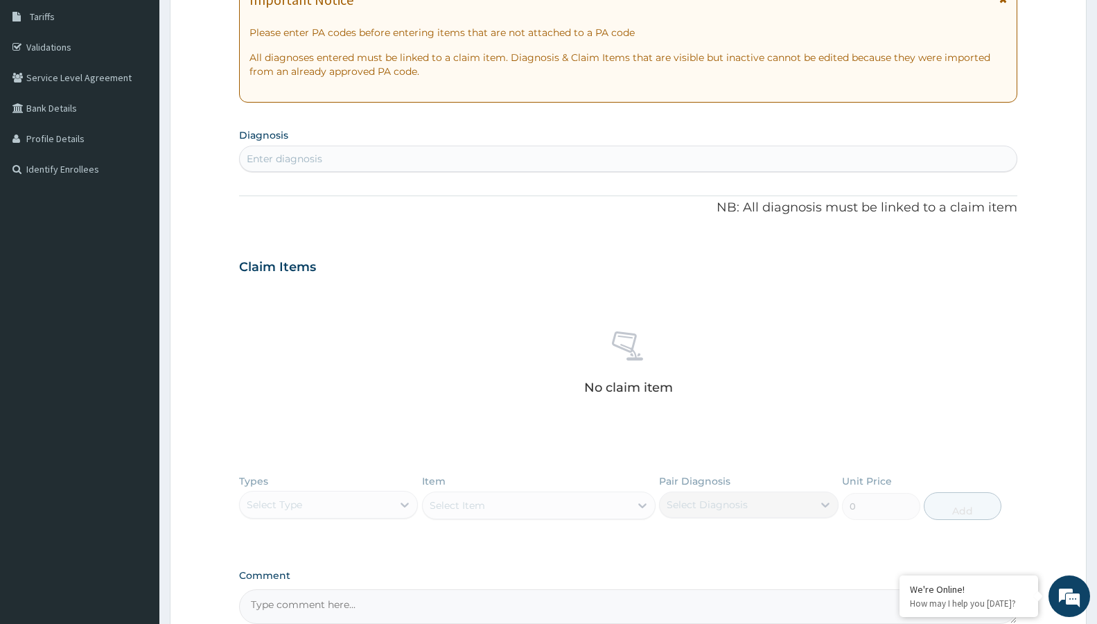
click at [430, 151] on div "Enter diagnosis" at bounding box center [628, 159] width 777 height 22
type input "MALAR"
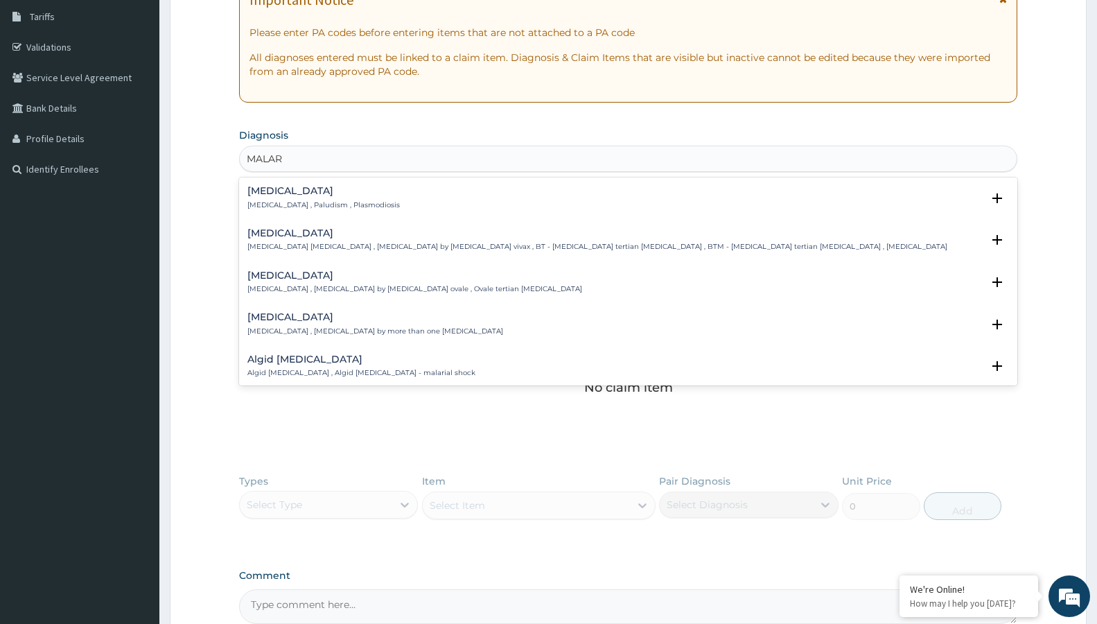
click at [298, 204] on p "[MEDICAL_DATA] , Paludism , Plasmodiosis" at bounding box center [323, 205] width 152 height 10
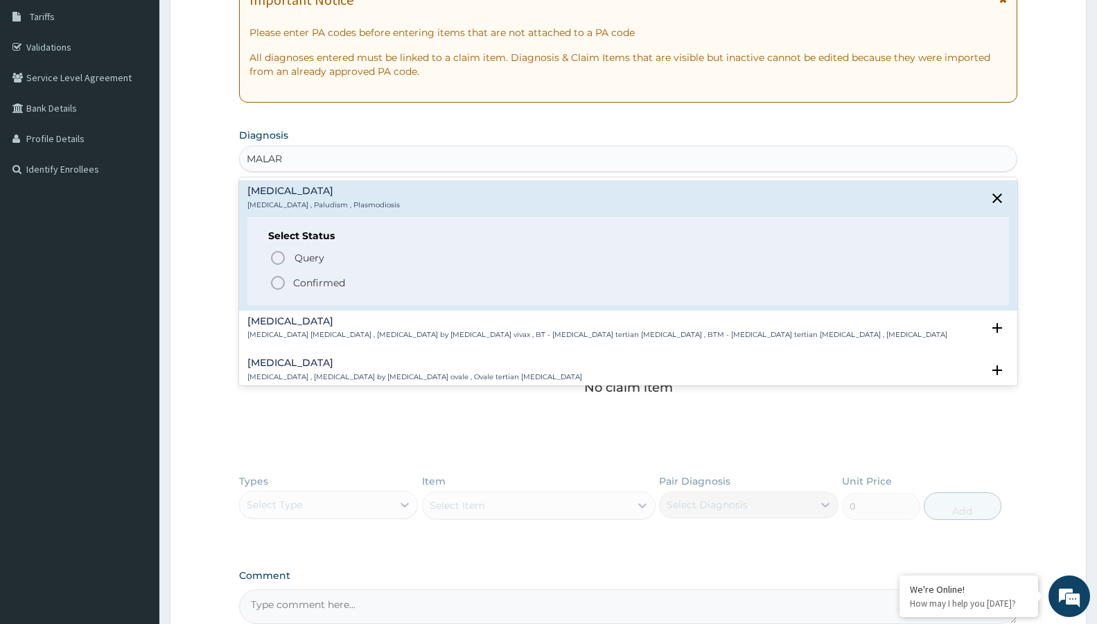
click at [276, 285] on icon "status option filled" at bounding box center [278, 282] width 17 height 17
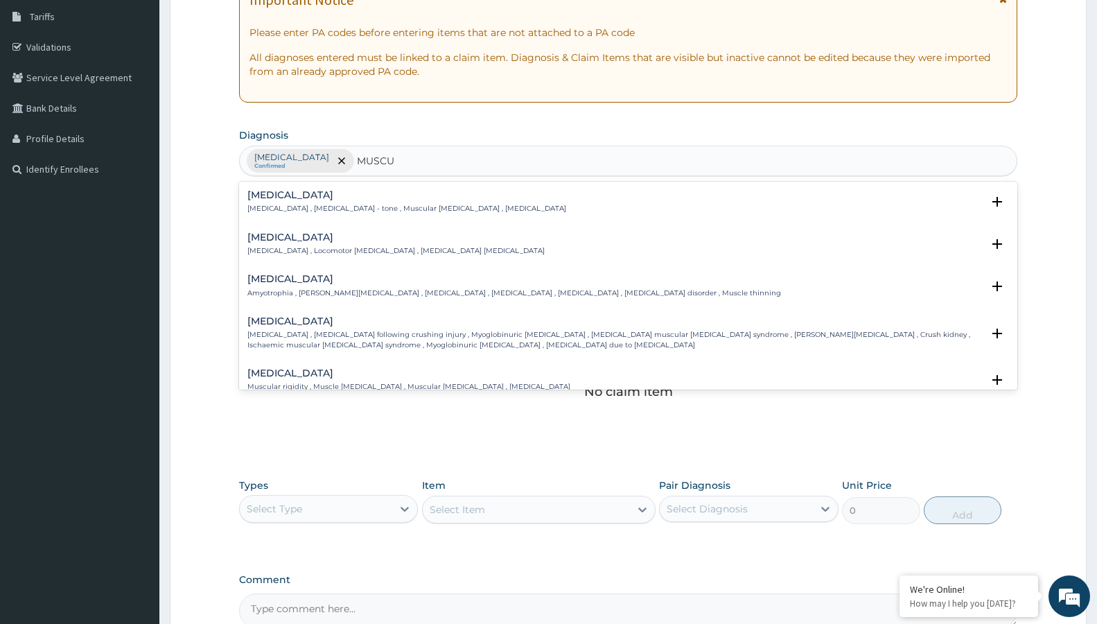
type input "MUSCUL"
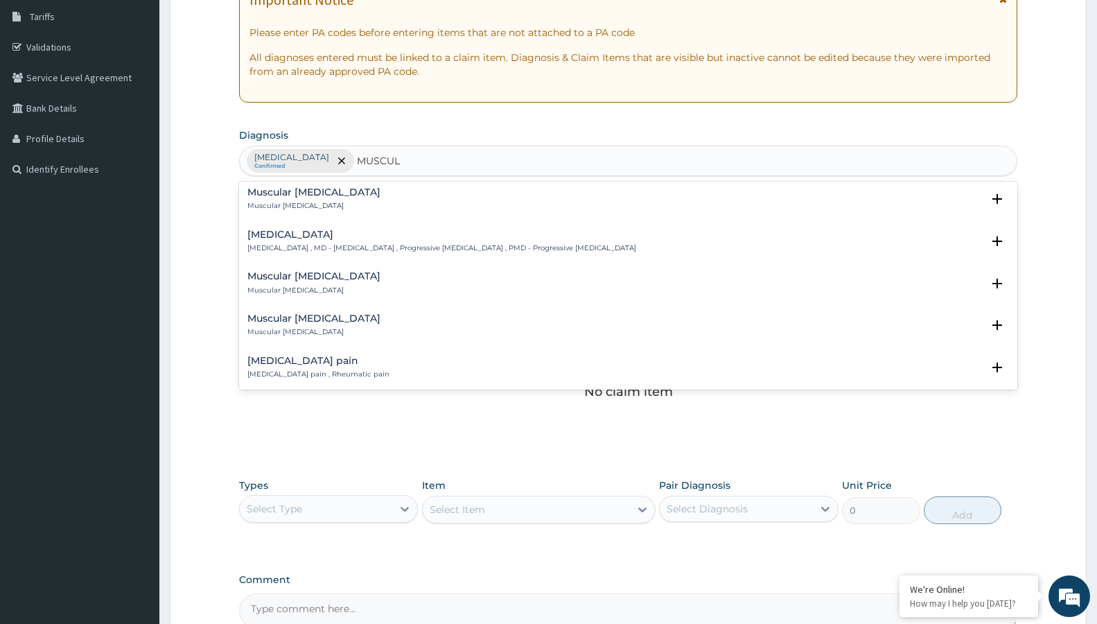
scroll to position [374, 0]
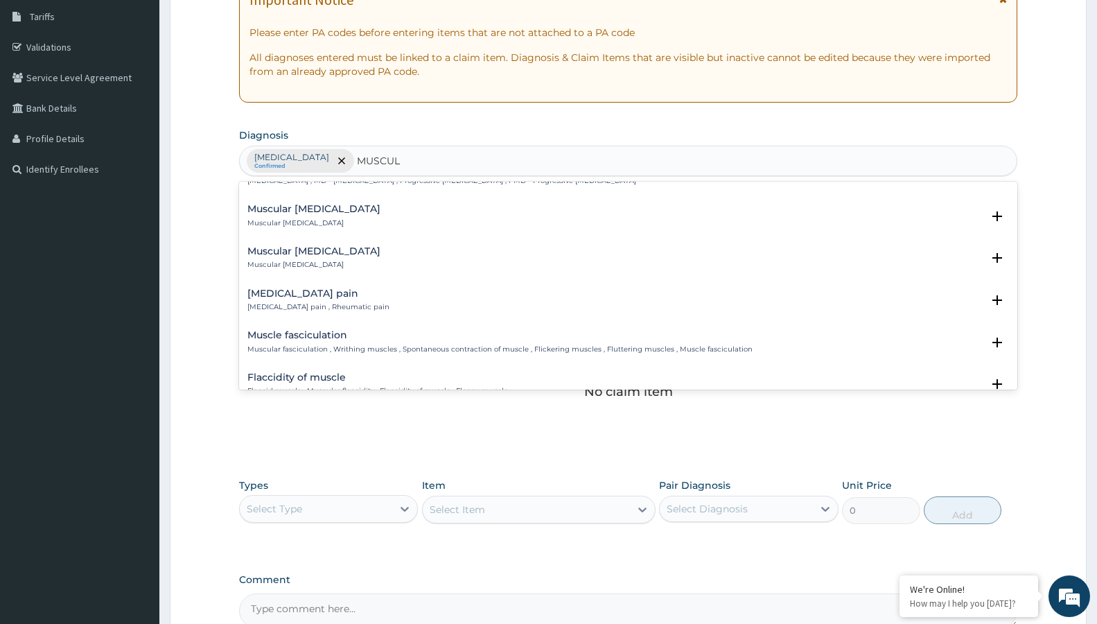
click at [357, 308] on p "[MEDICAL_DATA] pain , Rheumatic pain" at bounding box center [318, 307] width 142 height 10
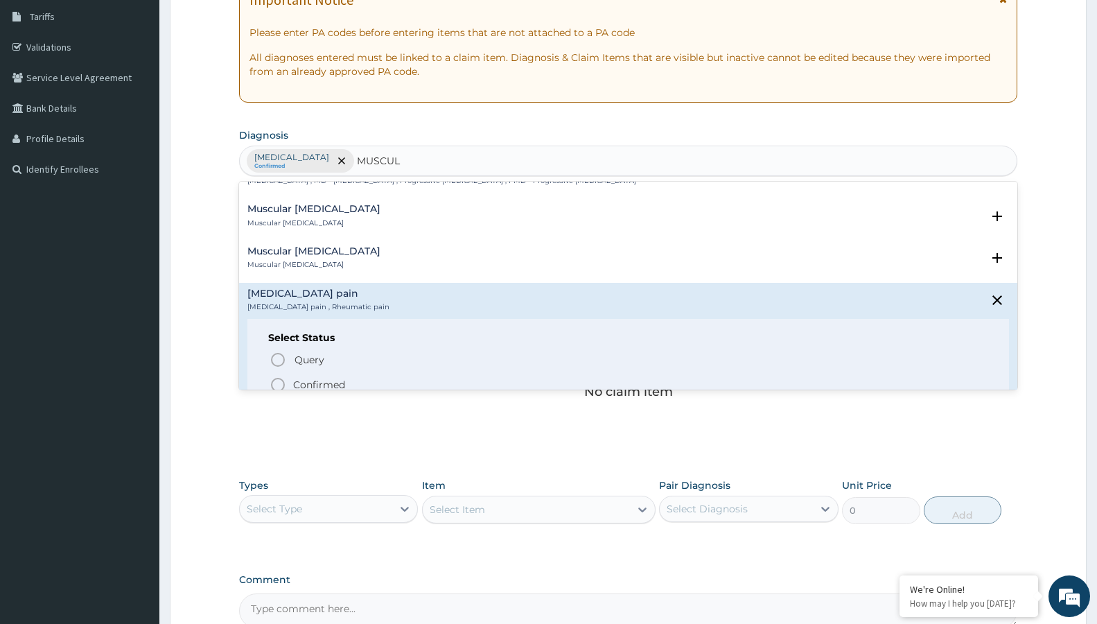
click at [280, 385] on icon "status option filled" at bounding box center [278, 384] width 17 height 17
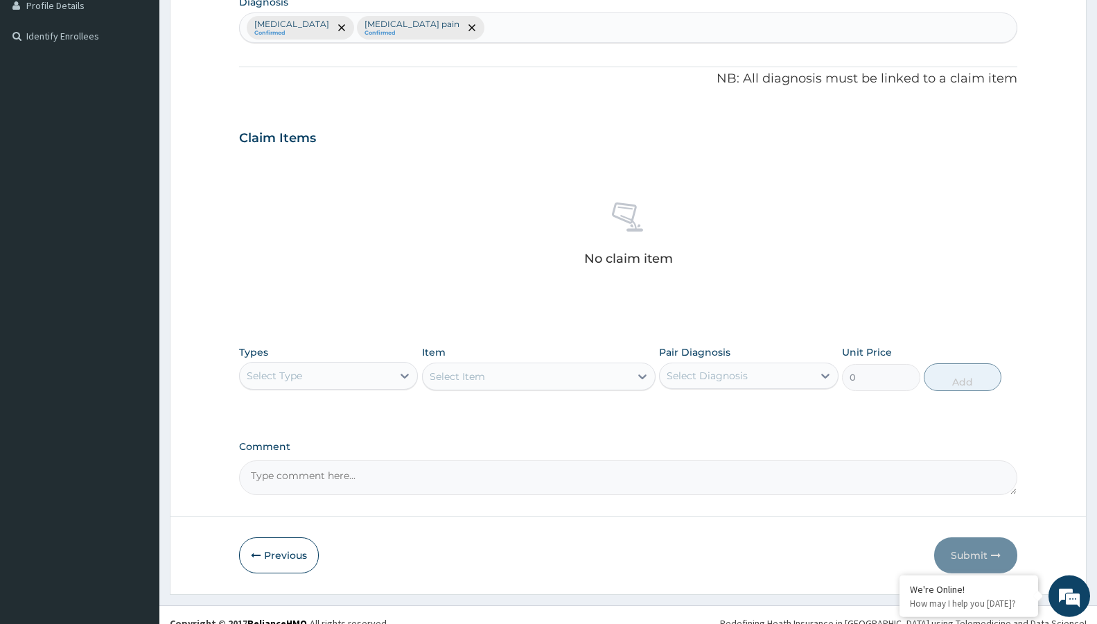
scroll to position [376, 0]
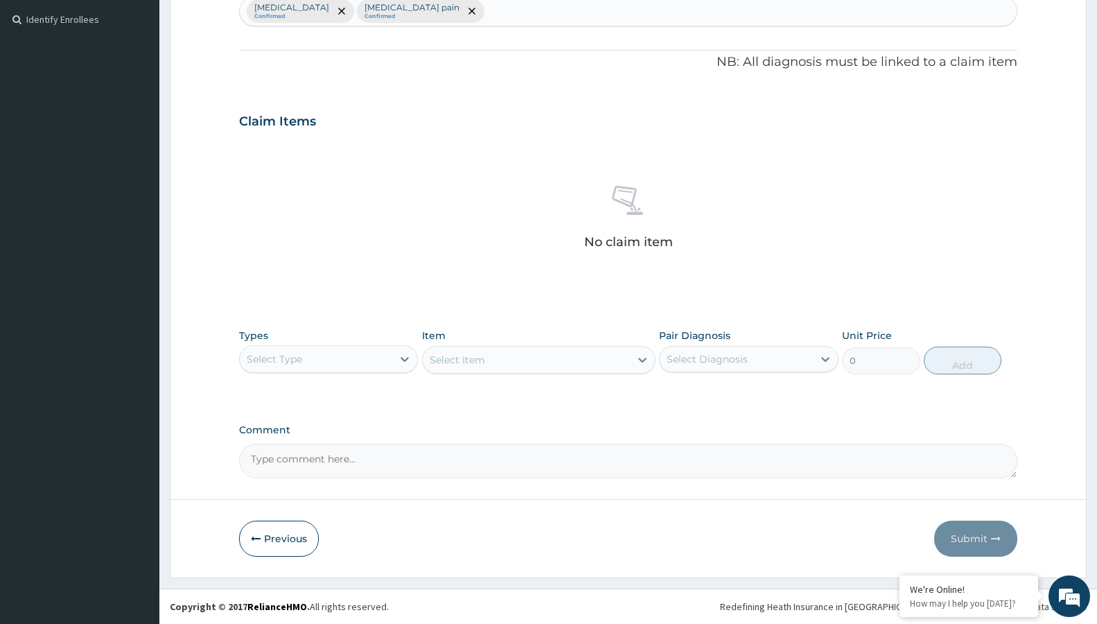
click at [370, 342] on div "Types Select Type" at bounding box center [328, 351] width 179 height 46
click at [370, 359] on div "Select Type" at bounding box center [316, 359] width 152 height 22
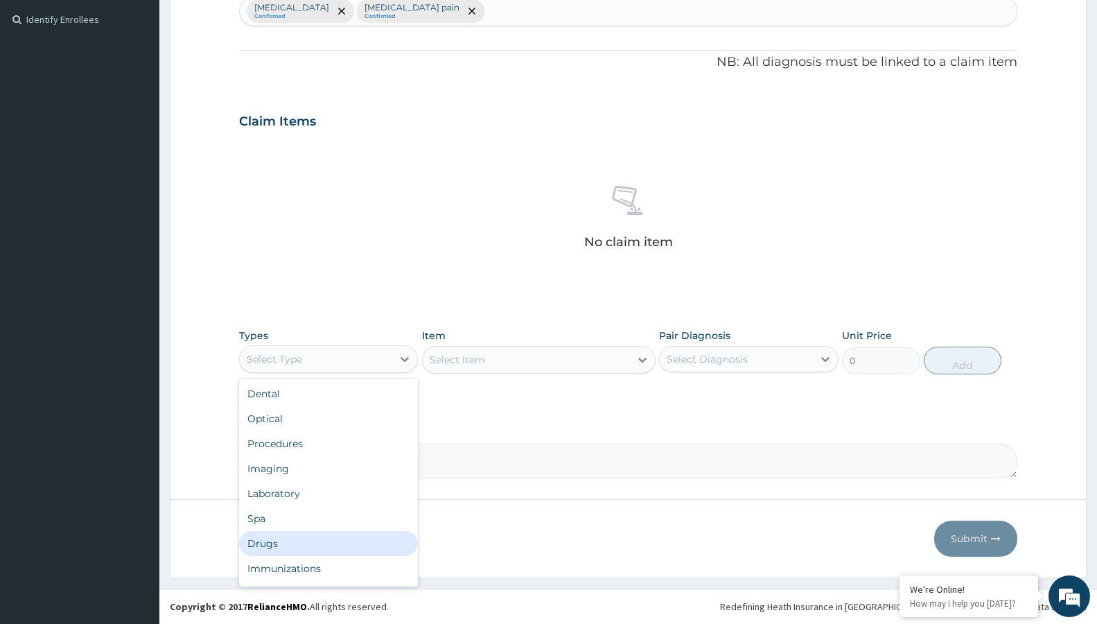
scroll to position [47, 0]
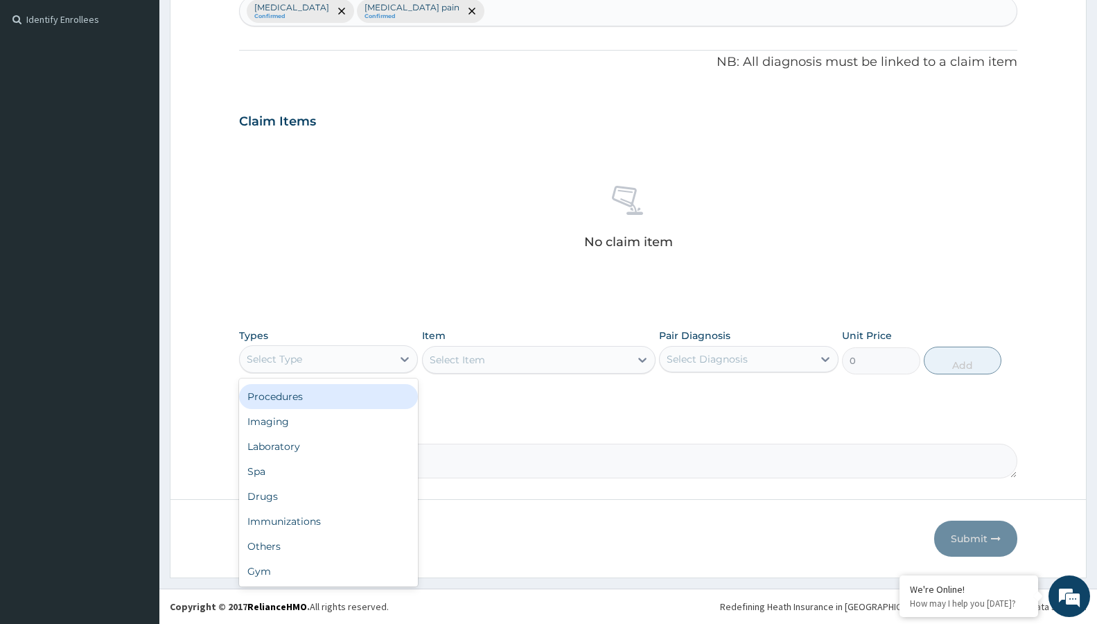
click at [283, 396] on div "Procedures" at bounding box center [328, 396] width 179 height 25
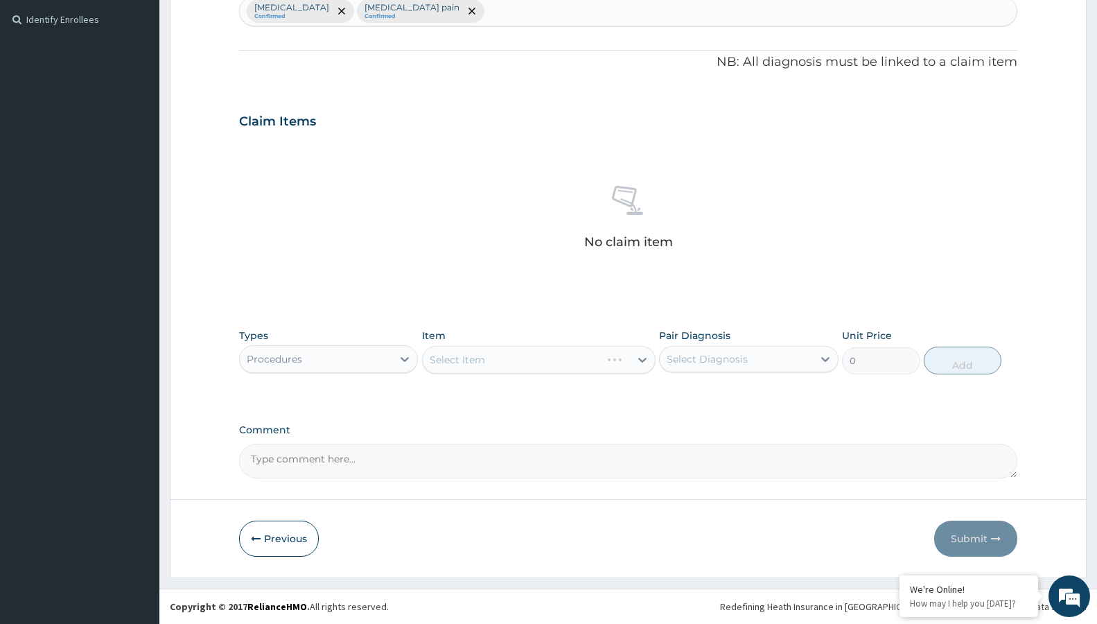
click at [459, 367] on div "Select Item" at bounding box center [538, 360] width 233 height 28
click at [461, 362] on div "Select Item" at bounding box center [538, 360] width 233 height 28
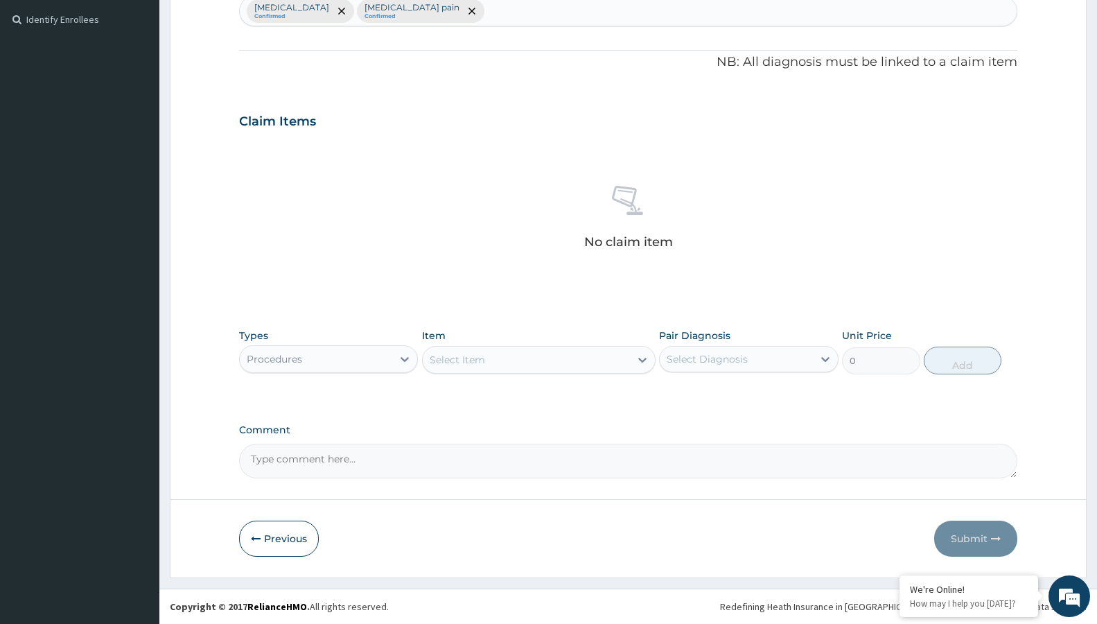
click at [511, 354] on div "Select Item" at bounding box center [538, 360] width 233 height 28
click at [501, 365] on div "Select Item" at bounding box center [526, 359] width 207 height 22
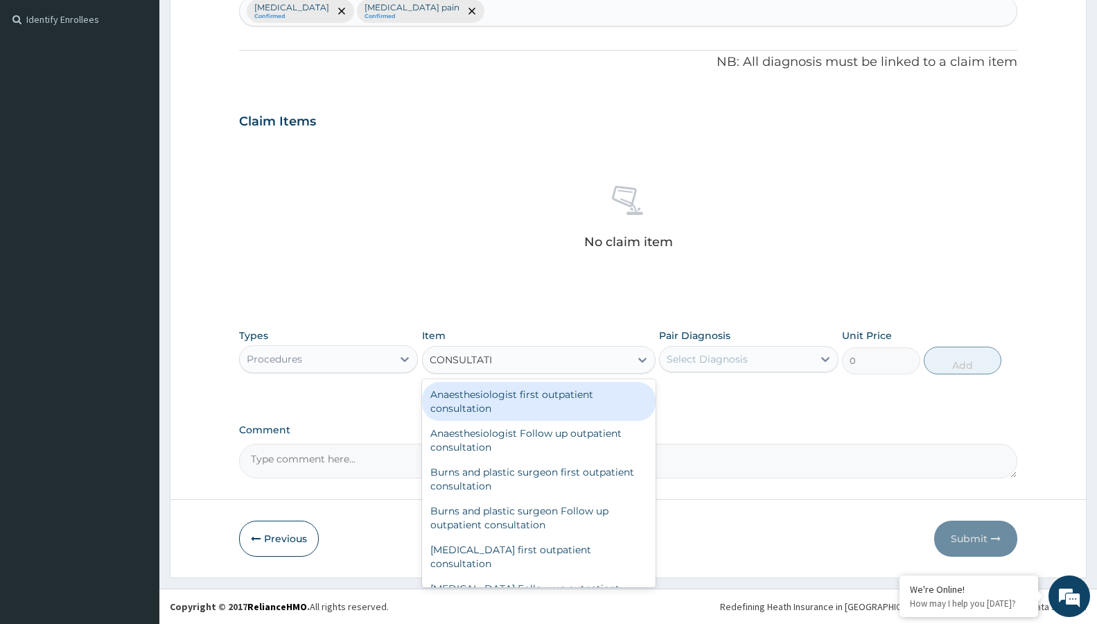
type input "CONSULTATIO"
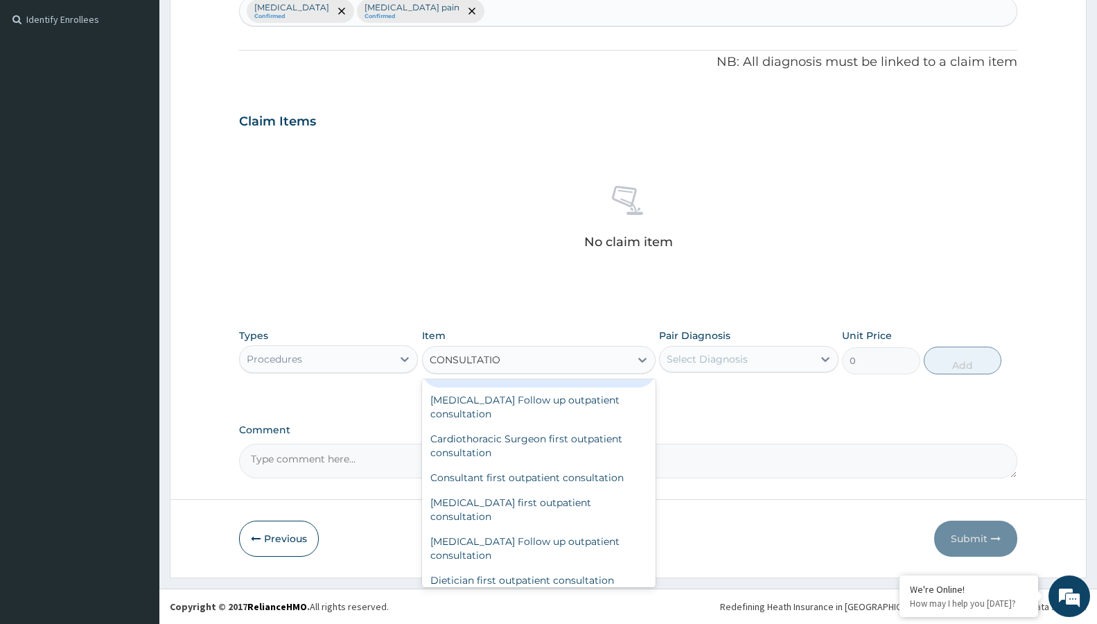
scroll to position [224, 0]
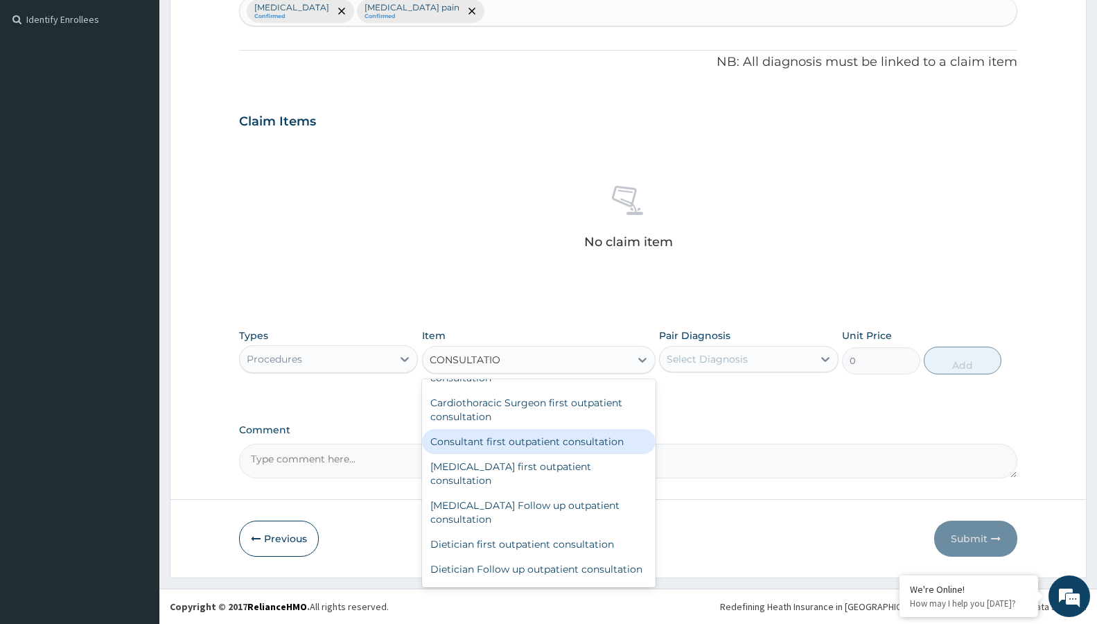
click at [491, 429] on div "Consultant first outpatient consultation" at bounding box center [538, 441] width 233 height 25
type input "18000"
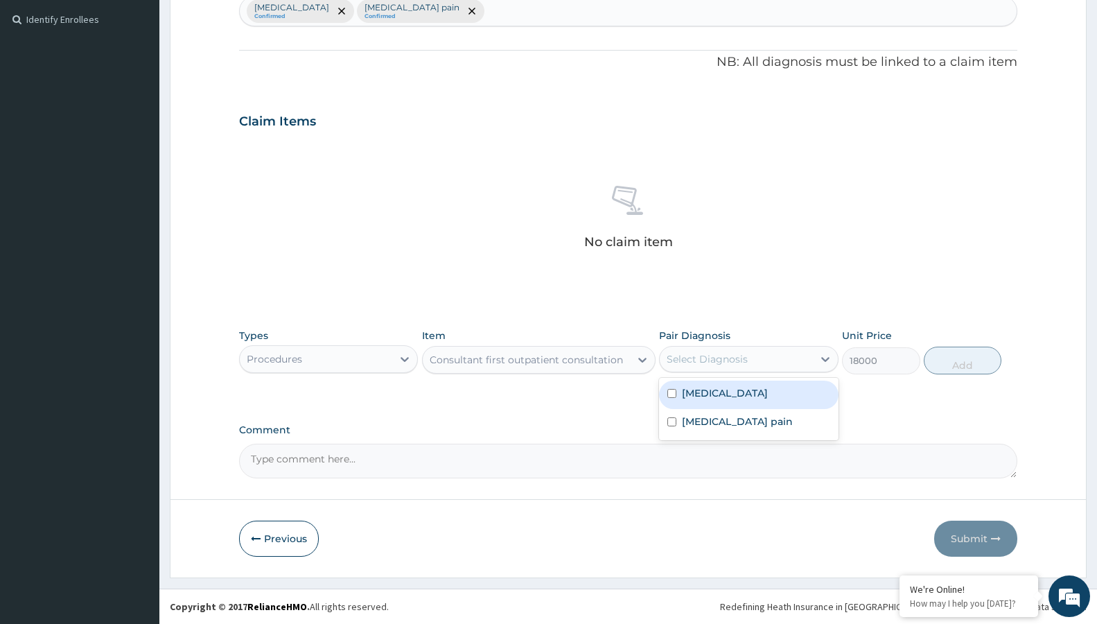
click at [757, 354] on div "Select Diagnosis" at bounding box center [736, 359] width 152 height 22
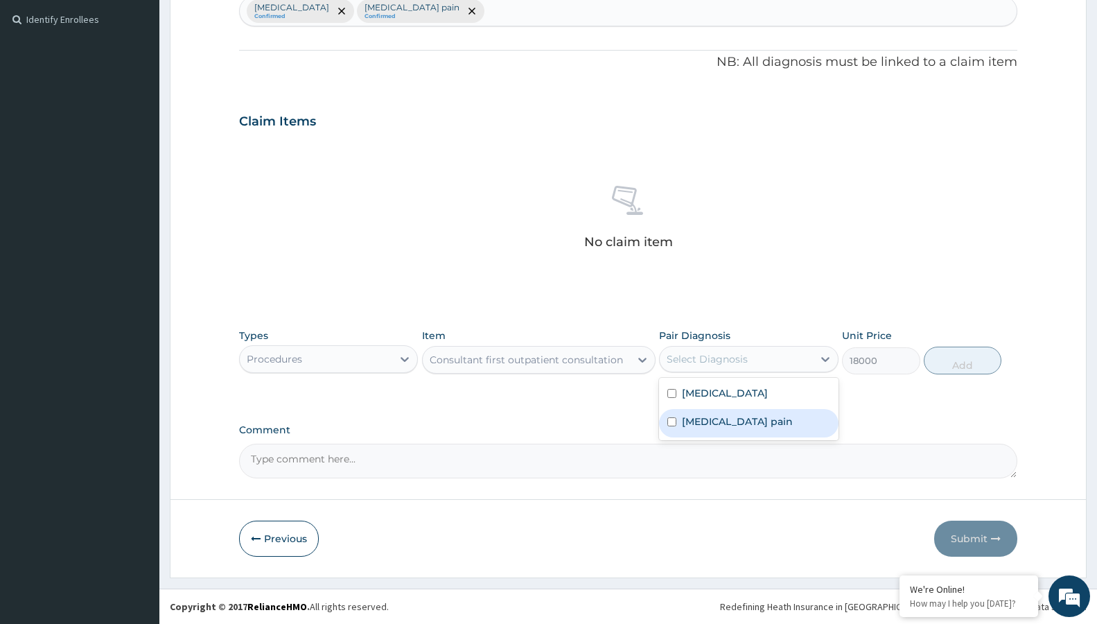
drag, startPoint x: 724, startPoint y: 420, endPoint x: 777, endPoint y: 394, distance: 59.5
click at [726, 420] on label "[MEDICAL_DATA] pain" at bounding box center [737, 421] width 111 height 14
checkbox input "true"
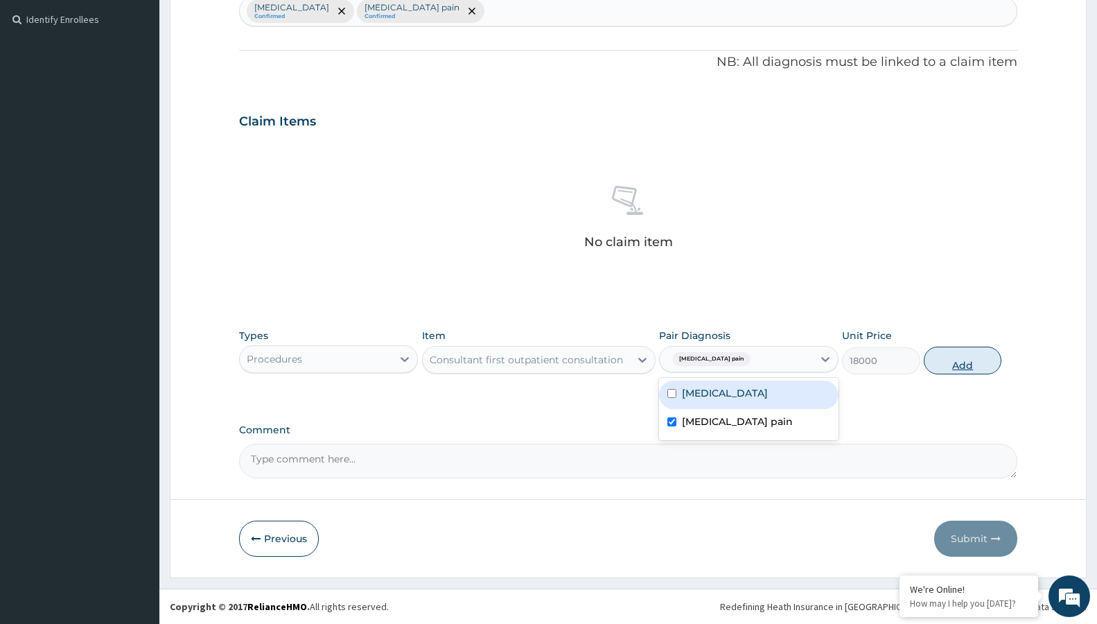
click at [953, 357] on button "Add" at bounding box center [963, 360] width 78 height 28
type input "0"
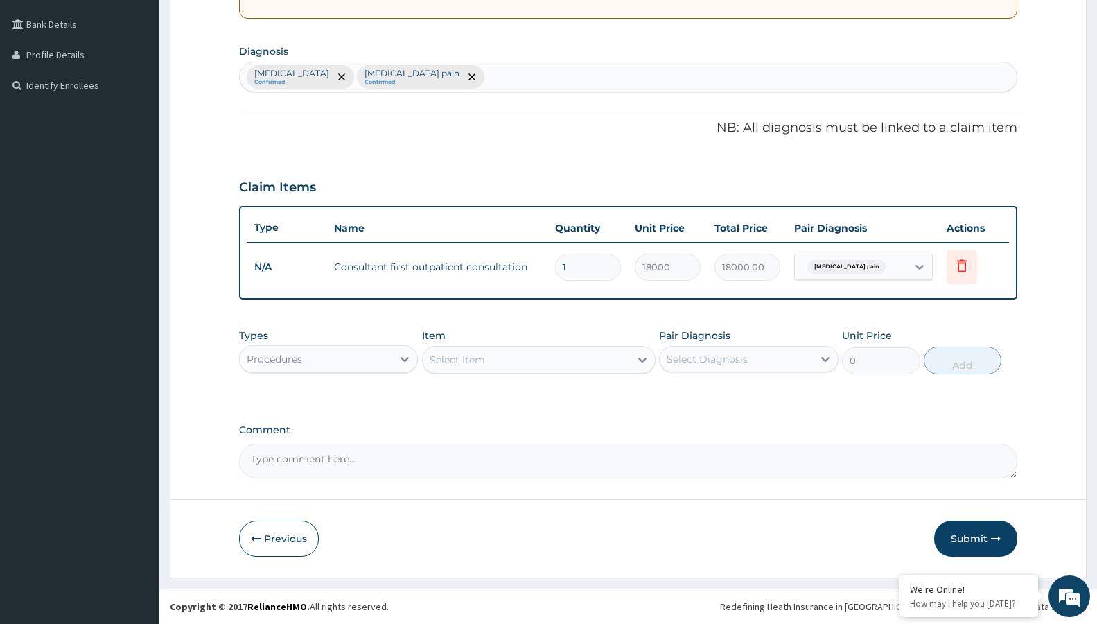
scroll to position [310, 0]
click at [568, 362] on div "Select Item" at bounding box center [526, 359] width 207 height 22
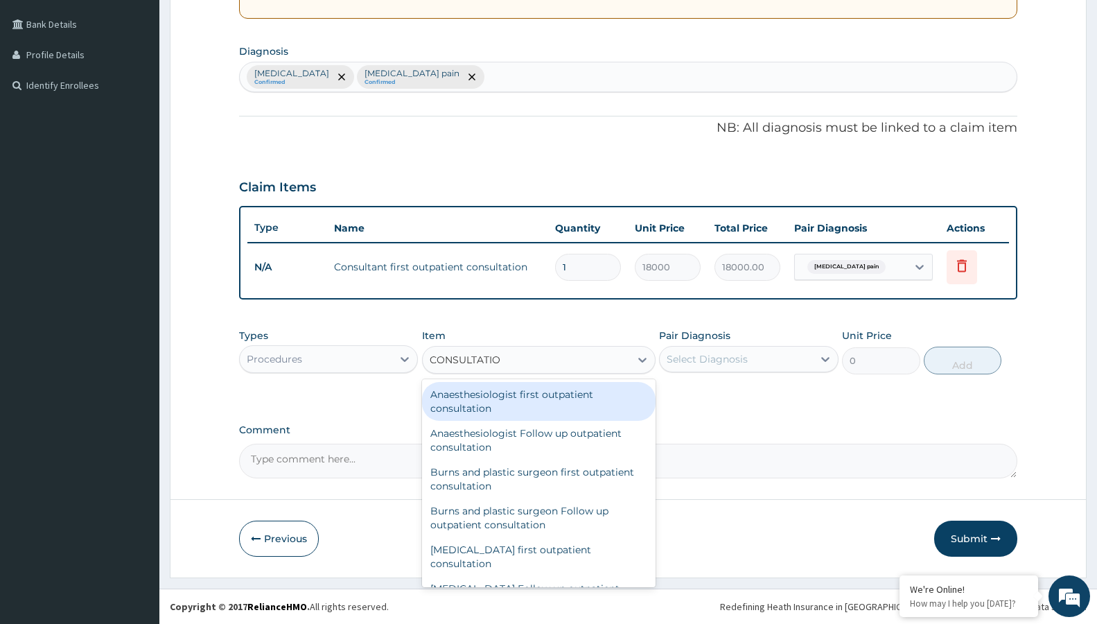
type input "CONSULTATION"
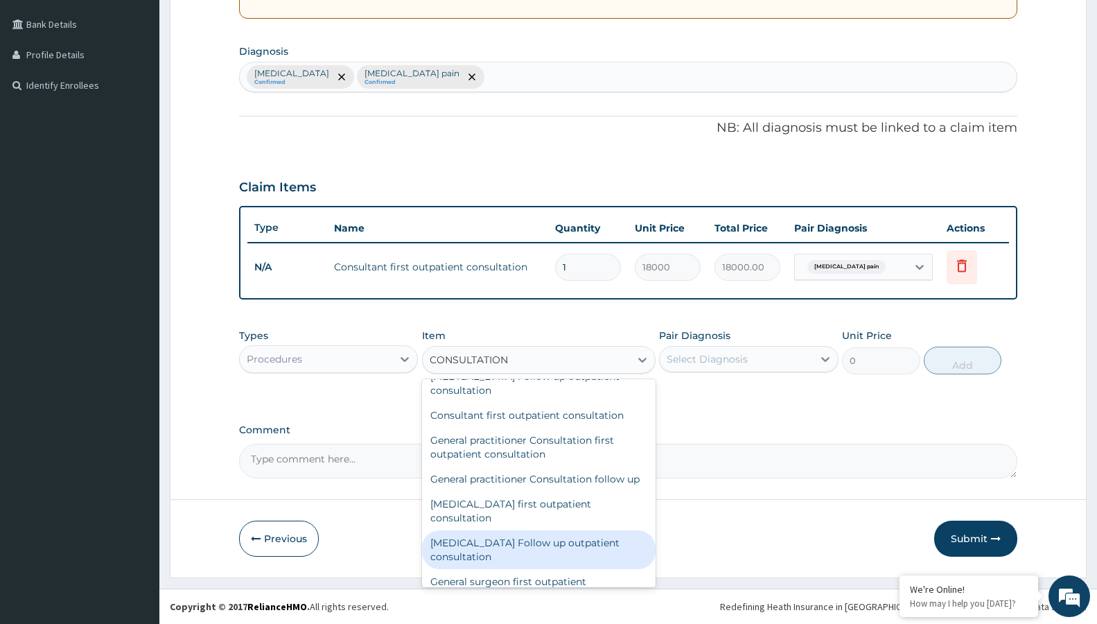
scroll to position [973, 0]
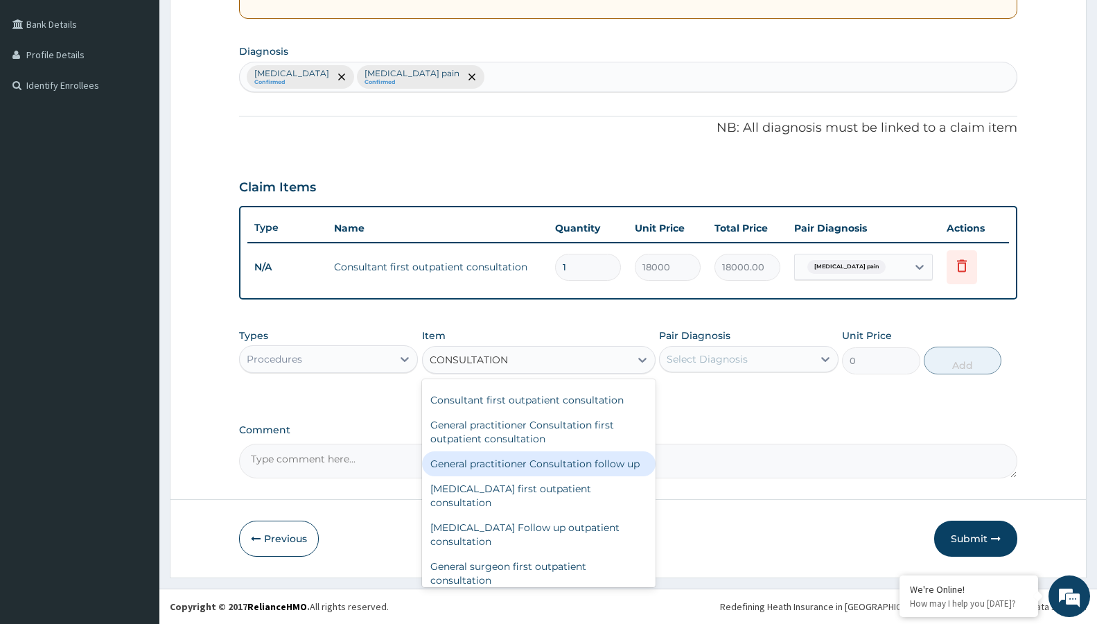
click at [519, 464] on div "General practitioner Consultation follow up" at bounding box center [538, 463] width 233 height 25
type input "3000"
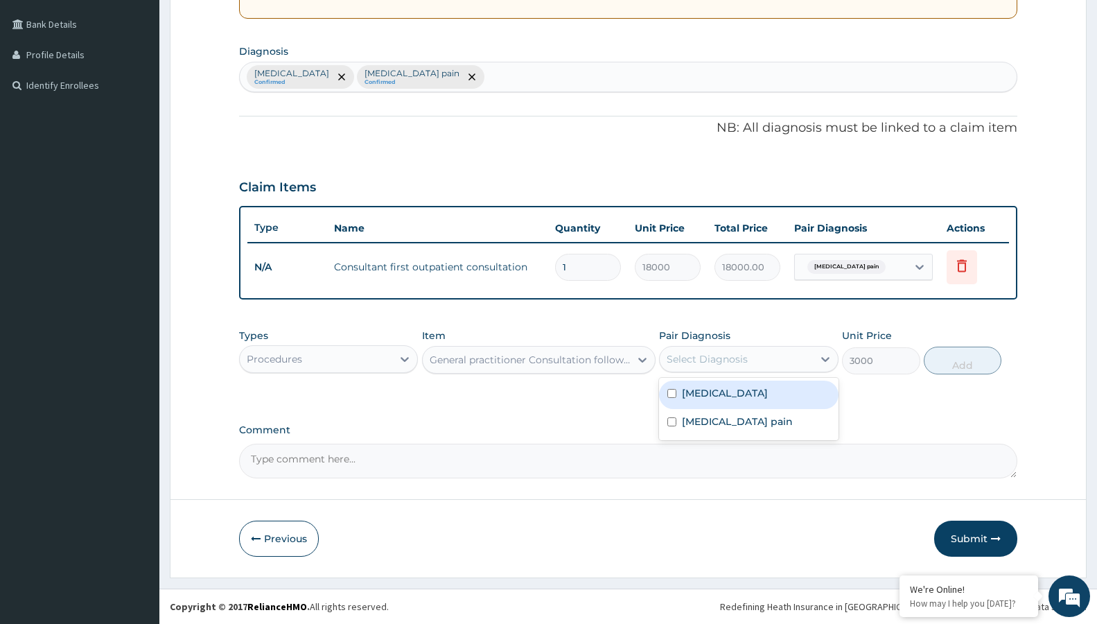
click at [800, 362] on div "Select Diagnosis" at bounding box center [736, 359] width 152 height 22
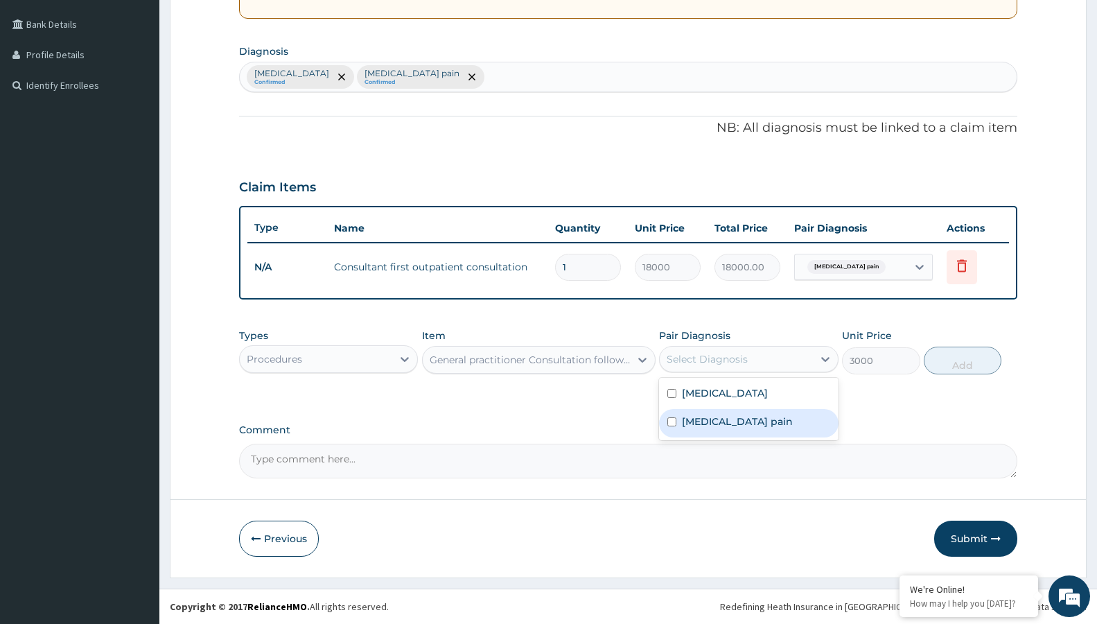
drag, startPoint x: 773, startPoint y: 432, endPoint x: 781, endPoint y: 430, distance: 8.8
click at [775, 431] on div "[MEDICAL_DATA] pain" at bounding box center [748, 423] width 179 height 28
checkbox input "true"
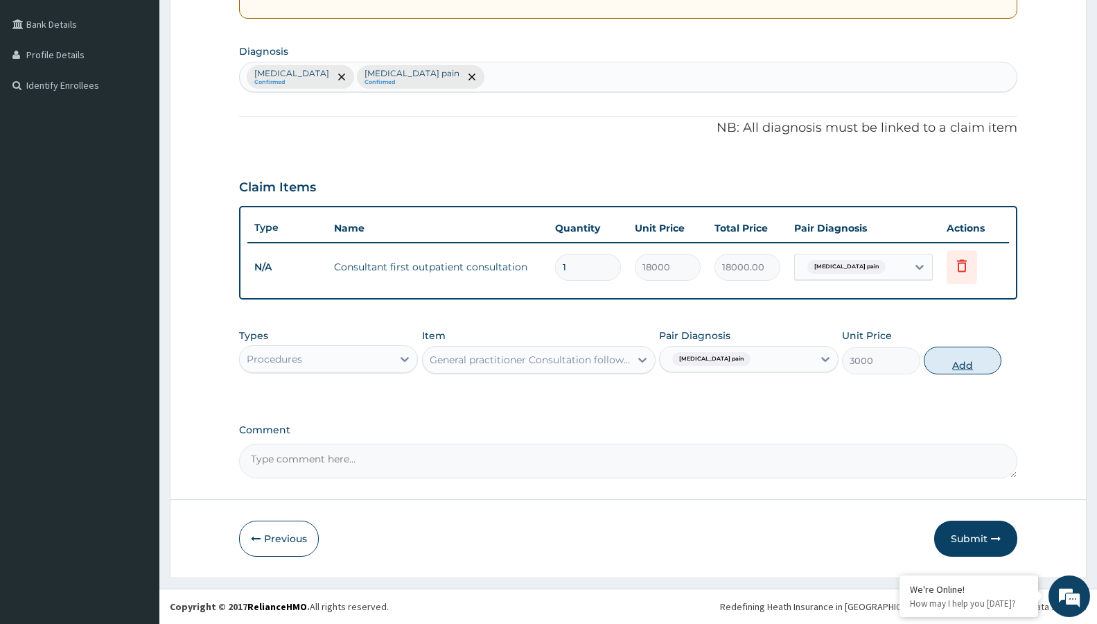
click at [951, 369] on button "Add" at bounding box center [963, 360] width 78 height 28
type input "0"
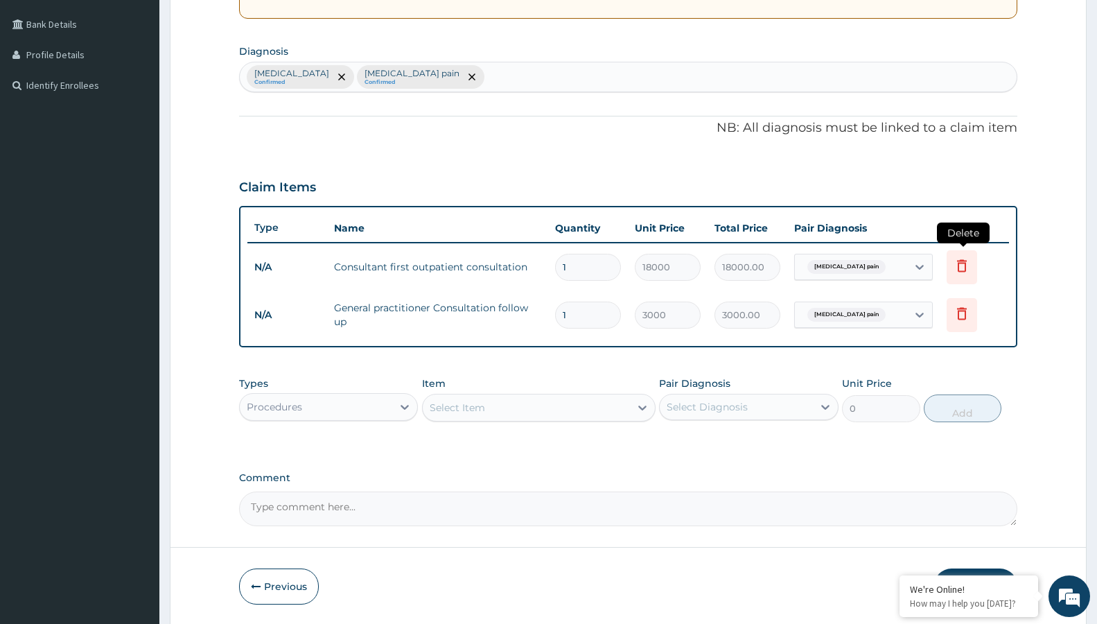
click at [961, 269] on icon at bounding box center [961, 265] width 17 height 17
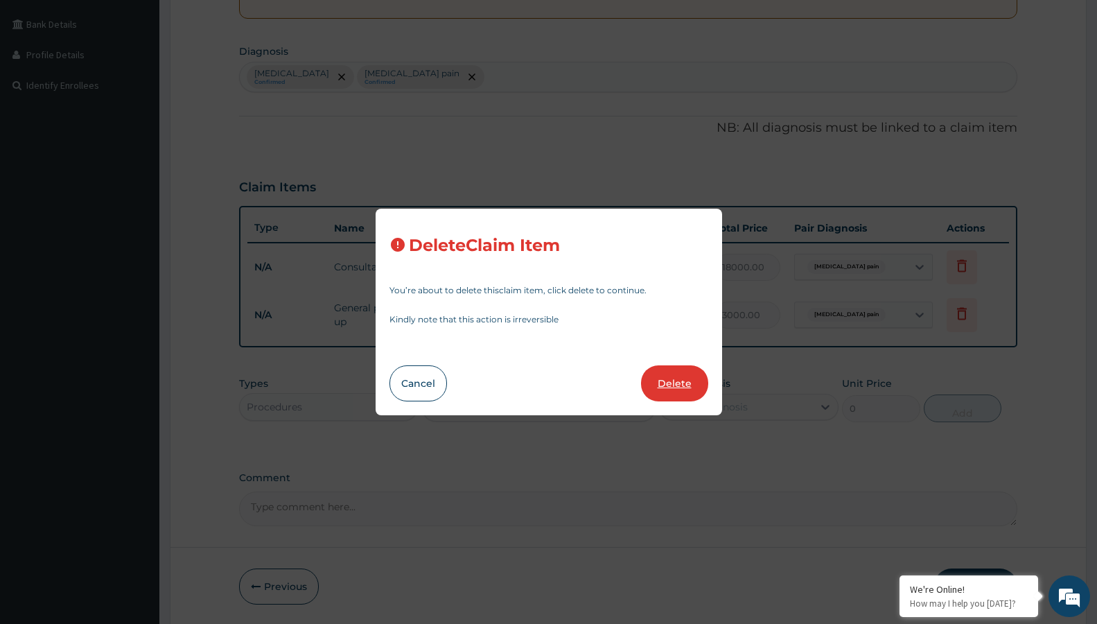
click at [681, 379] on button "Delete" at bounding box center [674, 383] width 67 height 36
type input "3000"
type input "3000.00"
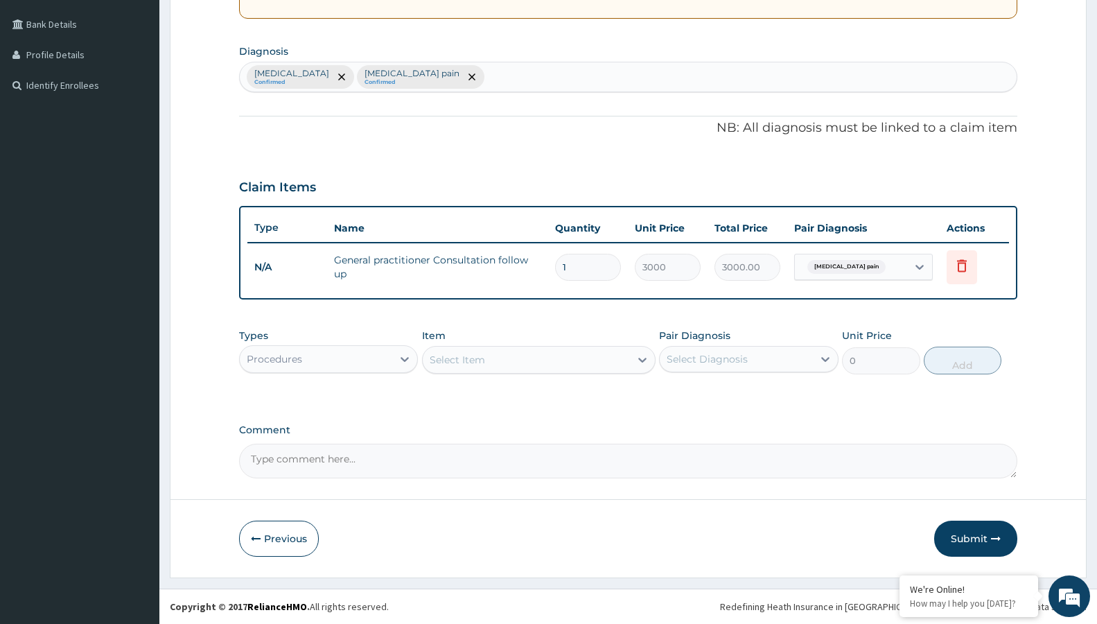
click at [505, 359] on div "Select Item" at bounding box center [526, 359] width 207 height 22
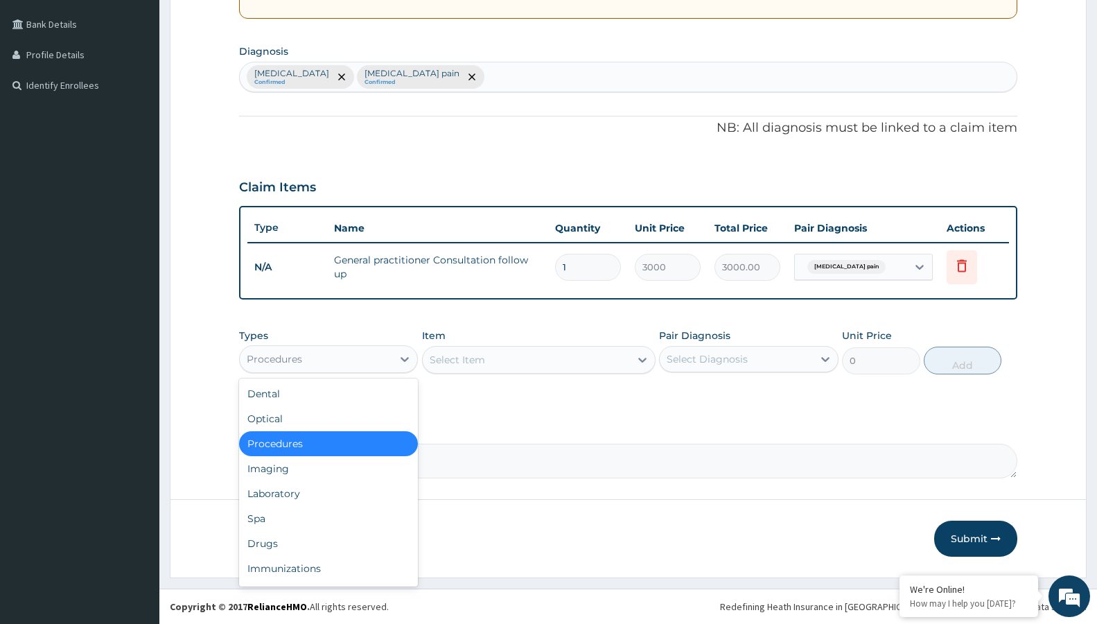
click at [364, 367] on div "Procedures" at bounding box center [316, 359] width 152 height 22
click at [317, 537] on div "Drugs" at bounding box center [328, 543] width 179 height 25
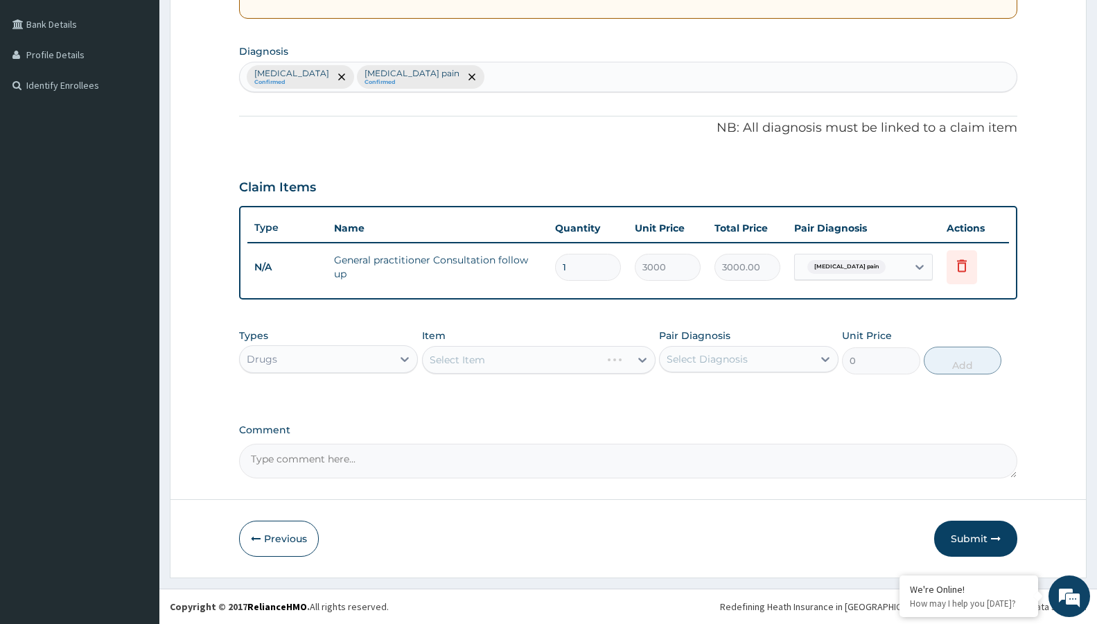
click at [513, 358] on div "Select Item" at bounding box center [538, 360] width 233 height 28
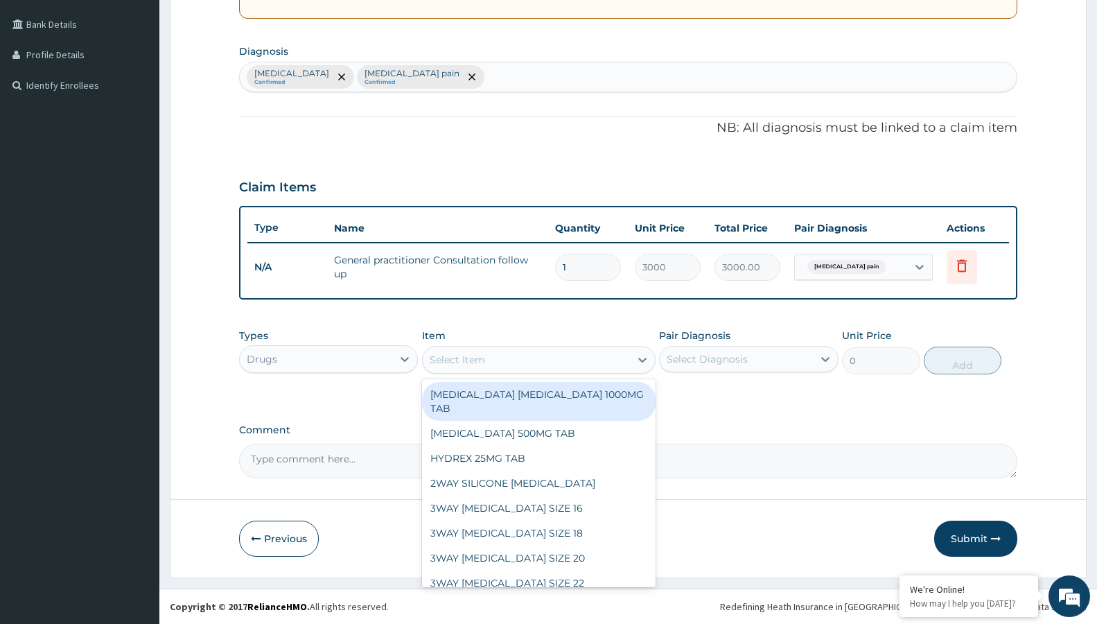
click at [567, 358] on div "Select Item" at bounding box center [526, 359] width 207 height 22
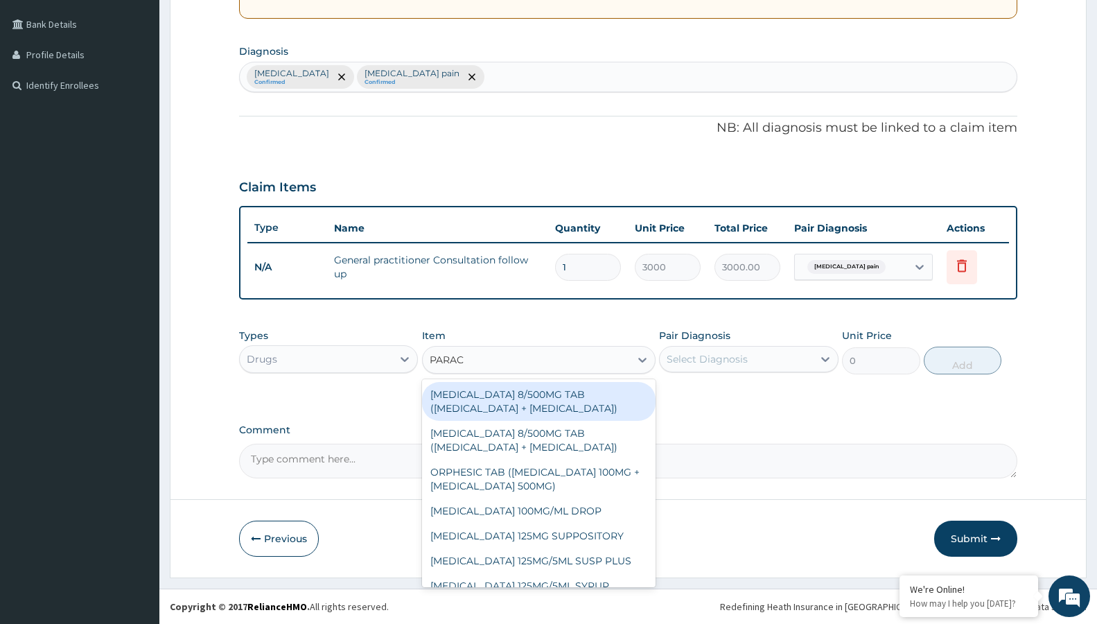
type input "PARACE"
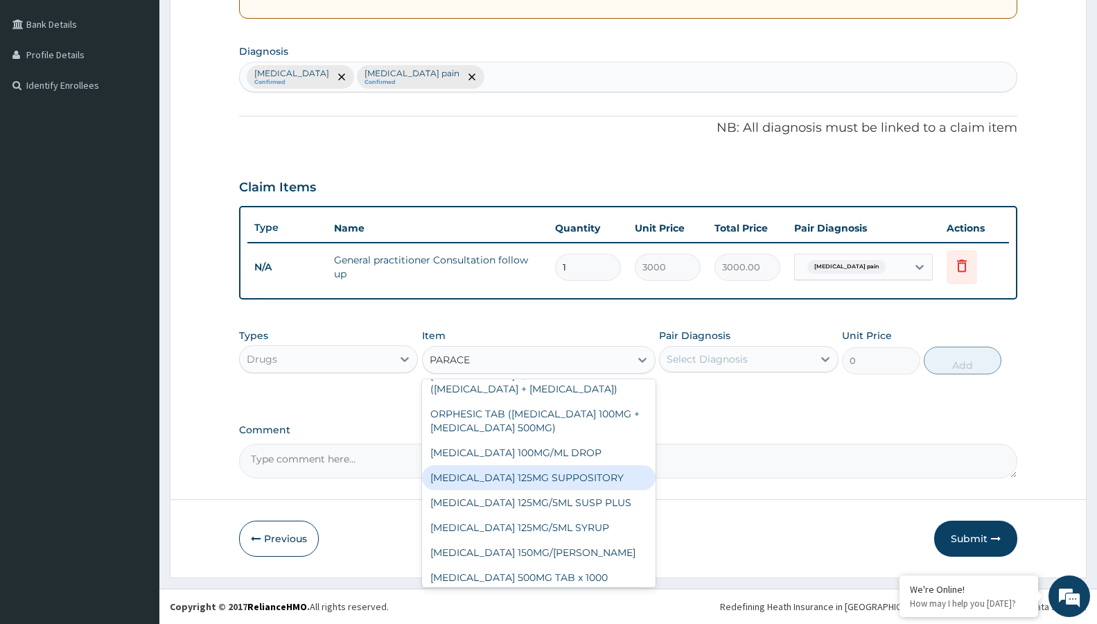
scroll to position [75, 0]
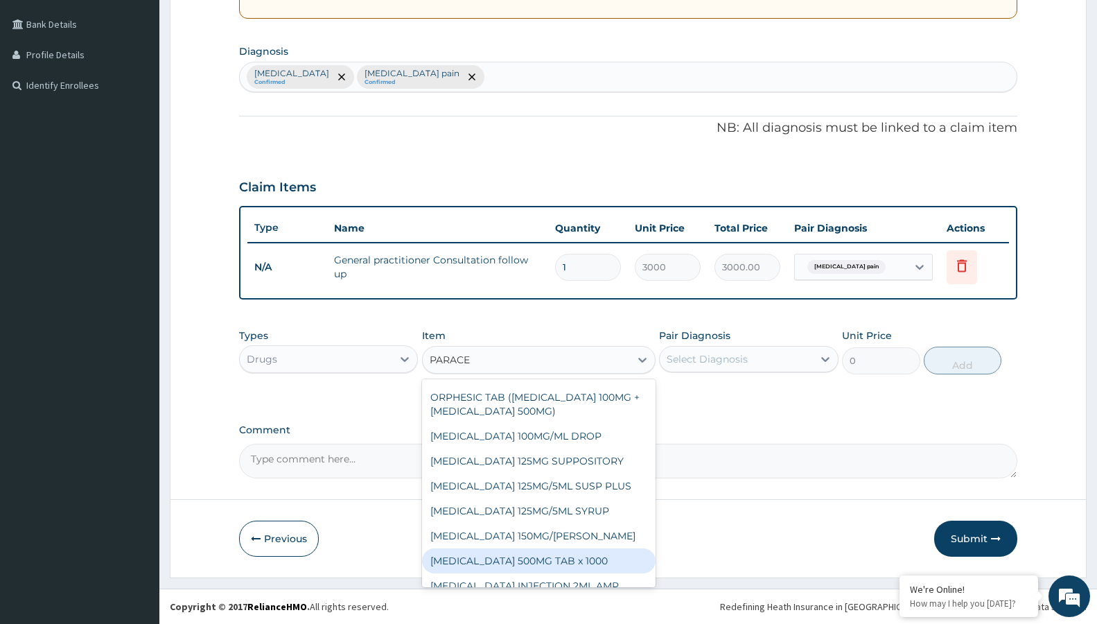
click at [549, 566] on div "[MEDICAL_DATA] 500MG TAB x 1000" at bounding box center [538, 560] width 233 height 25
type input "11.025"
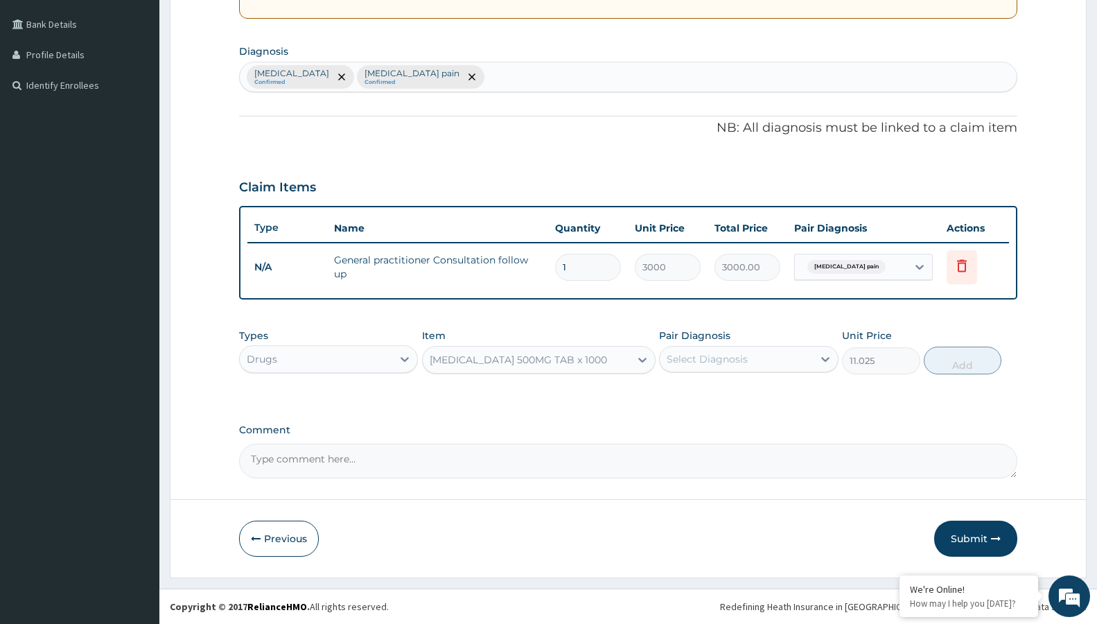
click at [717, 354] on div "Select Diagnosis" at bounding box center [707, 359] width 81 height 14
click at [718, 425] on label "[MEDICAL_DATA] pain" at bounding box center [737, 421] width 111 height 14
checkbox input "true"
click at [949, 357] on button "Add" at bounding box center [963, 360] width 78 height 28
type input "0"
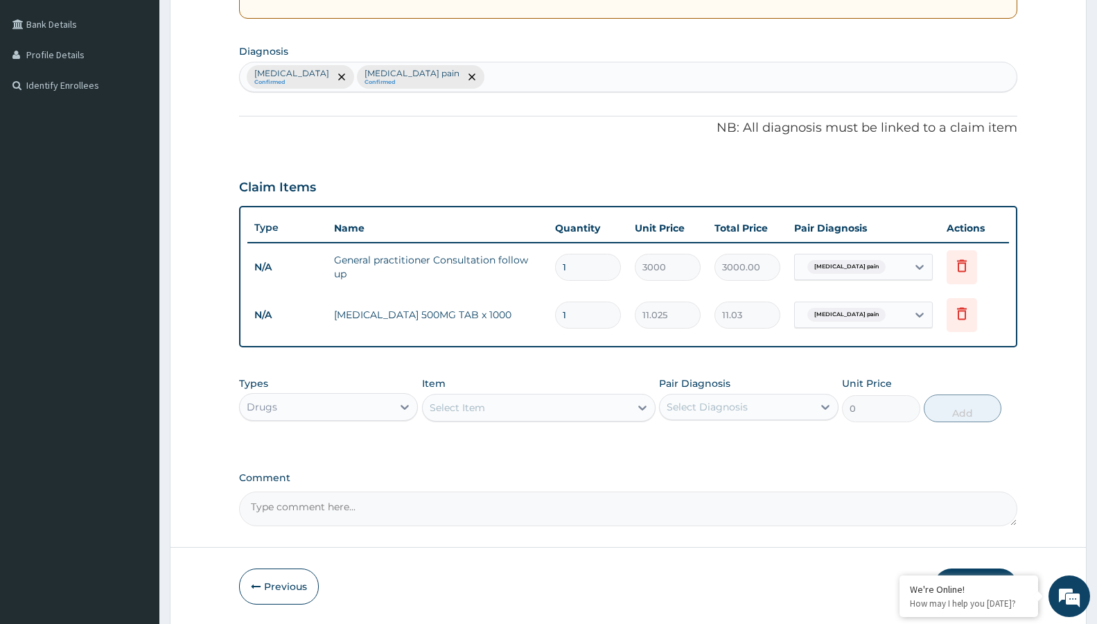
click at [601, 418] on div "Select Item" at bounding box center [526, 407] width 207 height 22
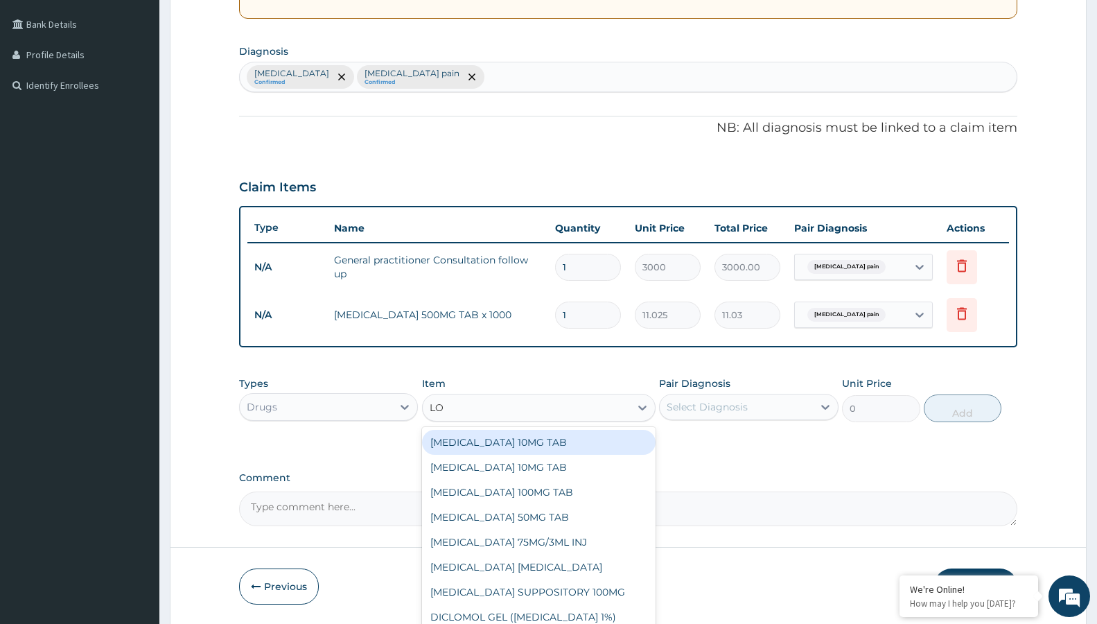
type input "L"
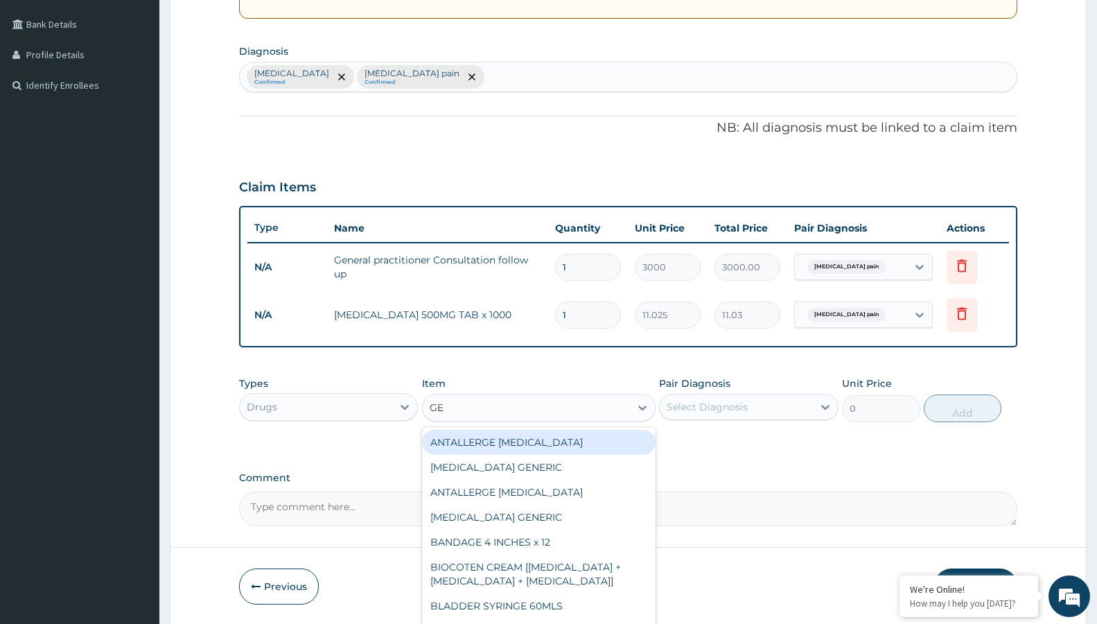
type input "GEL"
click at [530, 448] on div "DICLOMOL GEL (DICLOFENAC 1%)" at bounding box center [538, 442] width 233 height 25
type input "630"
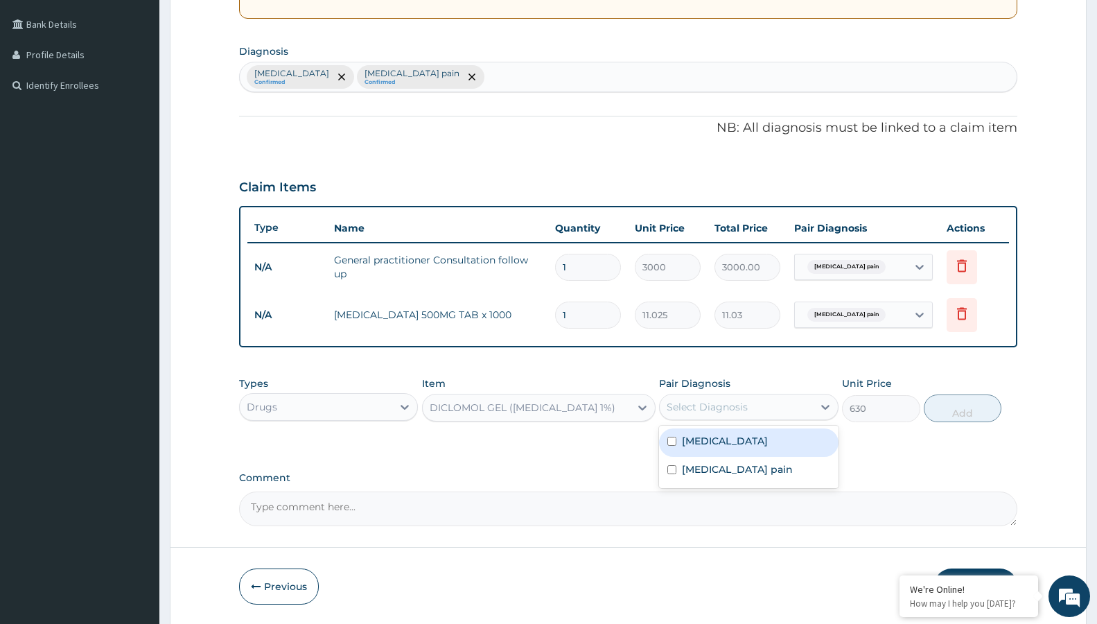
click at [760, 406] on div "Select Diagnosis" at bounding box center [736, 407] width 152 height 22
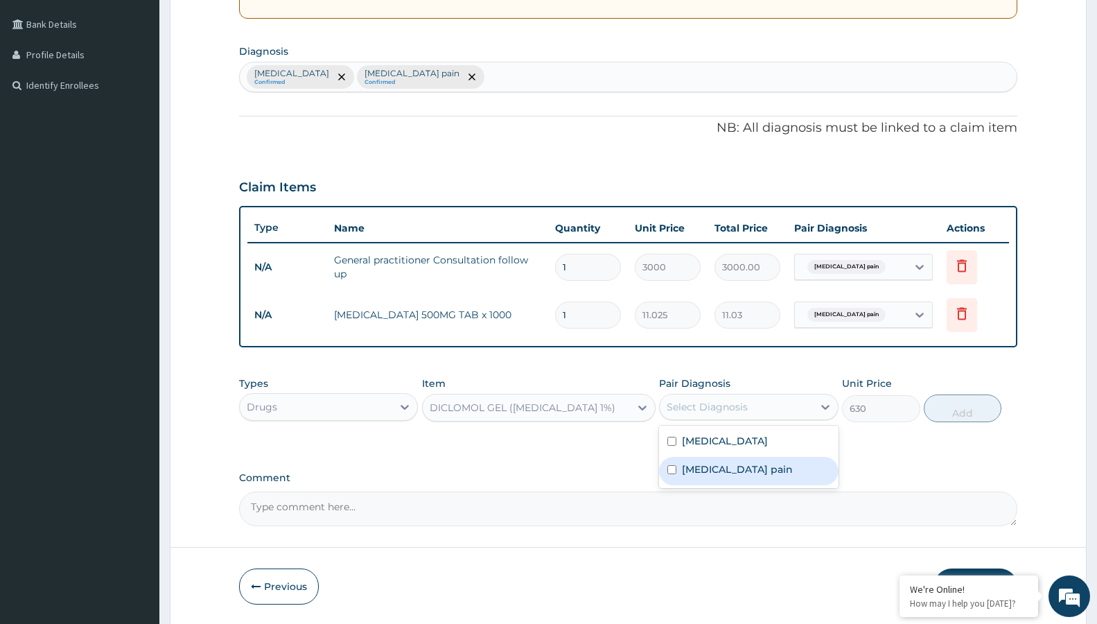
click at [743, 471] on label "Musculoskeletal pain" at bounding box center [737, 469] width 111 height 14
checkbox input "true"
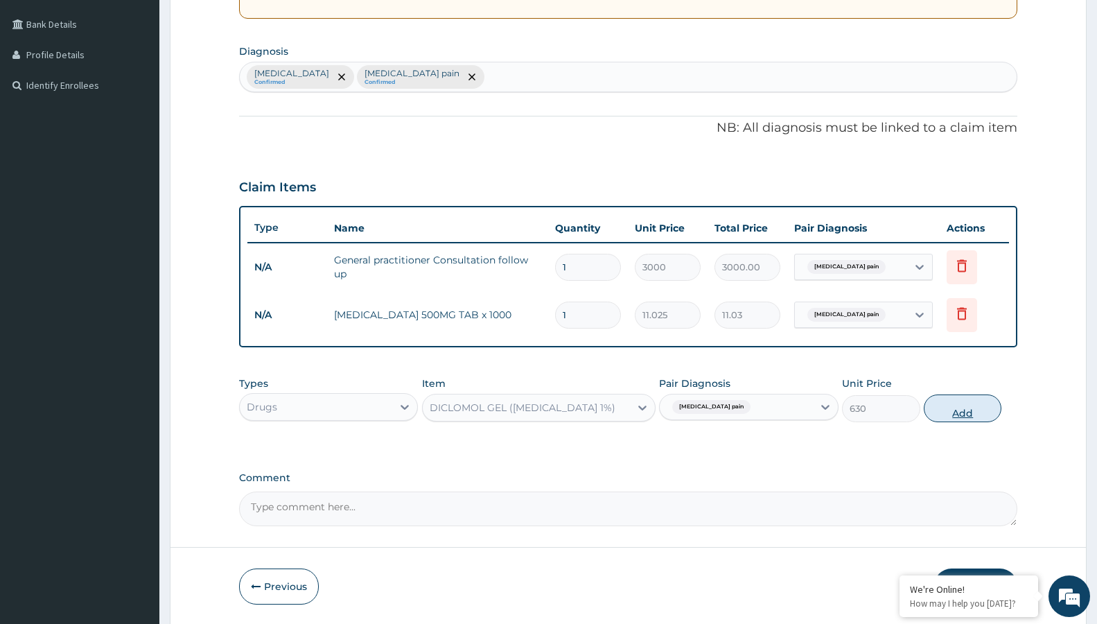
click at [979, 400] on button "Add" at bounding box center [963, 408] width 78 height 28
type input "0"
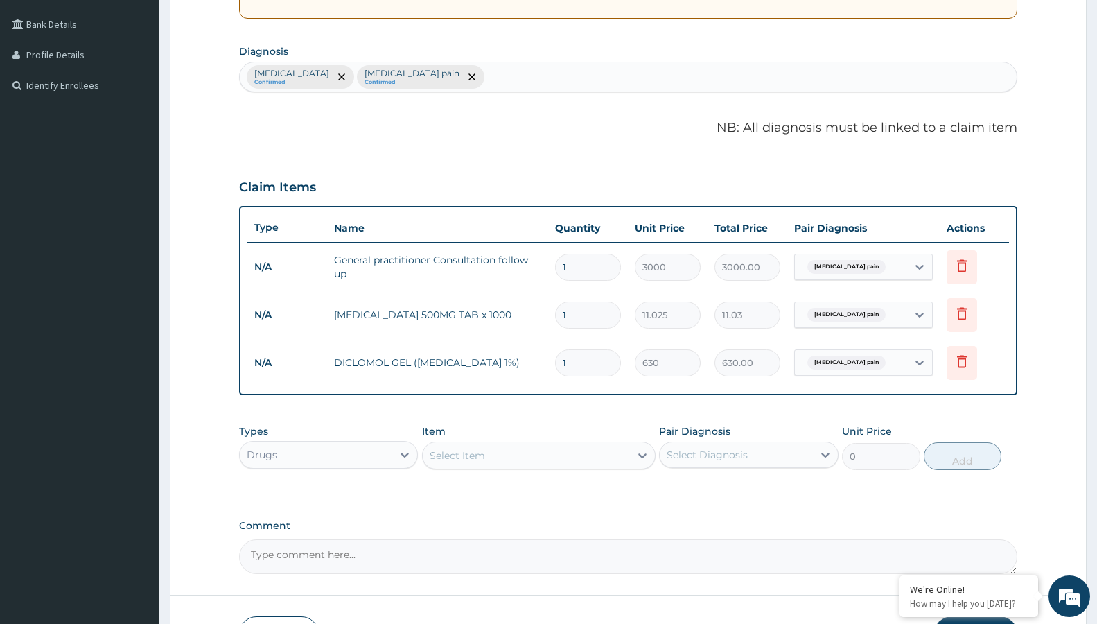
click at [510, 459] on div "Select Item" at bounding box center [526, 455] width 207 height 22
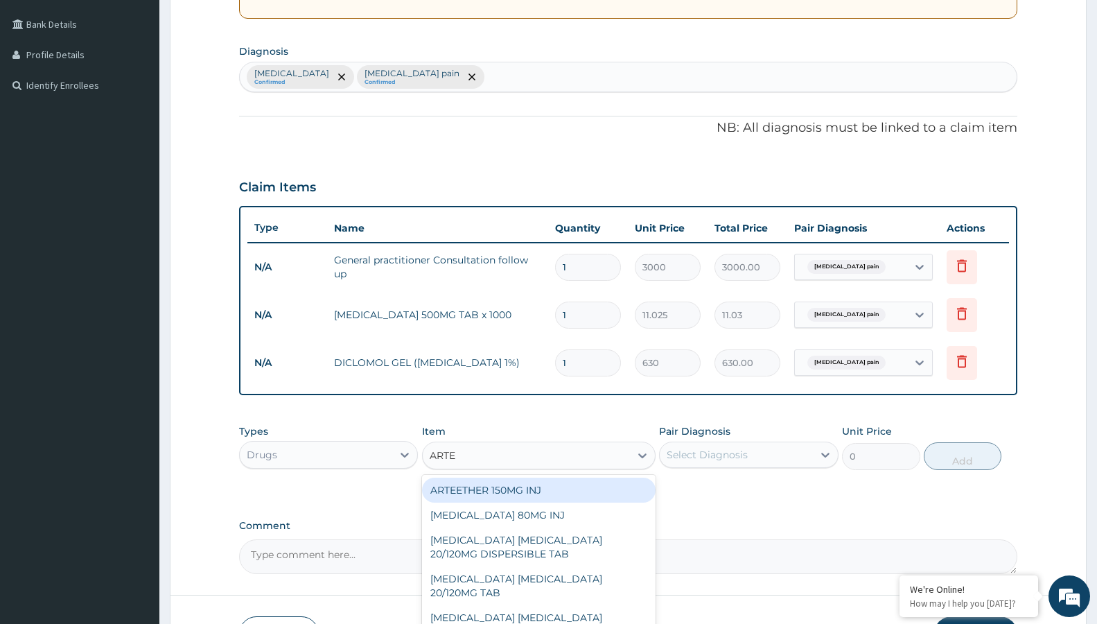
type input "ARTEM"
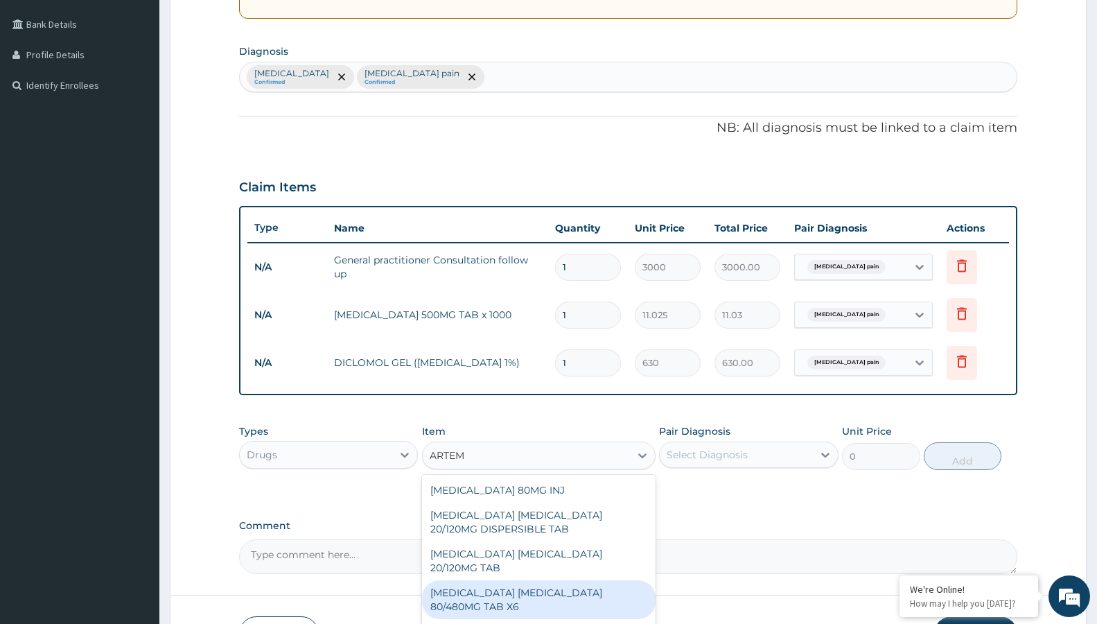
click at [537, 603] on div "ARTEMETHER LUMEFANTRINE 80/480MG TAB X6" at bounding box center [538, 599] width 233 height 39
type input "262.5"
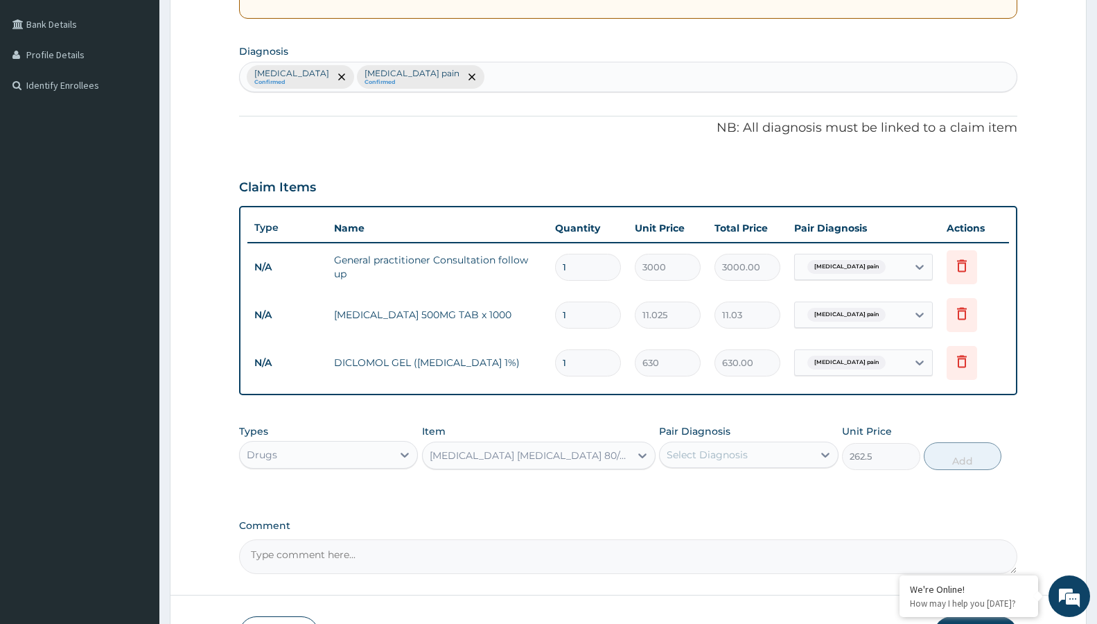
click at [724, 448] on div "Select Diagnosis" at bounding box center [707, 455] width 81 height 14
click at [709, 487] on label "Malaria" at bounding box center [725, 489] width 86 height 14
checkbox input "true"
click at [969, 450] on button "Add" at bounding box center [963, 456] width 78 height 28
type input "0"
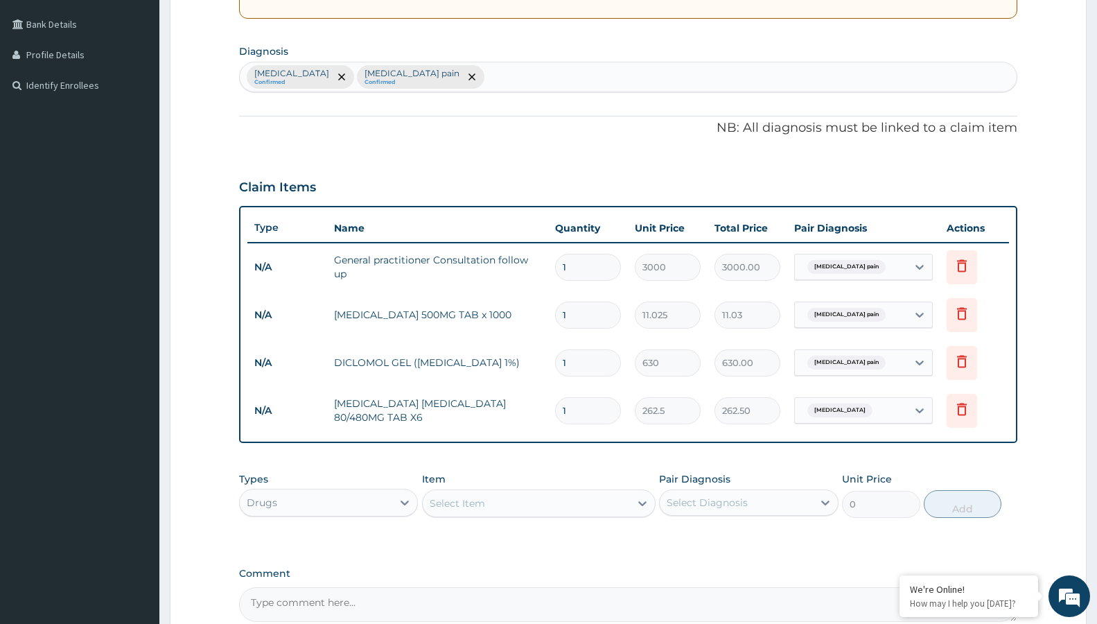
click at [581, 411] on input "1" at bounding box center [588, 410] width 66 height 27
type input "0.00"
type input "6"
type input "1575.00"
type input "6"
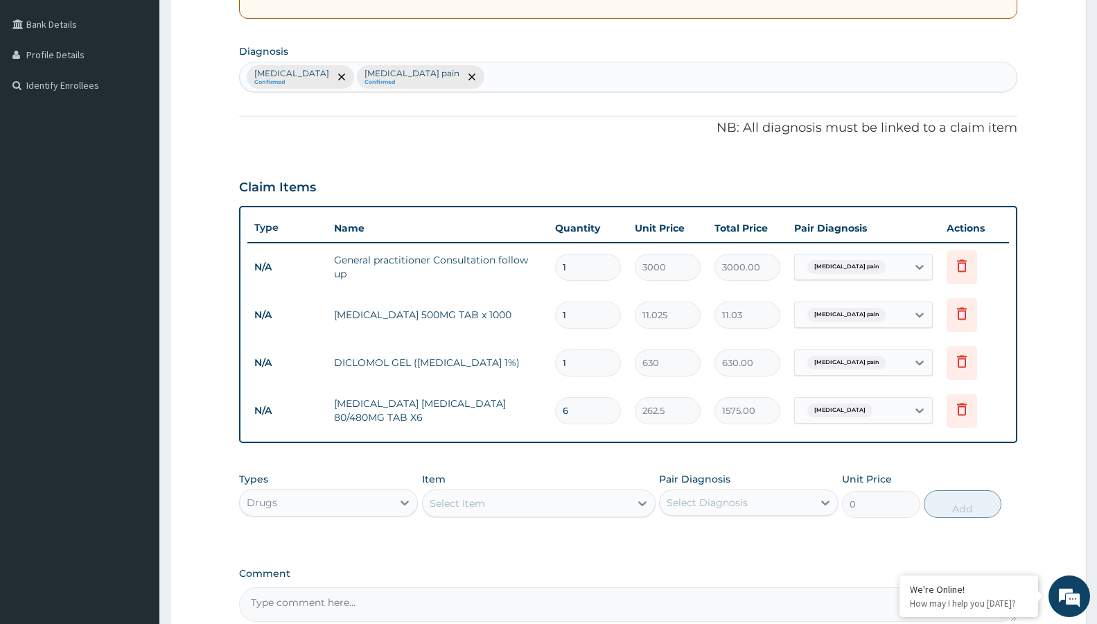
click at [594, 311] on input "1" at bounding box center [588, 314] width 66 height 27
type input "0.00"
type input "1"
type input "11.03"
type input "18"
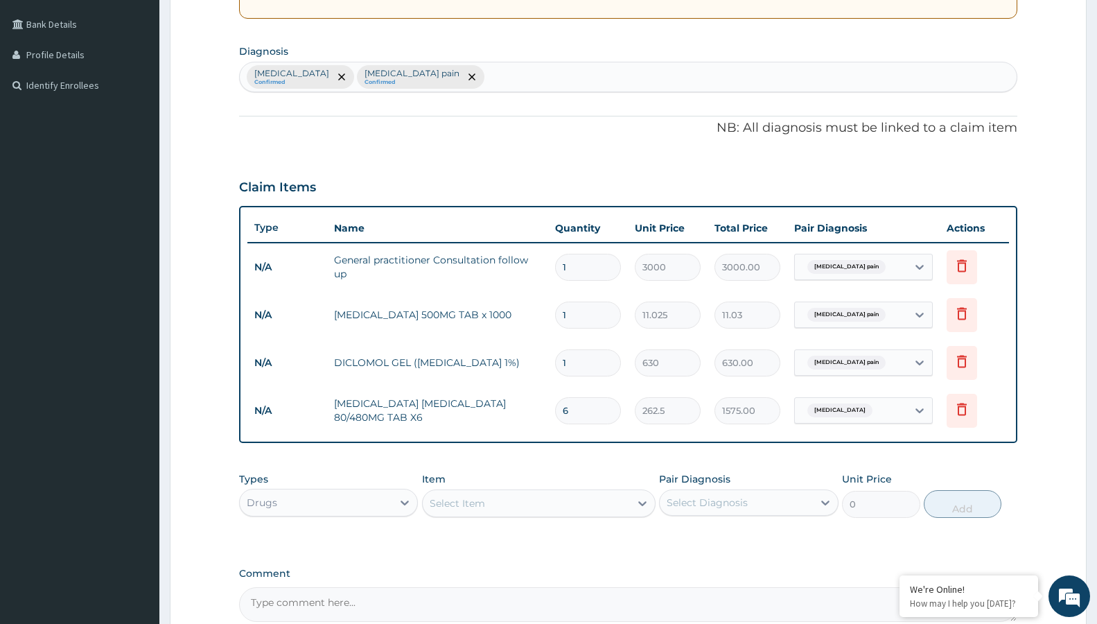
type input "198.45"
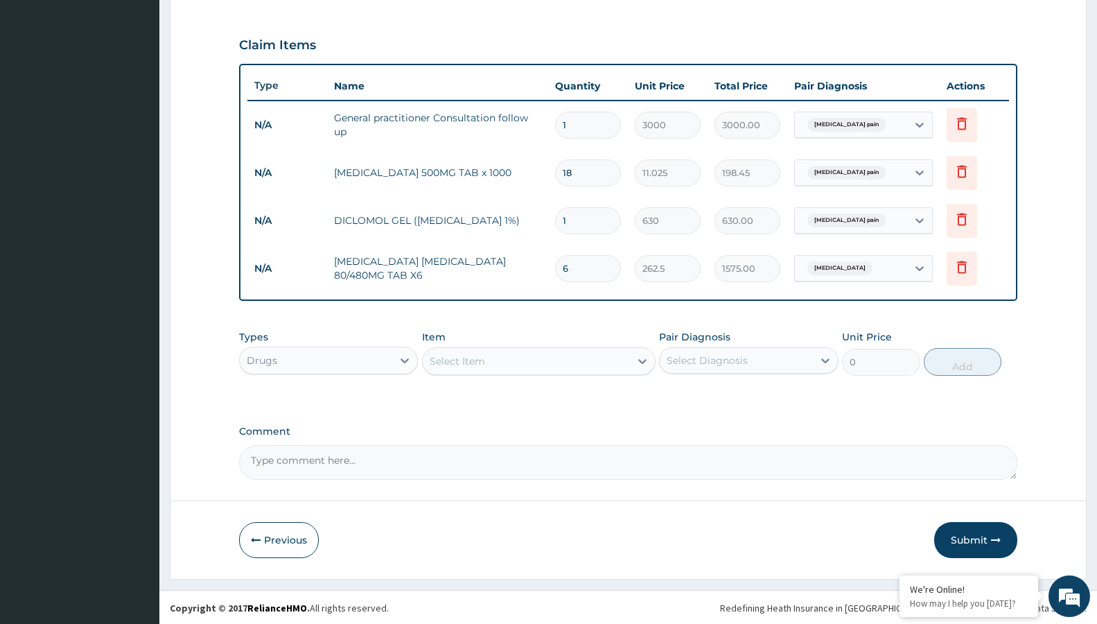
scroll to position [453, 0]
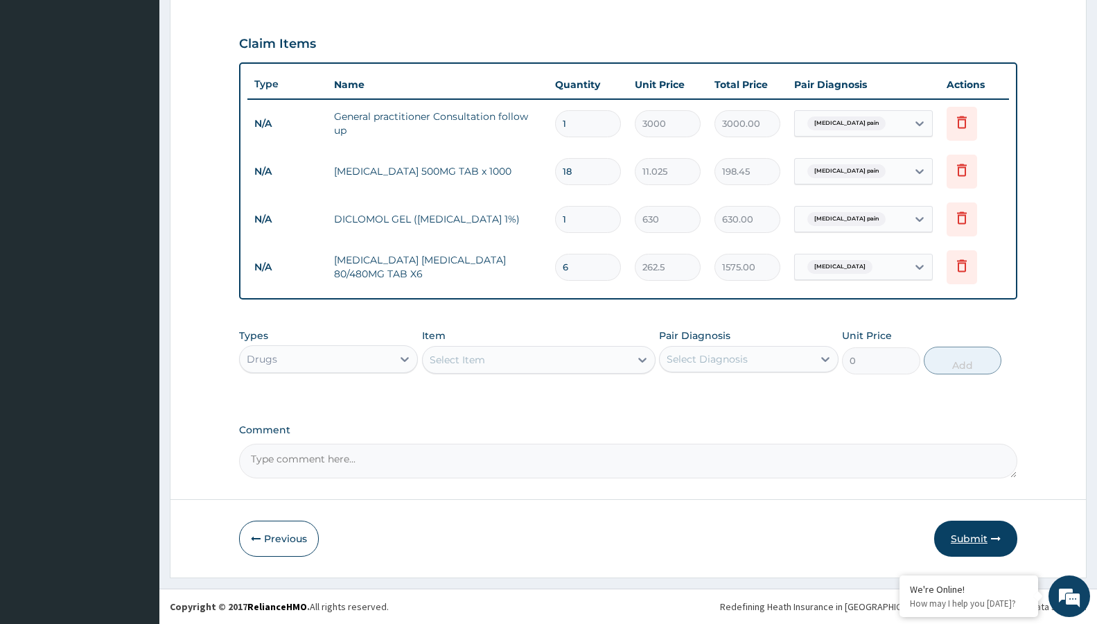
type input "18"
click at [964, 528] on button "Submit" at bounding box center [975, 538] width 83 height 36
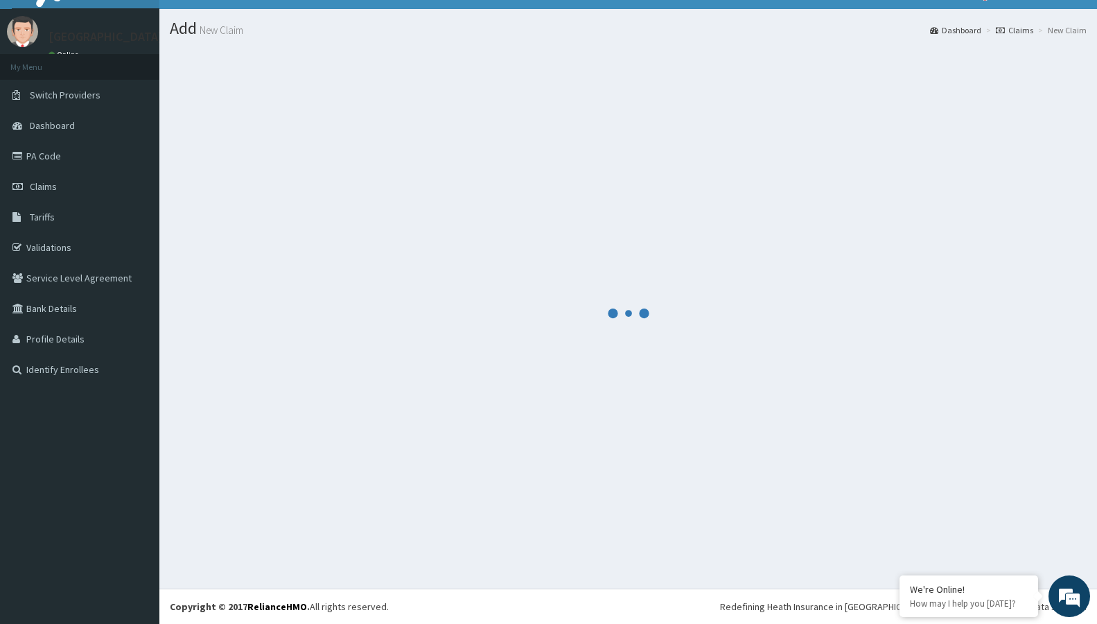
scroll to position [26, 0]
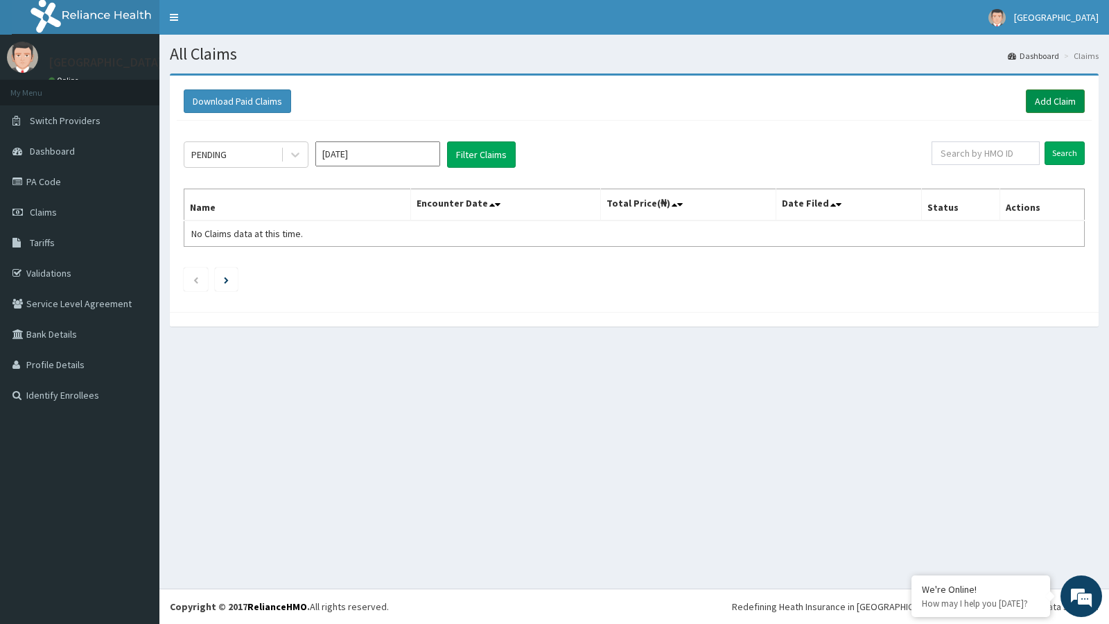
click at [1052, 98] on link "Add Claim" at bounding box center [1054, 101] width 59 height 24
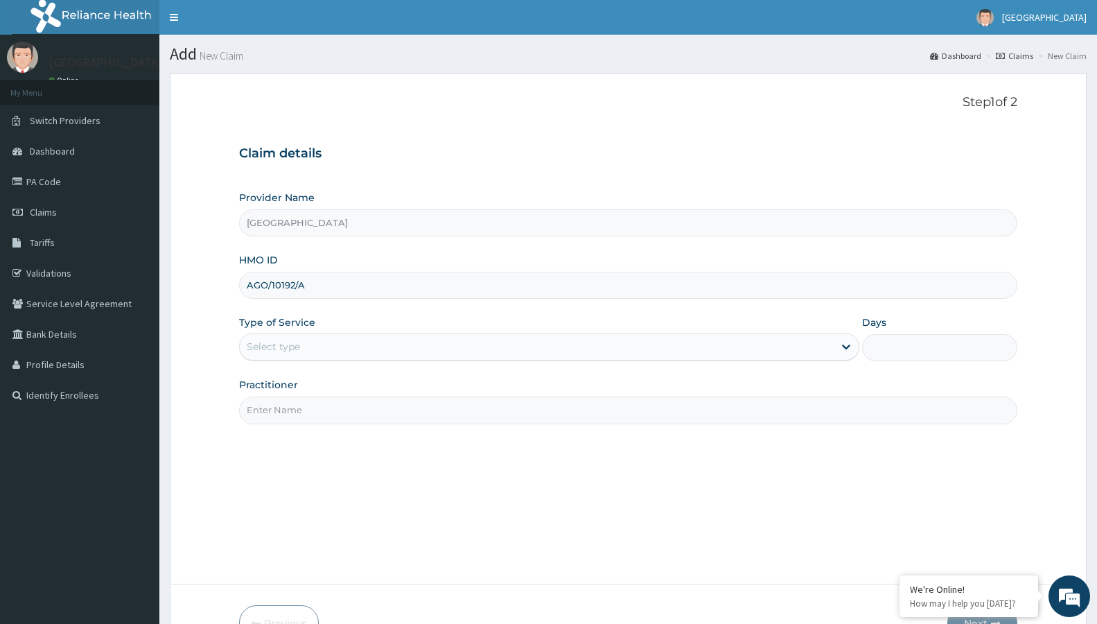
type input "AGO/10192/A"
click at [273, 345] on div "Select type" at bounding box center [273, 346] width 53 height 14
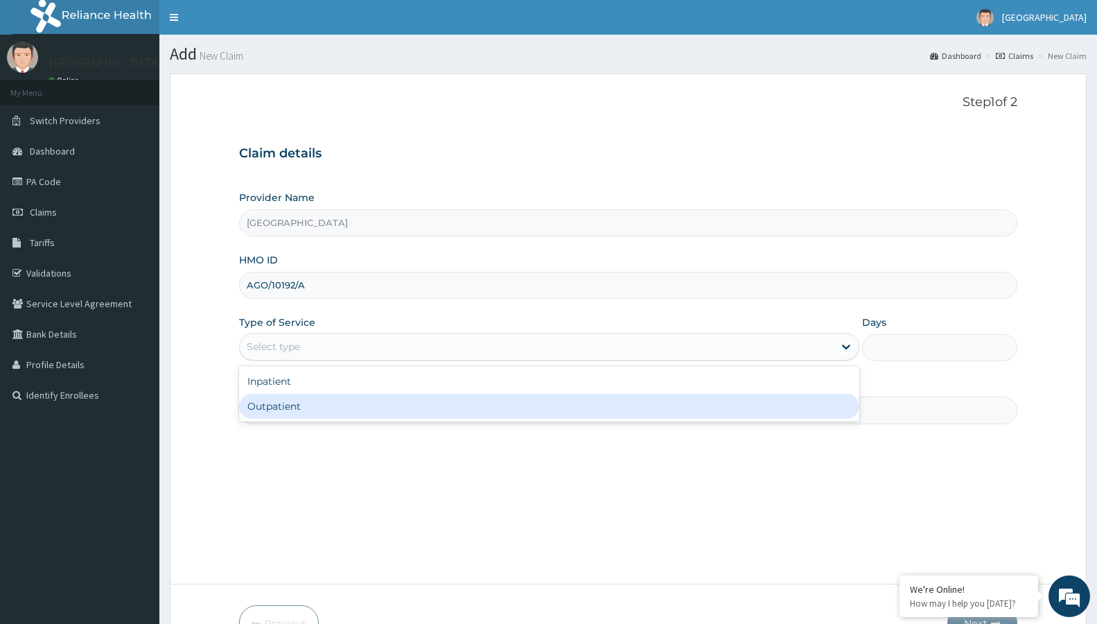
click at [265, 416] on div "Outpatient" at bounding box center [549, 406] width 620 height 25
type input "1"
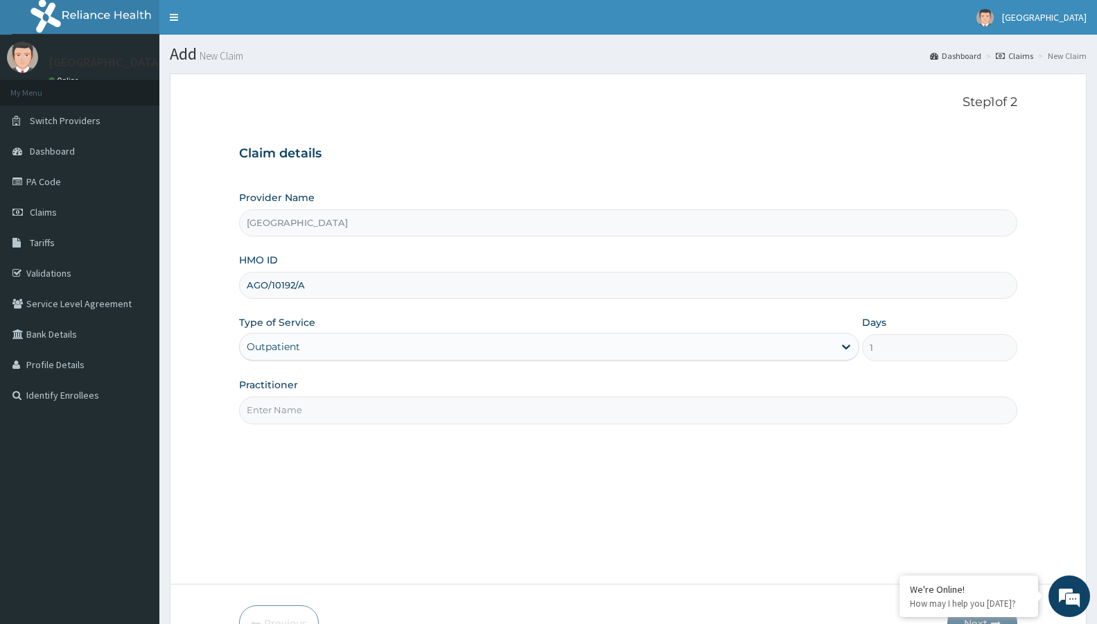
click at [294, 407] on input "Practitioner" at bounding box center [628, 409] width 778 height 27
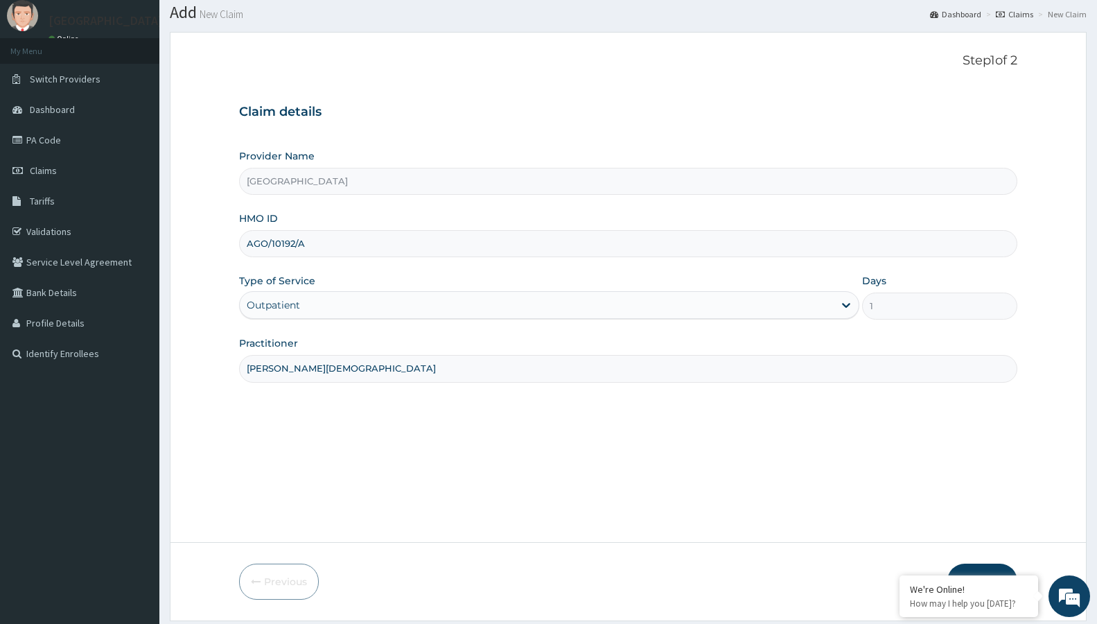
scroll to position [85, 0]
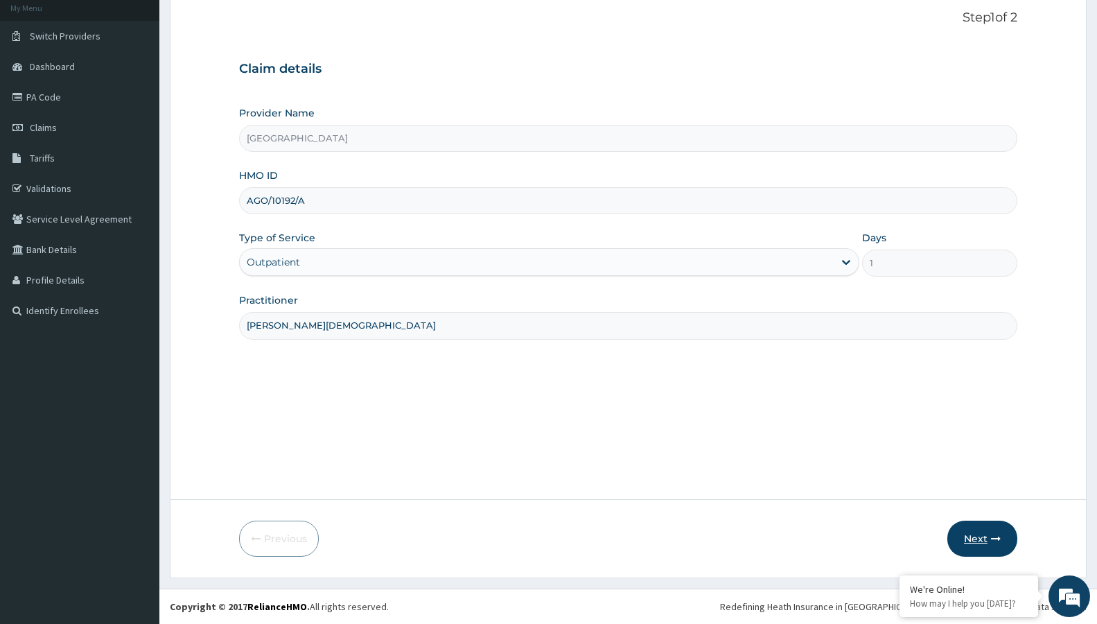
type input "DR CHRISTIANA"
click at [971, 526] on button "Next" at bounding box center [982, 538] width 70 height 36
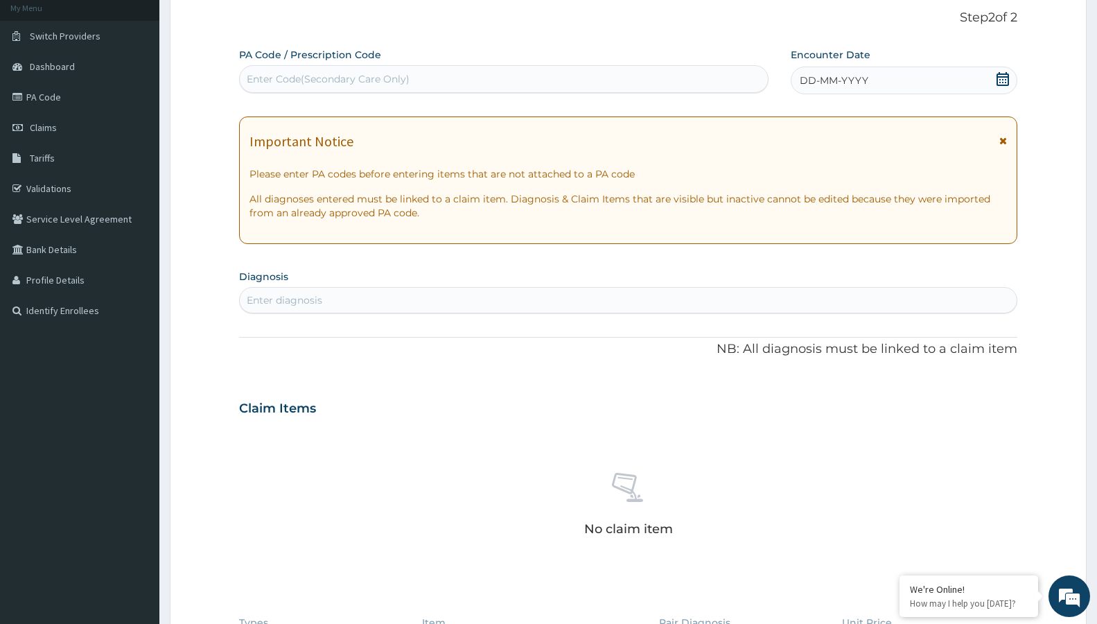
click at [1002, 80] on icon at bounding box center [1002, 79] width 12 height 14
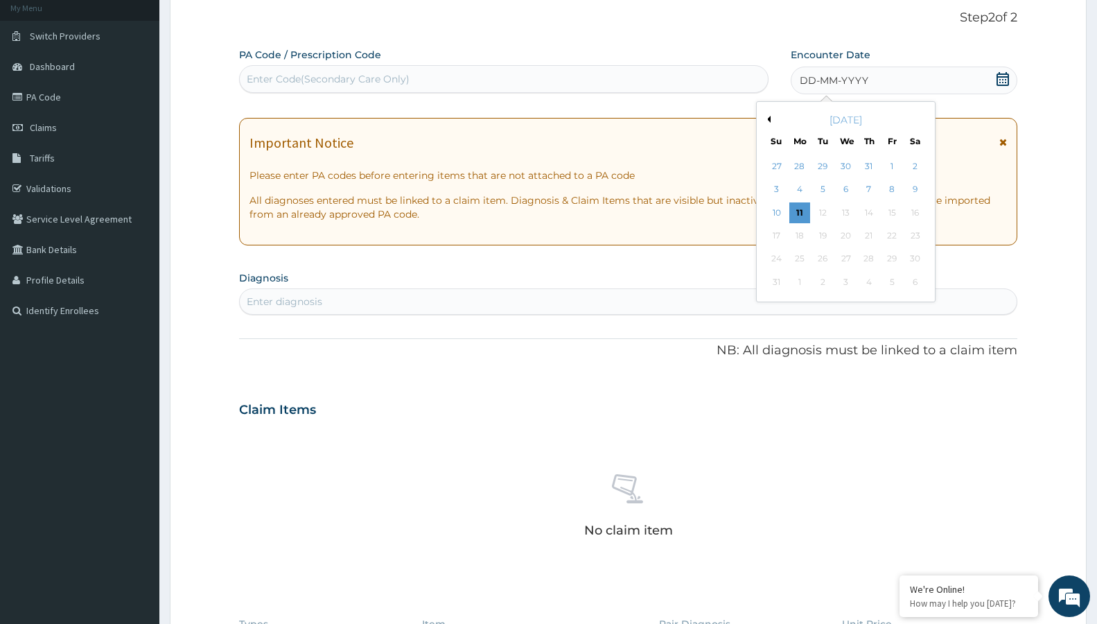
click at [769, 118] on button "Previous Month" at bounding box center [766, 119] width 7 height 7
click at [768, 118] on button "Previous Month" at bounding box center [766, 119] width 7 height 7
click at [802, 162] on div "2" at bounding box center [799, 166] width 21 height 21
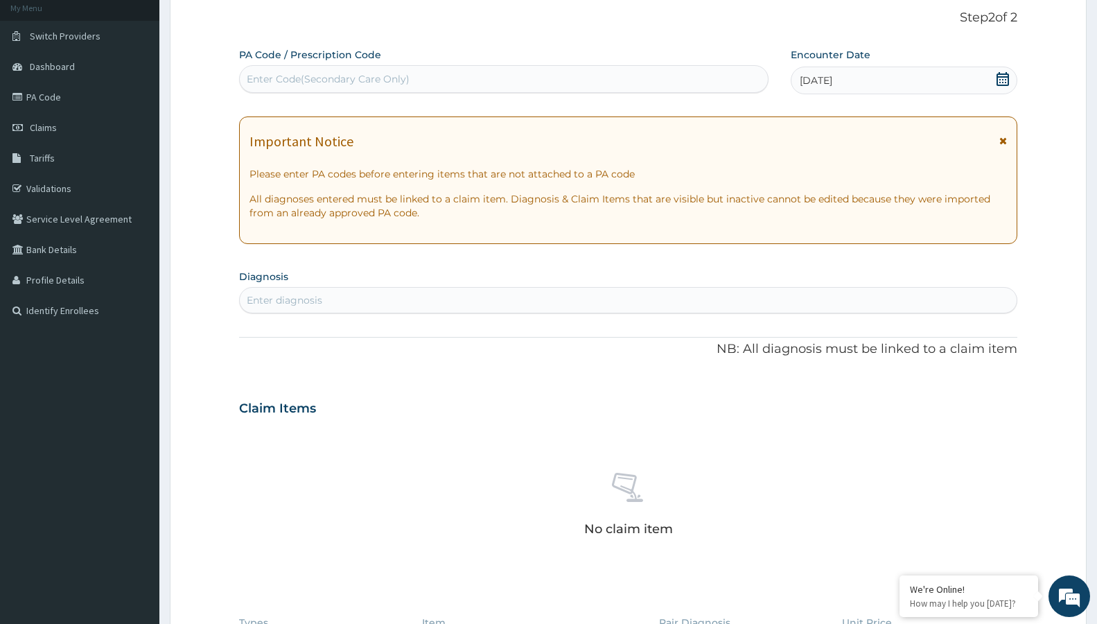
click at [320, 301] on div "Enter diagnosis" at bounding box center [285, 300] width 76 height 14
click at [342, 299] on div "Enter diagnosis" at bounding box center [628, 300] width 777 height 22
click at [273, 308] on div "Enter diagnosis" at bounding box center [628, 300] width 777 height 22
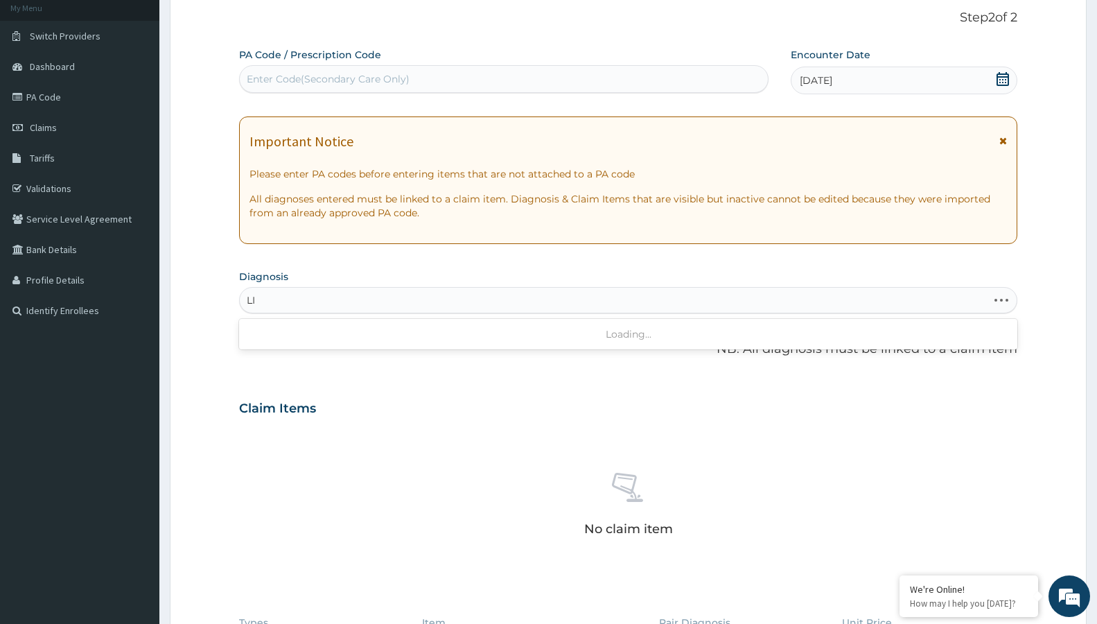
type input "L"
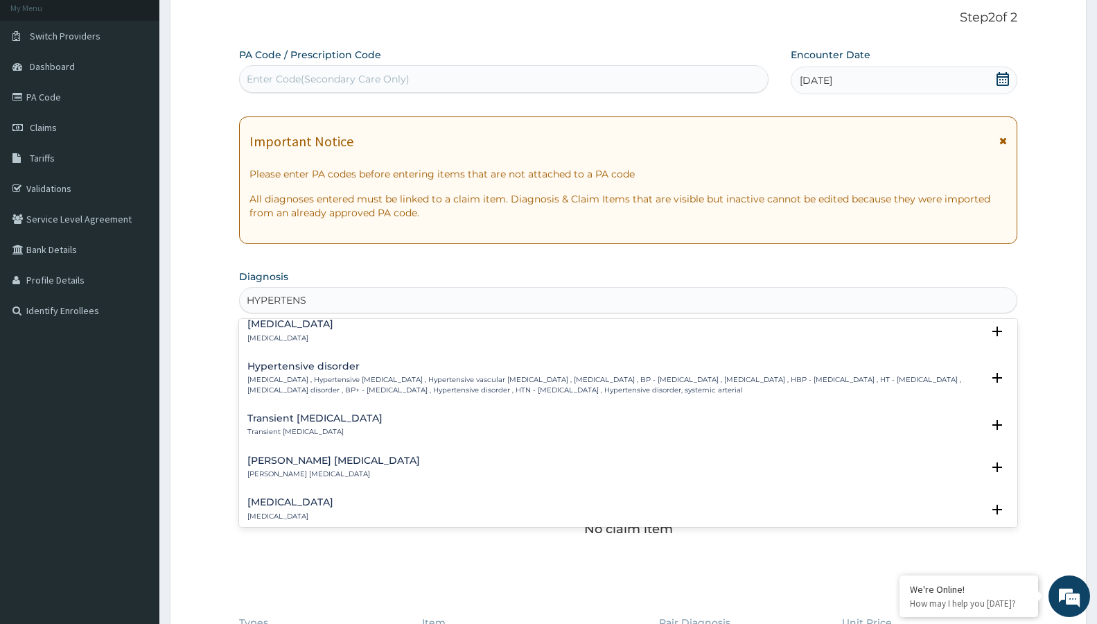
scroll to position [1048, 0]
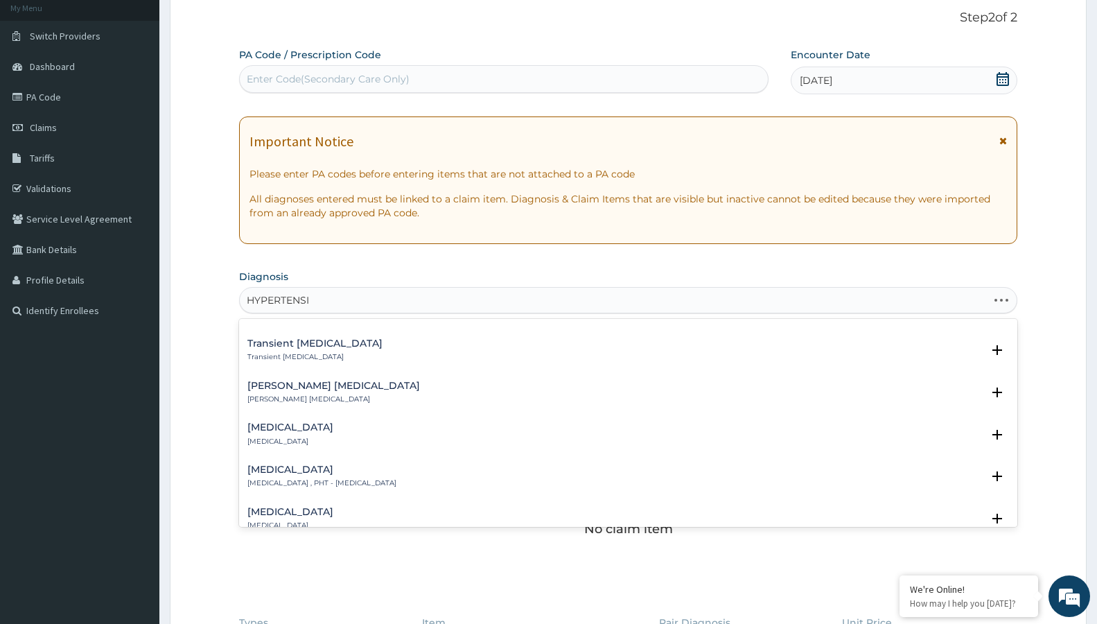
type input "HYPERTENSIO"
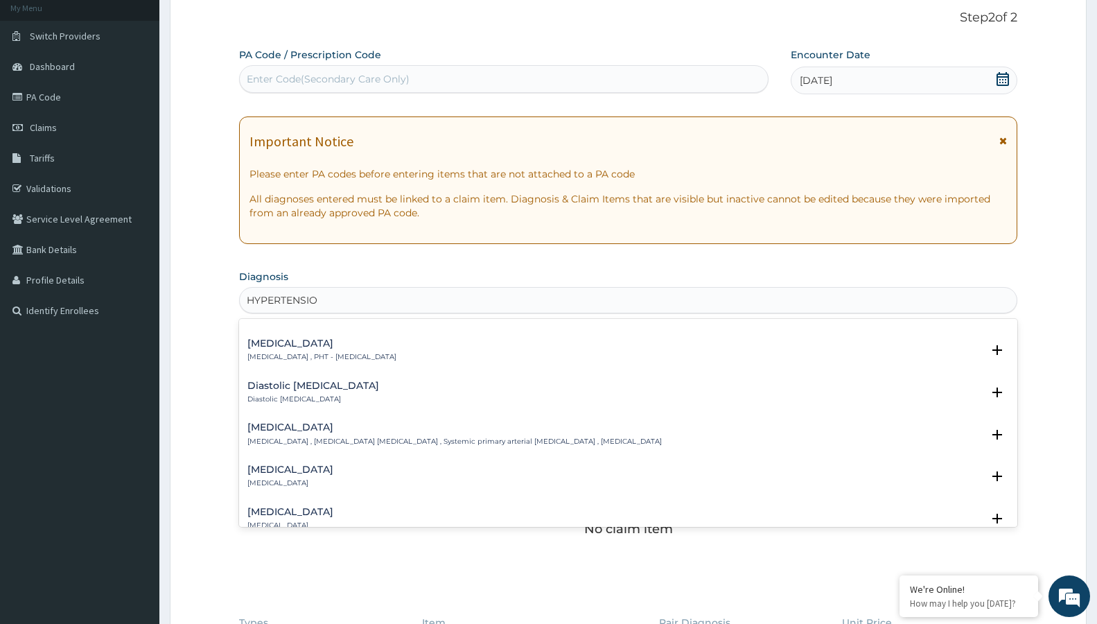
click at [317, 506] on h4 "Secondary hypertension" at bounding box center [290, 511] width 86 height 10
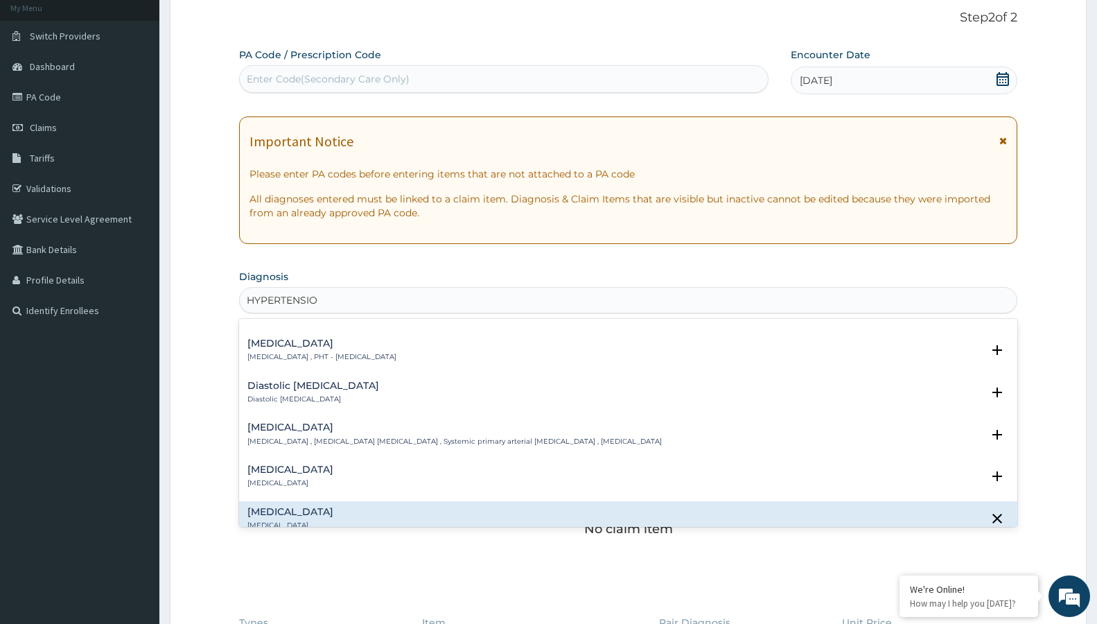
scroll to position [1272, 0]
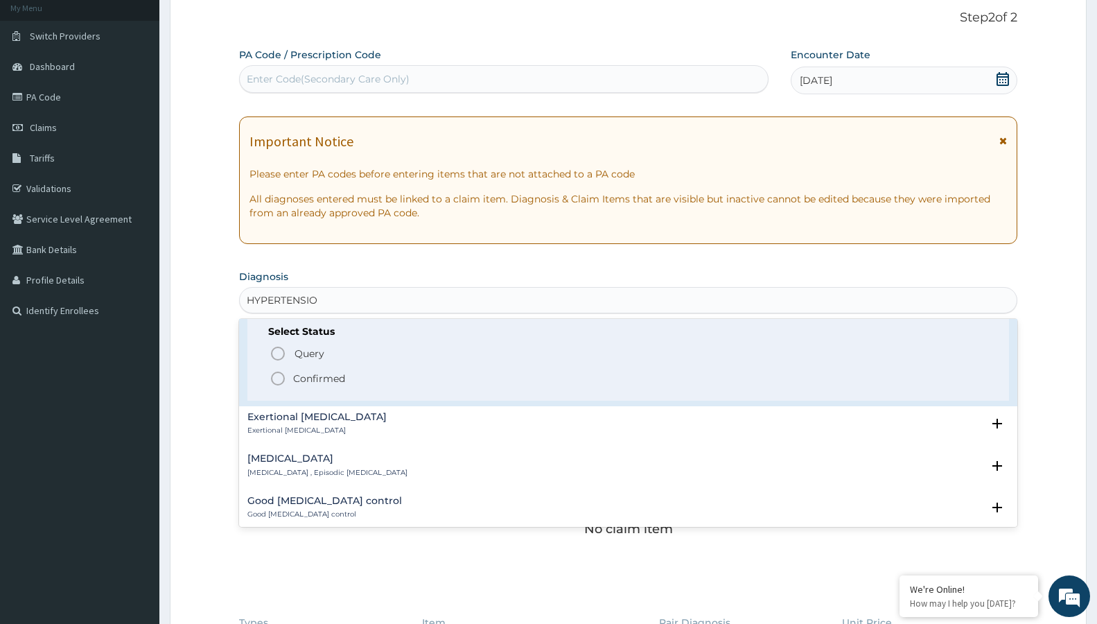
click at [275, 370] on icon "status option filled" at bounding box center [278, 378] width 17 height 17
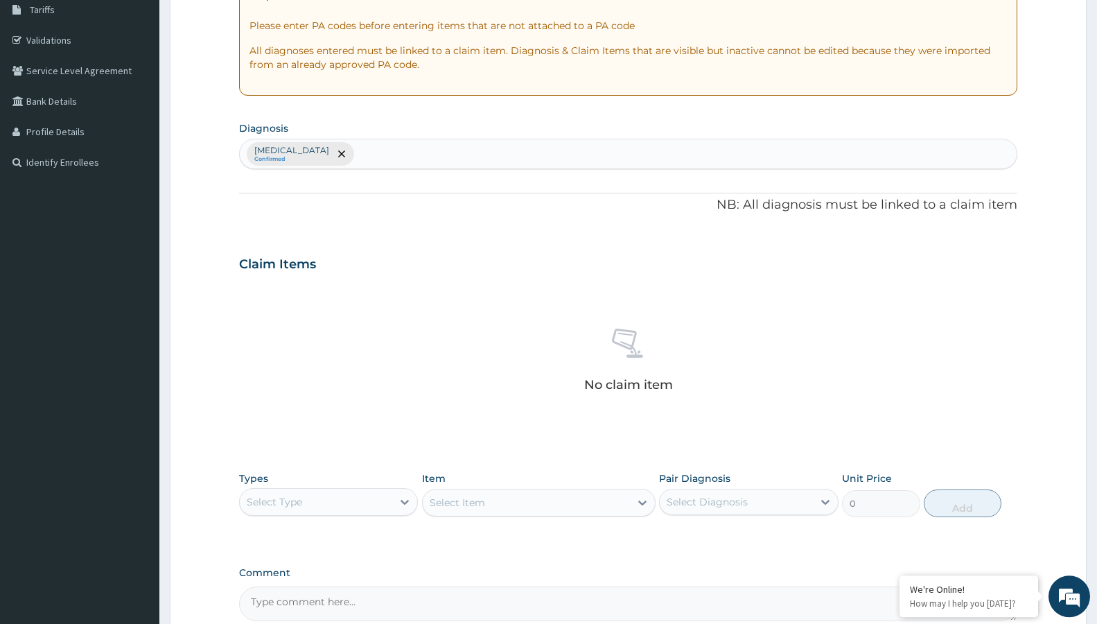
scroll to position [297, 0]
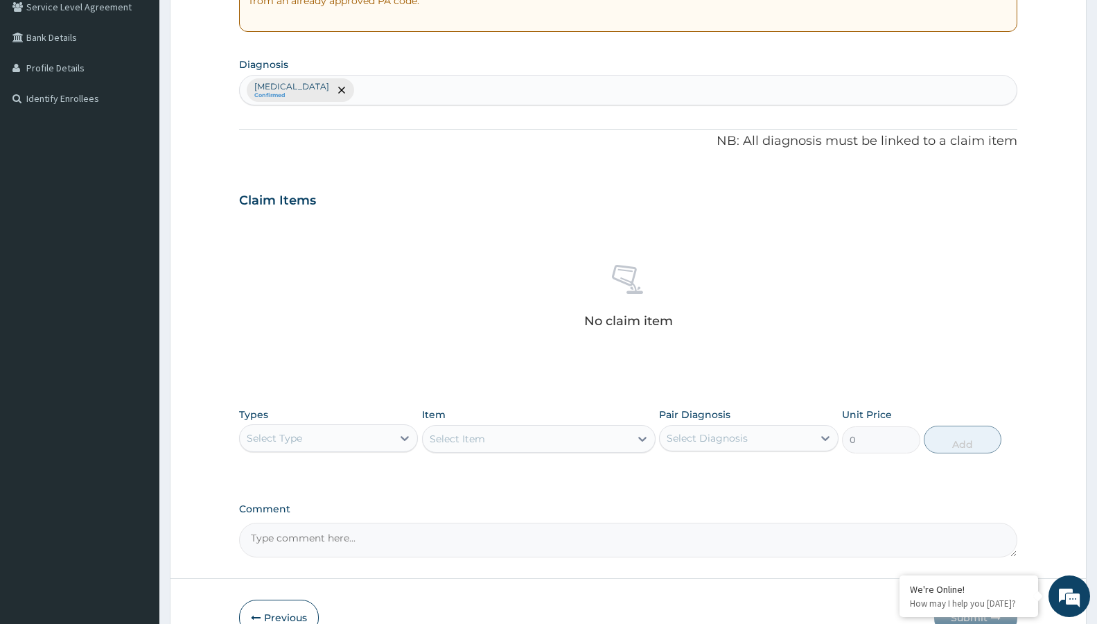
click at [355, 436] on div "Select Type" at bounding box center [316, 438] width 152 height 22
click at [329, 522] on div "Procedures" at bounding box center [328, 522] width 179 height 25
click at [492, 434] on div "Select Item" at bounding box center [538, 439] width 233 height 28
click at [504, 442] on div "Select Item" at bounding box center [526, 438] width 207 height 22
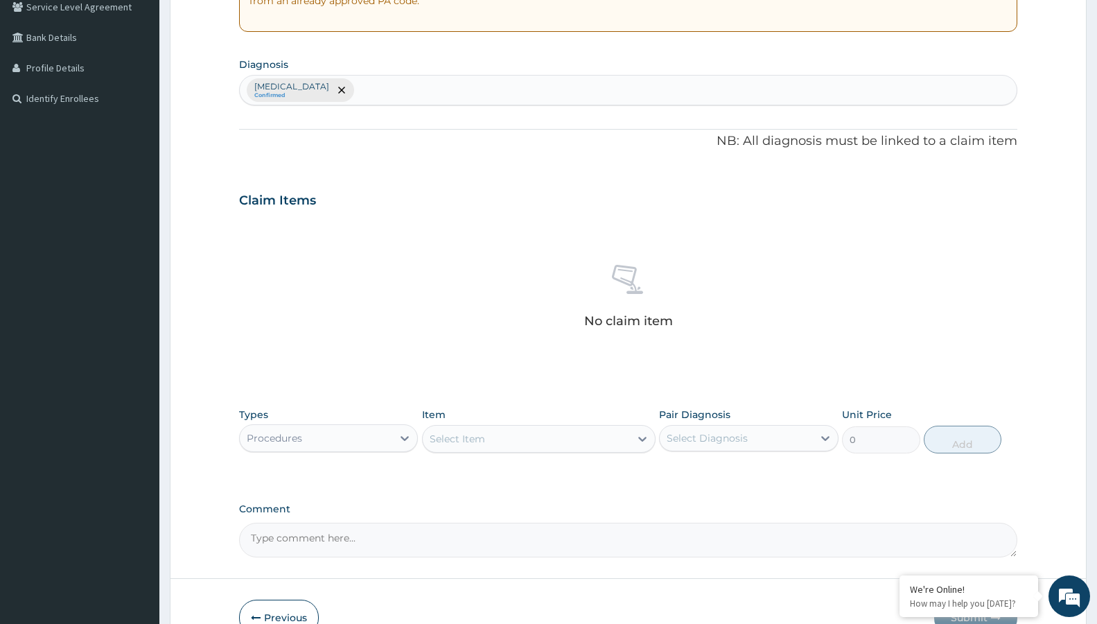
click at [504, 442] on div "Select Item" at bounding box center [526, 438] width 207 height 22
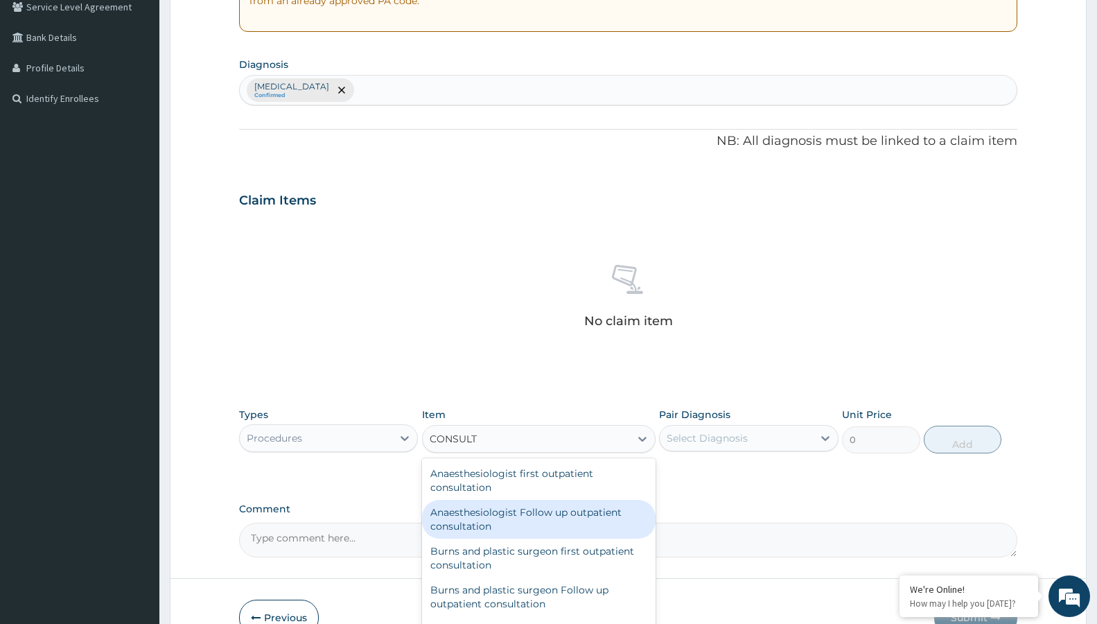
type input "CONSULTA"
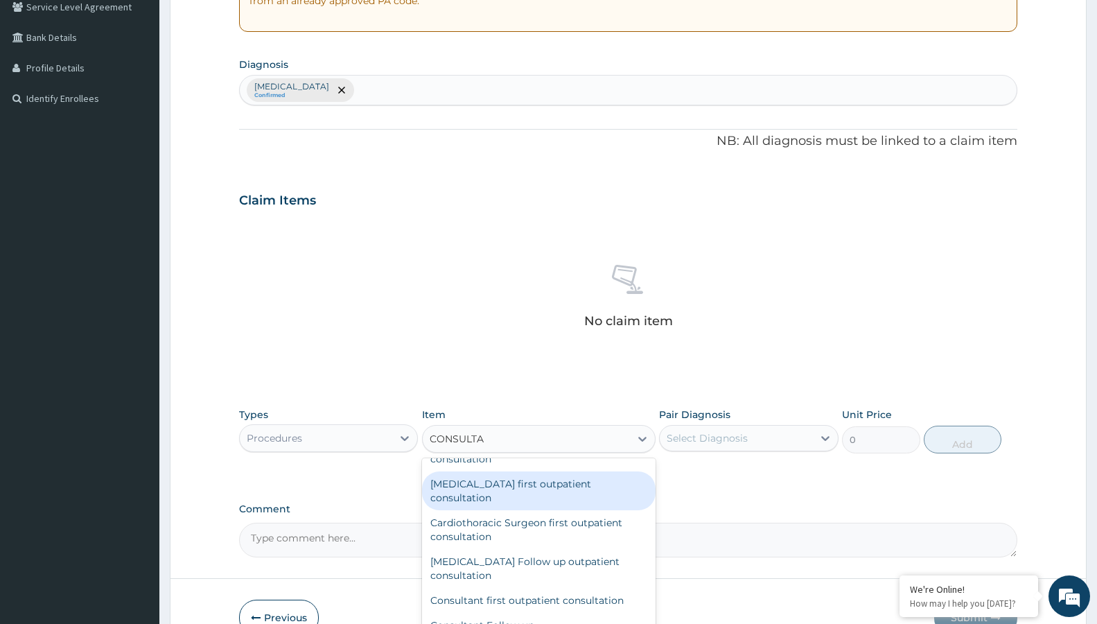
scroll to position [898, 0]
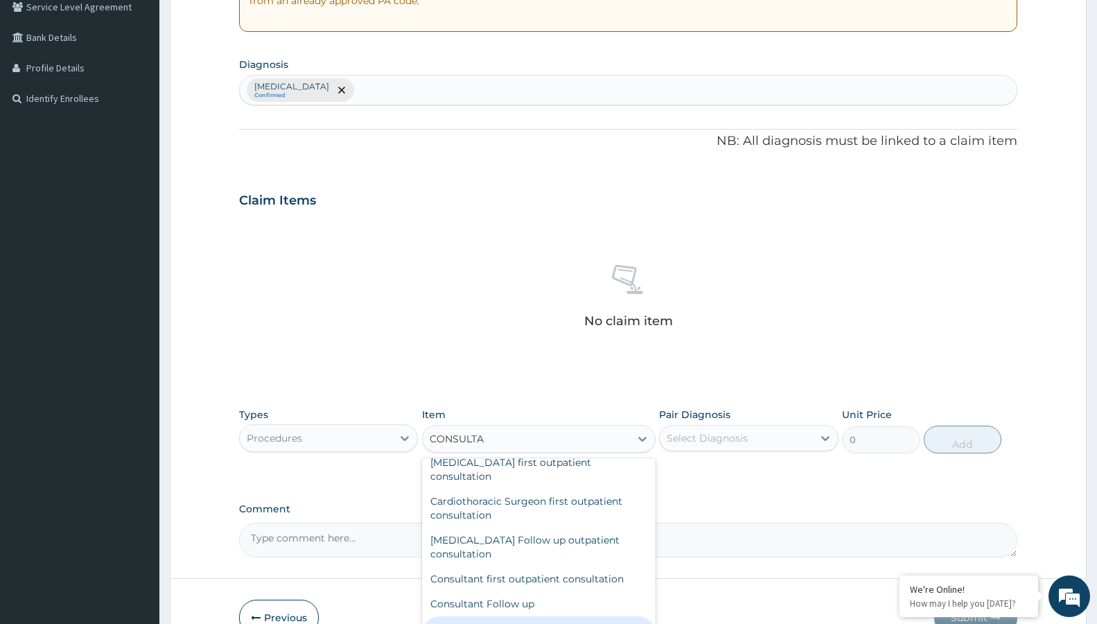
click at [554, 616] on div "General practitioner Consultation first outpatient consultation" at bounding box center [538, 635] width 233 height 39
type input "3600"
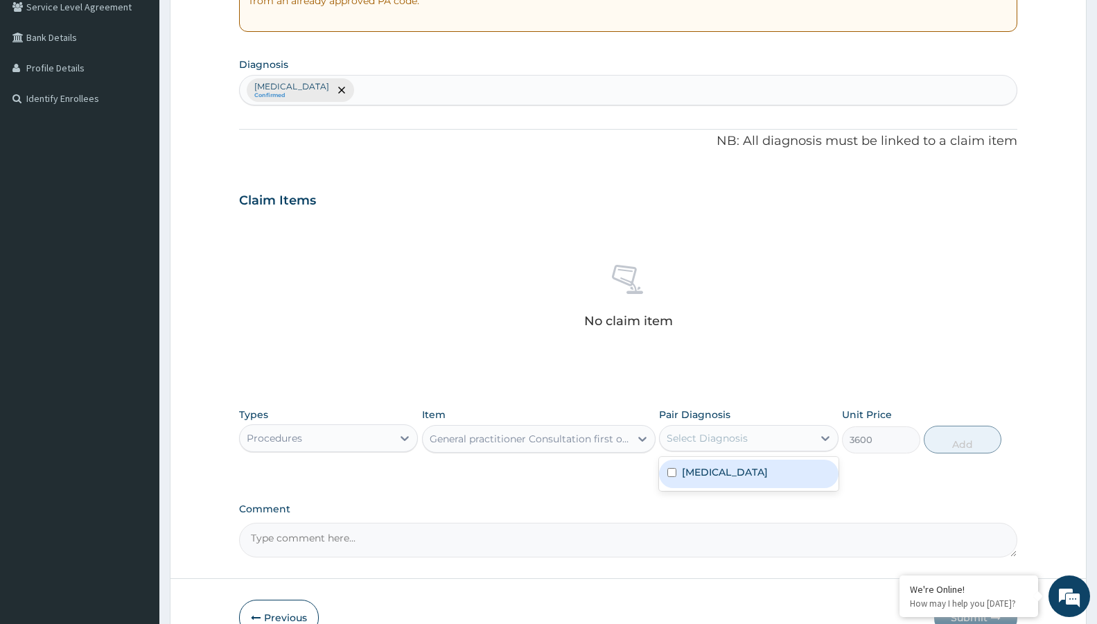
click at [706, 433] on div "Select Diagnosis" at bounding box center [707, 438] width 81 height 14
click at [709, 473] on label "Secondary hypertension" at bounding box center [725, 472] width 86 height 14
checkbox input "true"
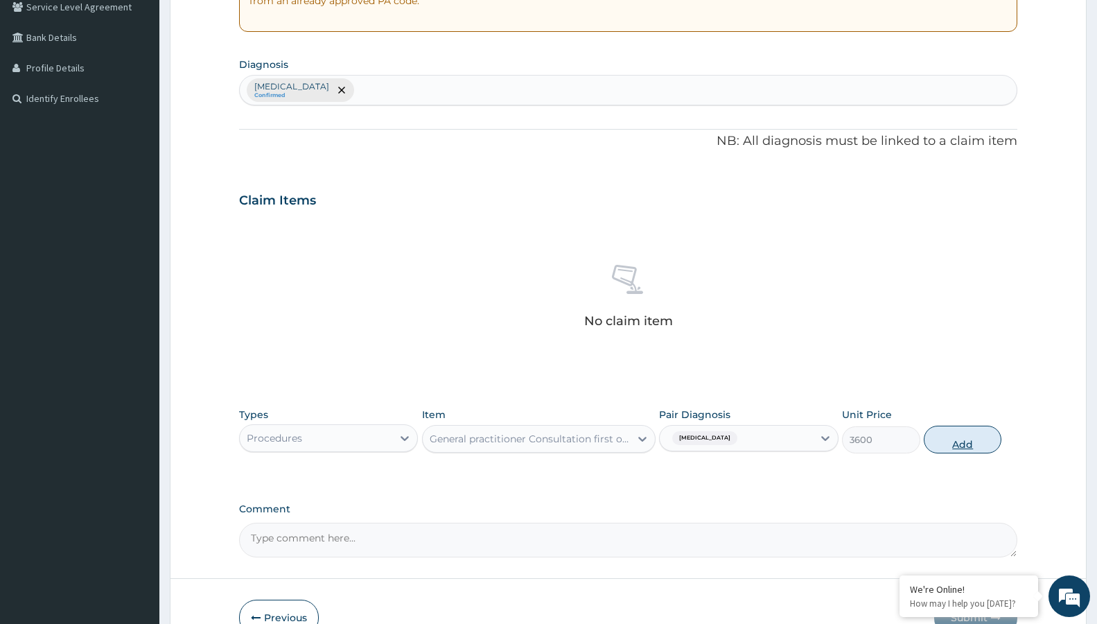
click at [946, 426] on button "Add" at bounding box center [963, 439] width 78 height 28
type input "0"
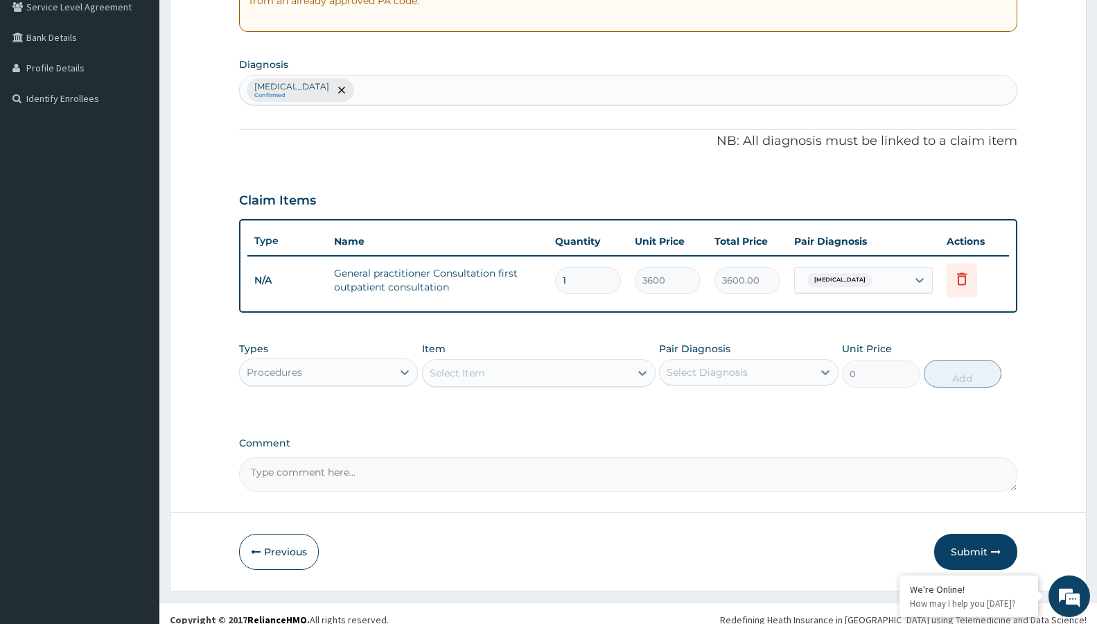
click at [385, 376] on div "Procedures" at bounding box center [316, 372] width 152 height 22
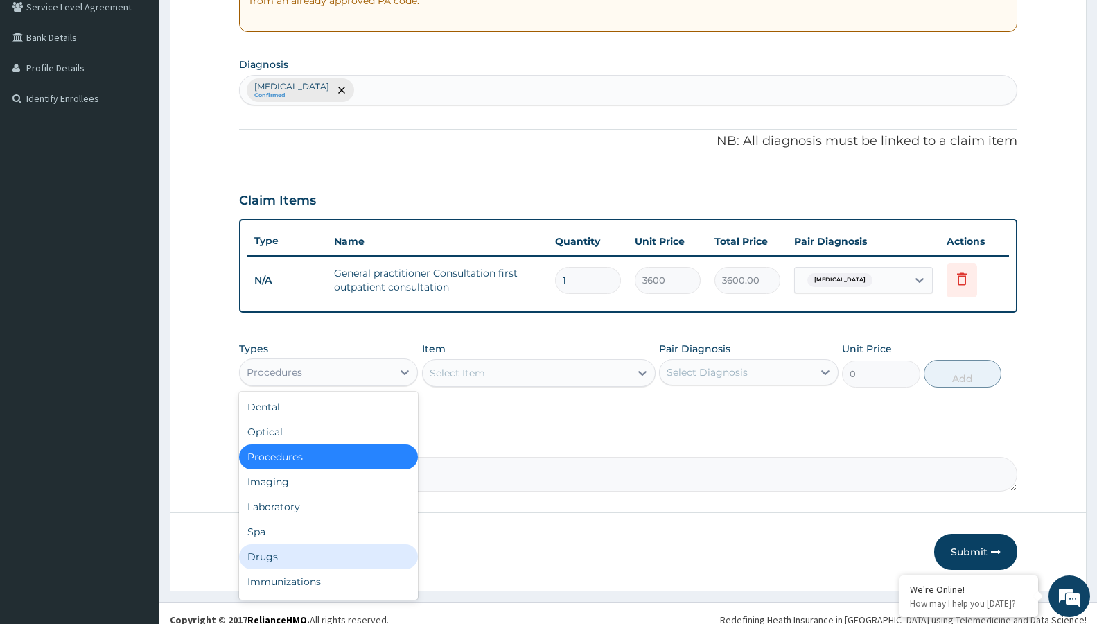
click at [284, 547] on div "Drugs" at bounding box center [328, 556] width 179 height 25
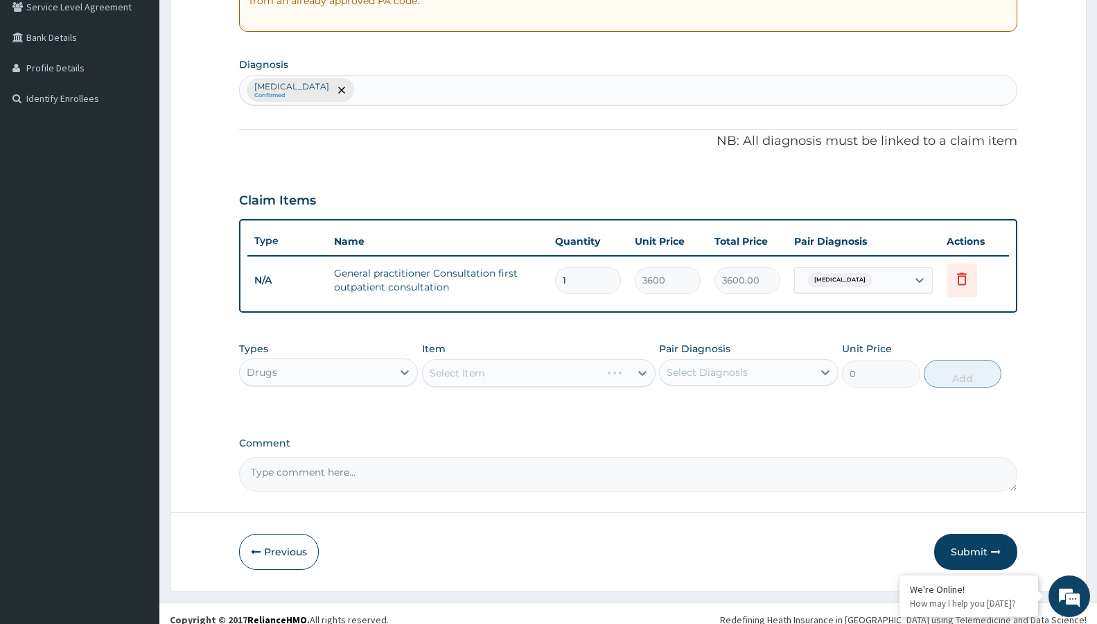
click at [495, 372] on div "Select Item" at bounding box center [538, 373] width 233 height 28
click at [499, 367] on div "Select Item" at bounding box center [538, 373] width 233 height 28
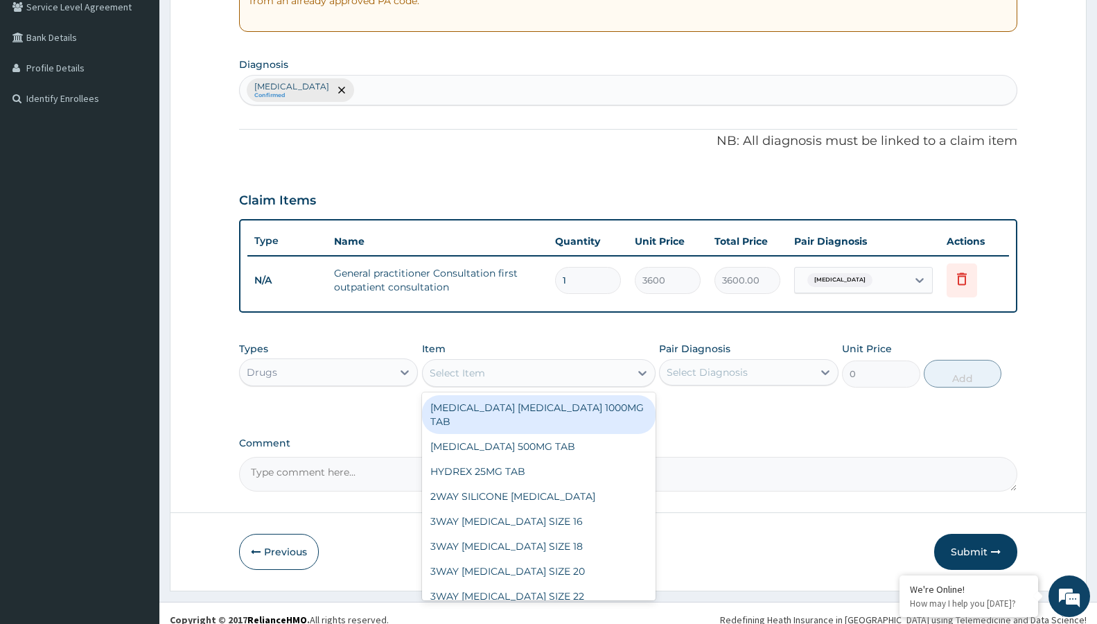
click at [549, 364] on div "Select Item" at bounding box center [526, 373] width 207 height 22
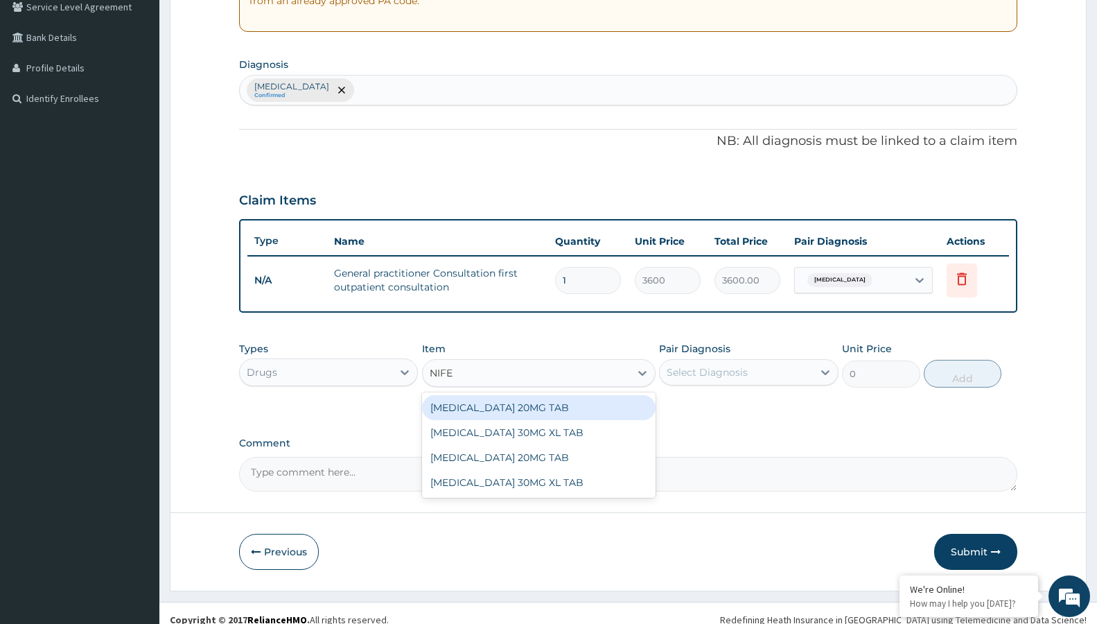
type input "NIFED"
click at [524, 403] on div "NIFEDIPINE 20MG TAB" at bounding box center [538, 407] width 233 height 25
type input "52.5"
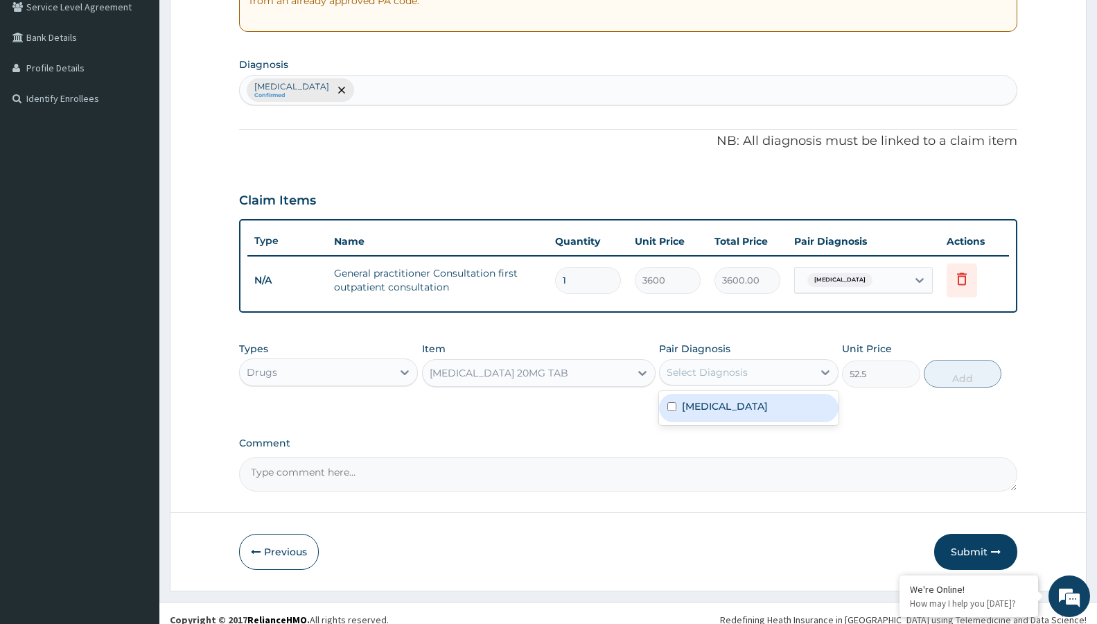
click at [677, 372] on div "Select Diagnosis" at bounding box center [707, 372] width 81 height 14
click at [709, 408] on label "Secondary hypertension" at bounding box center [725, 406] width 86 height 14
checkbox input "true"
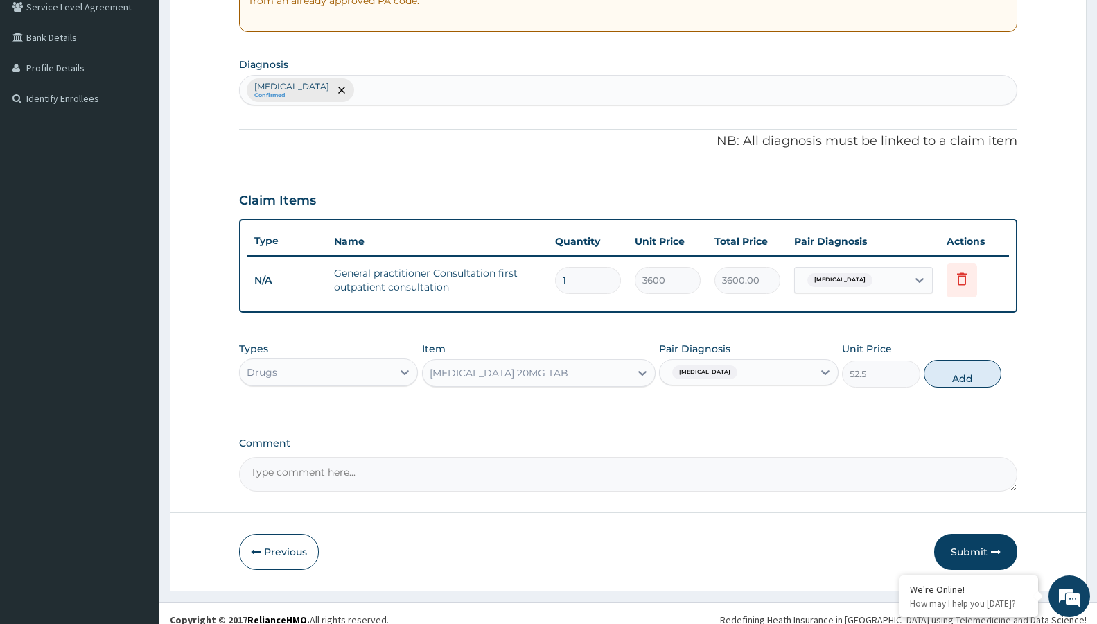
drag, startPoint x: 967, startPoint y: 375, endPoint x: 618, endPoint y: 416, distance: 351.6
click at [962, 375] on button "Add" at bounding box center [963, 374] width 78 height 28
type input "0"
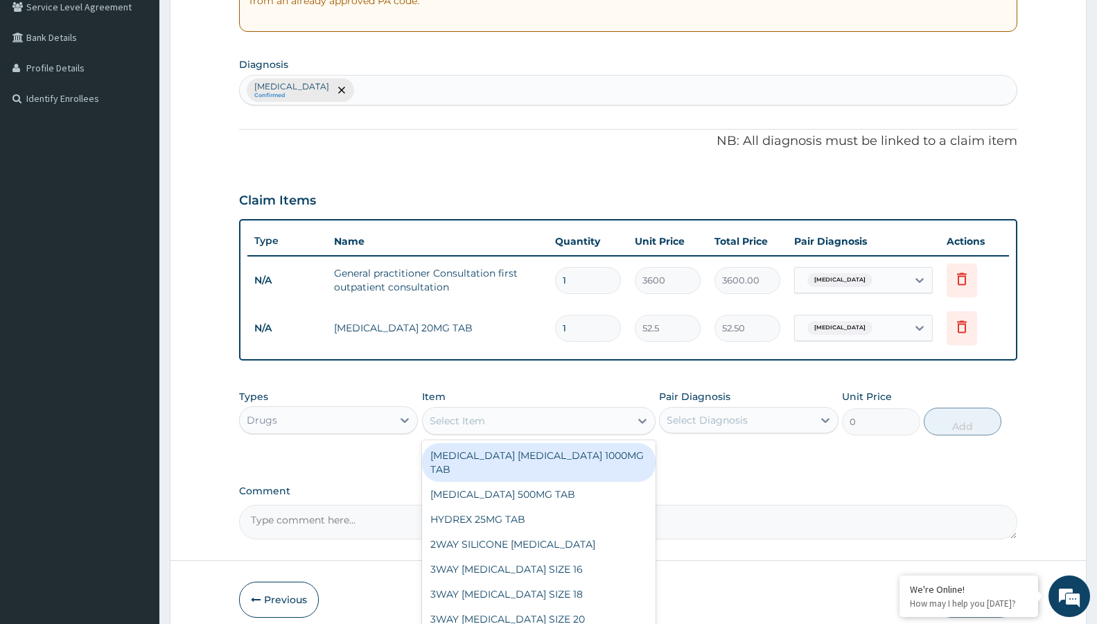
click at [538, 432] on div "Select Item" at bounding box center [538, 421] width 233 height 28
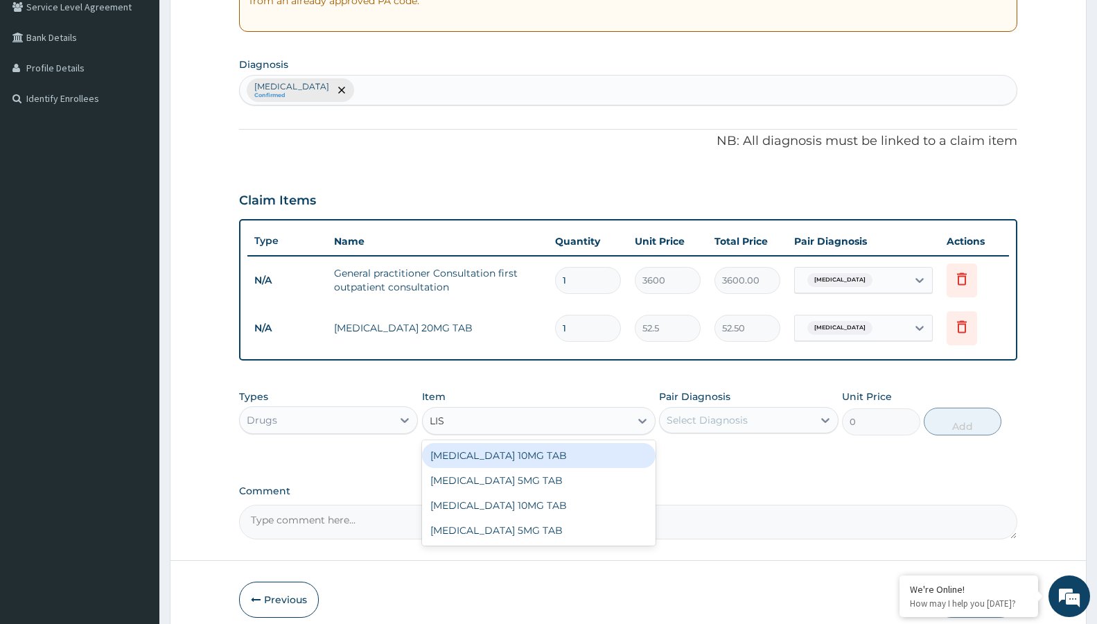
type input "LISI"
click at [513, 454] on div "LISINOPRIL 10MG TAB" at bounding box center [538, 455] width 233 height 25
type input "73.5"
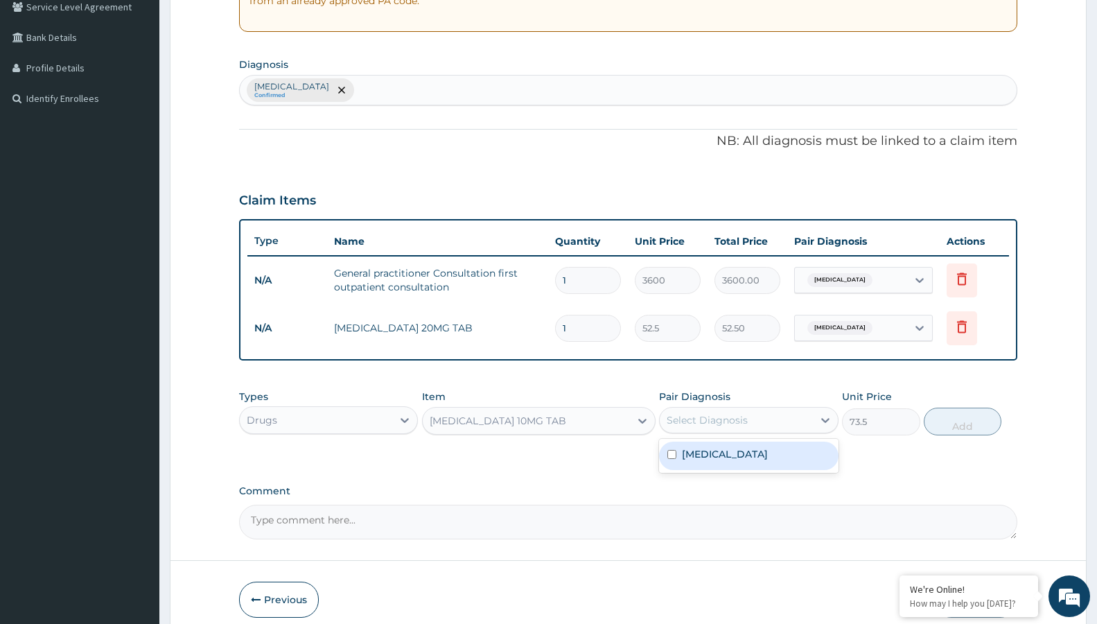
click at [694, 408] on div "Select Diagnosis" at bounding box center [748, 420] width 179 height 26
drag, startPoint x: 683, startPoint y: 446, endPoint x: 1007, endPoint y: 396, distance: 327.5
click at [708, 453] on div "Secondary hypertension" at bounding box center [748, 455] width 179 height 28
checkbox input "true"
click at [962, 412] on button "Add" at bounding box center [963, 421] width 78 height 28
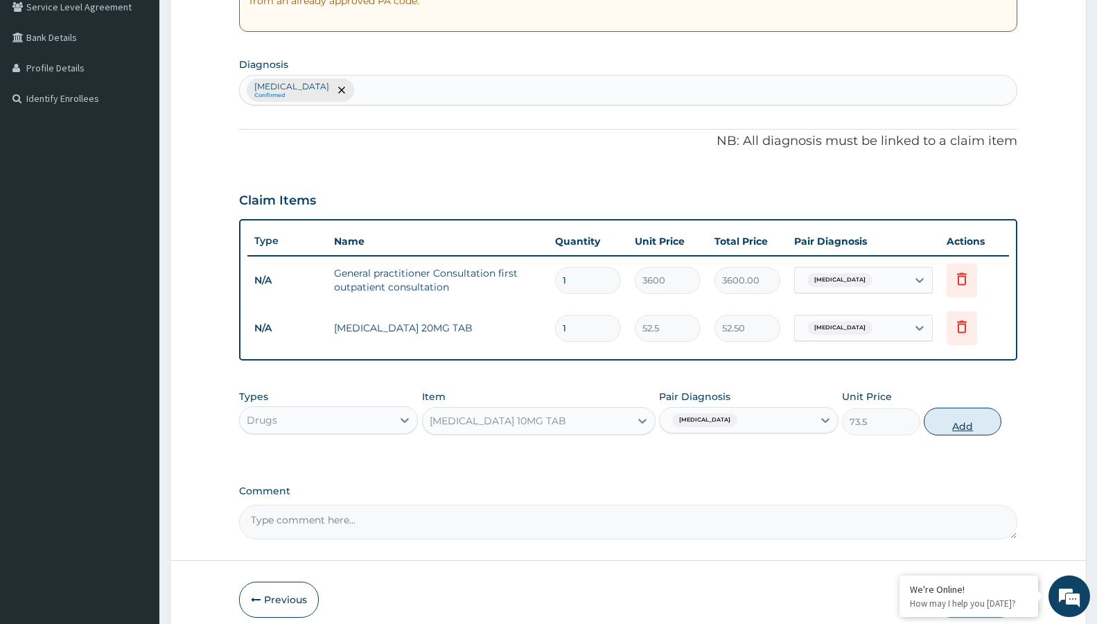
type input "0"
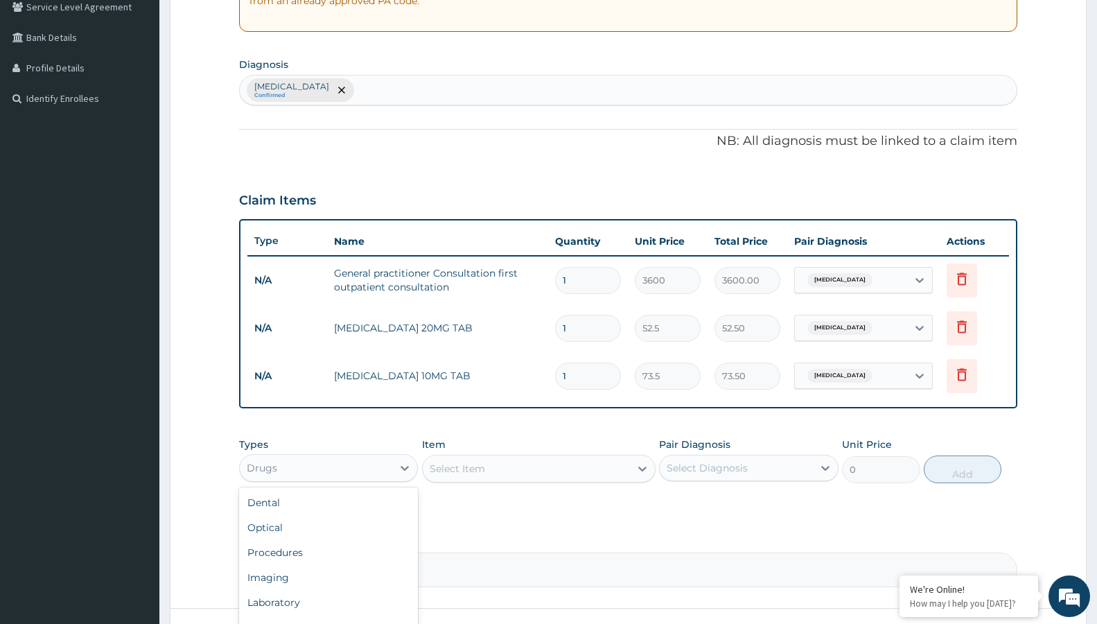
click at [354, 468] on div "Drugs" at bounding box center [316, 468] width 152 height 22
click at [292, 590] on div "Laboratory" at bounding box center [328, 602] width 179 height 25
click at [447, 464] on div "Select Item" at bounding box center [538, 468] width 233 height 28
click at [493, 461] on div "Select Item" at bounding box center [538, 468] width 233 height 28
click at [600, 324] on input "1" at bounding box center [588, 328] width 66 height 27
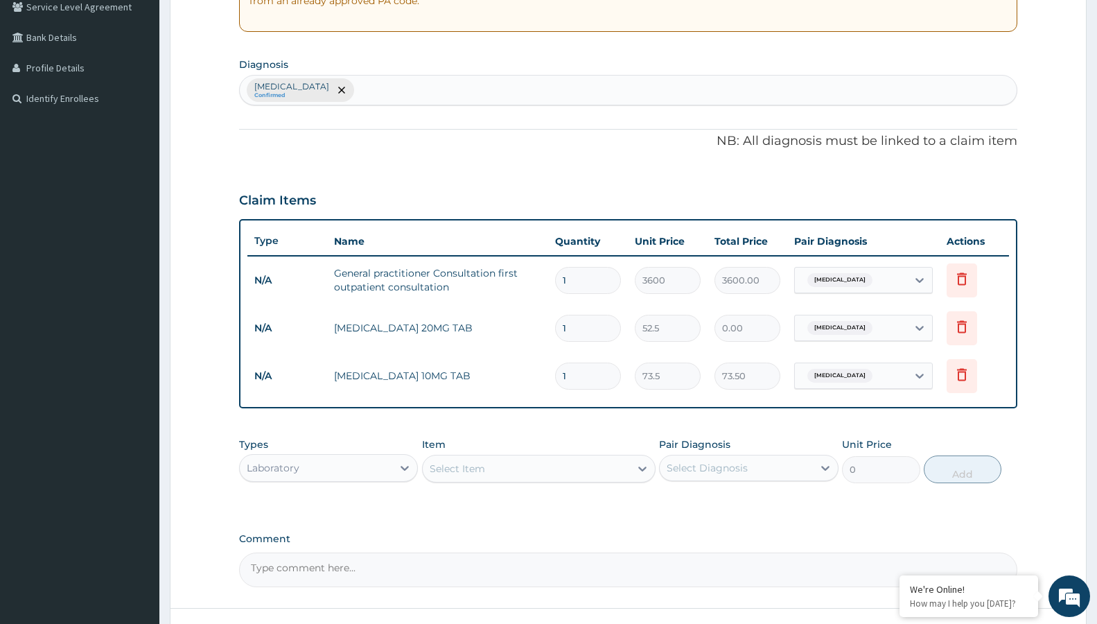
type input "0.00"
type input "3"
type input "157.50"
type input "30"
type input "1575.00"
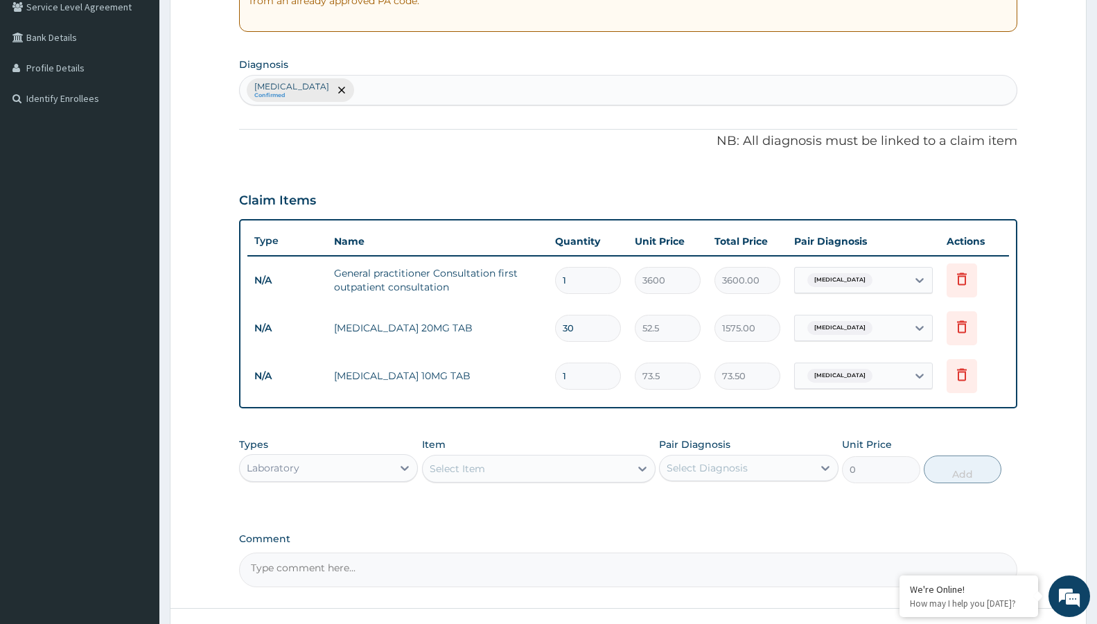
type input "30"
click at [579, 378] on input "1" at bounding box center [588, 375] width 66 height 27
type input "0.00"
type input "3"
type input "220.50"
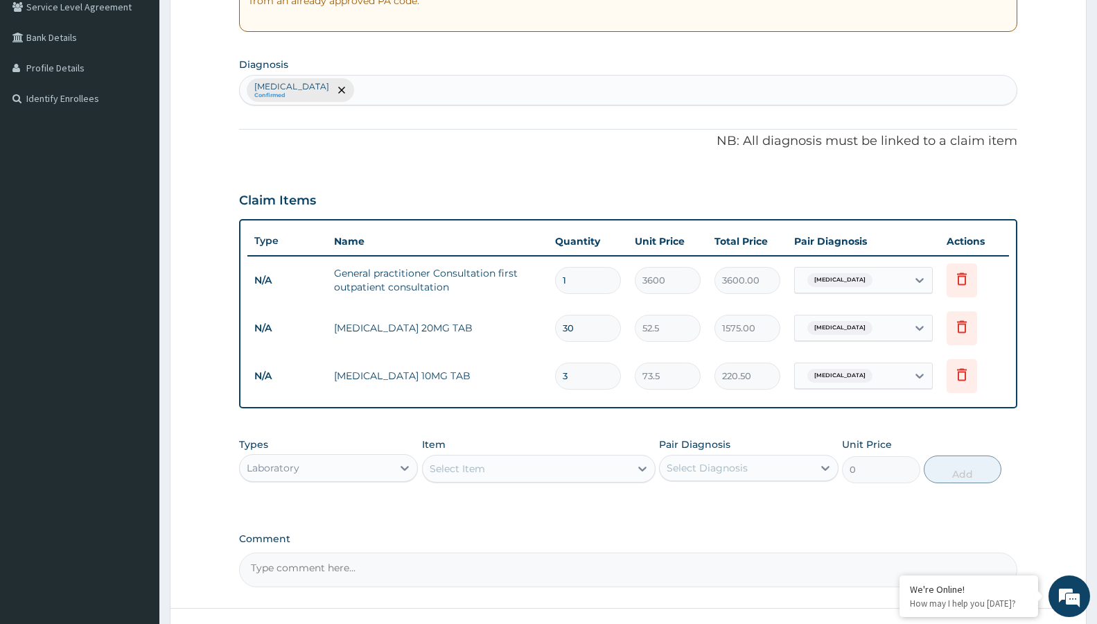
type input "30"
type input "2205.00"
type input "30"
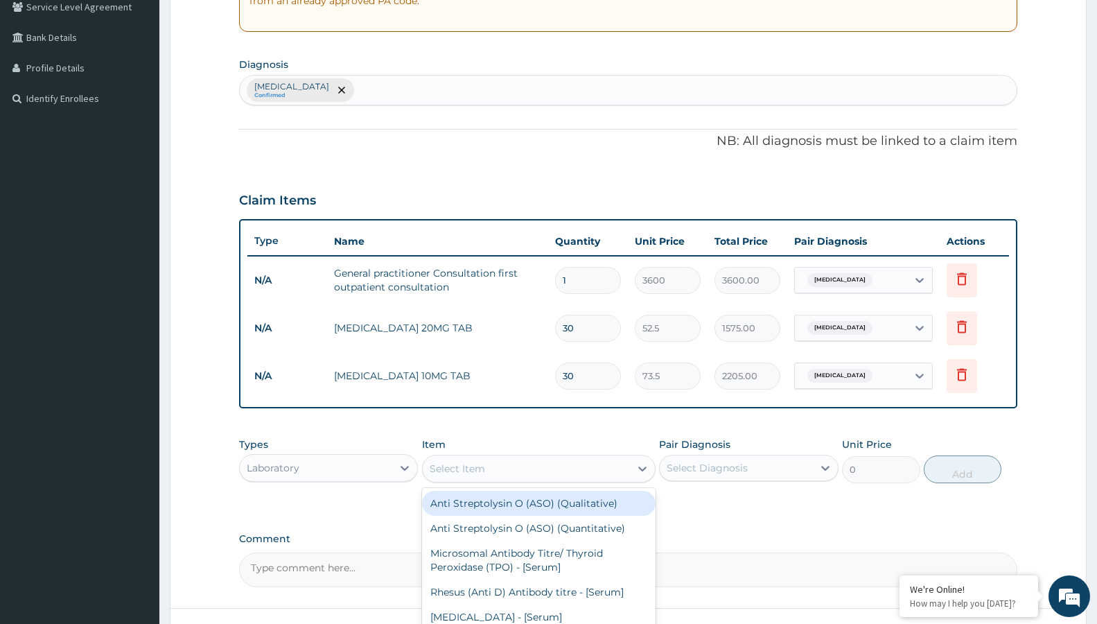
click at [556, 466] on div "Select Item" at bounding box center [526, 468] width 207 height 22
type input "RANDO"
click at [543, 502] on div "Blood Sugar Random - [Plasma]" at bounding box center [538, 503] width 233 height 25
type input "2100"
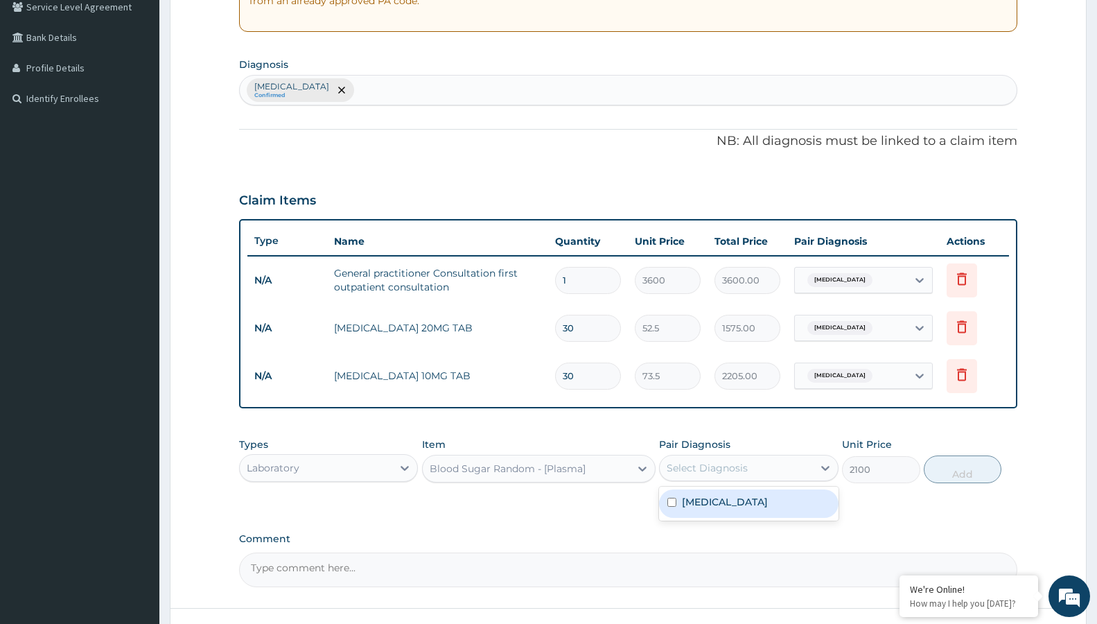
drag, startPoint x: 779, startPoint y: 458, endPoint x: 777, endPoint y: 470, distance: 12.0
click at [778, 459] on div "Select Diagnosis" at bounding box center [736, 468] width 152 height 22
click at [774, 493] on div "Secondary hypertension" at bounding box center [748, 503] width 179 height 28
checkbox input "true"
click at [951, 464] on button "Add" at bounding box center [963, 469] width 78 height 28
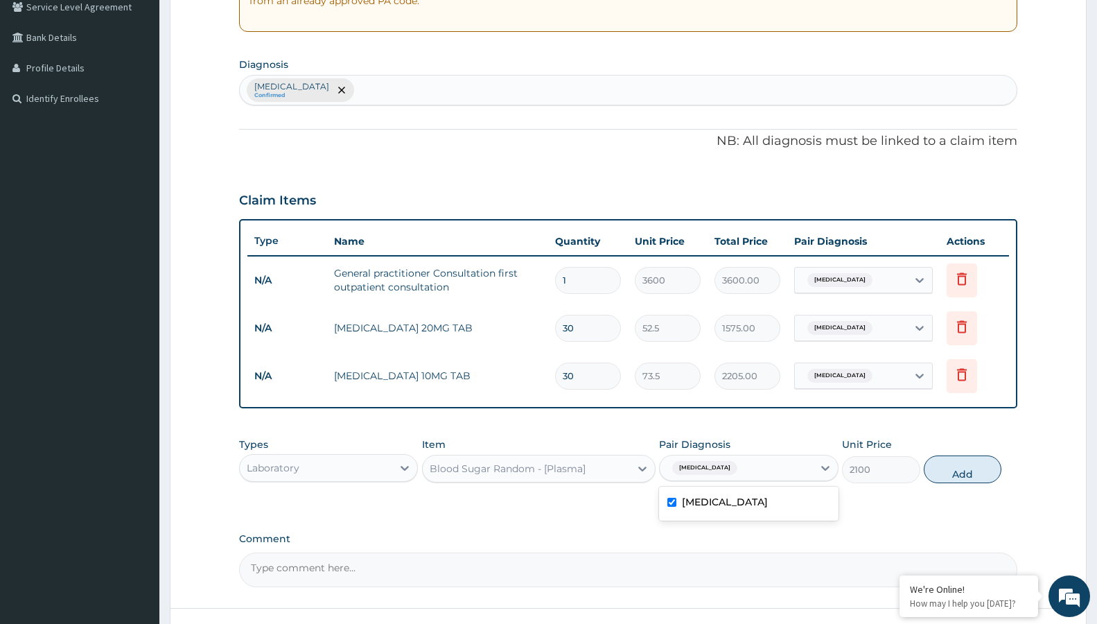
type input "0"
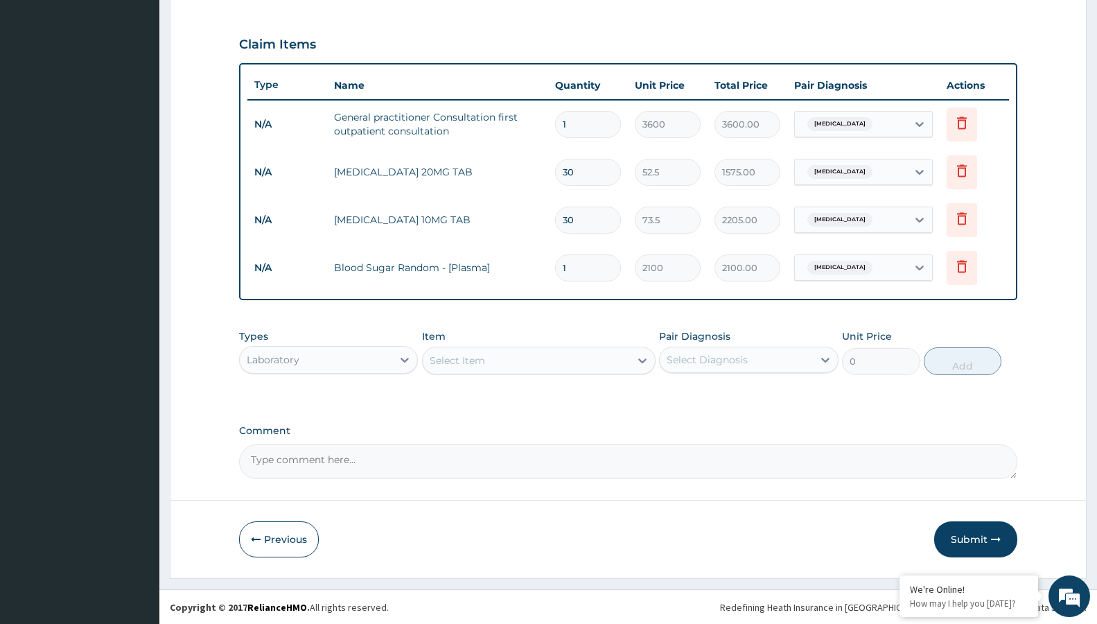
scroll to position [453, 0]
click at [964, 526] on button "Submit" at bounding box center [975, 538] width 83 height 36
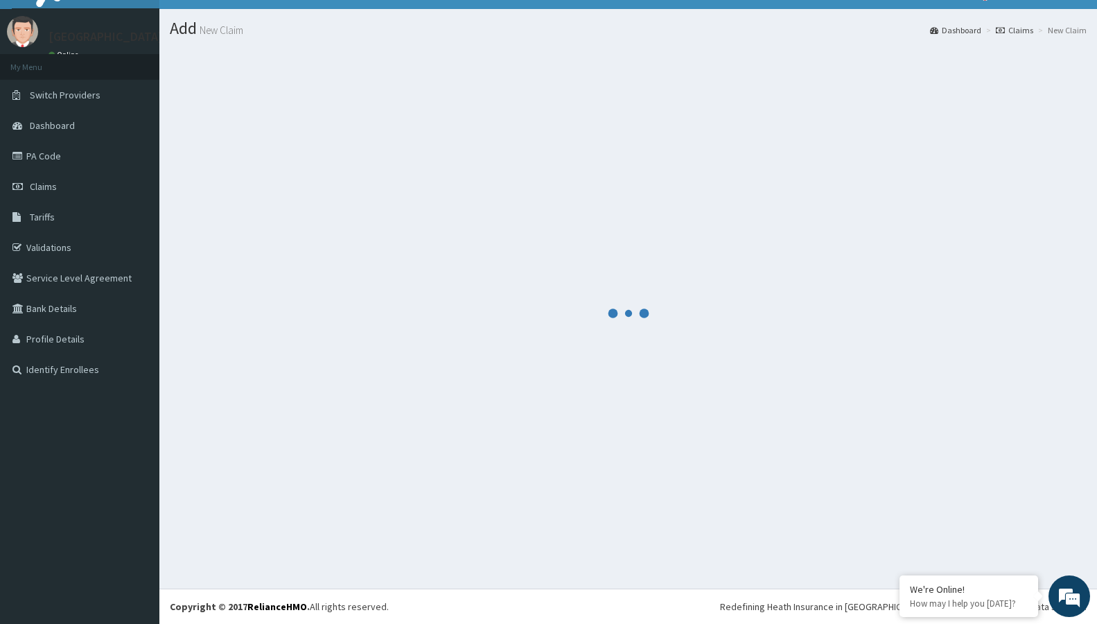
scroll to position [26, 0]
